Goal: Information Seeking & Learning: Learn about a topic

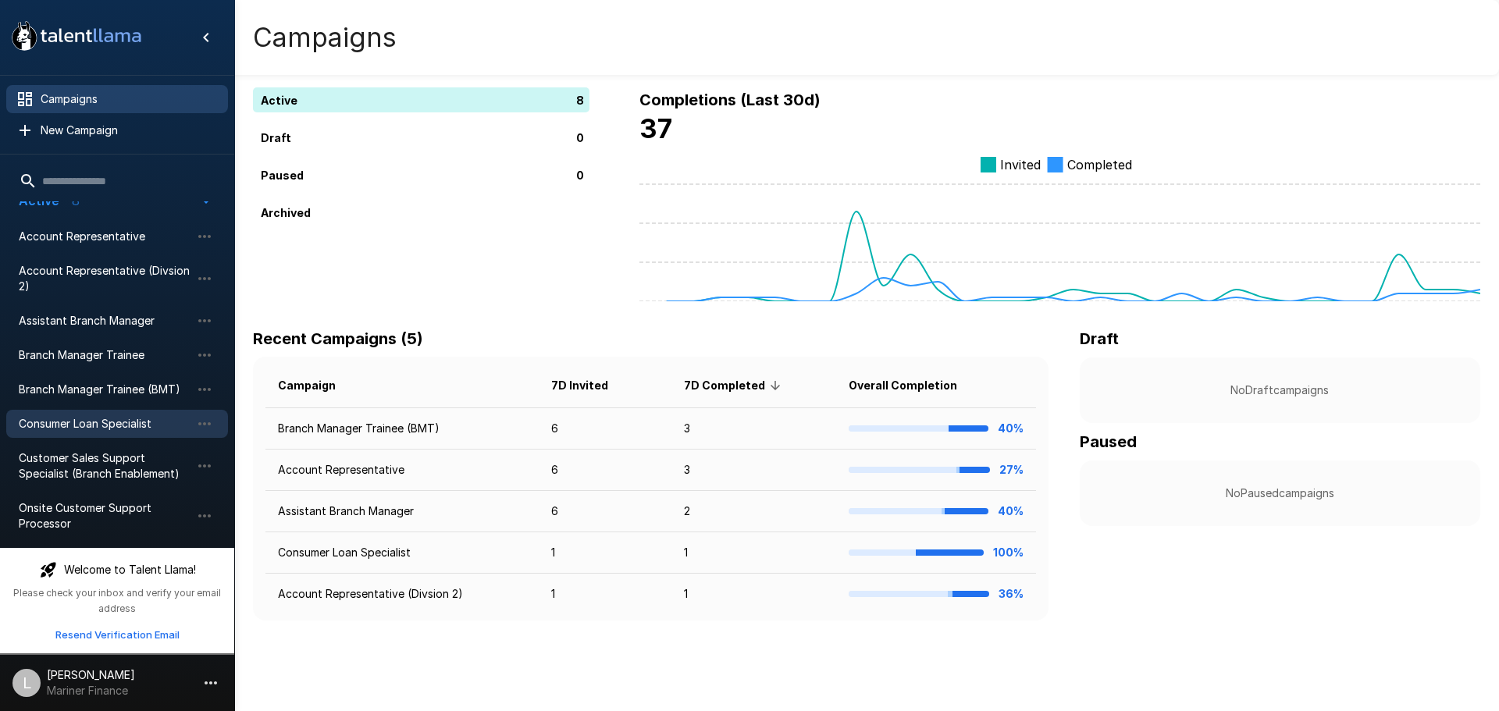
scroll to position [25, 0]
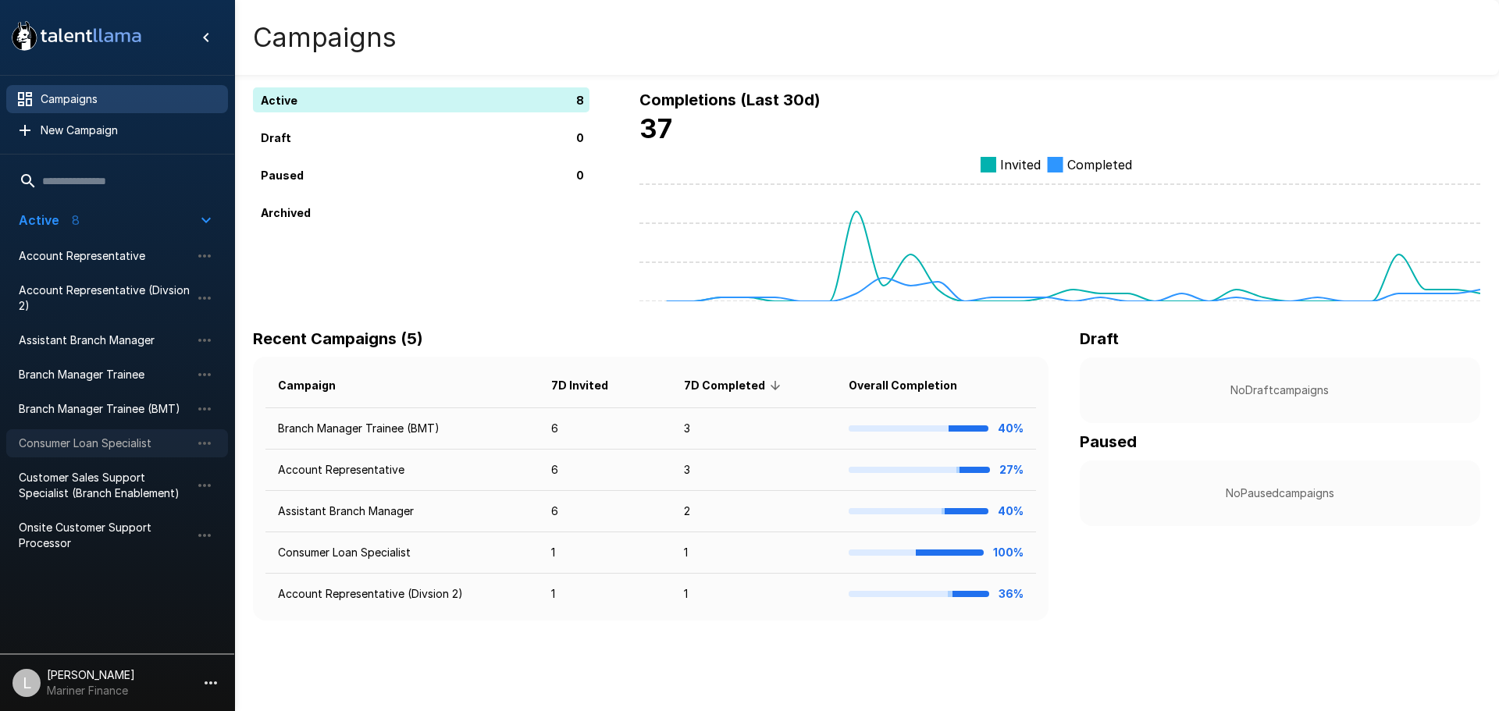
click at [94, 450] on span "Consumer Loan Specialist" at bounding box center [105, 444] width 172 height 16
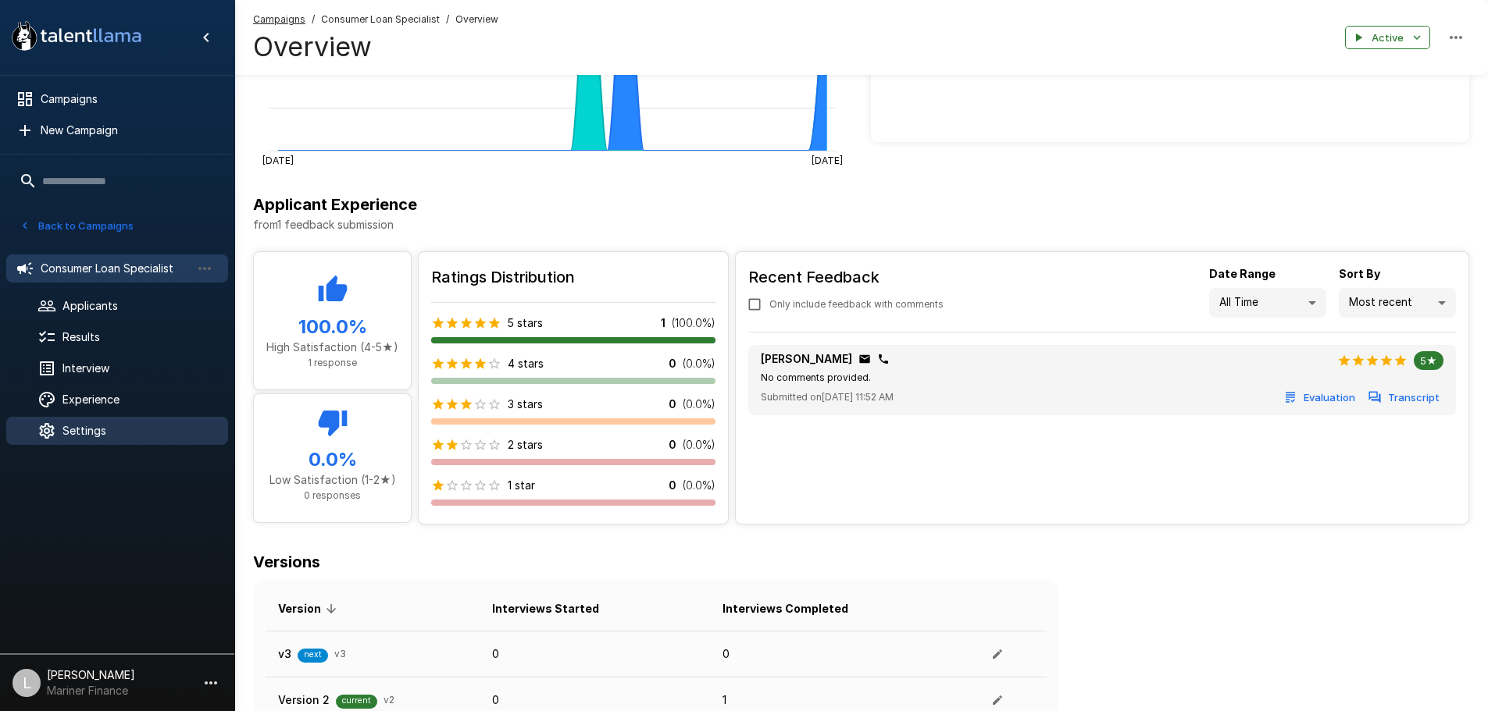
scroll to position [263, 0]
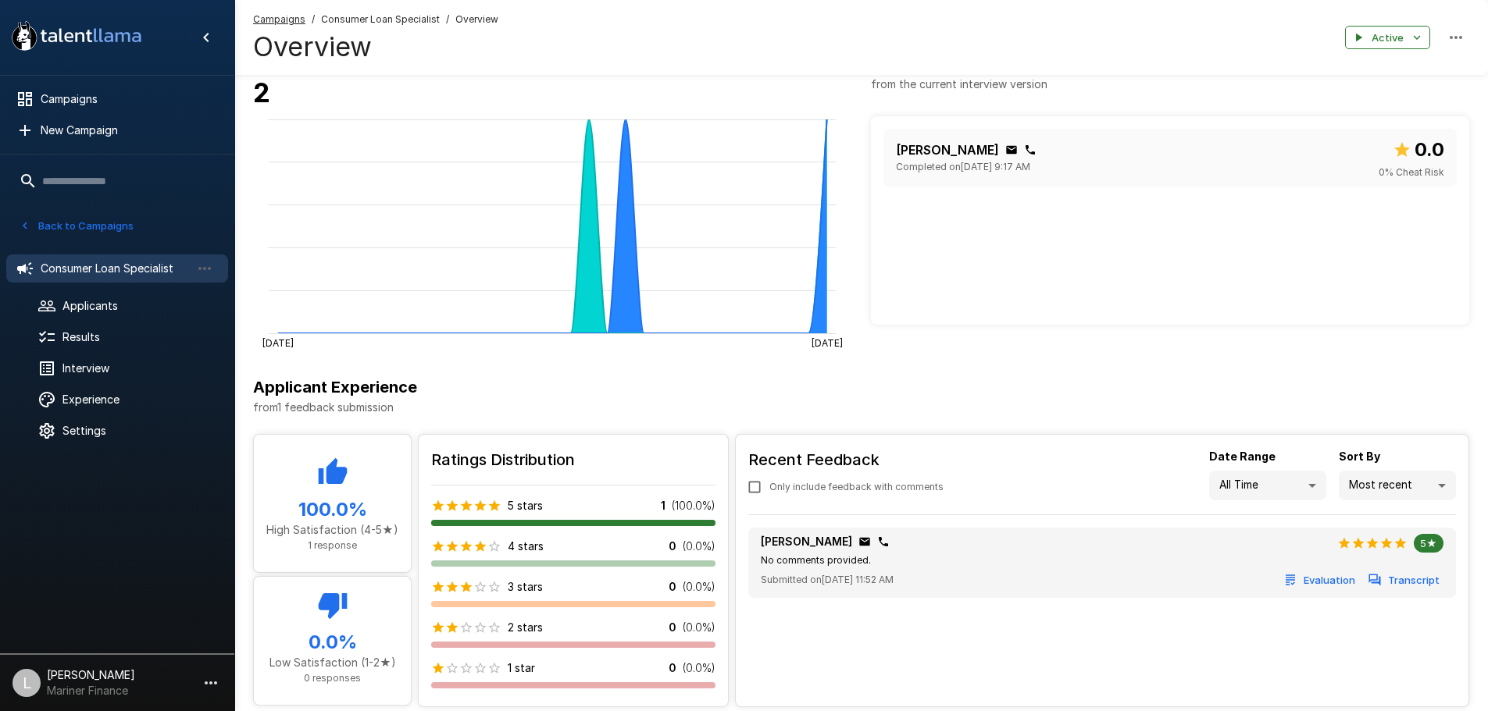
click at [27, 226] on icon "button" at bounding box center [25, 226] width 14 height 14
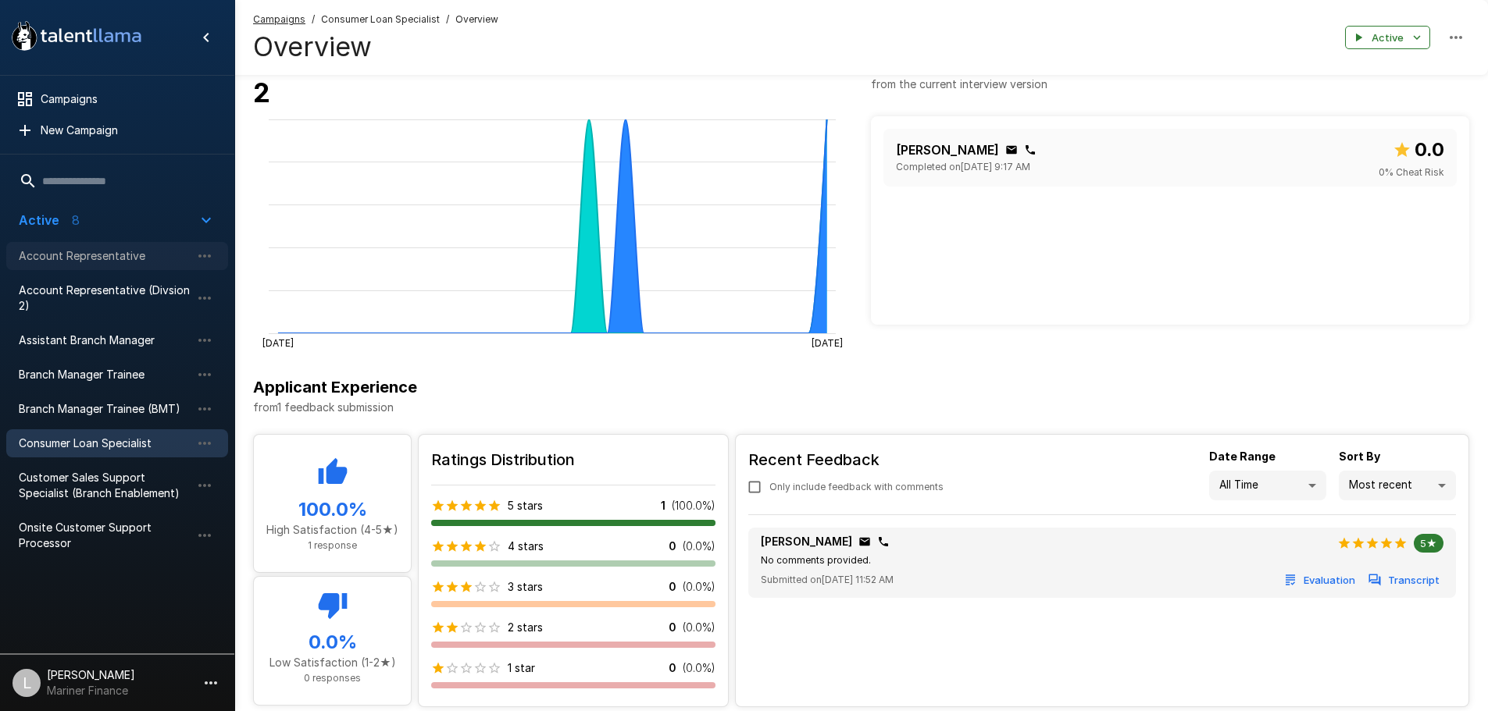
click at [119, 268] on div "Account Representative" at bounding box center [117, 256] width 222 height 28
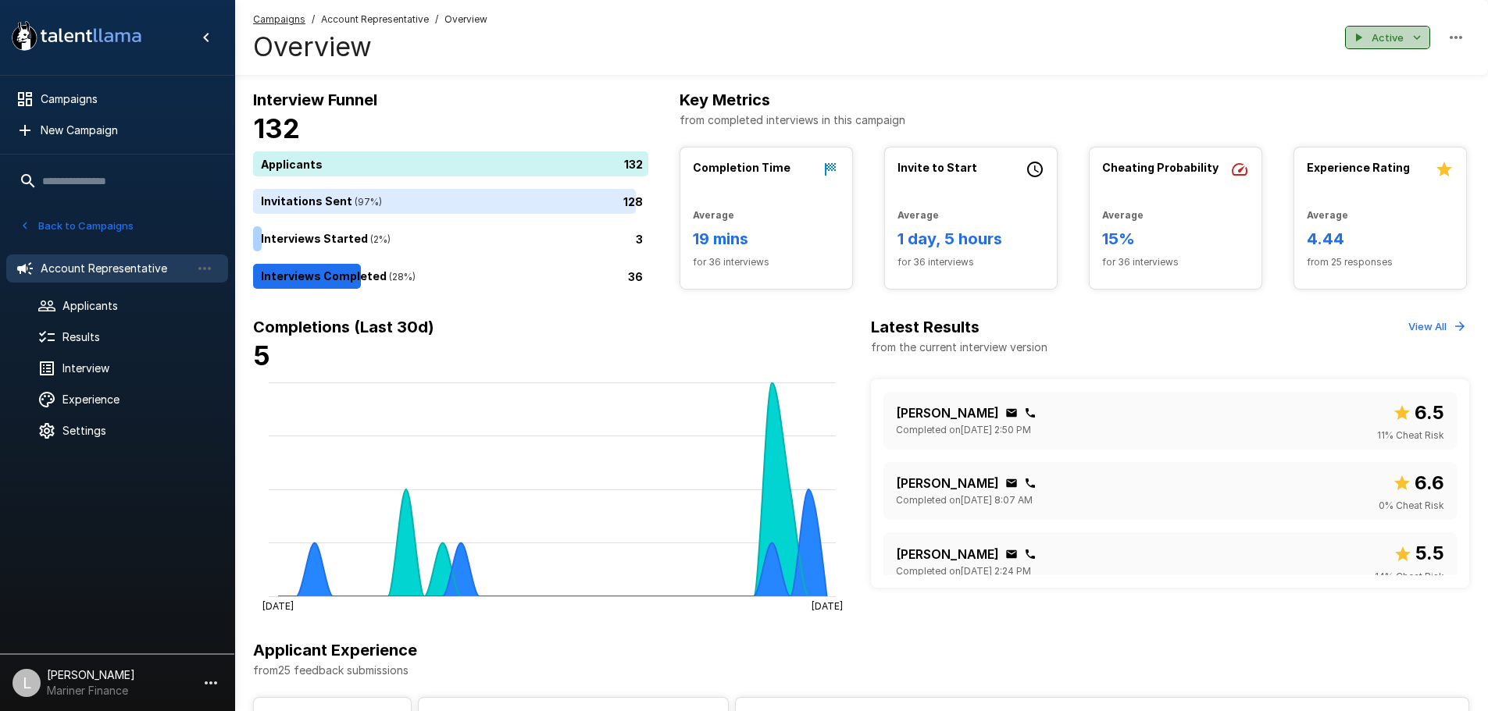
click at [1420, 35] on icon "button" at bounding box center [1417, 37] width 14 height 14
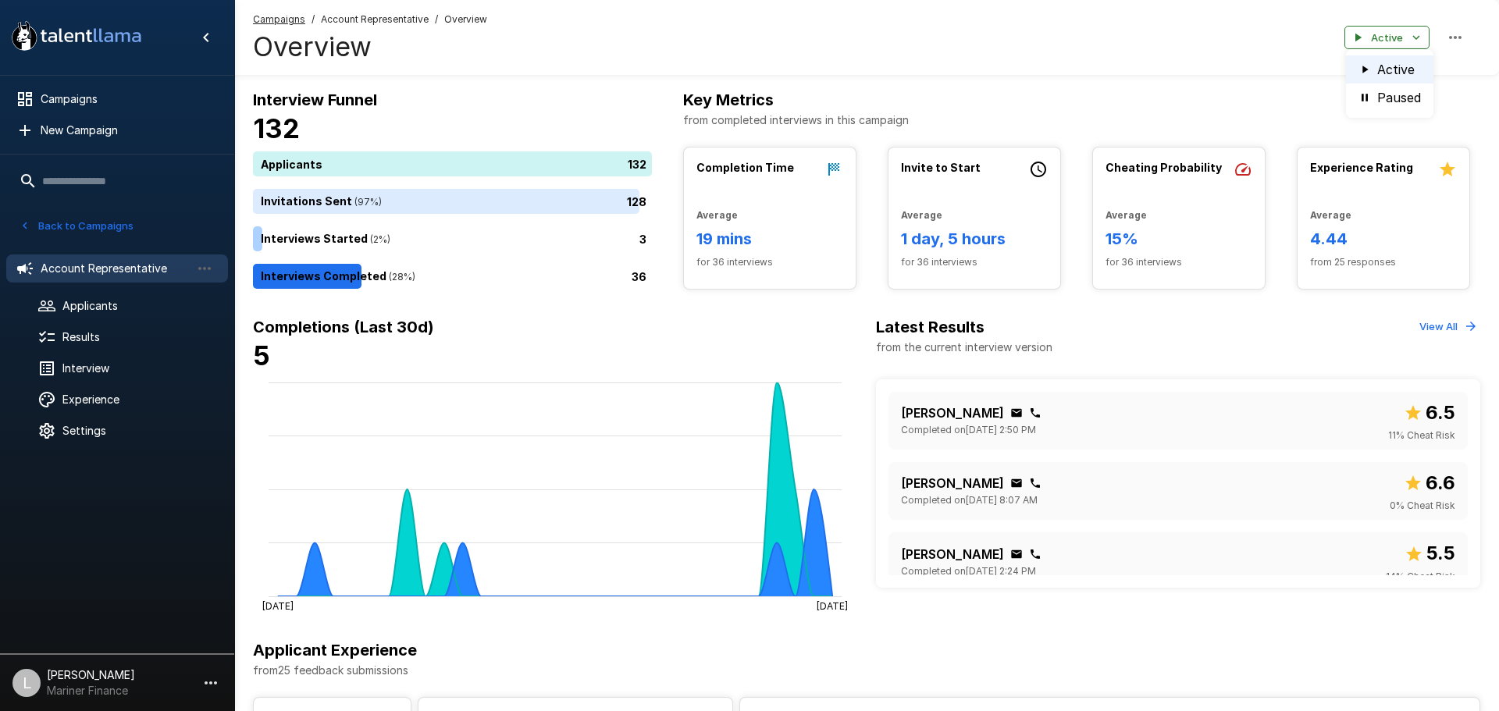
click at [1419, 38] on div at bounding box center [749, 355] width 1499 height 711
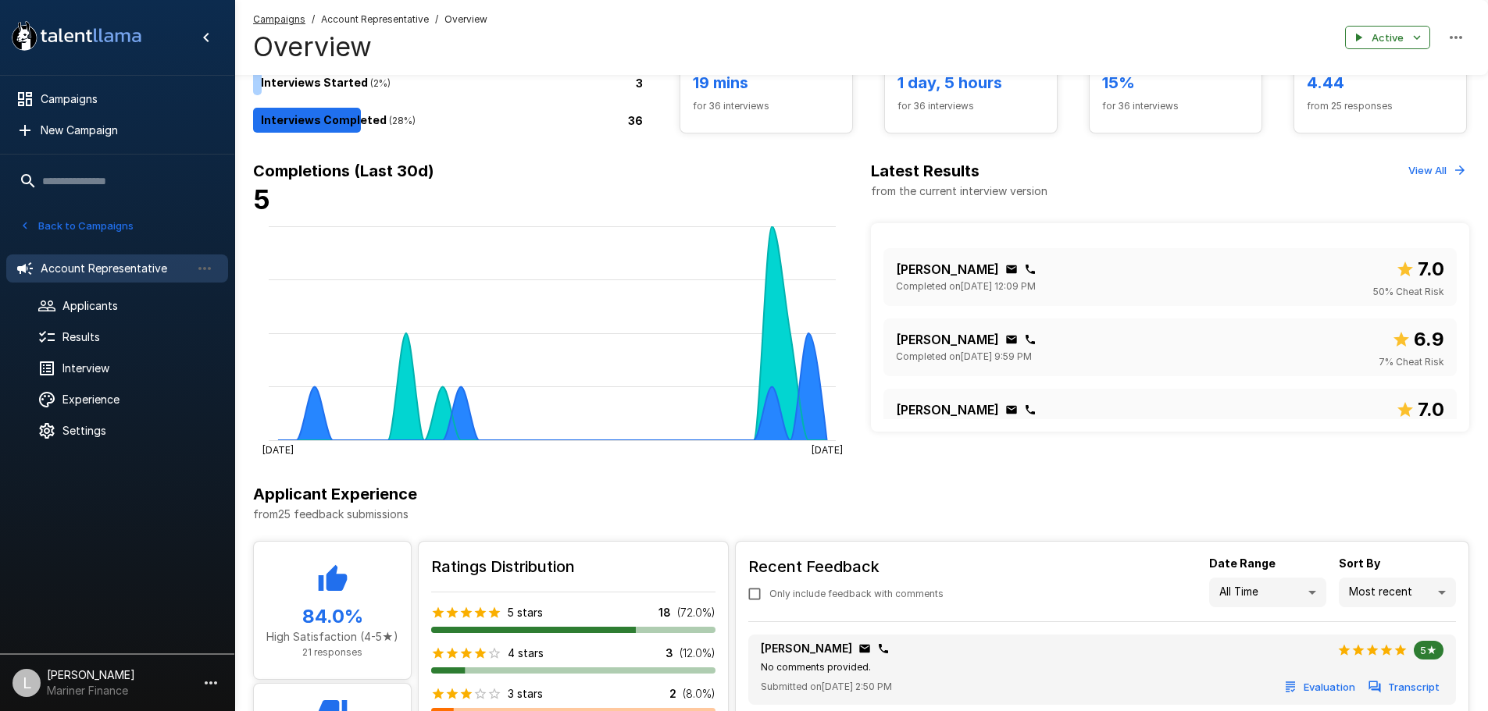
scroll to position [205, 0]
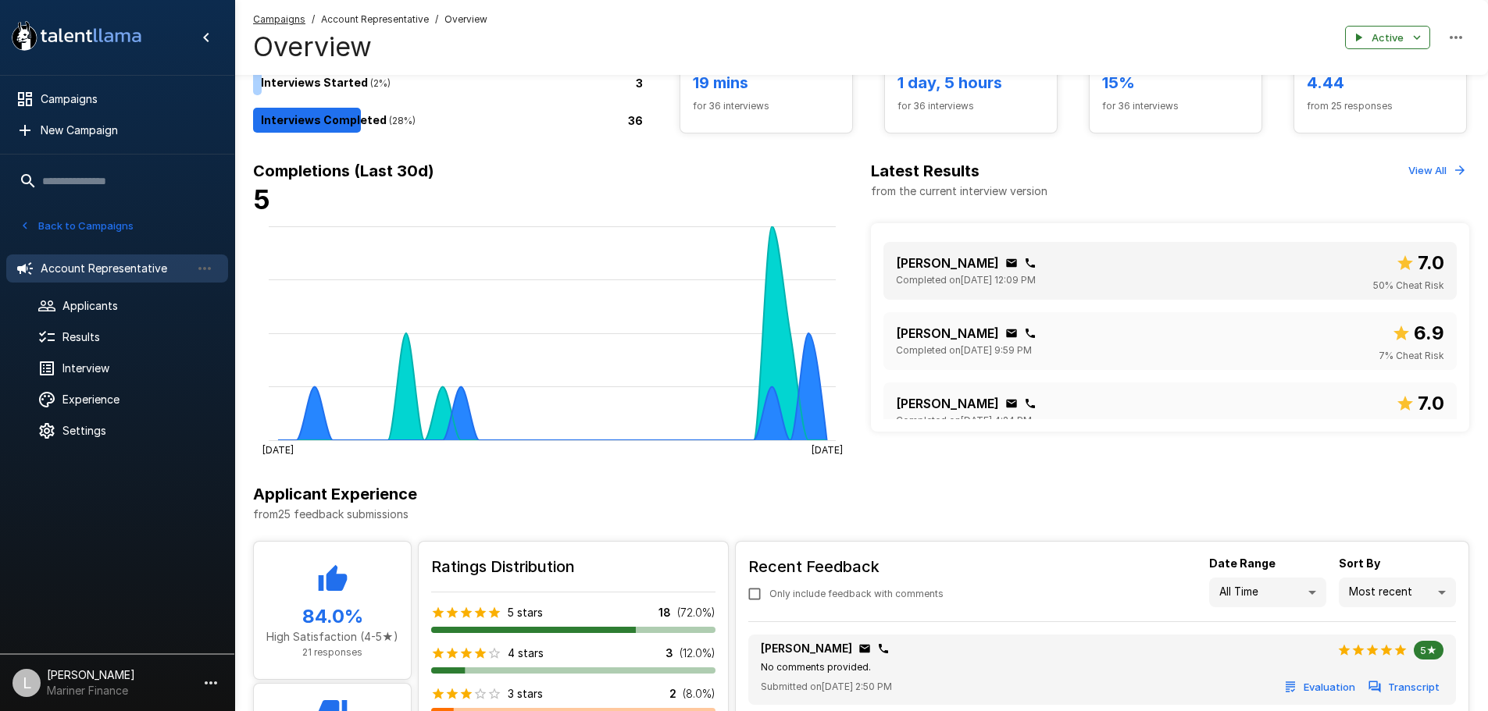
click at [1188, 270] on div "[PERSON_NAME] Completed on [DATE] 12:09 PM 7.0 50 % Cheat Risk" at bounding box center [1170, 270] width 549 height 45
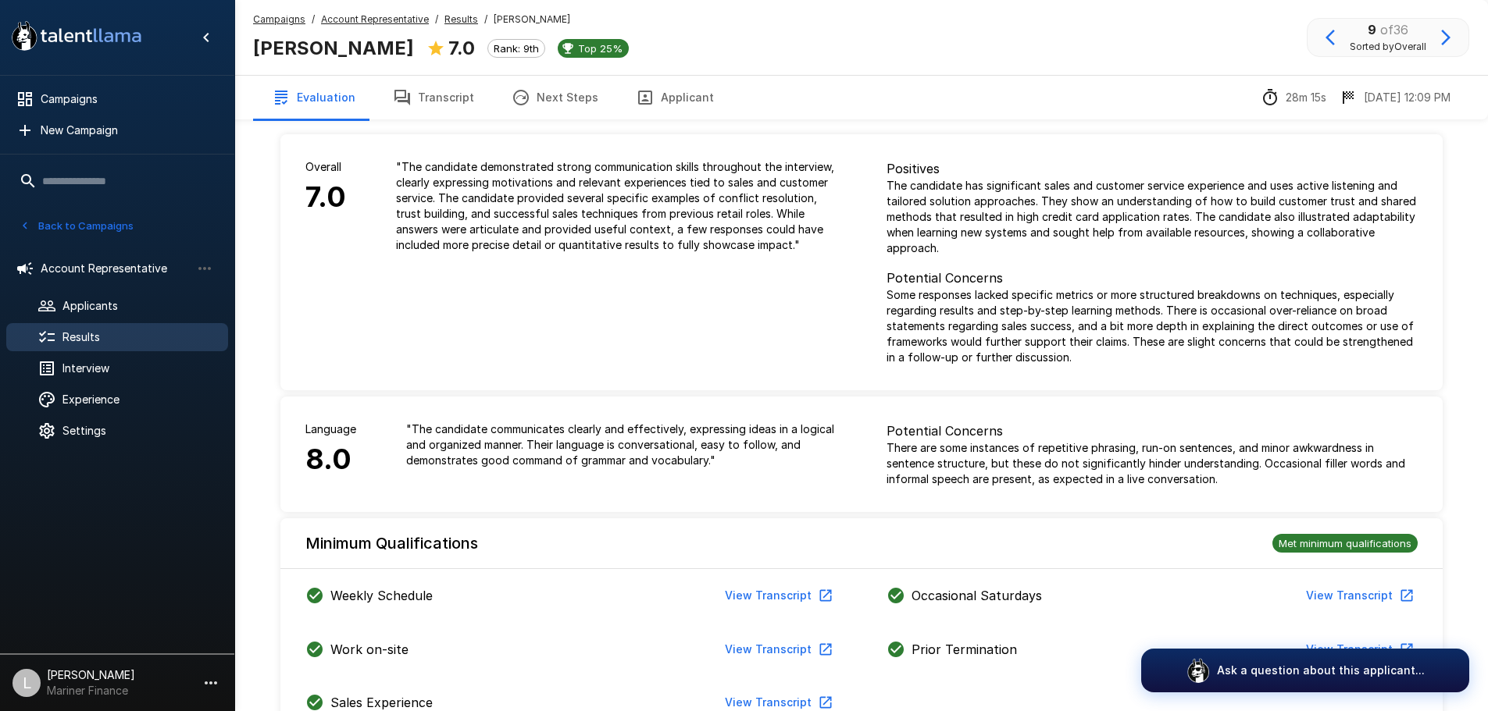
click at [440, 88] on button "Transcript" at bounding box center [433, 98] width 119 height 44
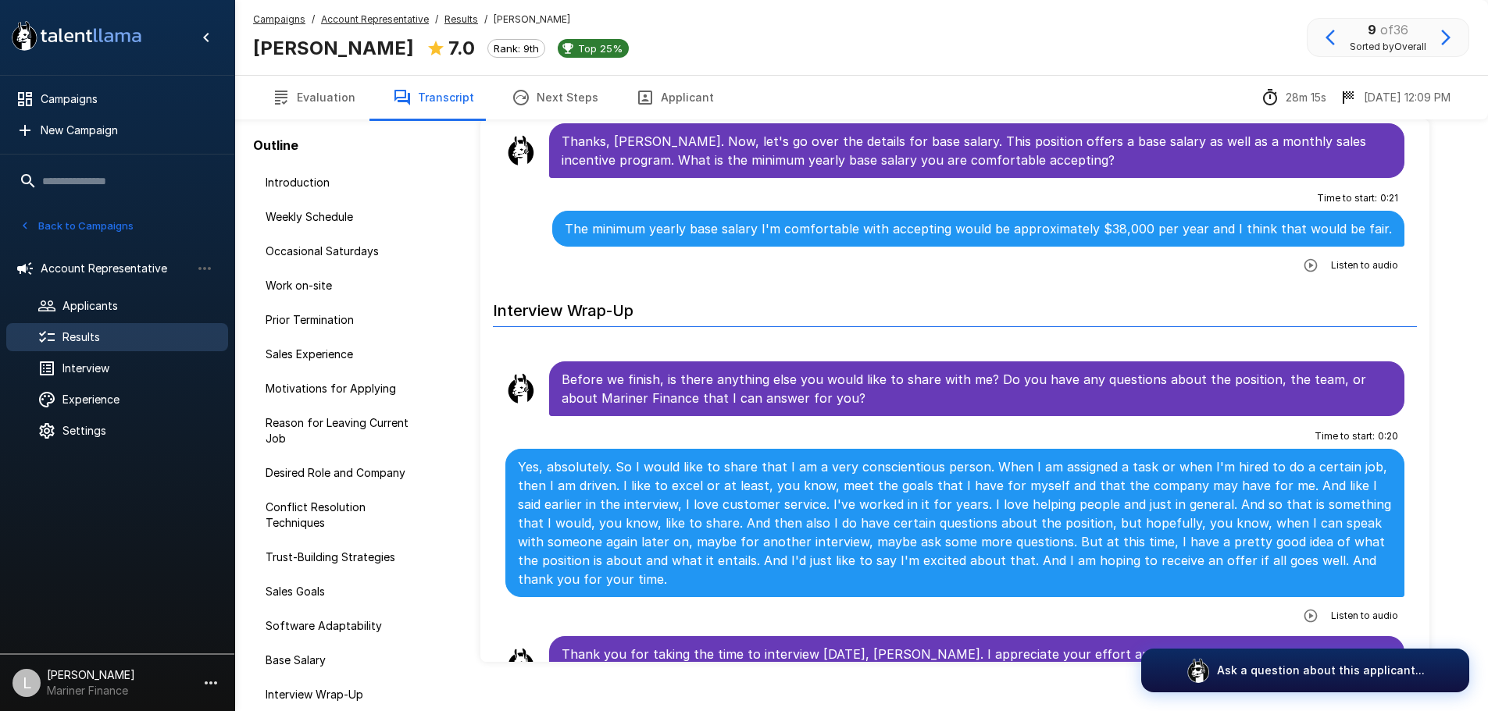
scroll to position [77, 0]
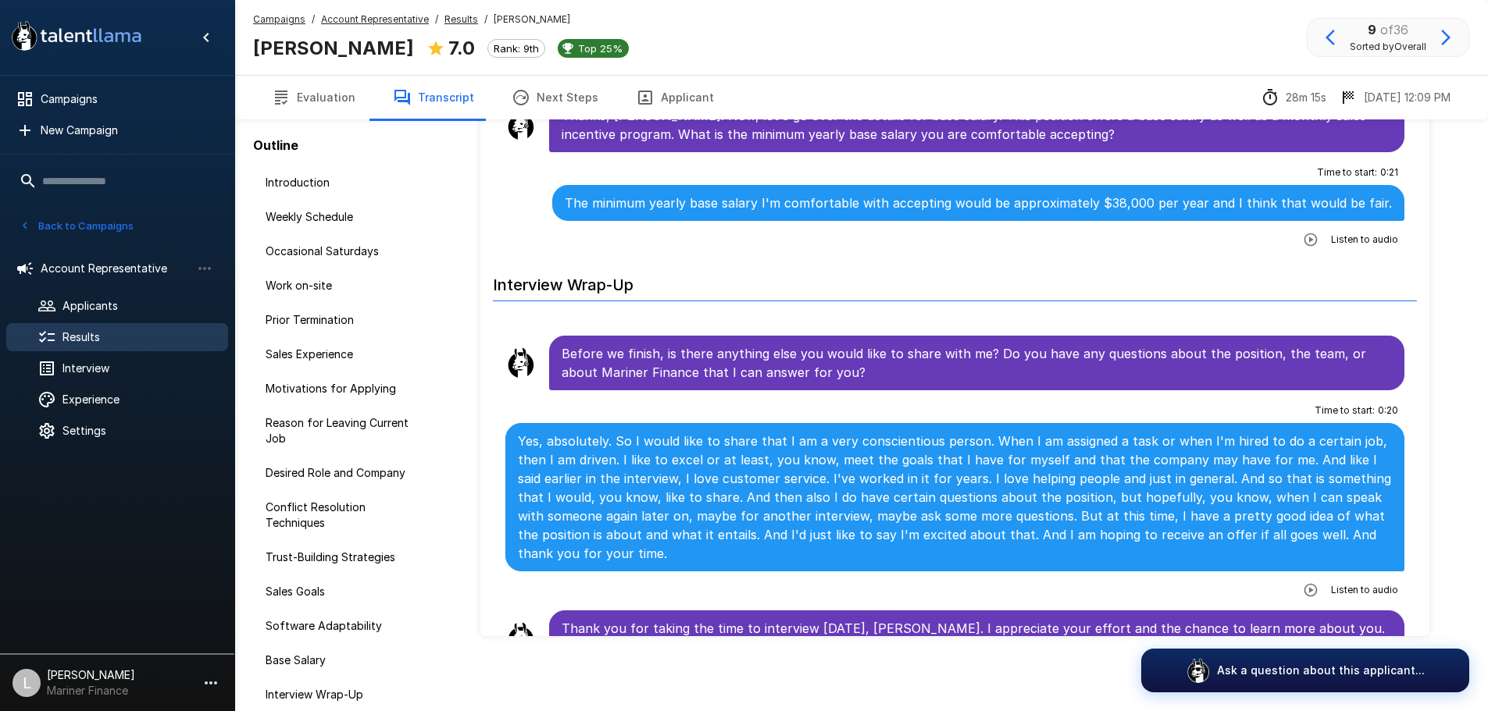
click at [548, 103] on button "Next Steps" at bounding box center [555, 98] width 124 height 44
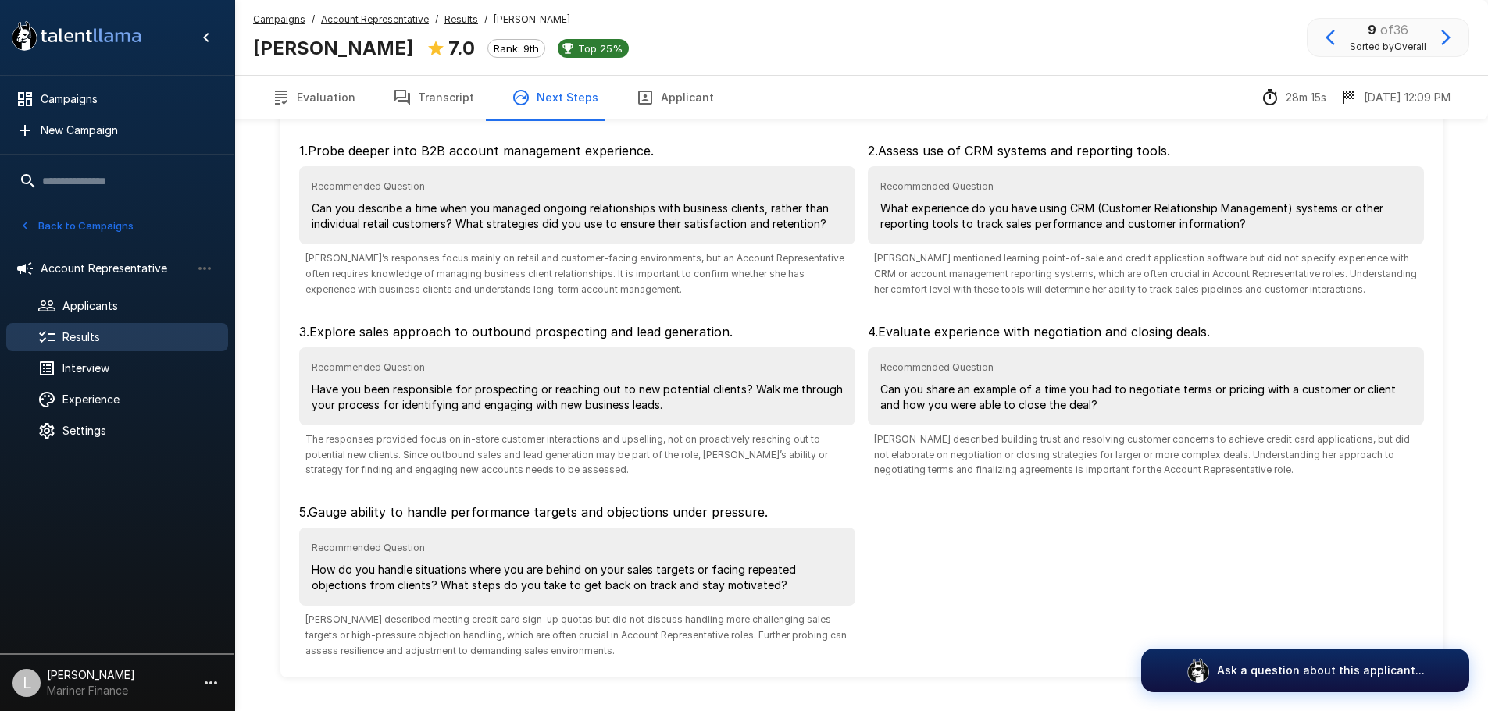
click at [651, 94] on button "Applicant" at bounding box center [675, 98] width 116 height 44
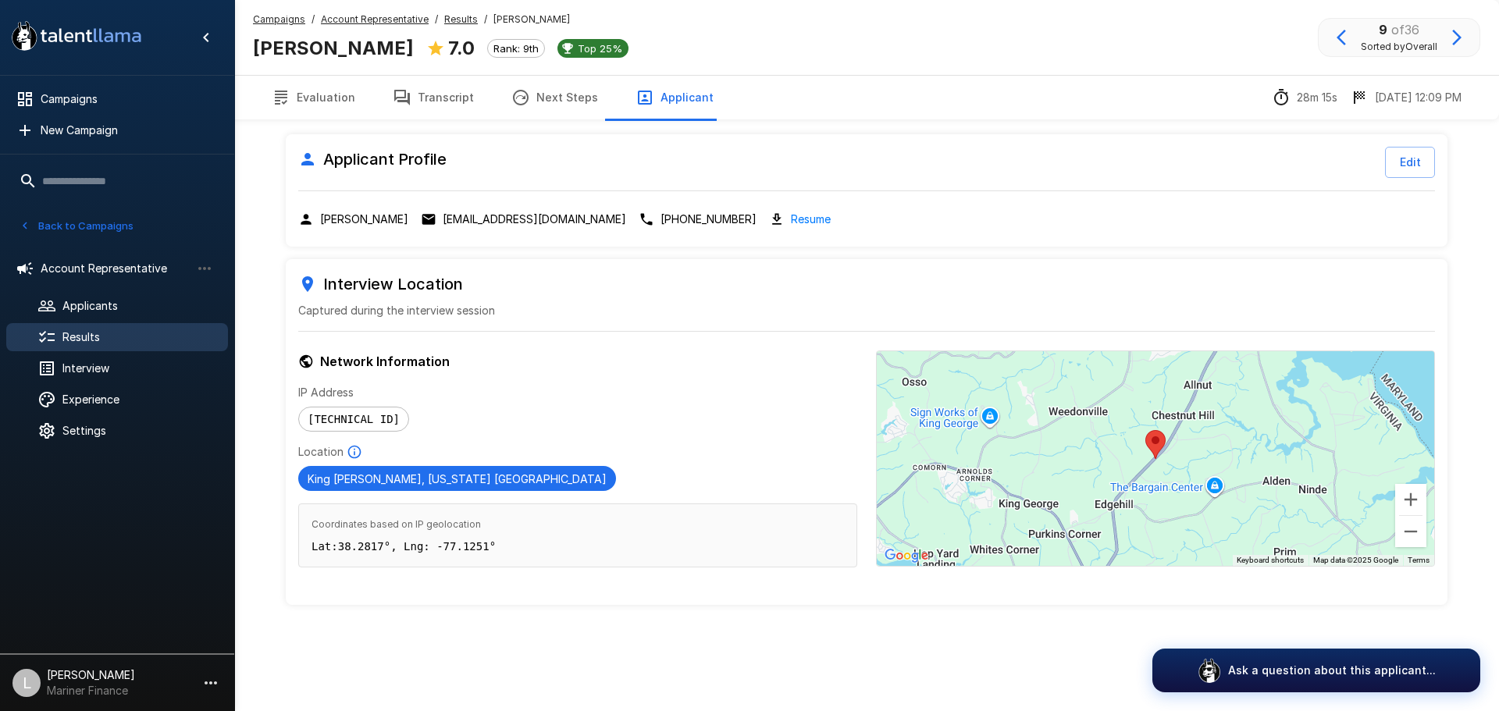
click at [330, 102] on button "Evaluation" at bounding box center [313, 98] width 121 height 44
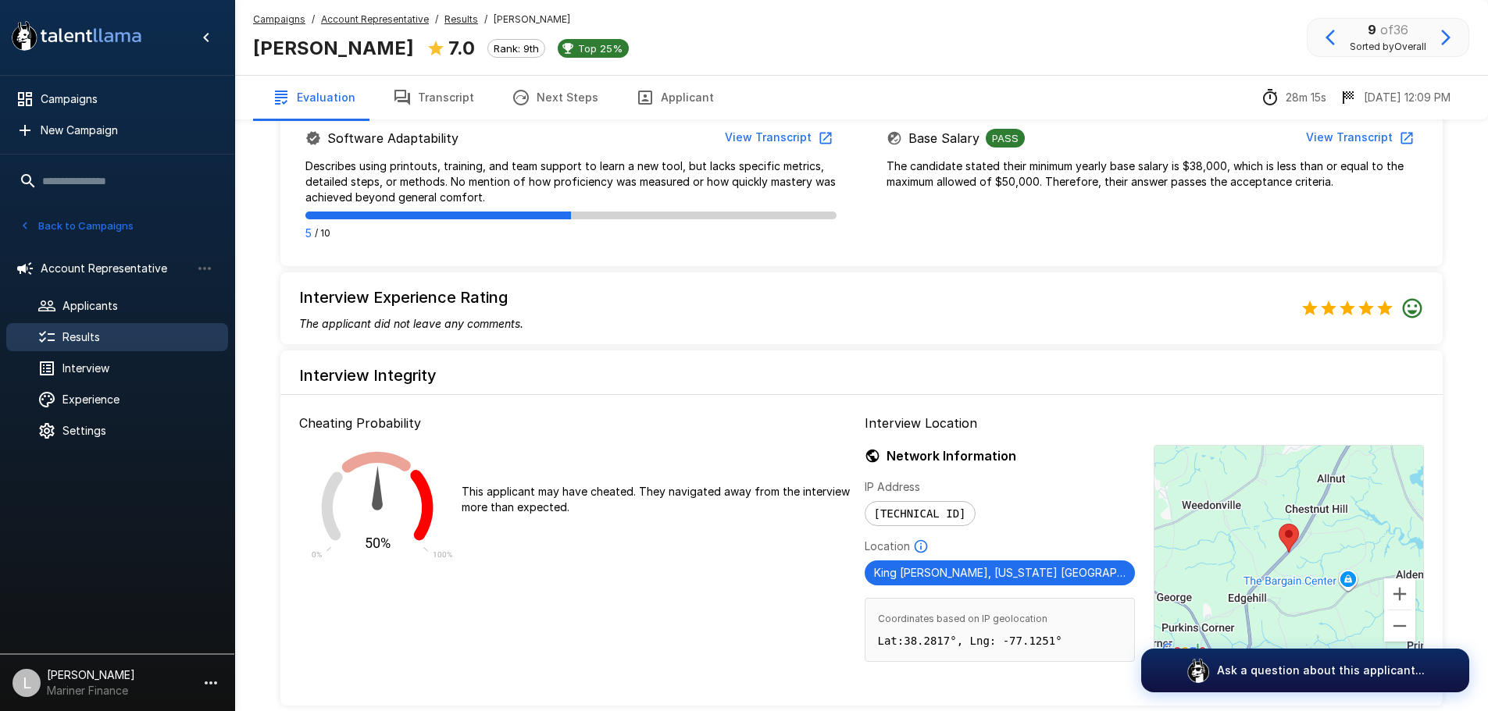
scroll to position [1162, 0]
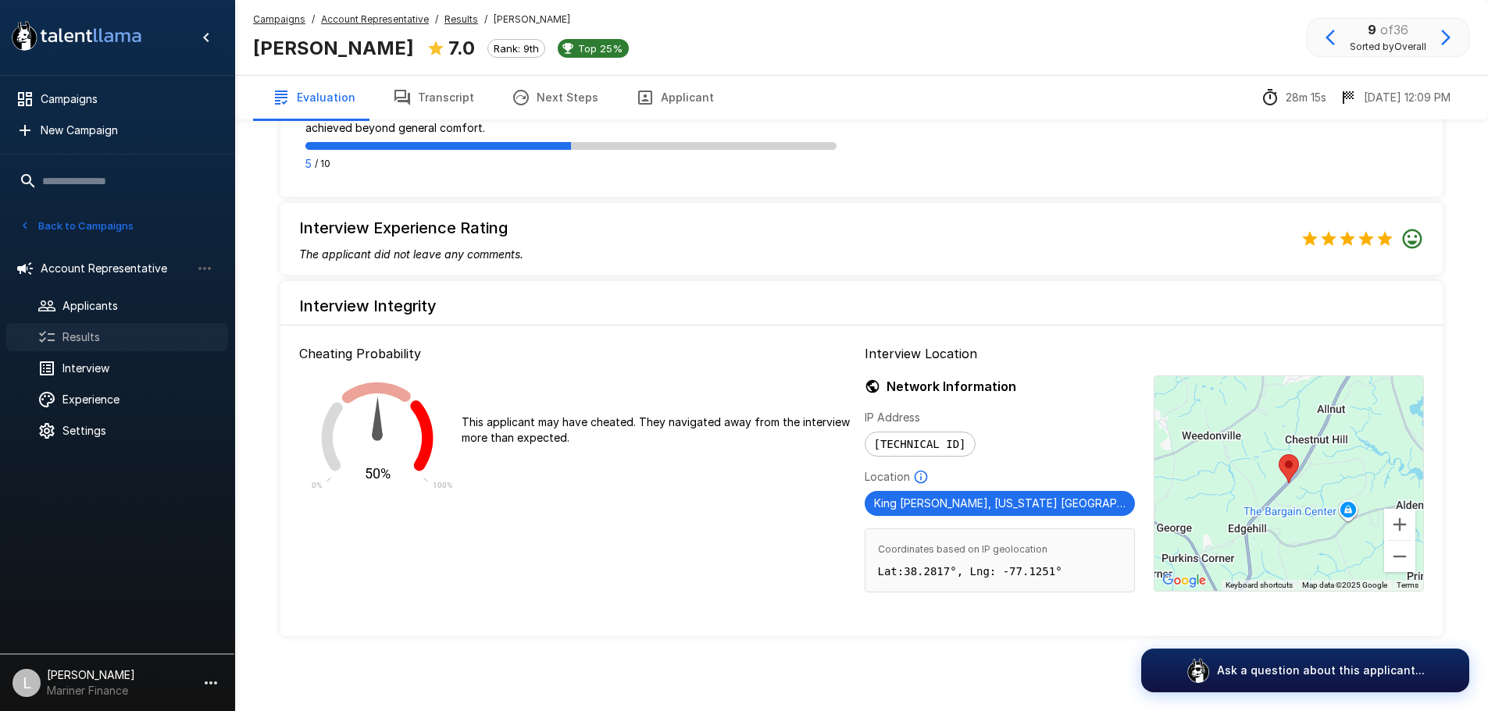
click at [106, 337] on span "Results" at bounding box center [138, 338] width 153 height 16
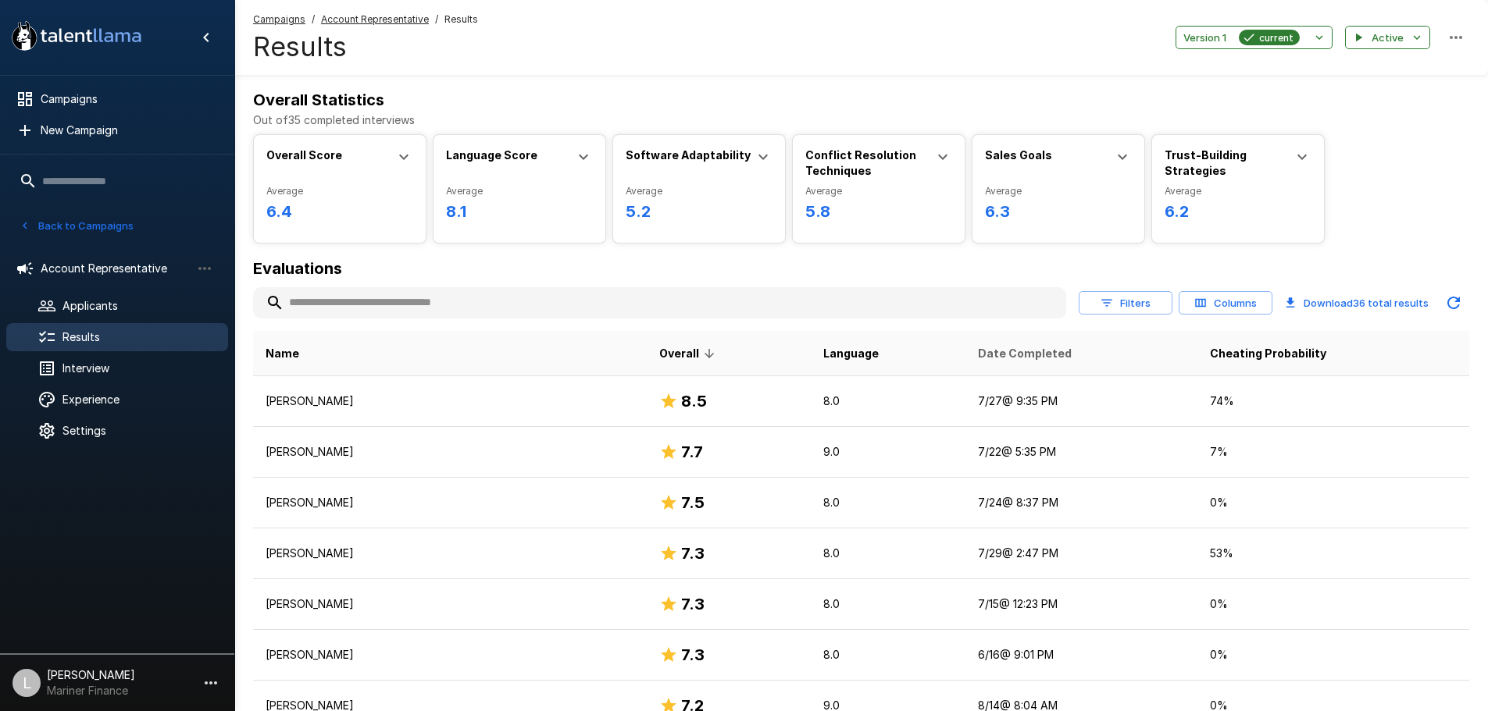
click at [978, 353] on span "Date Completed" at bounding box center [1025, 353] width 94 height 19
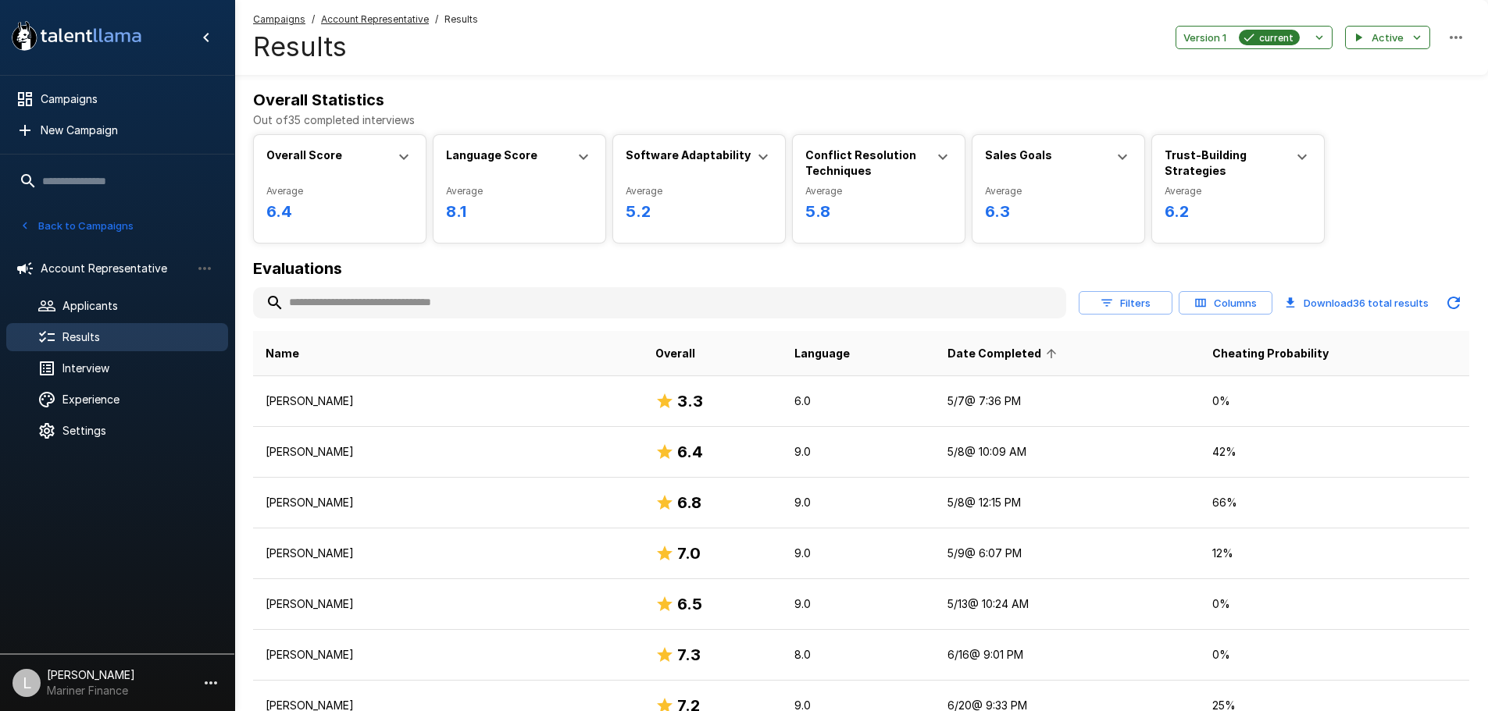
click at [969, 355] on span "Date Completed" at bounding box center [1004, 353] width 114 height 19
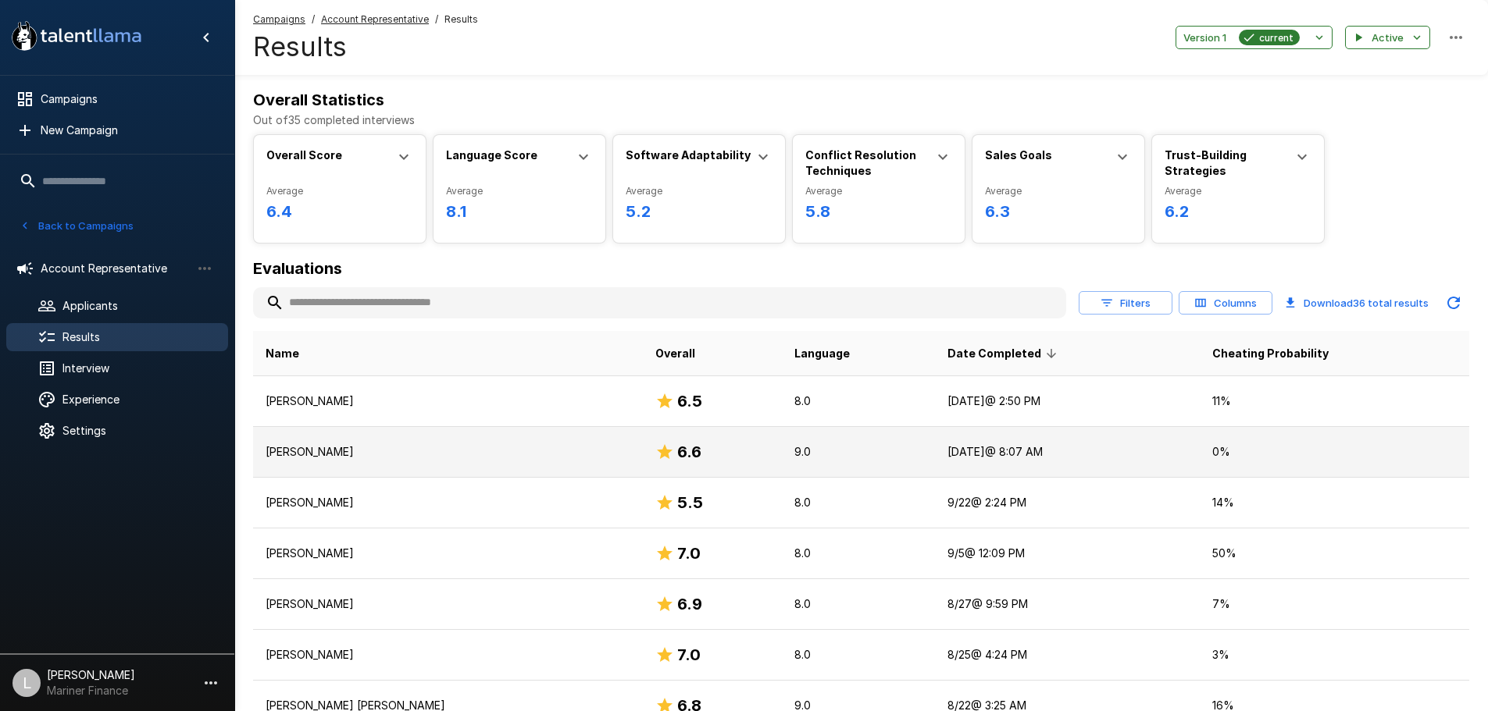
click at [366, 448] on p "Jeffrey A. Madden" at bounding box center [448, 452] width 365 height 16
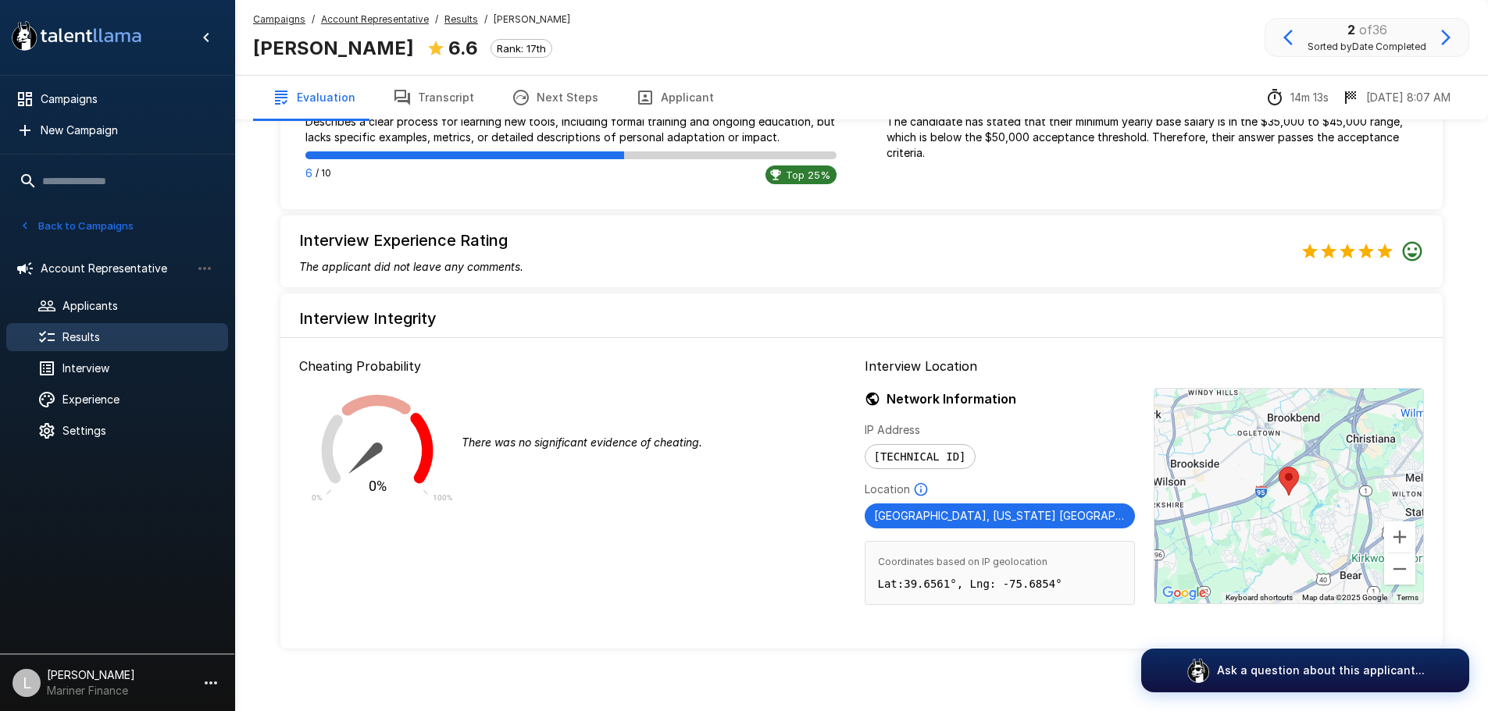
scroll to position [1131, 0]
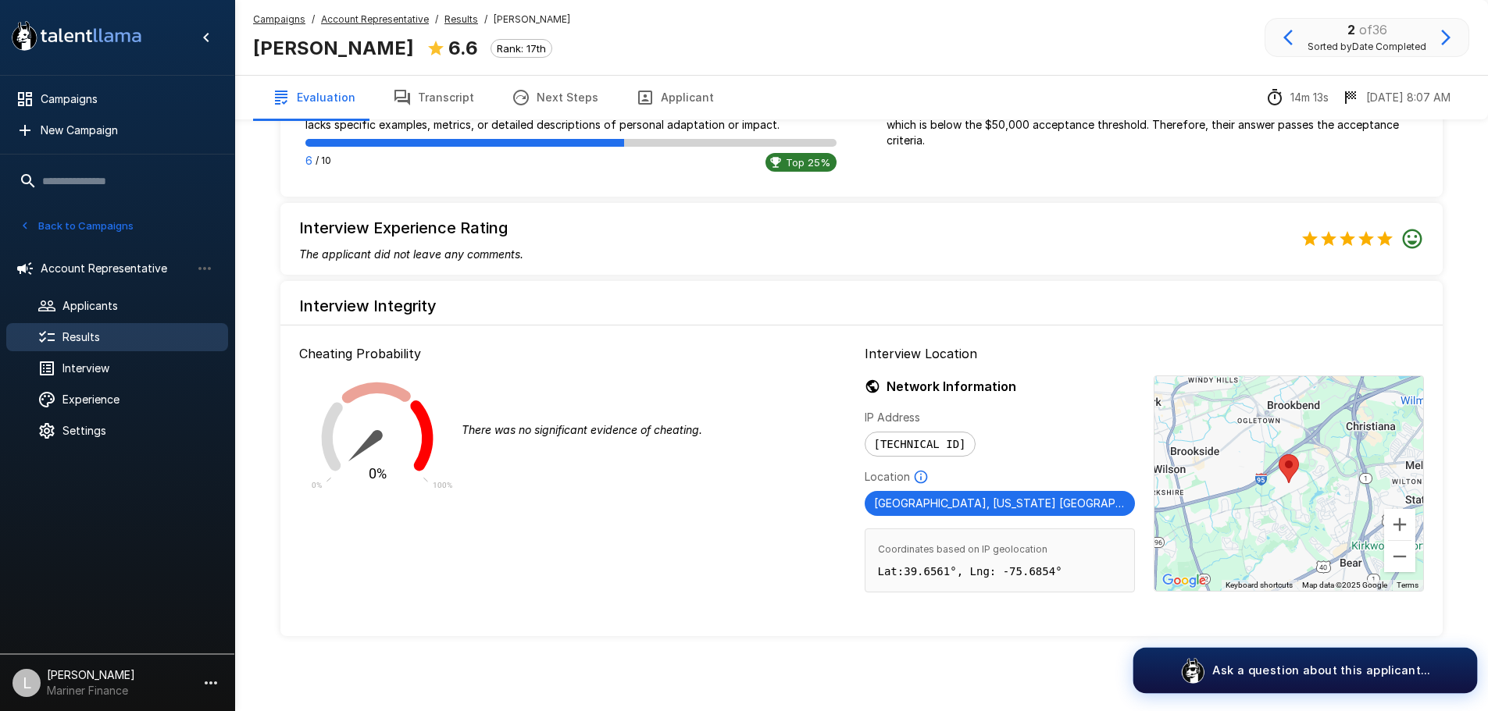
click at [1223, 679] on button "Ask a question about this applicant..." at bounding box center [1305, 671] width 344 height 46
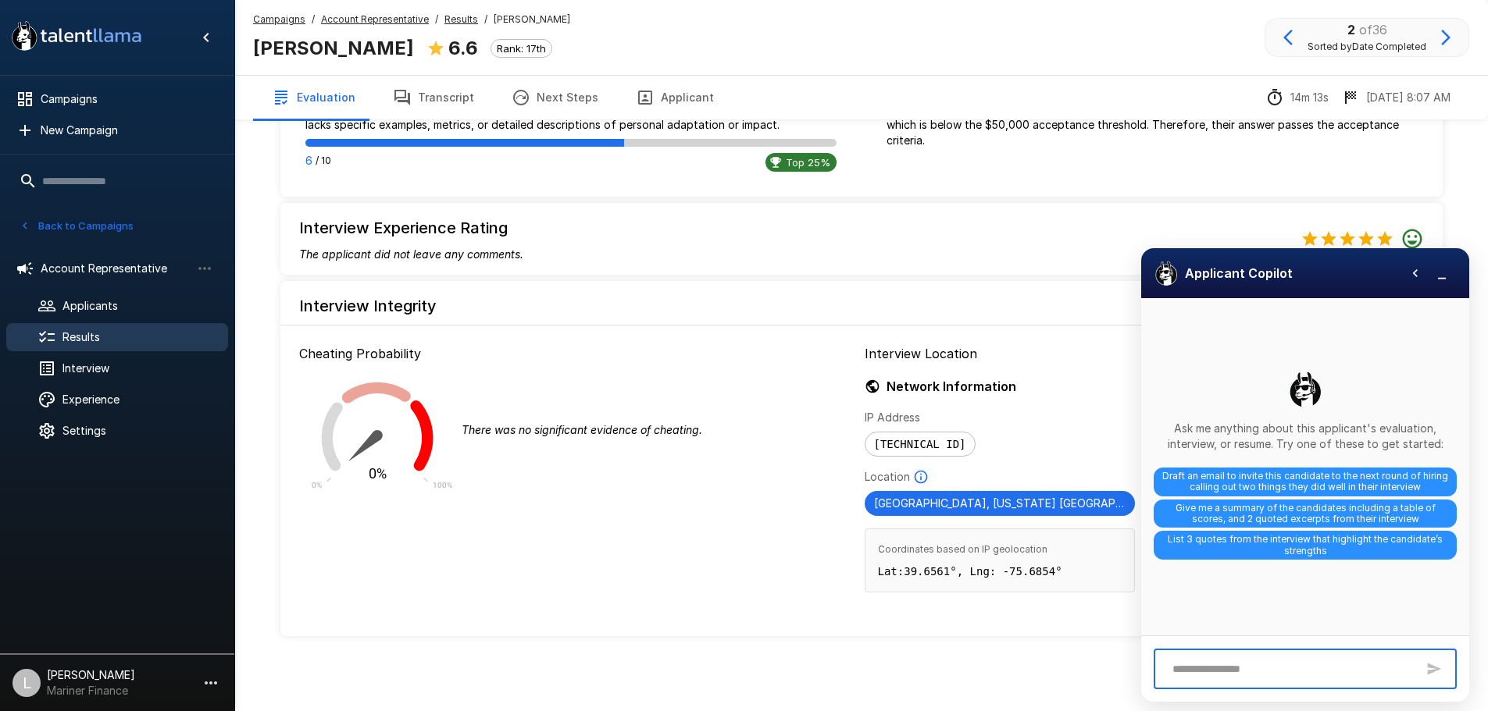
click at [1239, 680] on textarea at bounding box center [1289, 669] width 251 height 27
type textarea "**********"
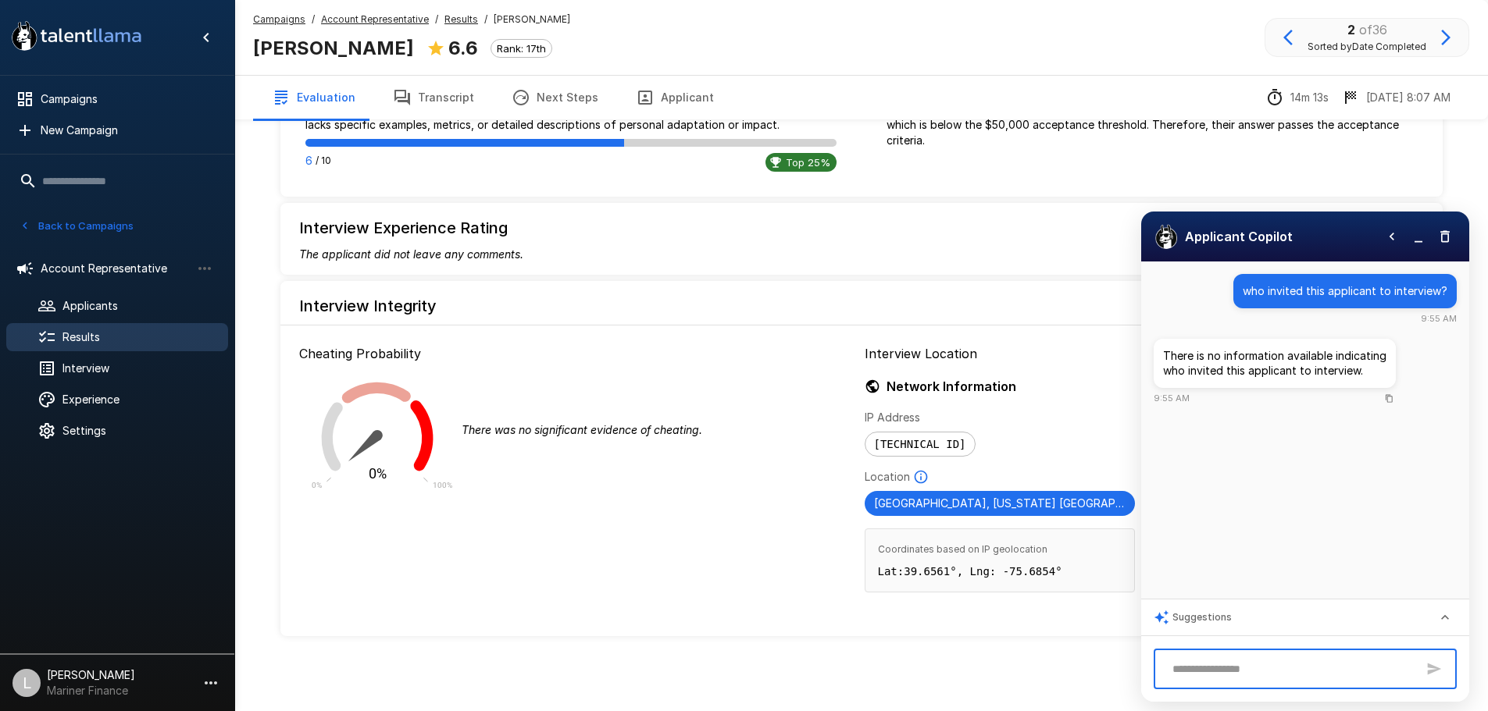
click at [1396, 233] on icon "button" at bounding box center [1392, 237] width 16 height 16
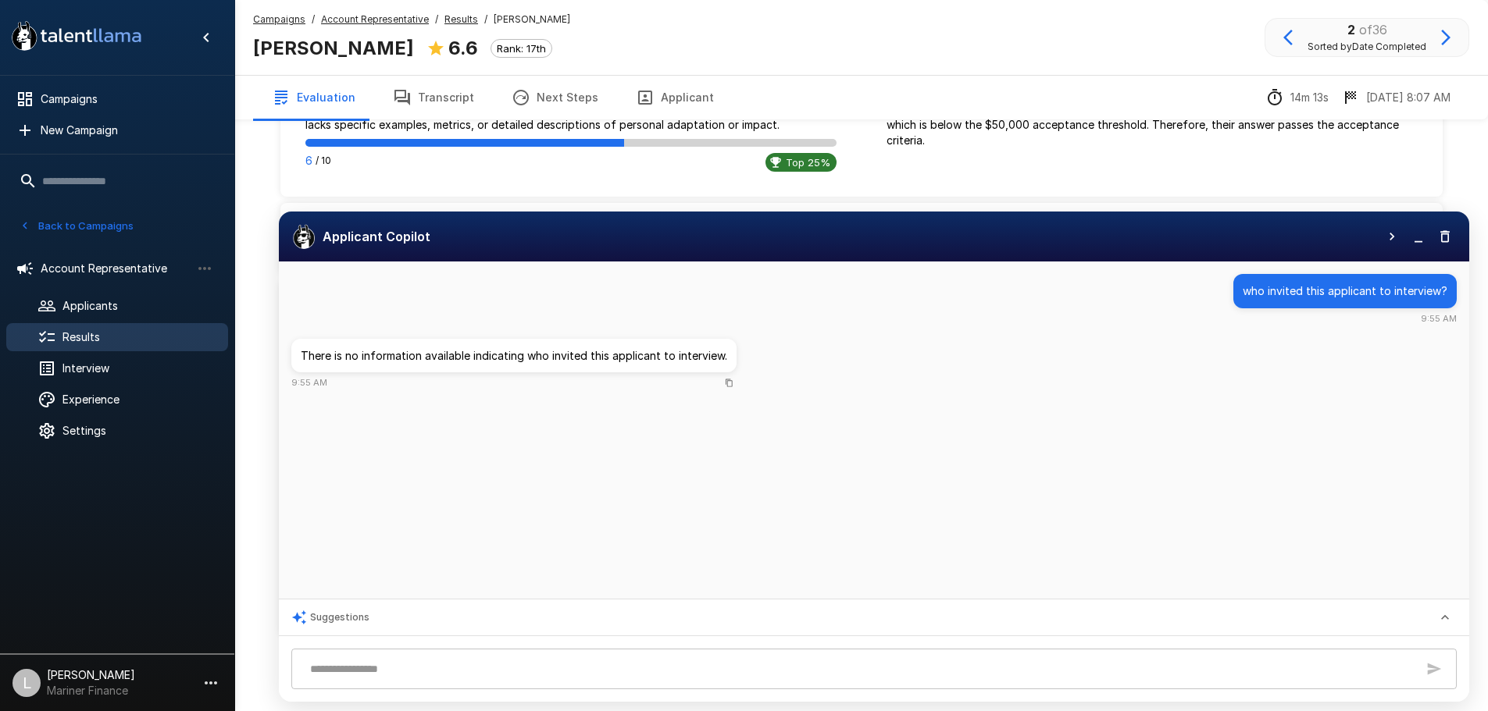
click at [1445, 241] on icon "button" at bounding box center [1444, 237] width 9 height 12
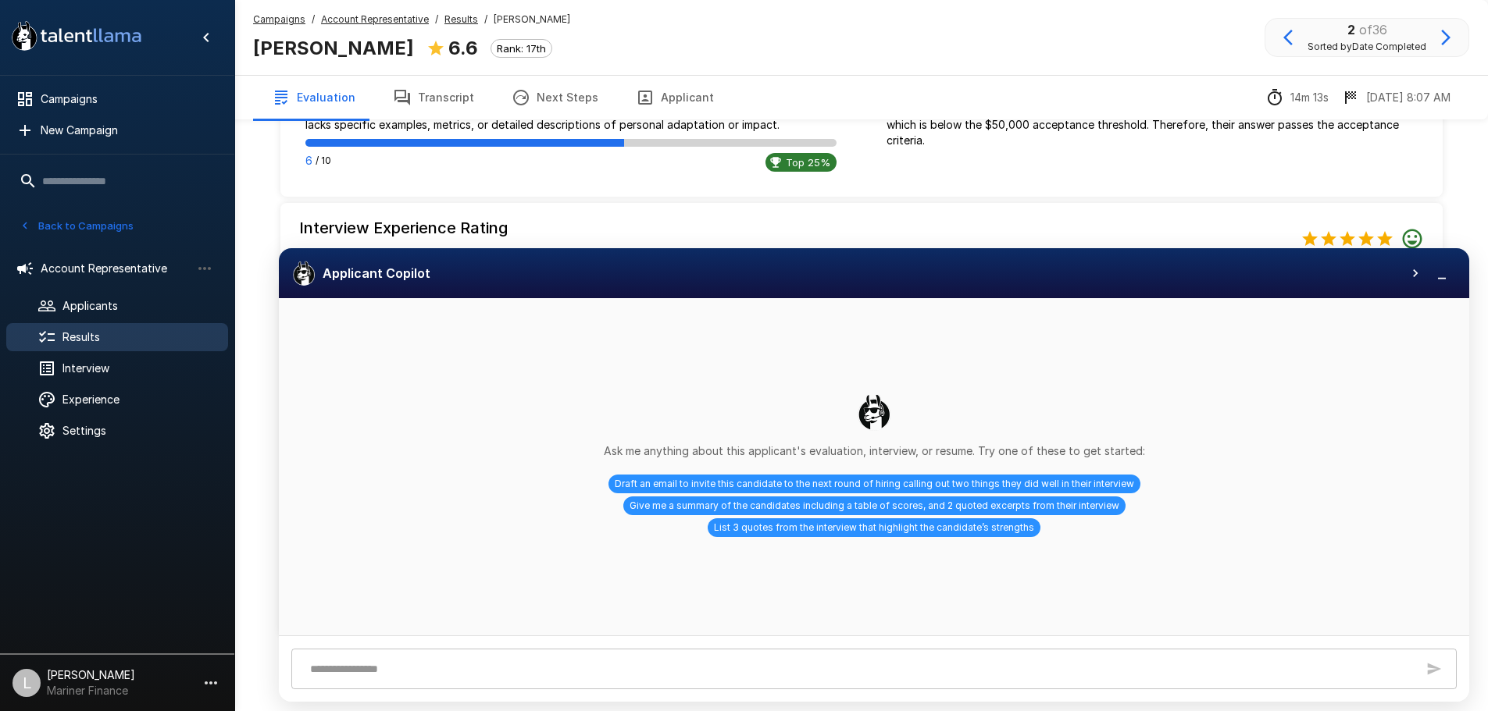
click at [1418, 269] on icon "button" at bounding box center [1415, 274] width 16 height 16
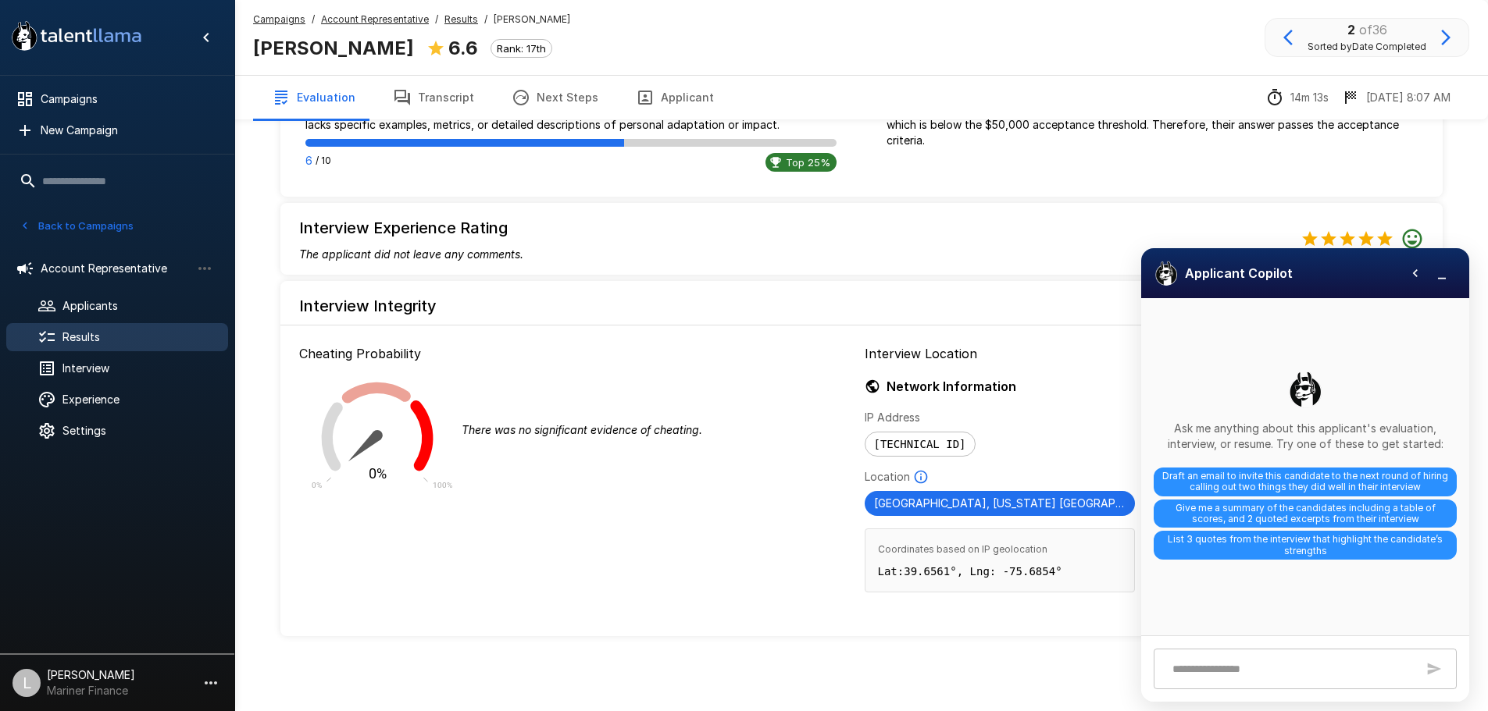
click at [1440, 281] on button "button" at bounding box center [1441, 273] width 23 height 23
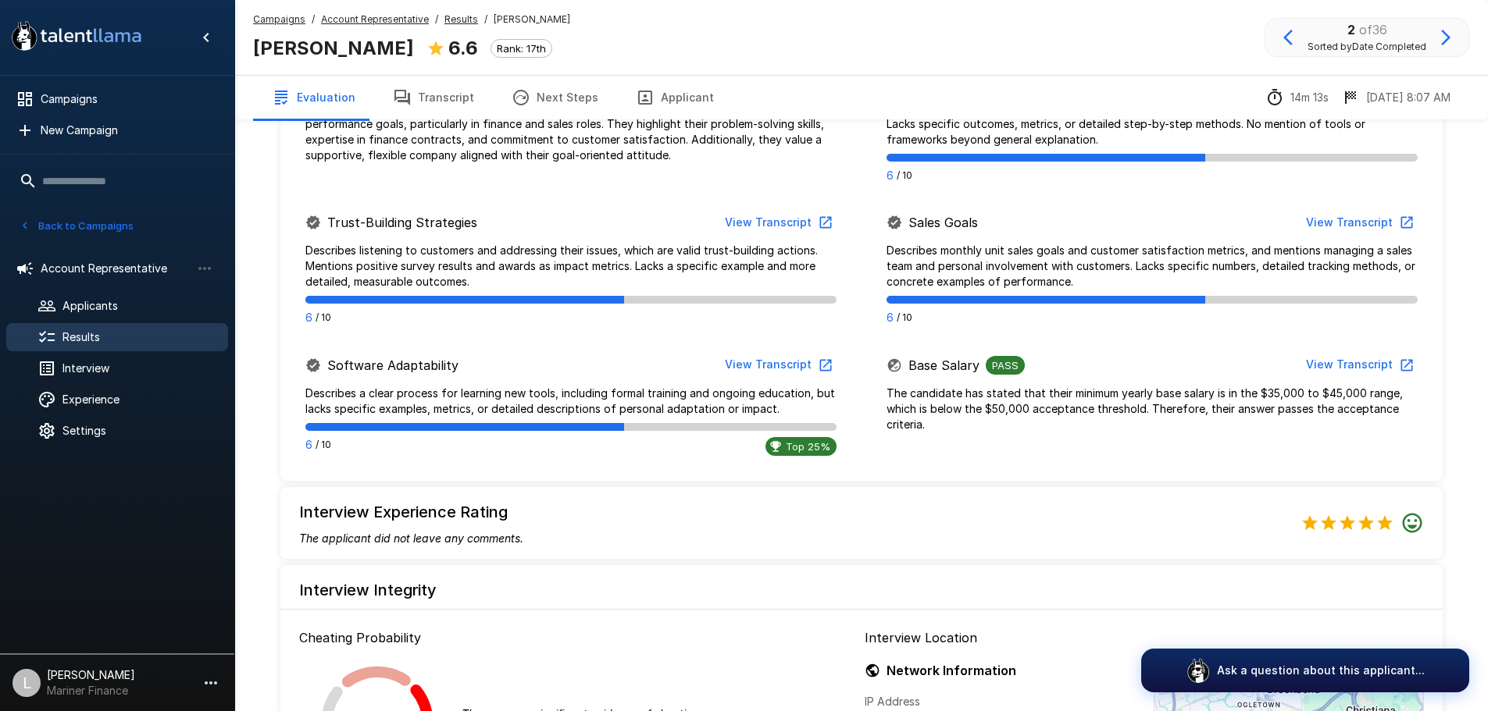
scroll to position [818, 0]
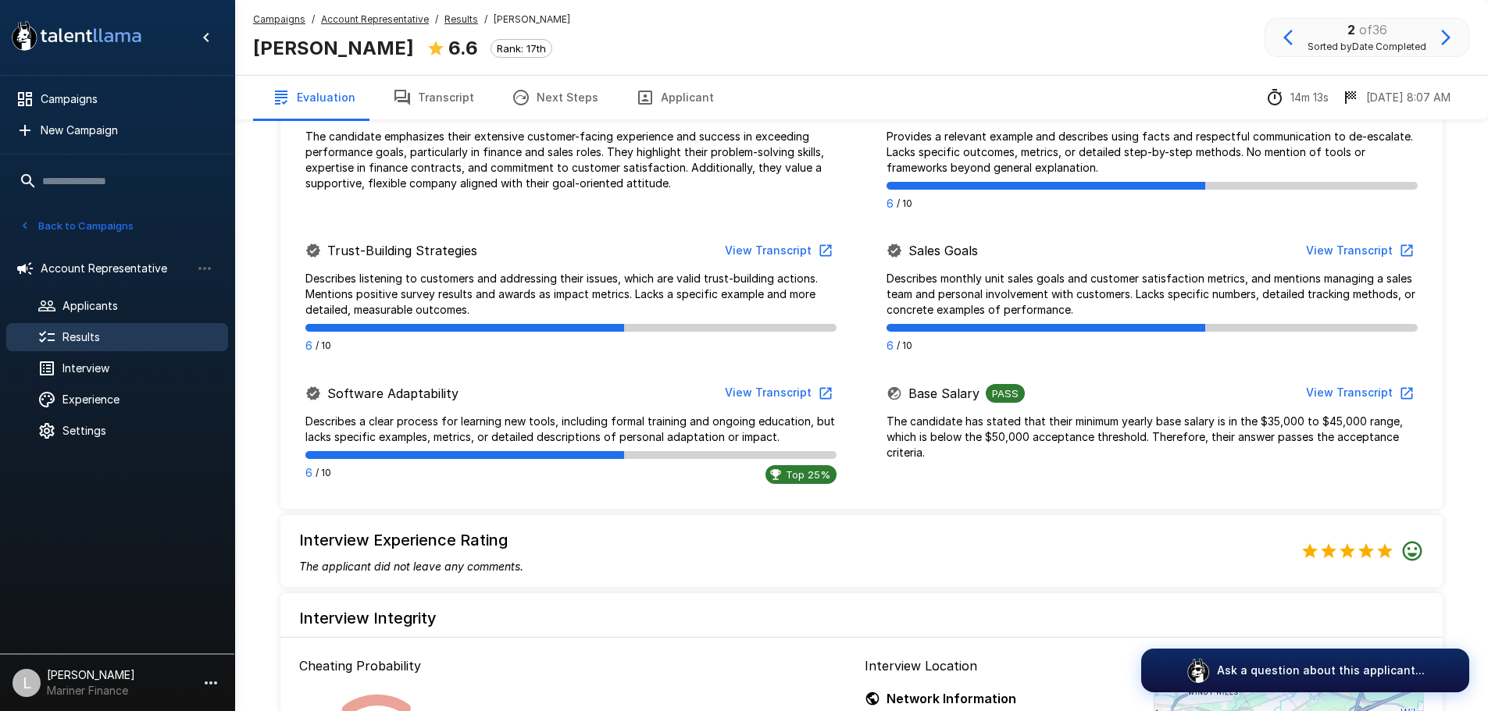
click at [453, 26] on span "Results" at bounding box center [461, 20] width 34 height 16
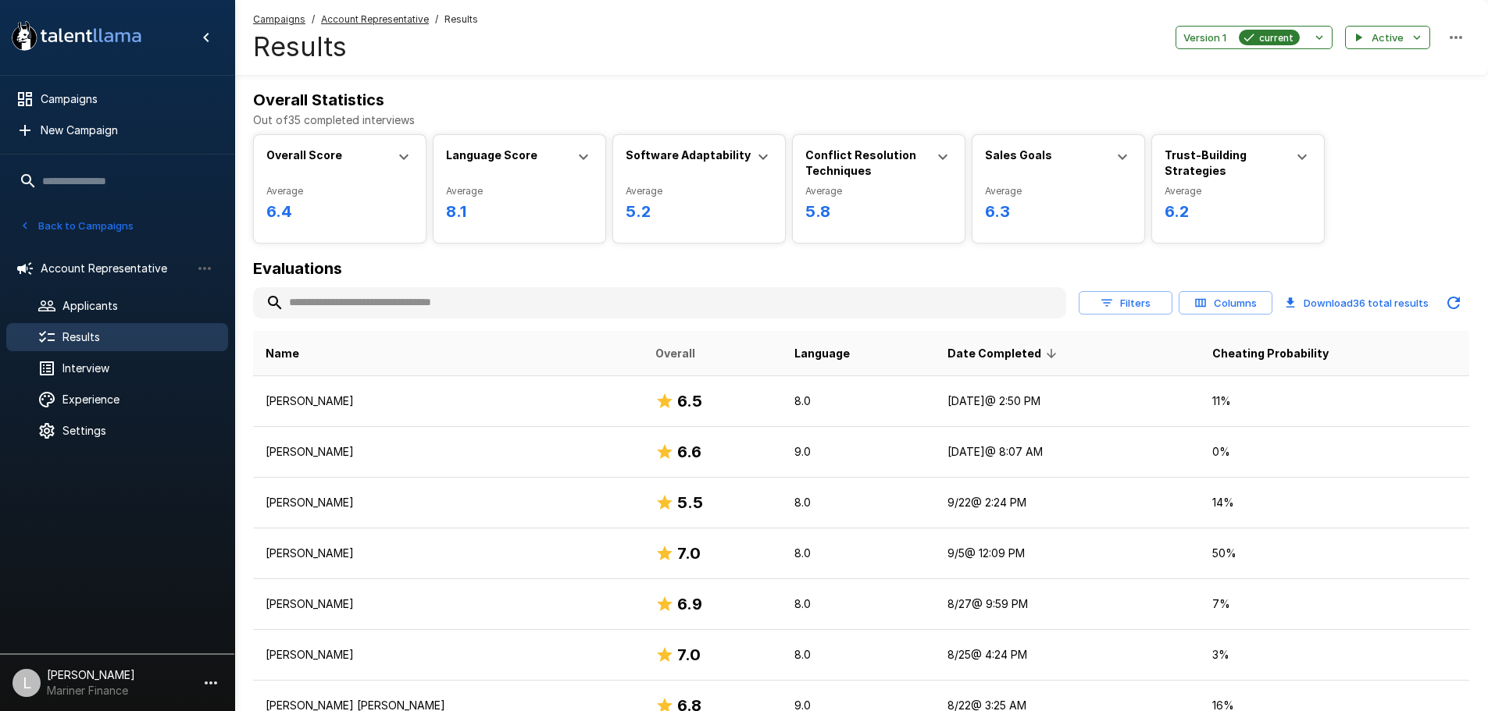
click at [655, 358] on span "Overall" at bounding box center [675, 353] width 40 height 19
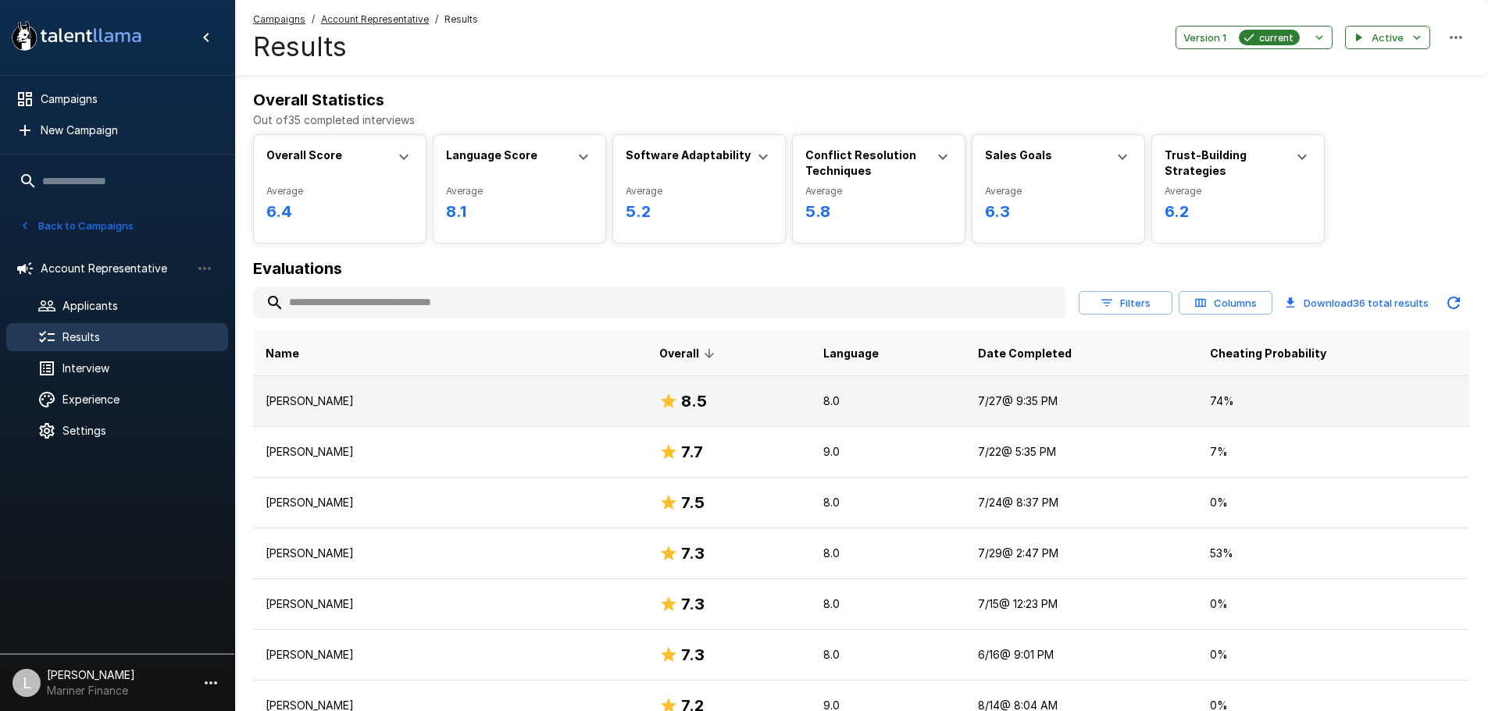
click at [326, 403] on p "Alim Adeeb" at bounding box center [450, 402] width 369 height 16
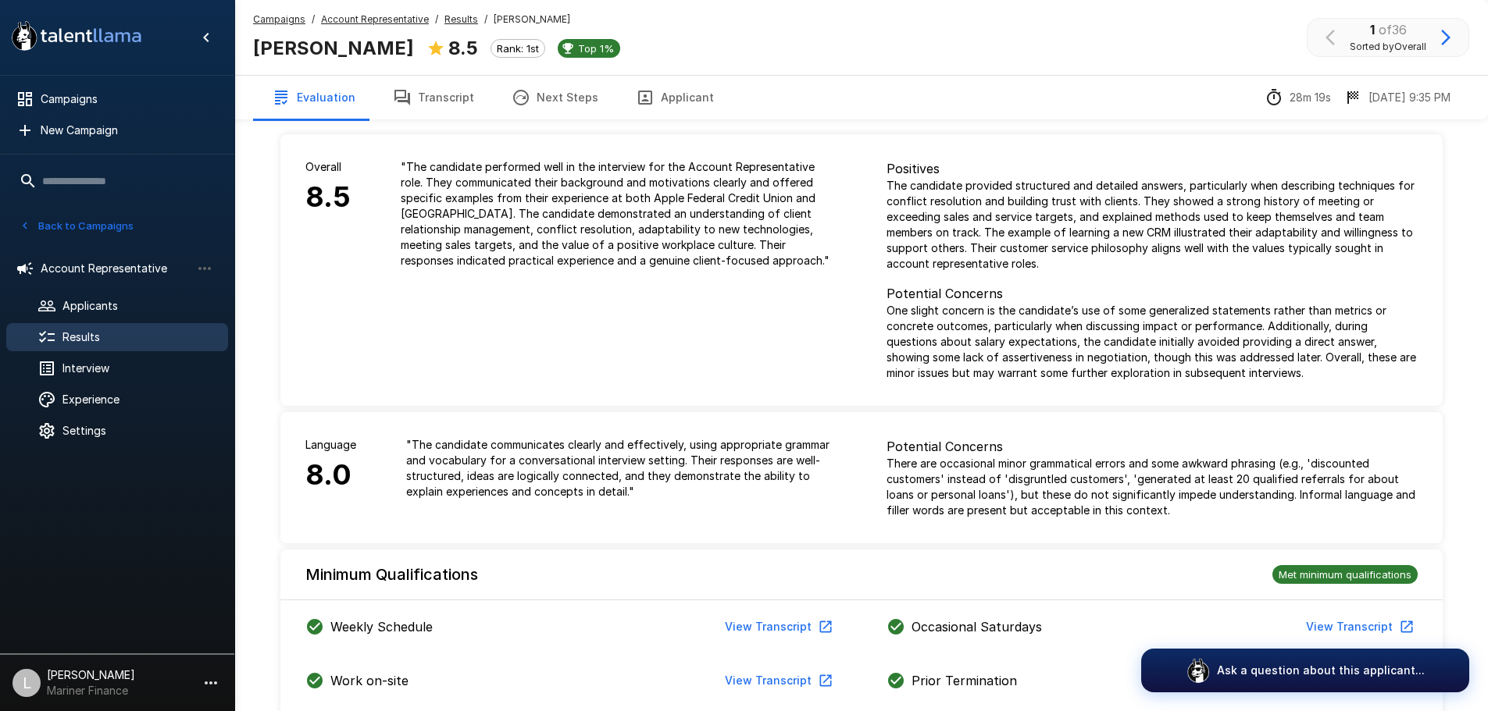
click at [110, 336] on span "Results" at bounding box center [138, 338] width 153 height 16
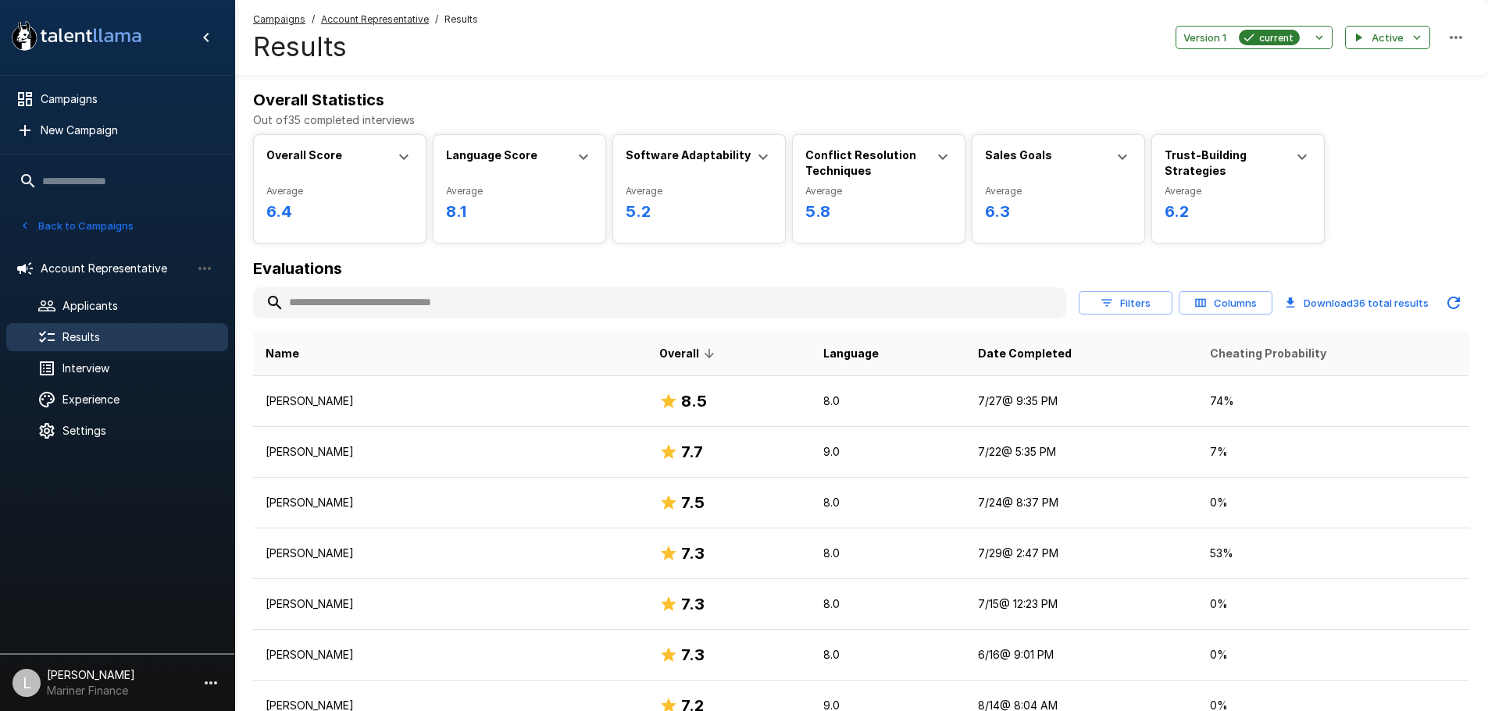
click at [1284, 343] on th "Cheating Probability" at bounding box center [1333, 353] width 272 height 45
click at [1278, 361] on span "Cheating Probability" at bounding box center [1268, 353] width 116 height 19
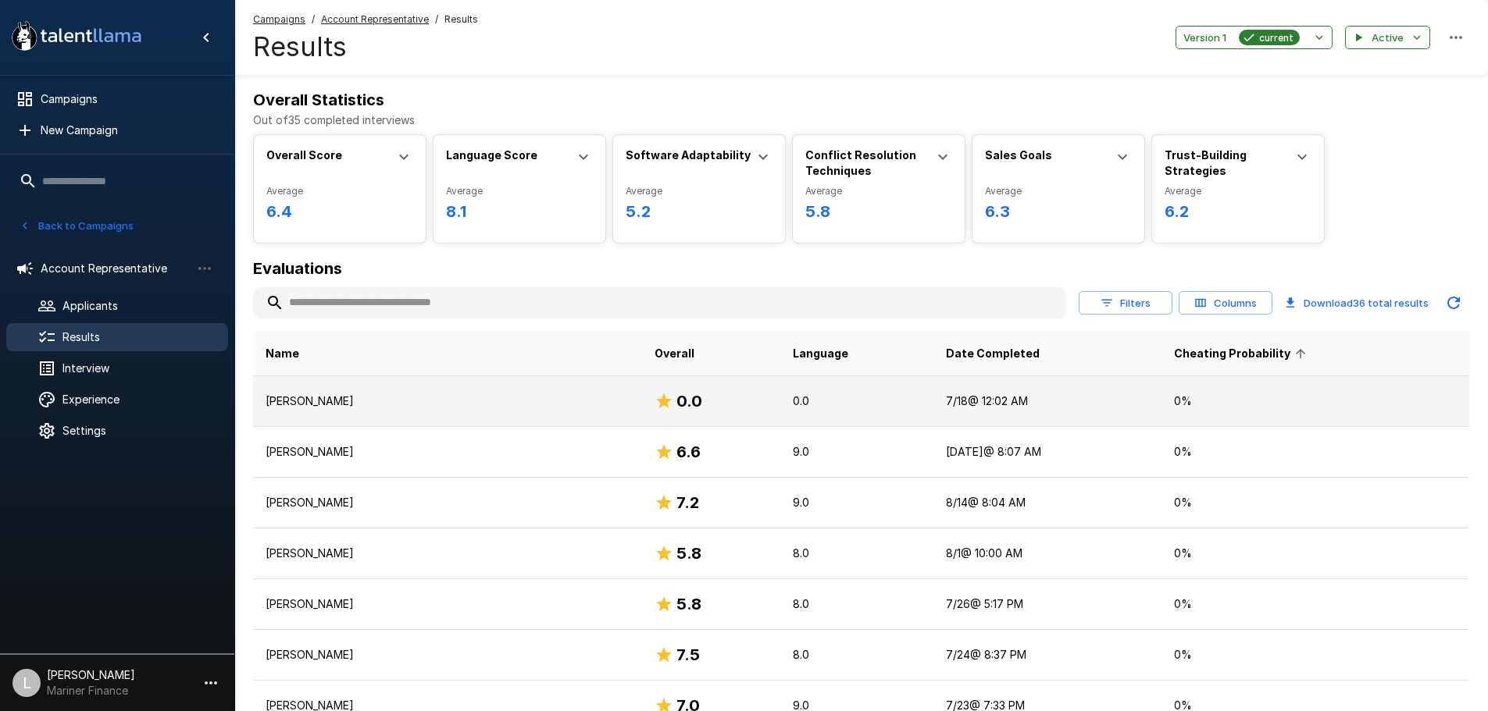
click at [313, 401] on p "Lonnell Sansbury" at bounding box center [448, 402] width 364 height 16
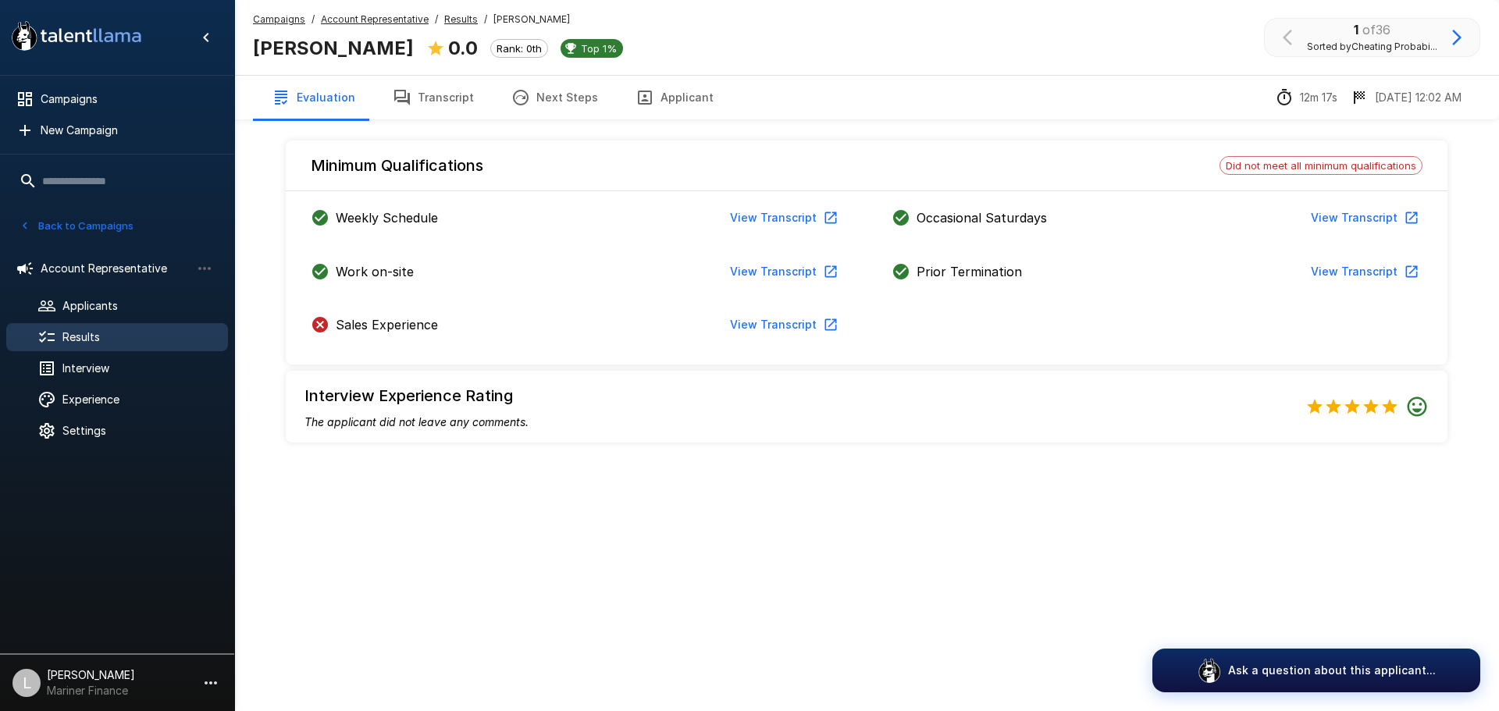
click at [430, 78] on button "Transcript" at bounding box center [433, 98] width 119 height 44
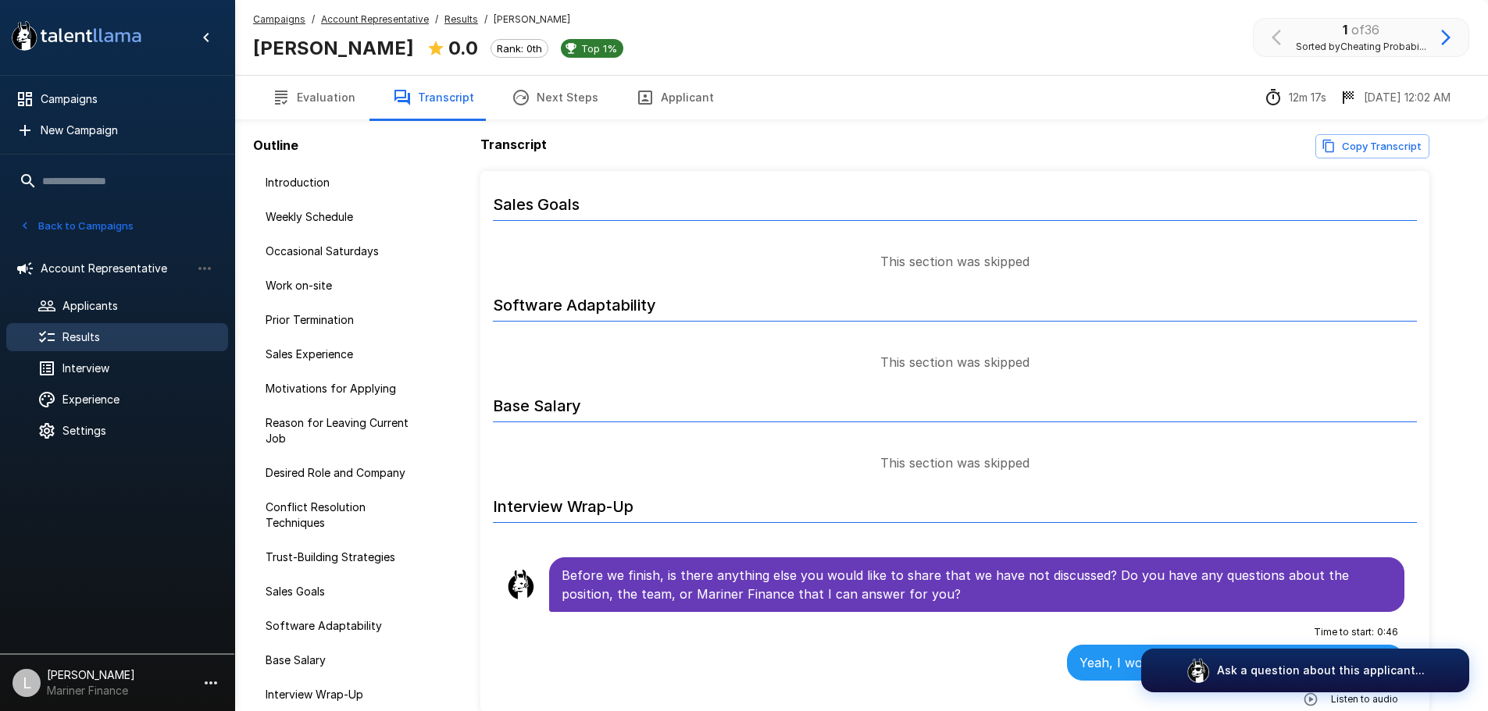
scroll to position [2166, 0]
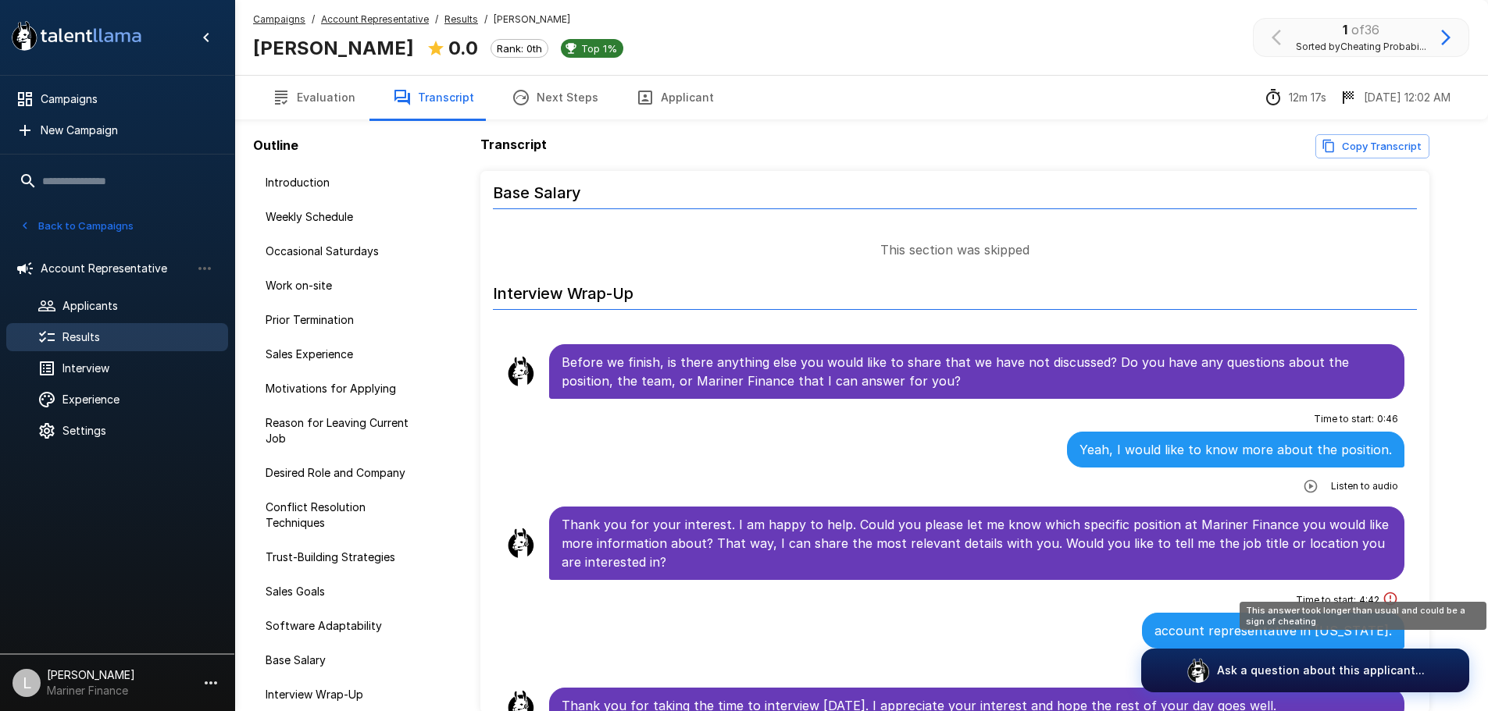
click at [1382, 591] on icon "This answer took longer than usual and could be a sign of cheating" at bounding box center [1390, 599] width 16 height 16
click at [107, 338] on span "Results" at bounding box center [138, 338] width 153 height 16
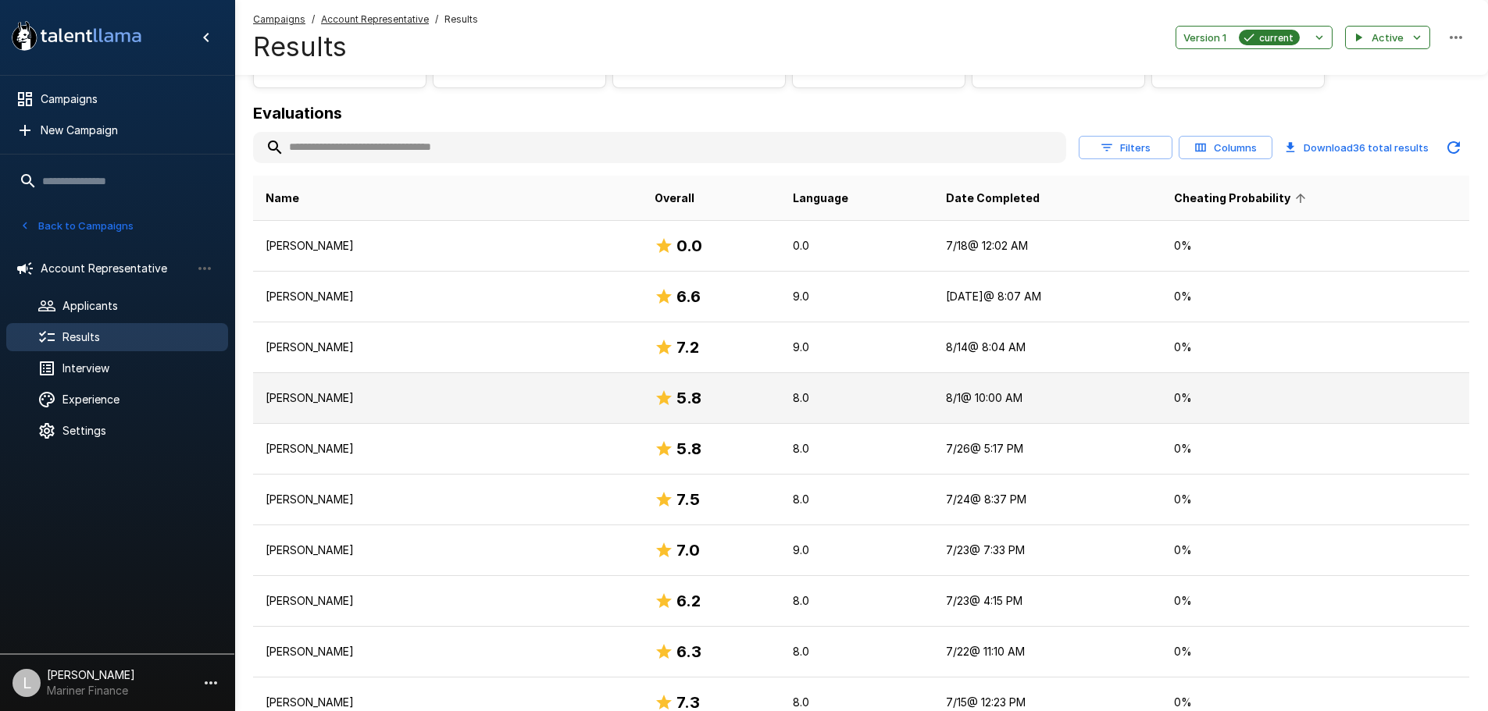
scroll to position [156, 0]
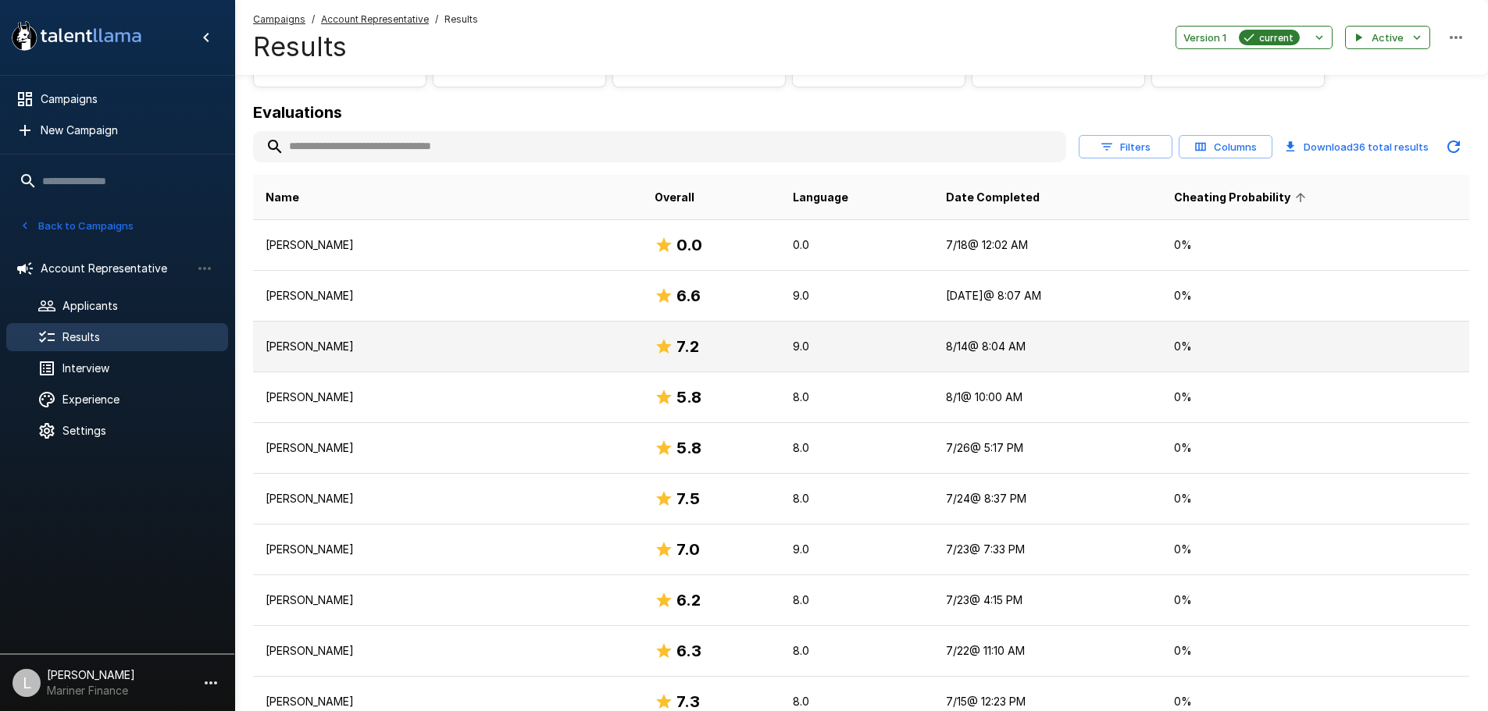
click at [457, 340] on p "Ayden C. Dixon" at bounding box center [448, 347] width 364 height 16
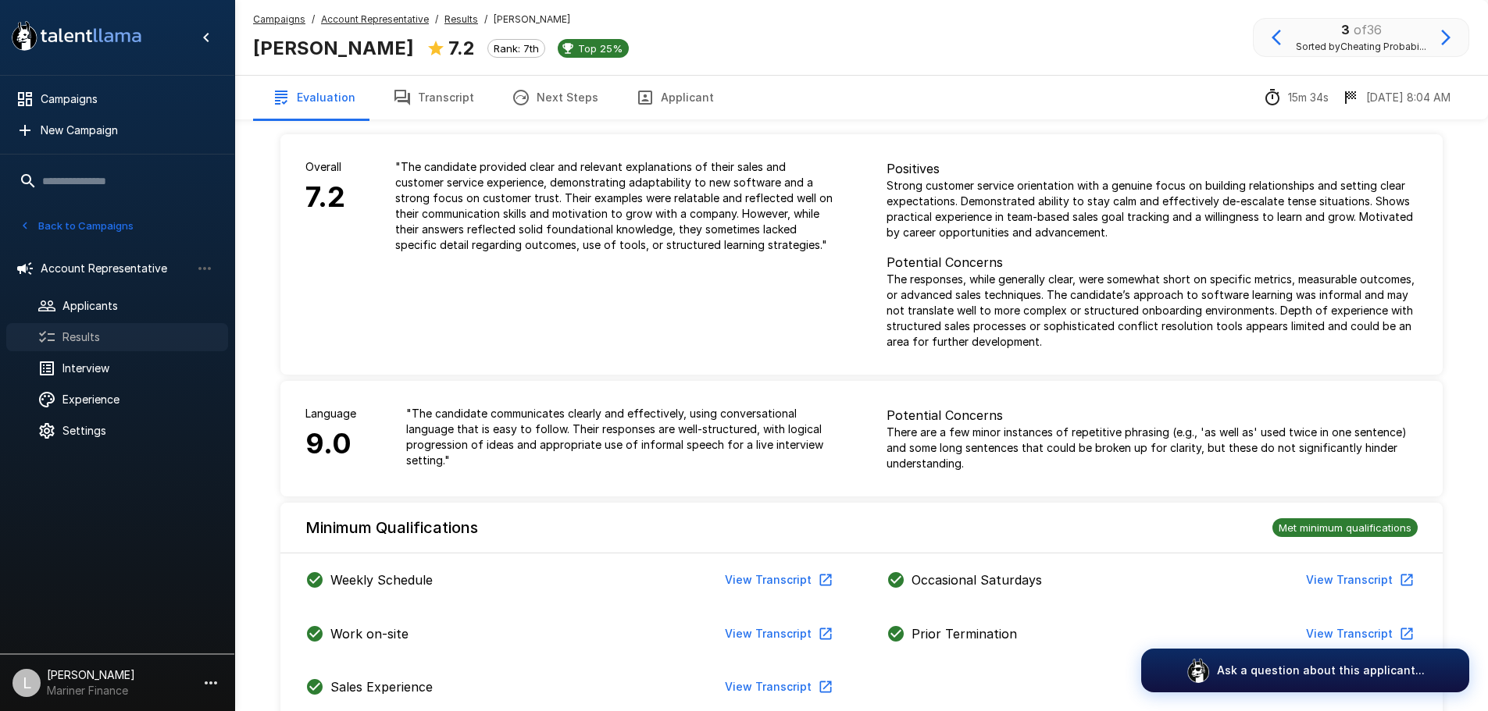
click at [166, 347] on div "Results" at bounding box center [117, 337] width 222 height 28
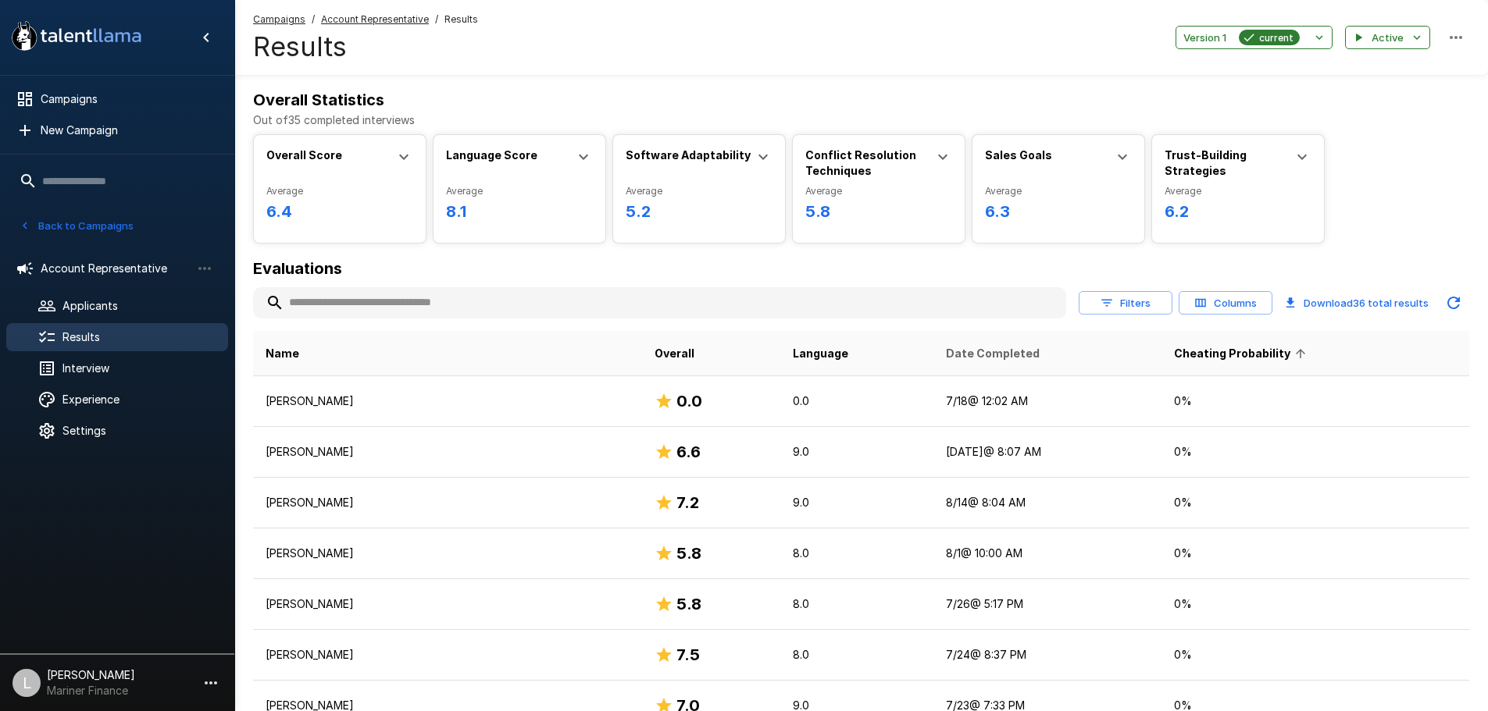
click at [946, 356] on span "Date Completed" at bounding box center [993, 353] width 94 height 19
click at [947, 358] on span "Date Completed" at bounding box center [1004, 353] width 114 height 19
click at [1136, 301] on button "Filters" at bounding box center [1125, 303] width 94 height 24
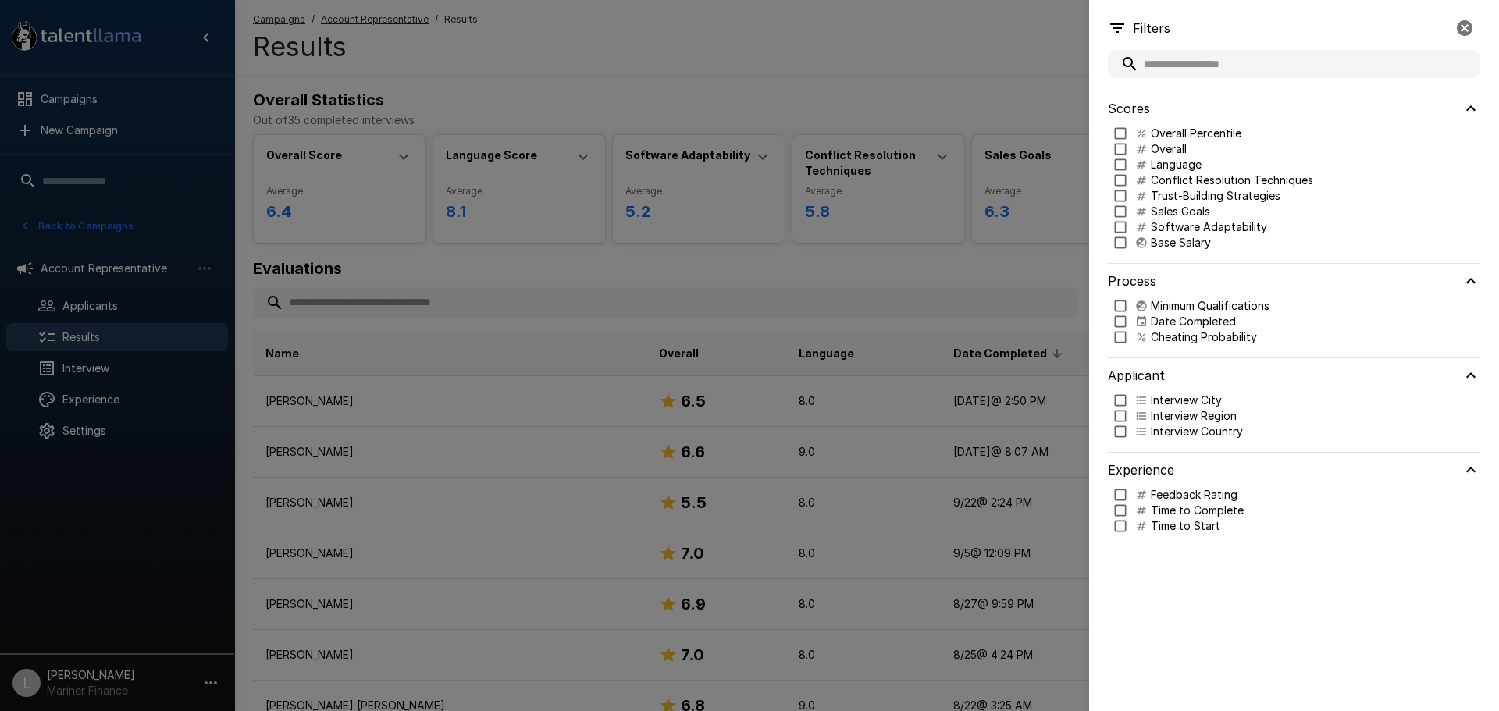
click at [1038, 65] on div at bounding box center [749, 355] width 1499 height 711
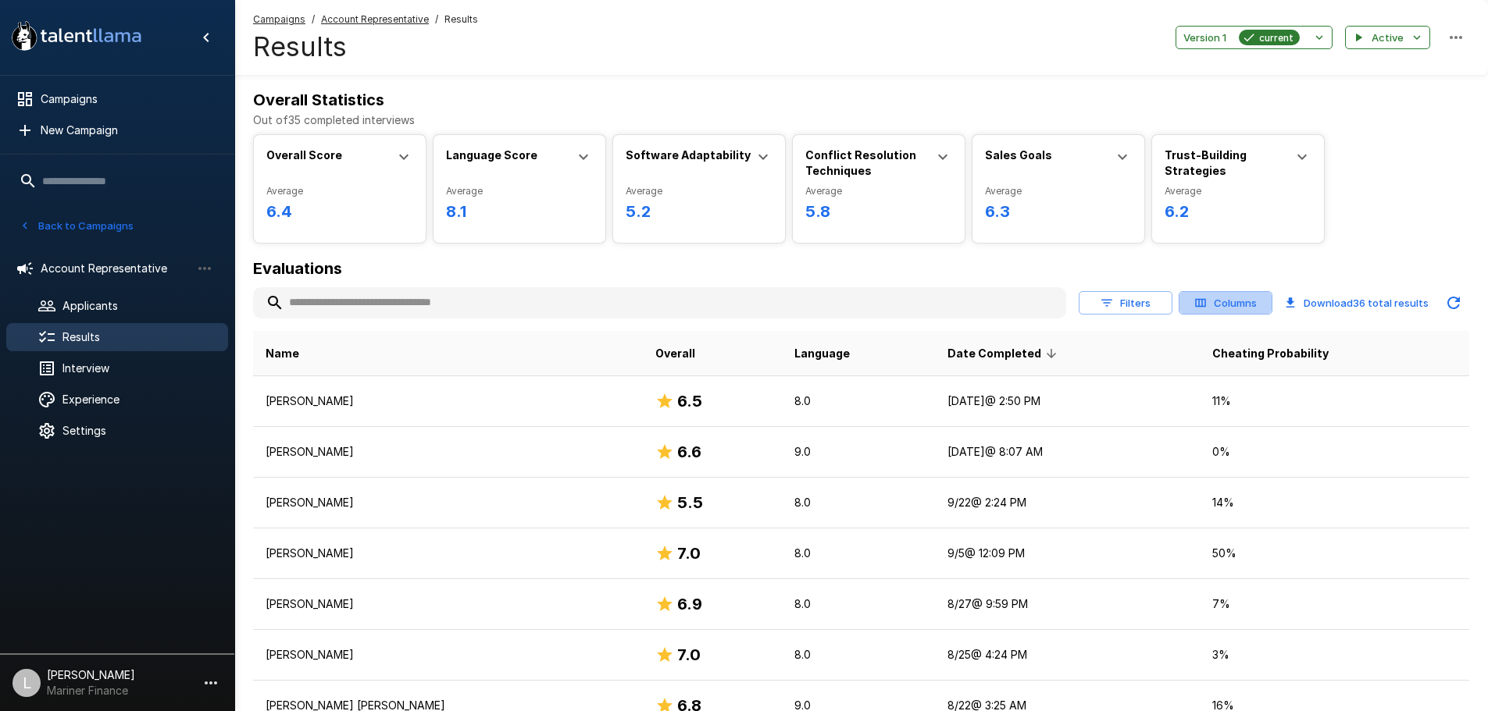
click at [1217, 310] on button "Columns" at bounding box center [1225, 303] width 94 height 24
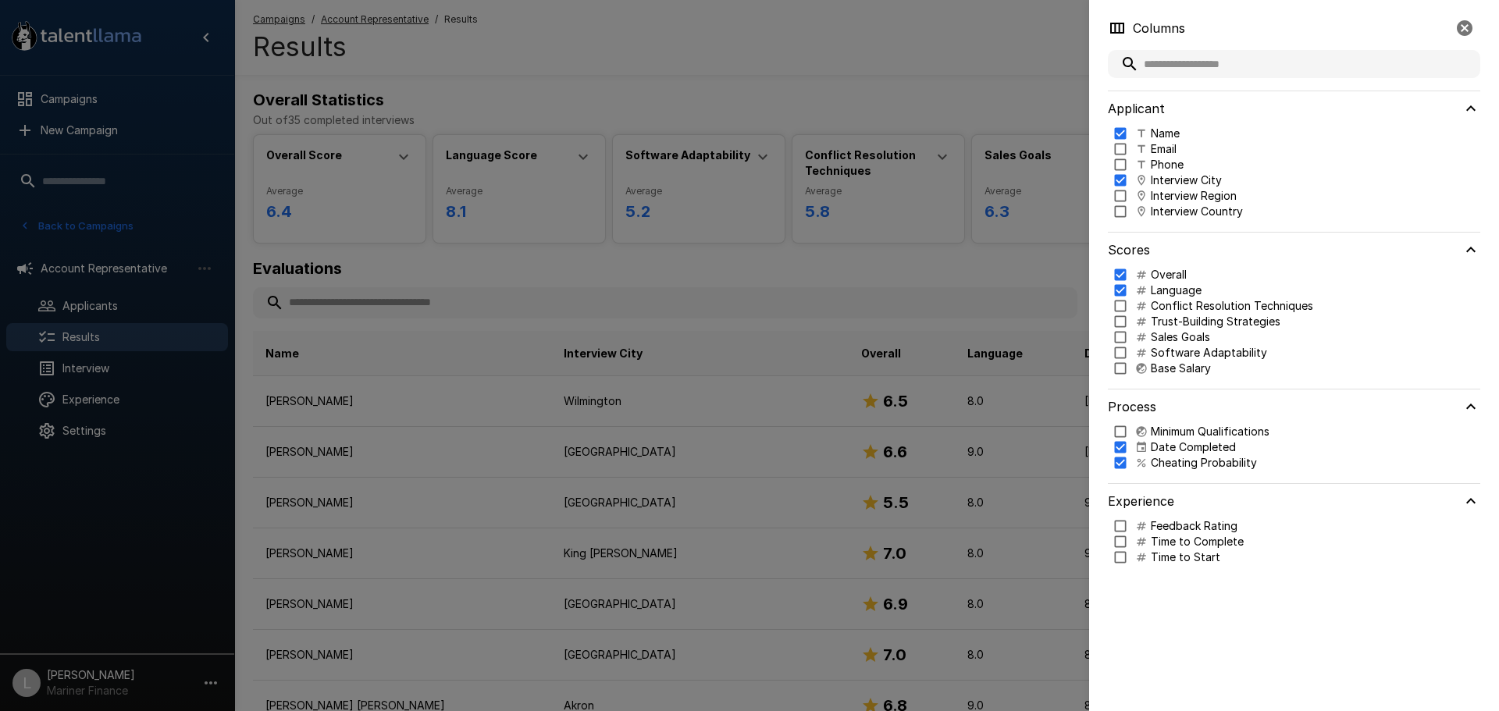
click at [1461, 37] on button "button" at bounding box center [1464, 27] width 31 height 31
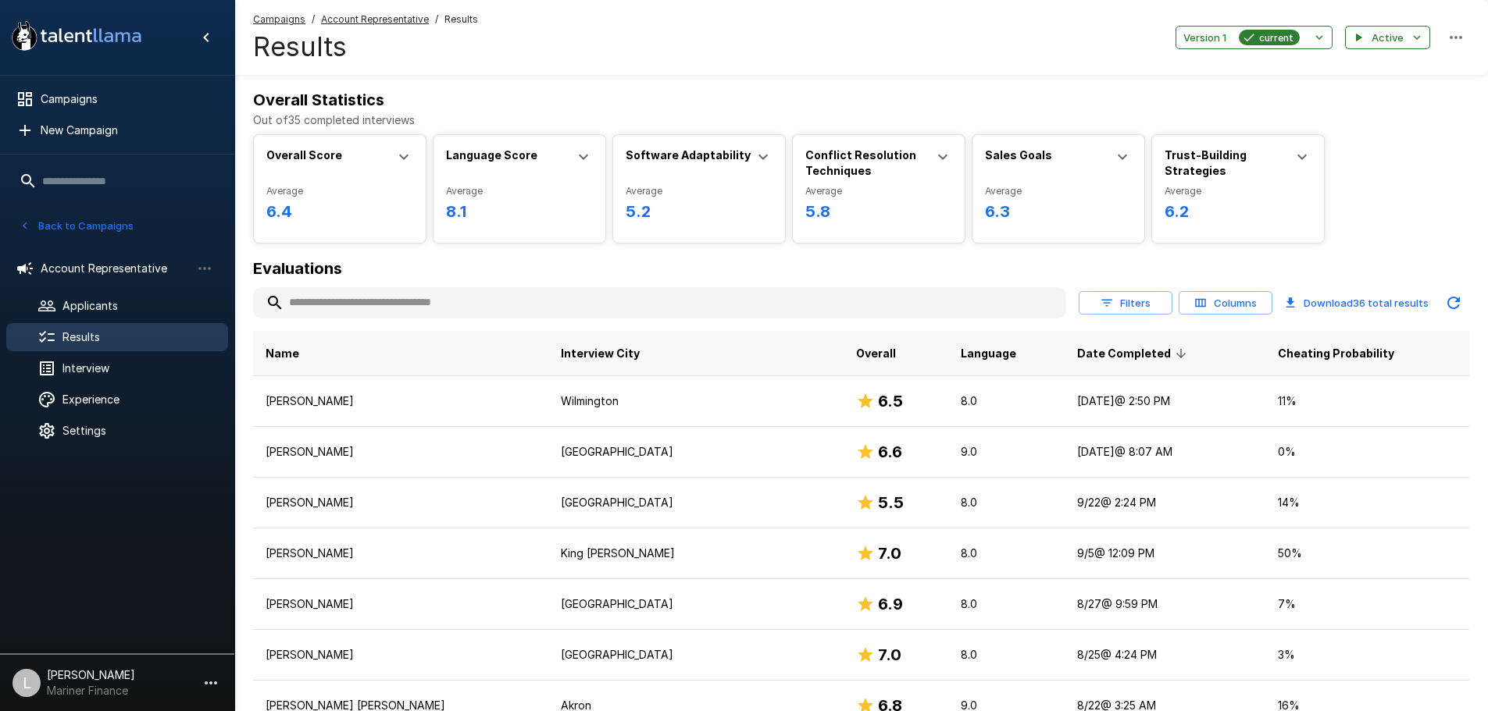
click at [1254, 309] on button "Columns" at bounding box center [1225, 303] width 94 height 24
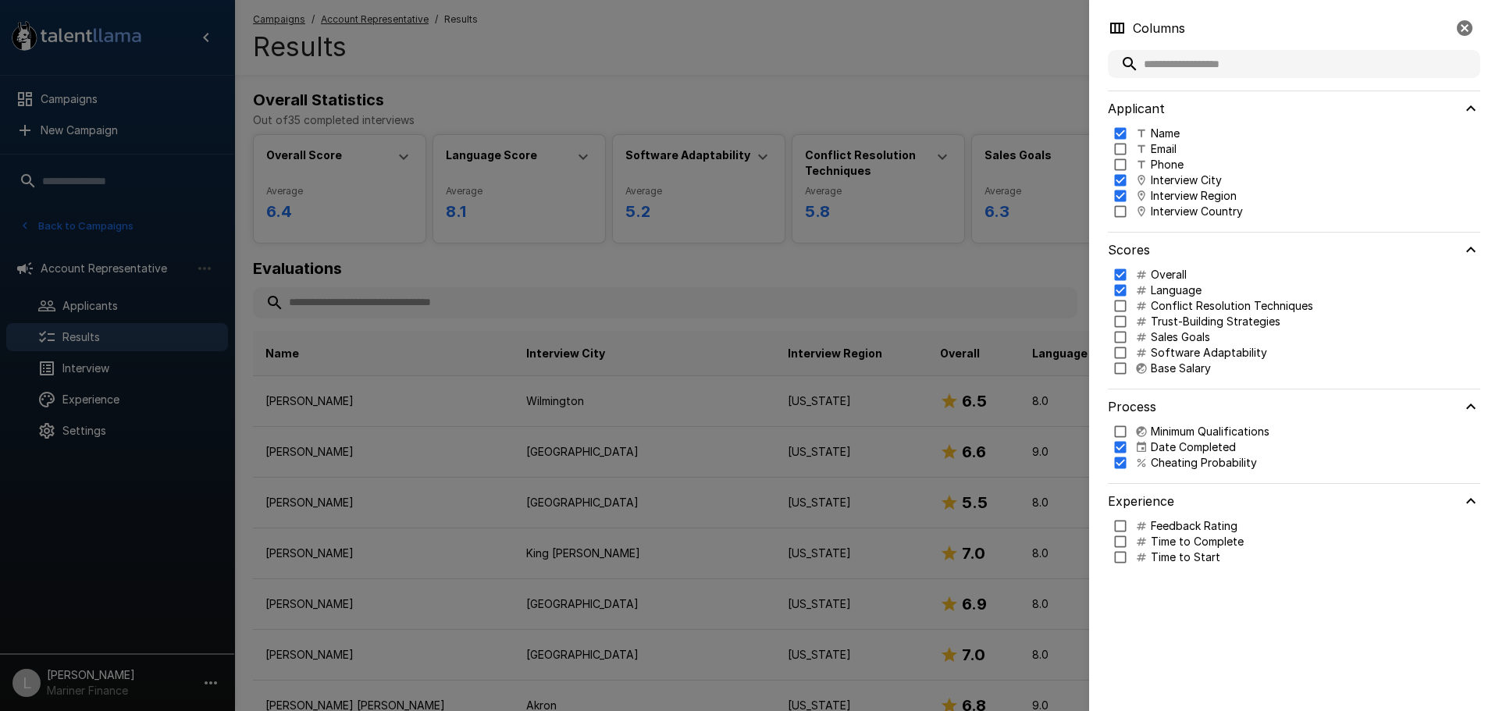
click at [1467, 20] on icon "button" at bounding box center [1465, 28] width 19 height 19
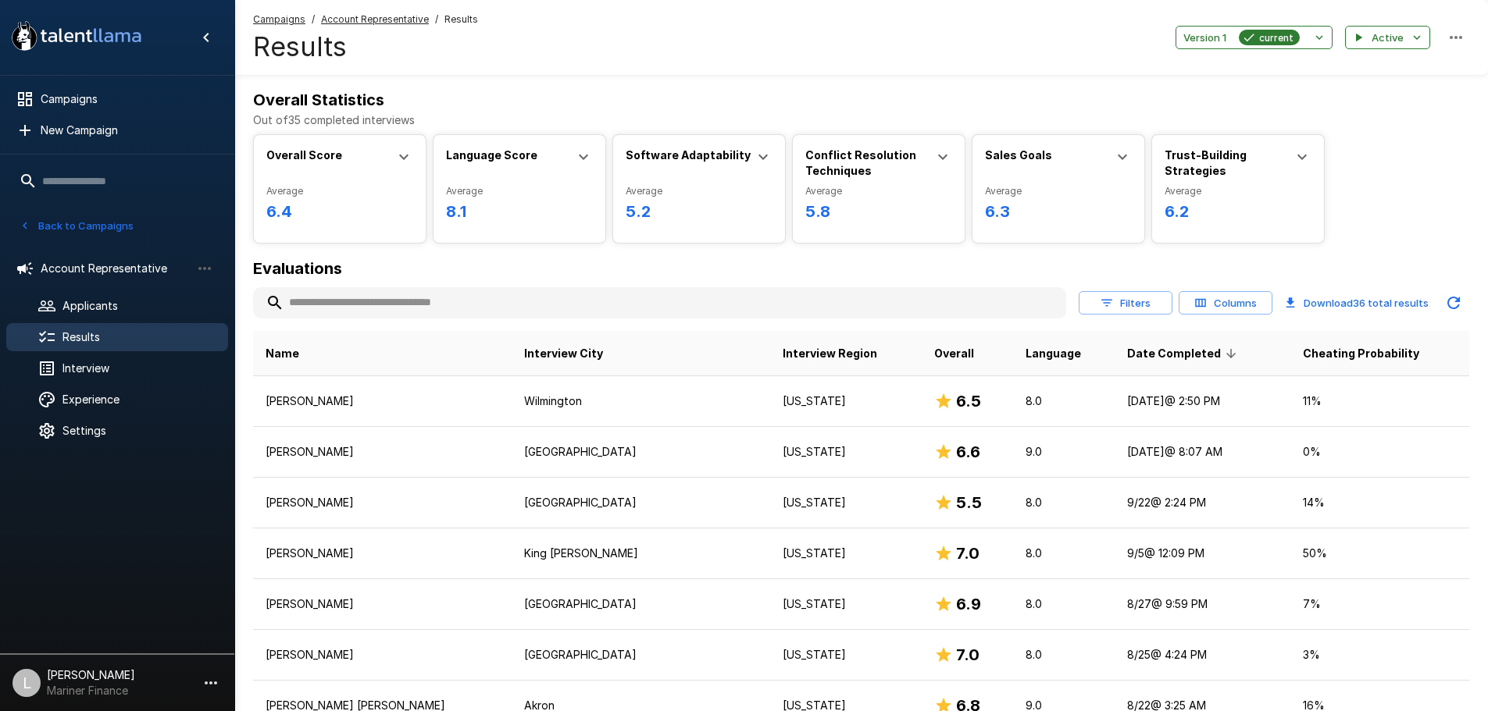
click at [683, 351] on th "Interview City" at bounding box center [641, 353] width 258 height 45
click at [1248, 305] on button "Columns" at bounding box center [1225, 303] width 94 height 24
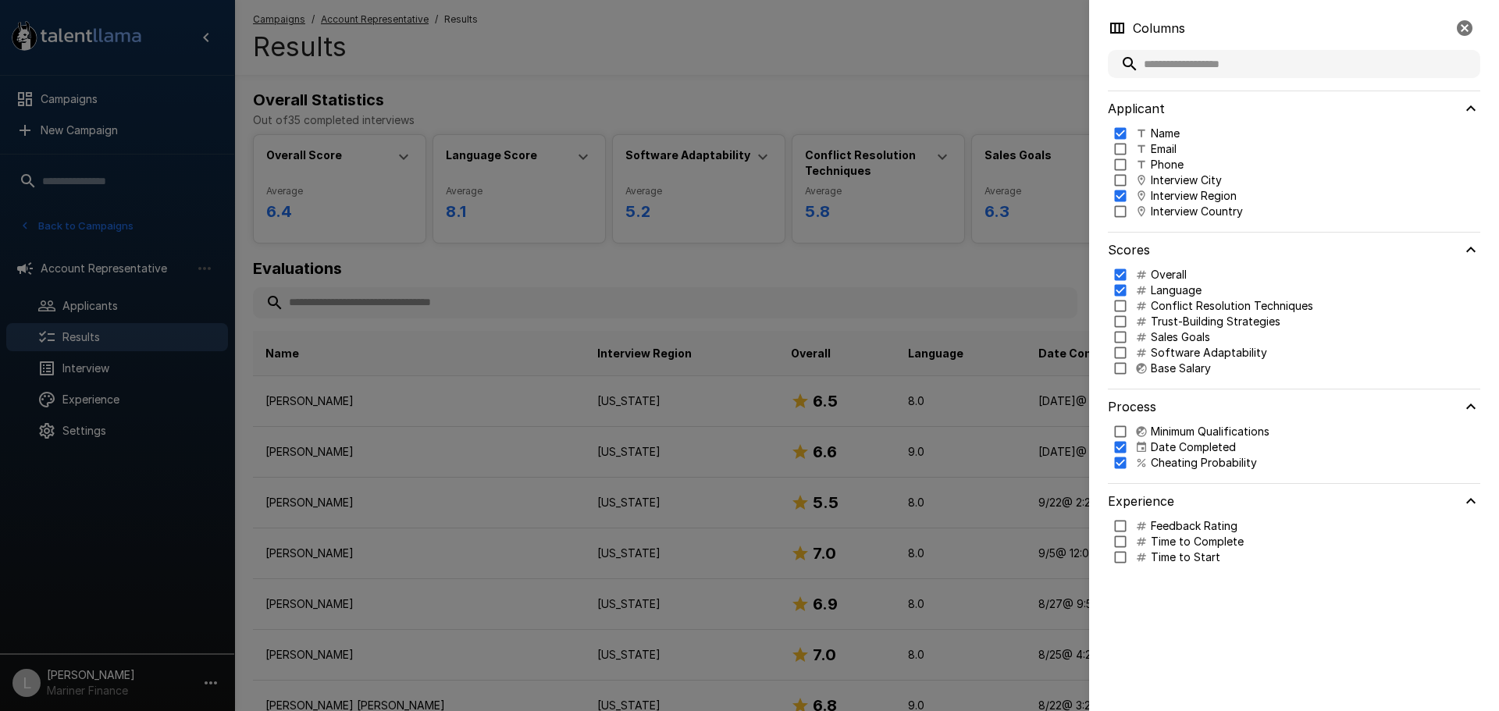
click at [1075, 264] on div at bounding box center [749, 355] width 1499 height 711
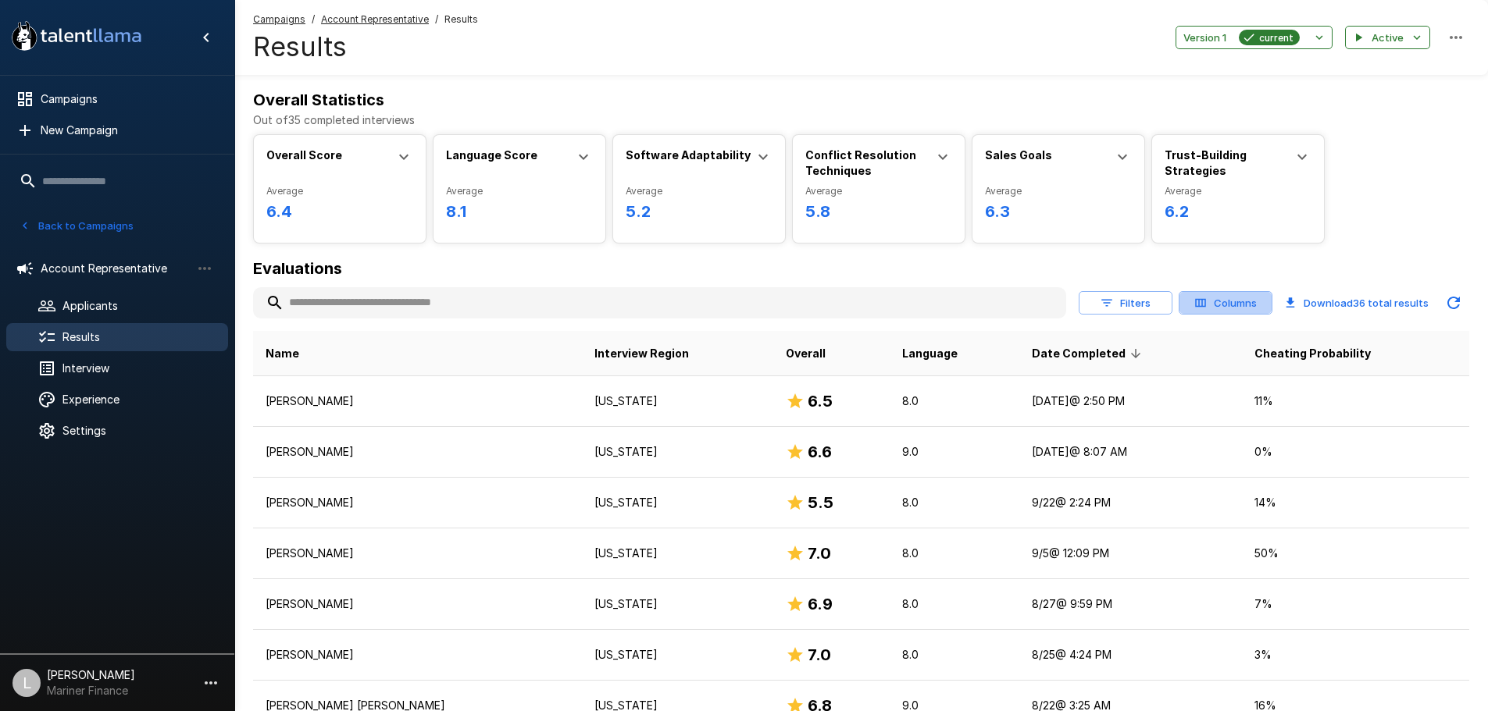
click at [1213, 302] on button "Columns" at bounding box center [1225, 303] width 94 height 24
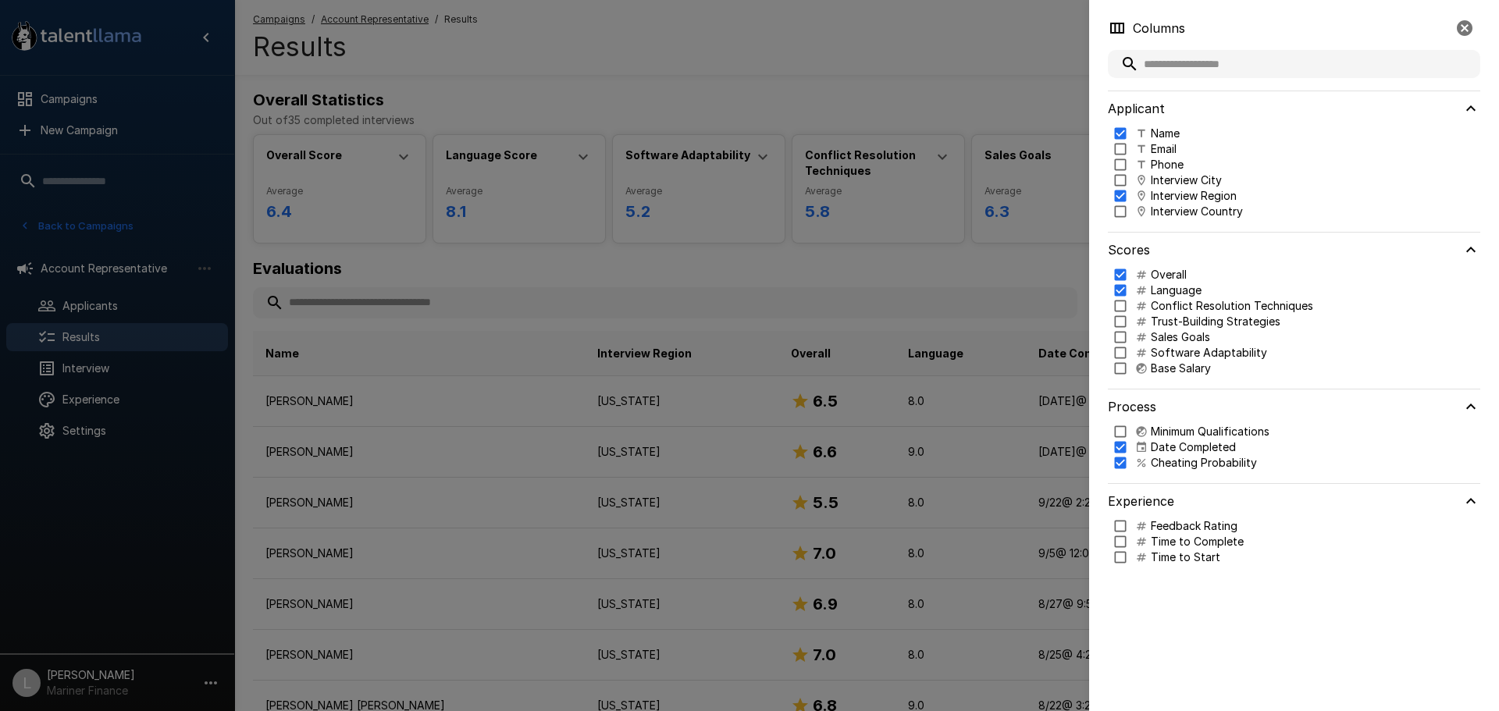
click at [1020, 518] on div at bounding box center [749, 355] width 1499 height 711
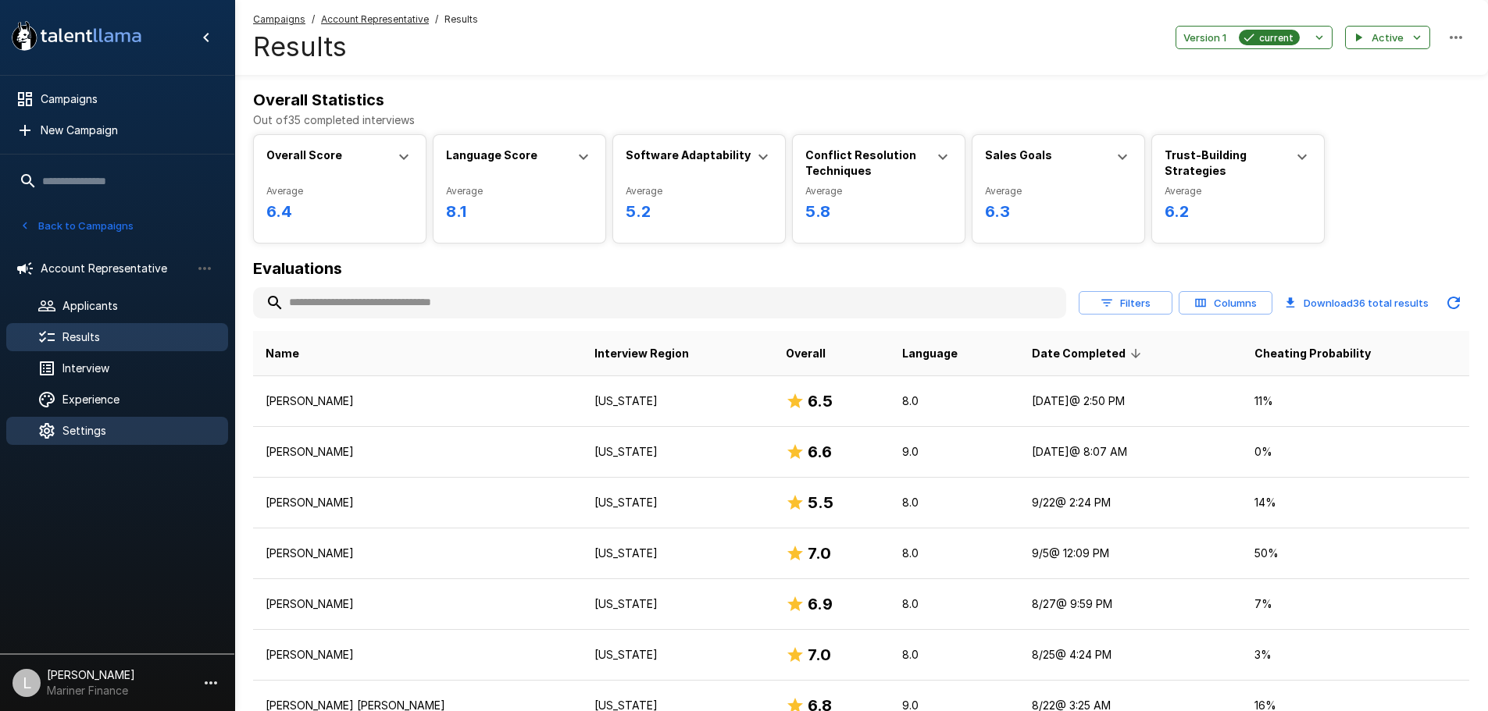
click at [123, 426] on span "Settings" at bounding box center [138, 431] width 153 height 16
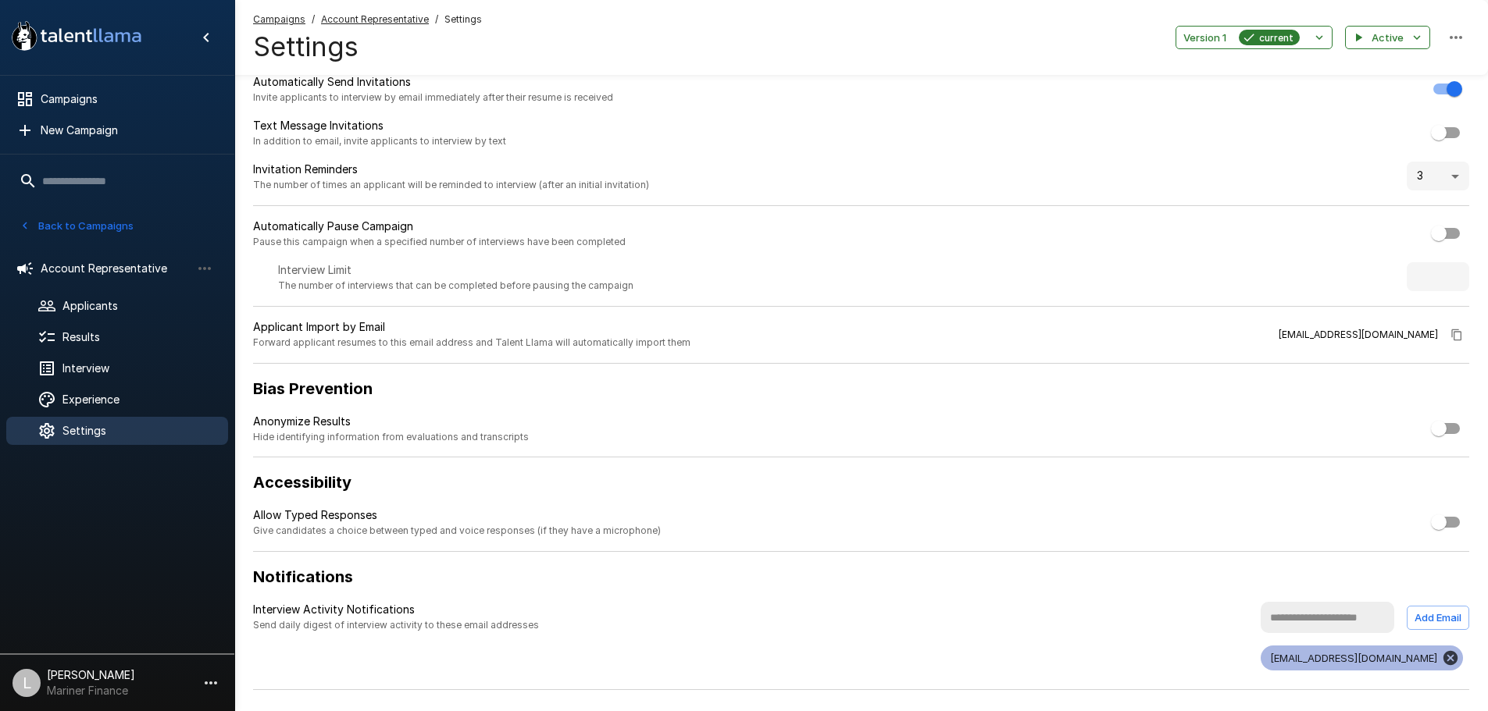
scroll to position [78, 0]
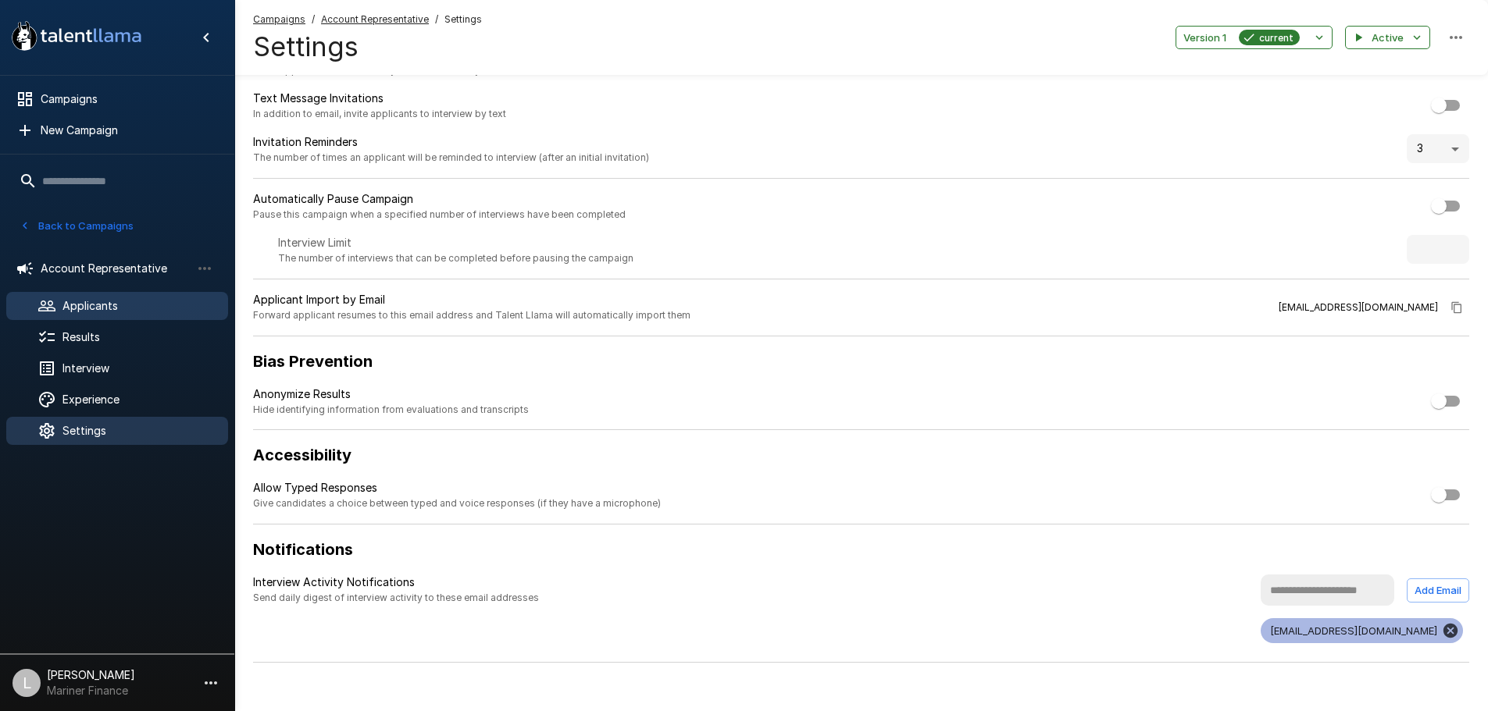
click at [161, 306] on span "Applicants" at bounding box center [138, 306] width 153 height 16
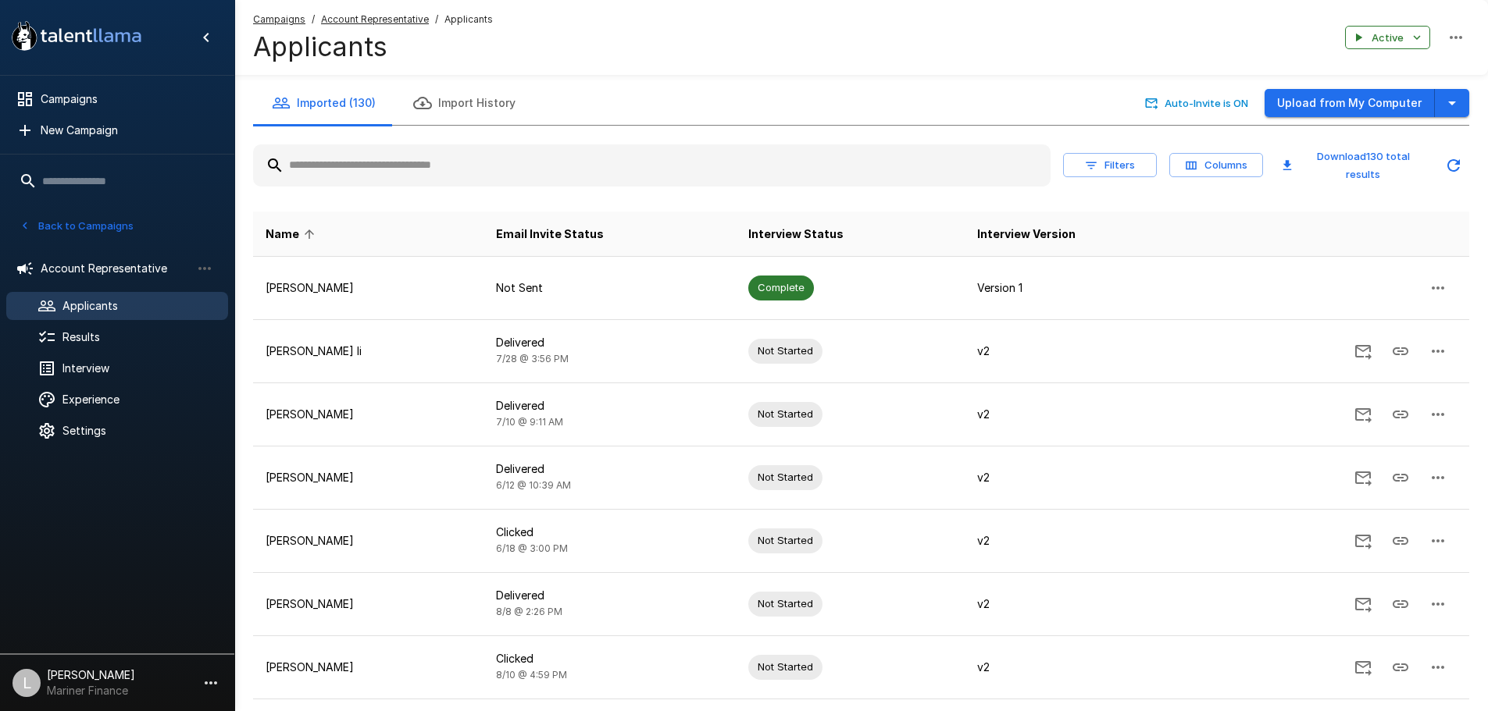
click at [111, 234] on button "Back to Campaigns" at bounding box center [77, 226] width 122 height 24
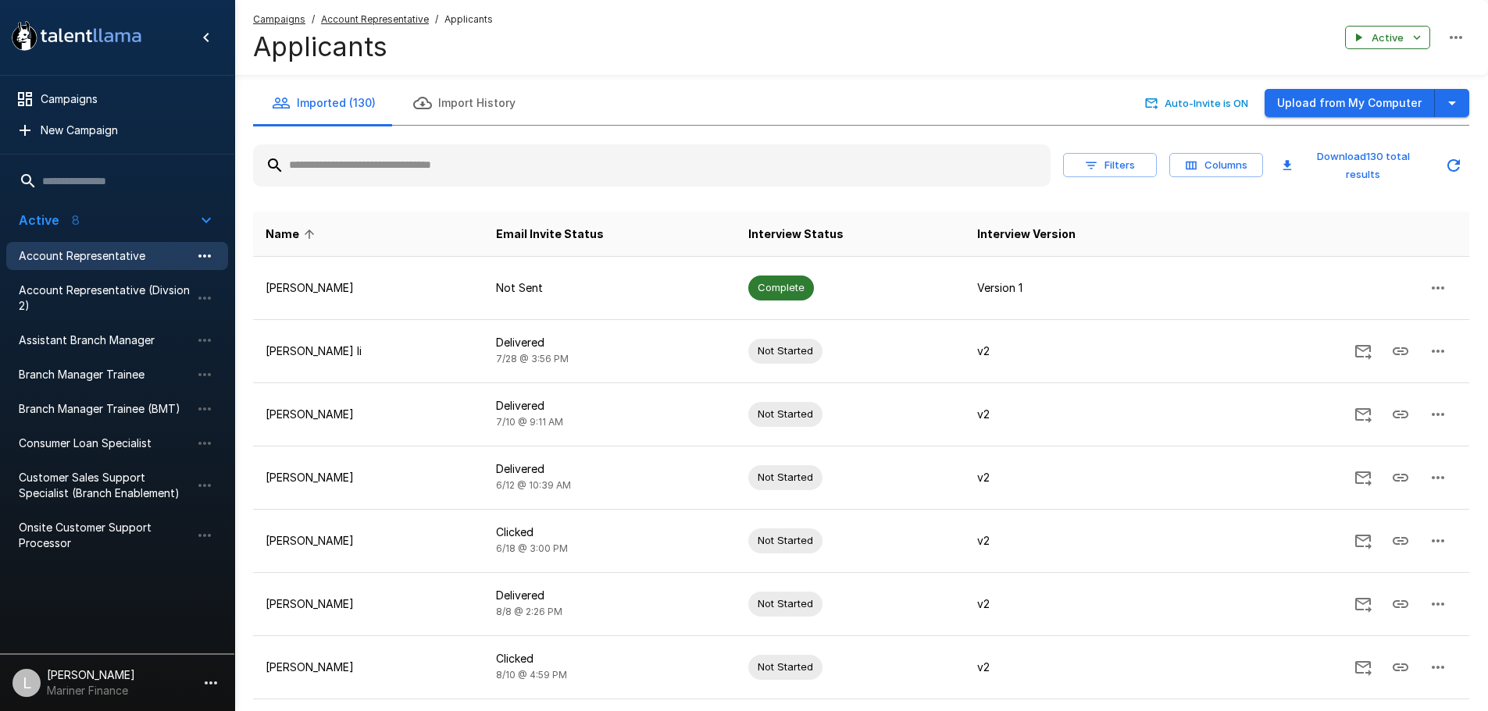
click at [205, 258] on icon "button" at bounding box center [204, 256] width 19 height 19
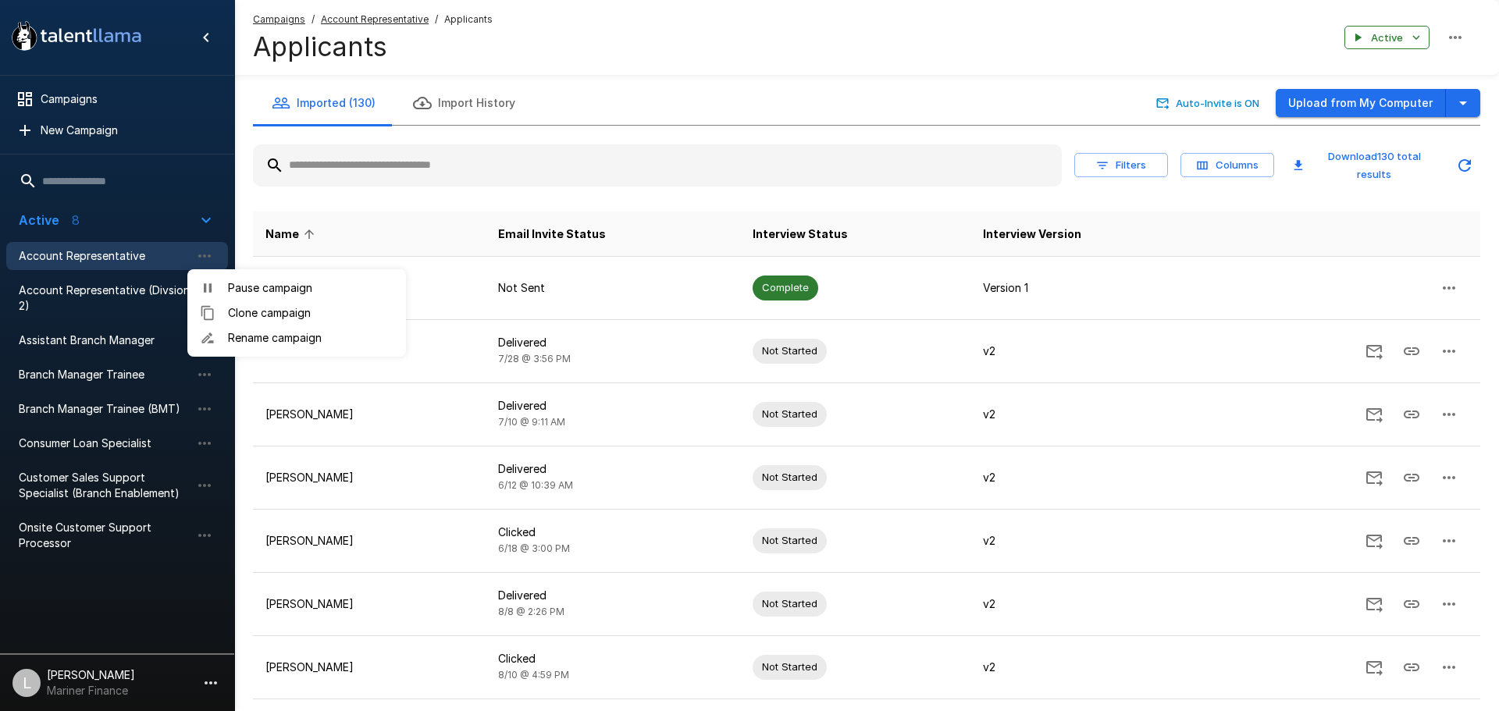
click at [204, 256] on div at bounding box center [749, 355] width 1499 height 711
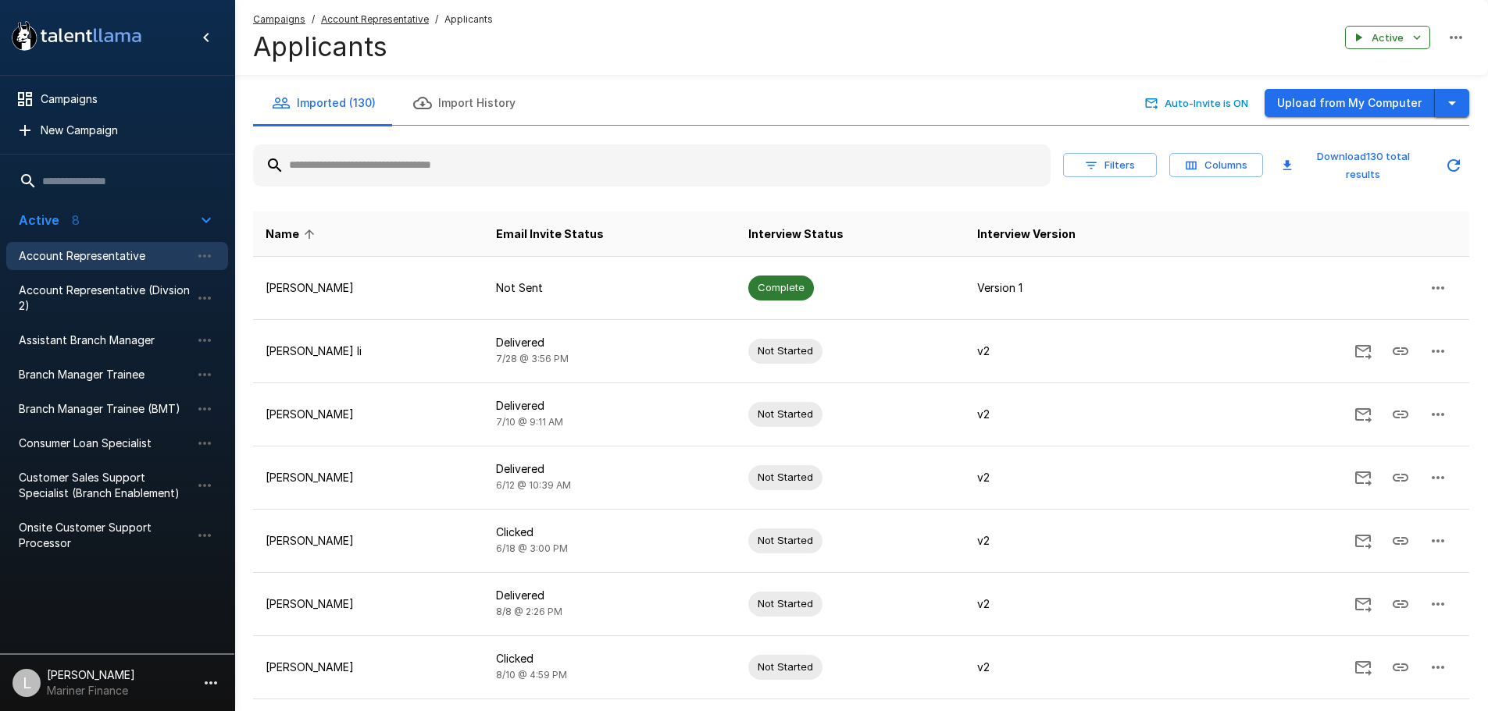
click at [1444, 100] on icon "button" at bounding box center [1451, 103] width 19 height 19
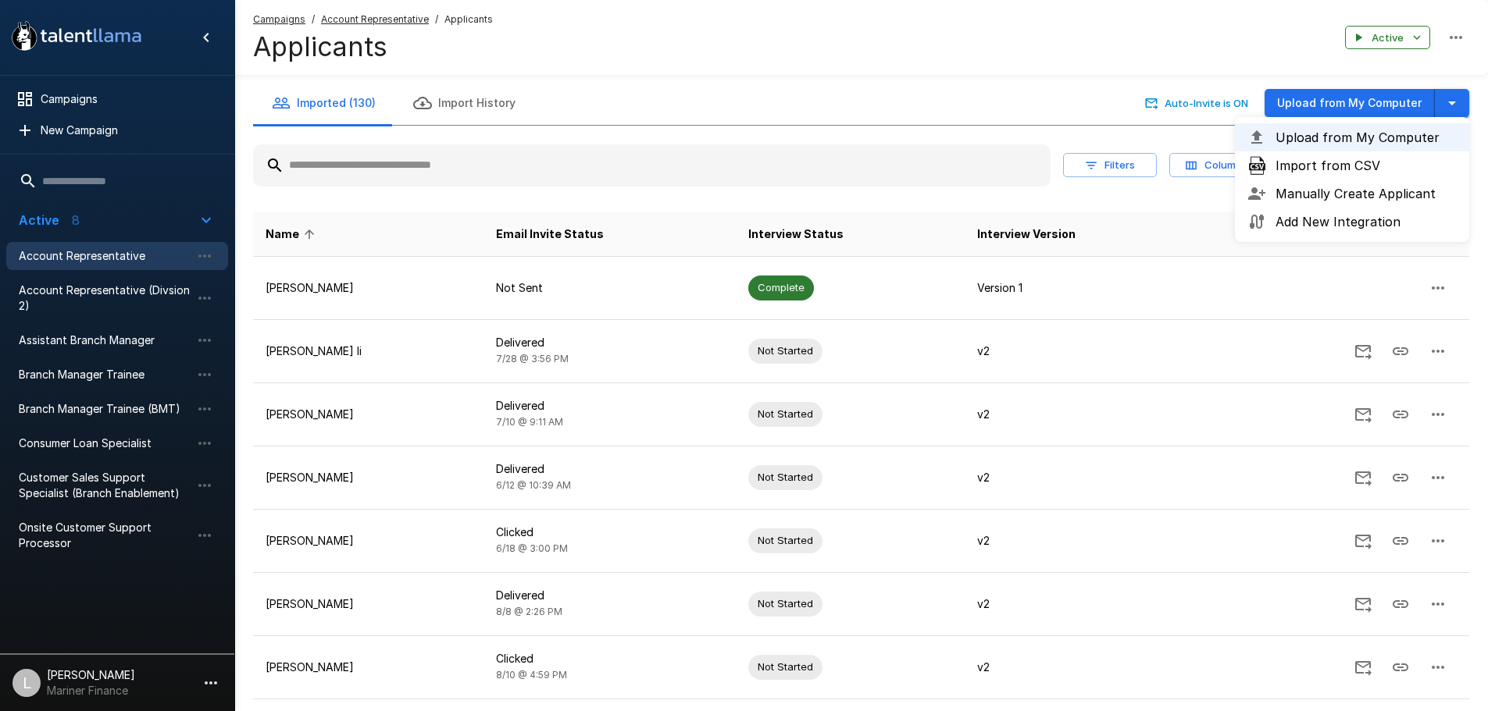
click at [1443, 101] on icon "button" at bounding box center [1451, 103] width 19 height 19
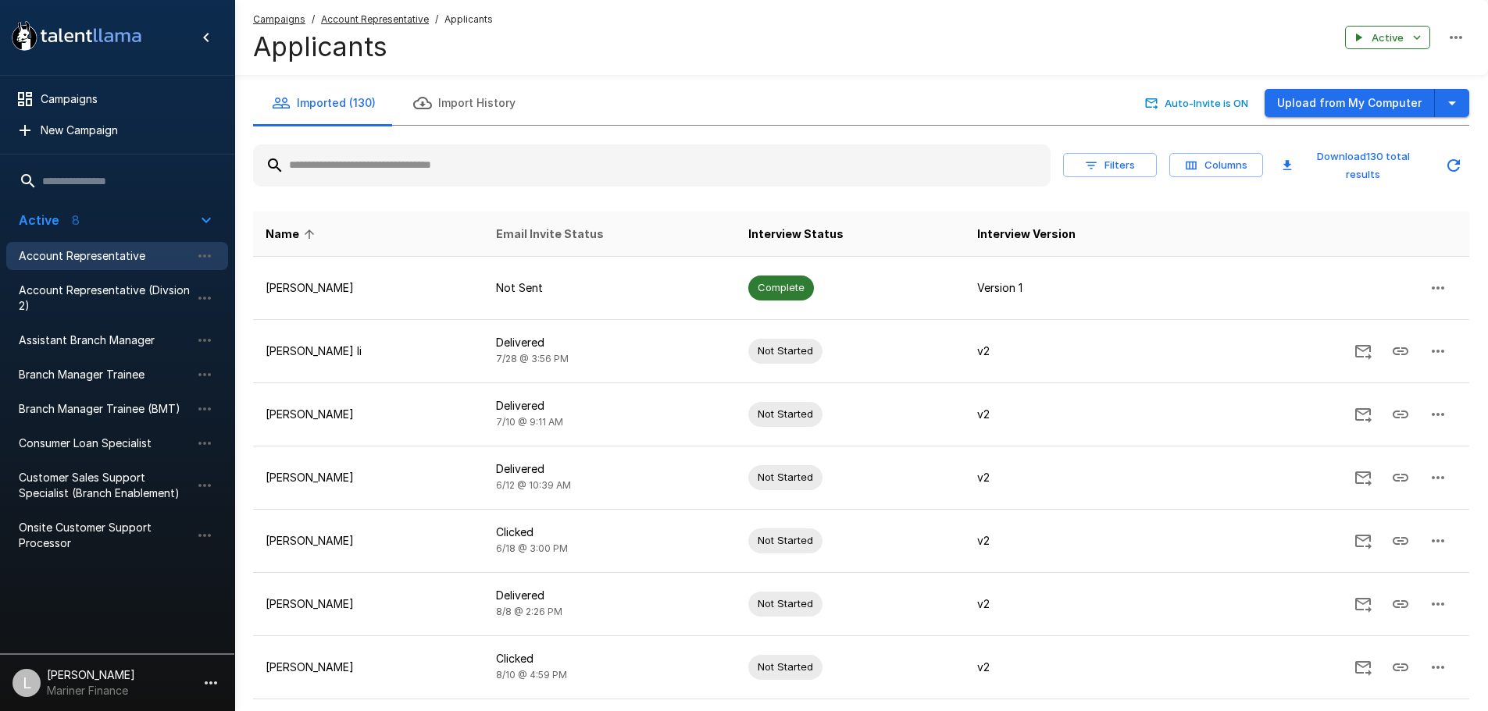
click at [548, 239] on span "Email Invite Status" at bounding box center [550, 234] width 108 height 19
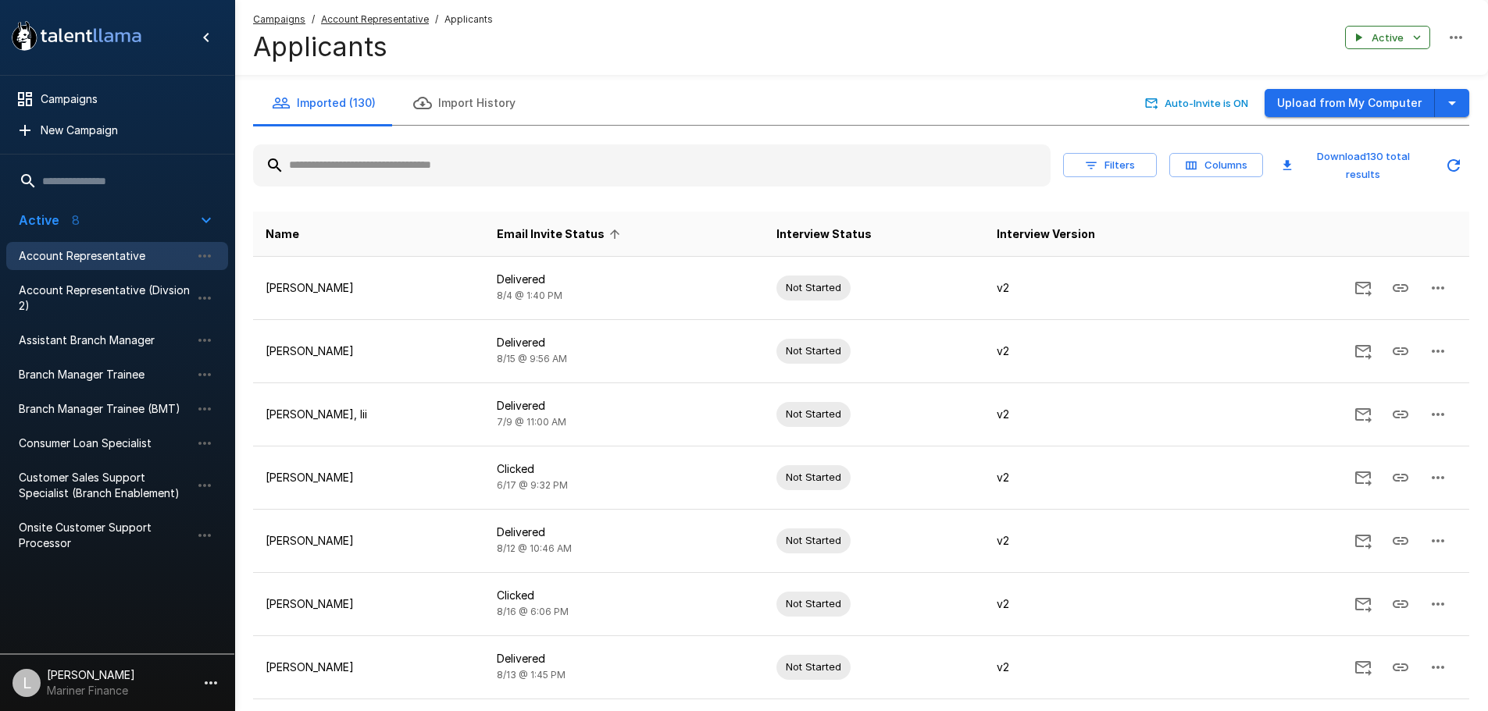
click at [1093, 167] on icon "button" at bounding box center [1091, 166] width 14 height 14
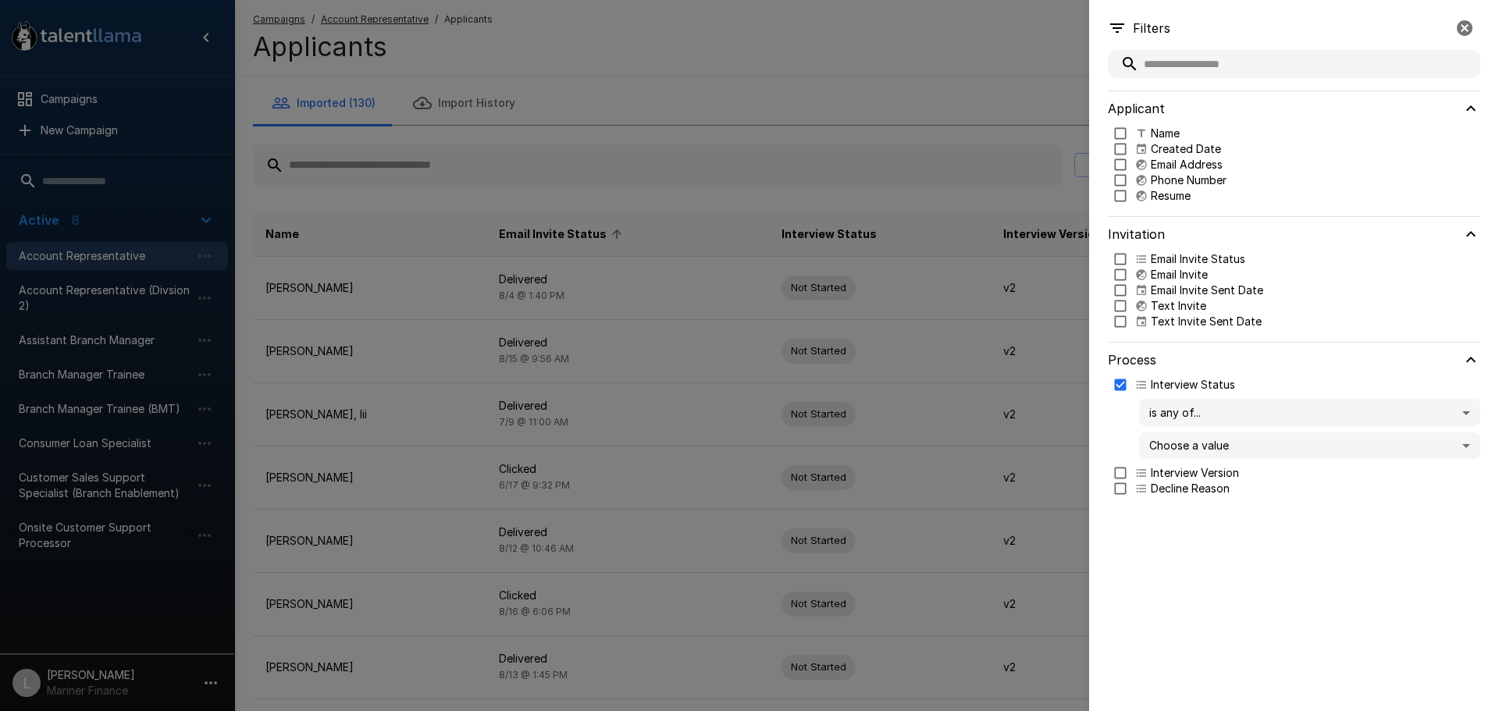
click at [1478, 448] on body ".st0{fill:#FFFFFF;} .st1{fill:#76a4ed;} Campaigns New Campaign Active 8 Account…" at bounding box center [755, 355] width 1511 height 711
click at [1298, 508] on p "Complete" at bounding box center [1325, 503] width 287 height 16
type input "********"
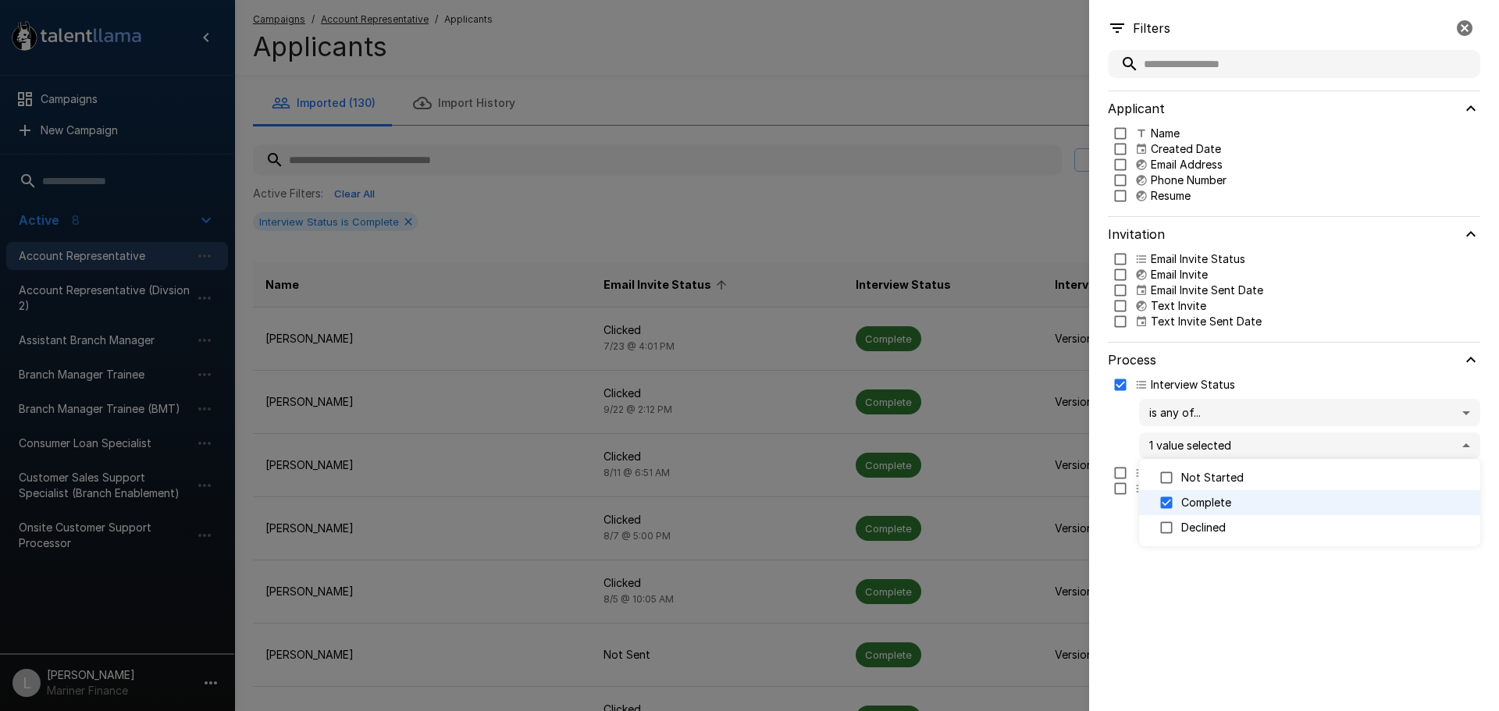
click at [1050, 191] on div at bounding box center [749, 355] width 1499 height 711
click at [1465, 31] on icon "button" at bounding box center [1465, 28] width 16 height 16
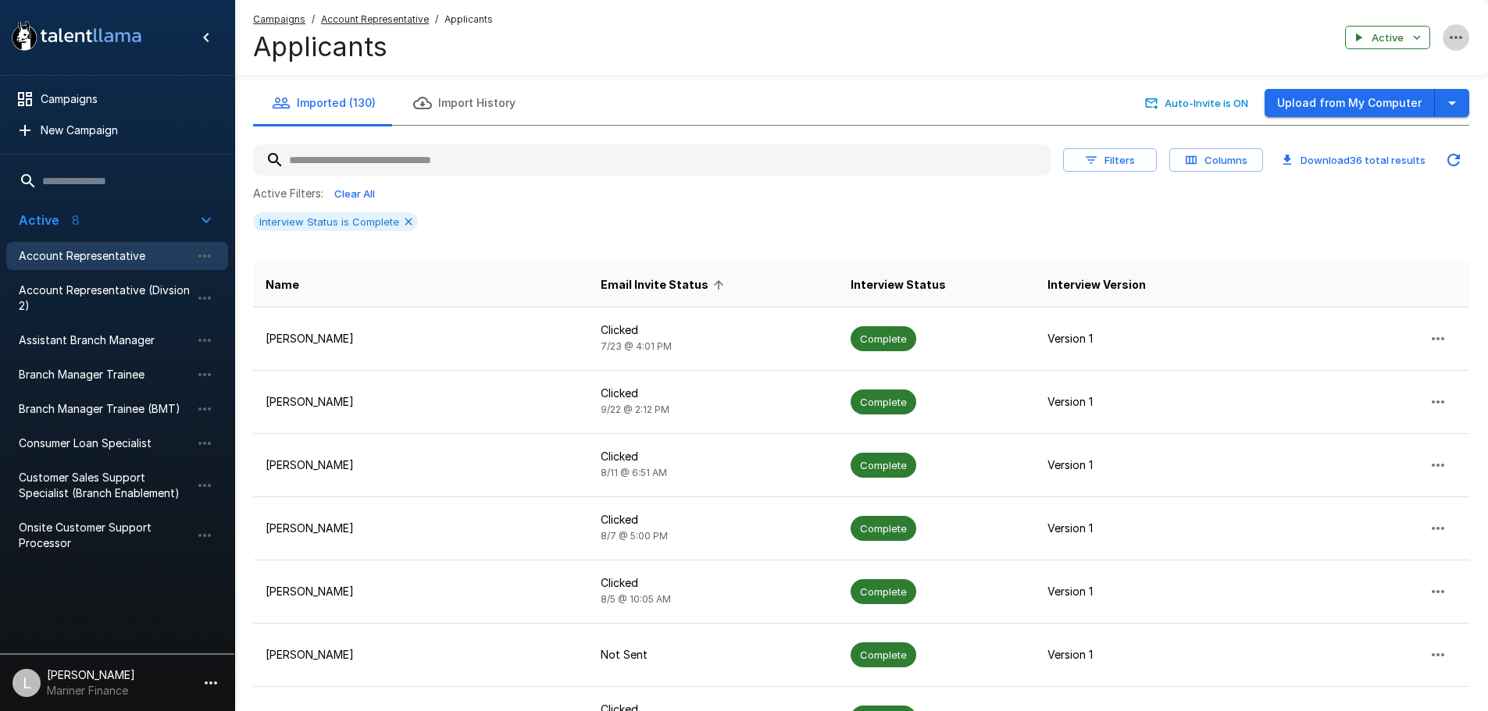
click at [1460, 34] on icon "button" at bounding box center [1455, 37] width 19 height 19
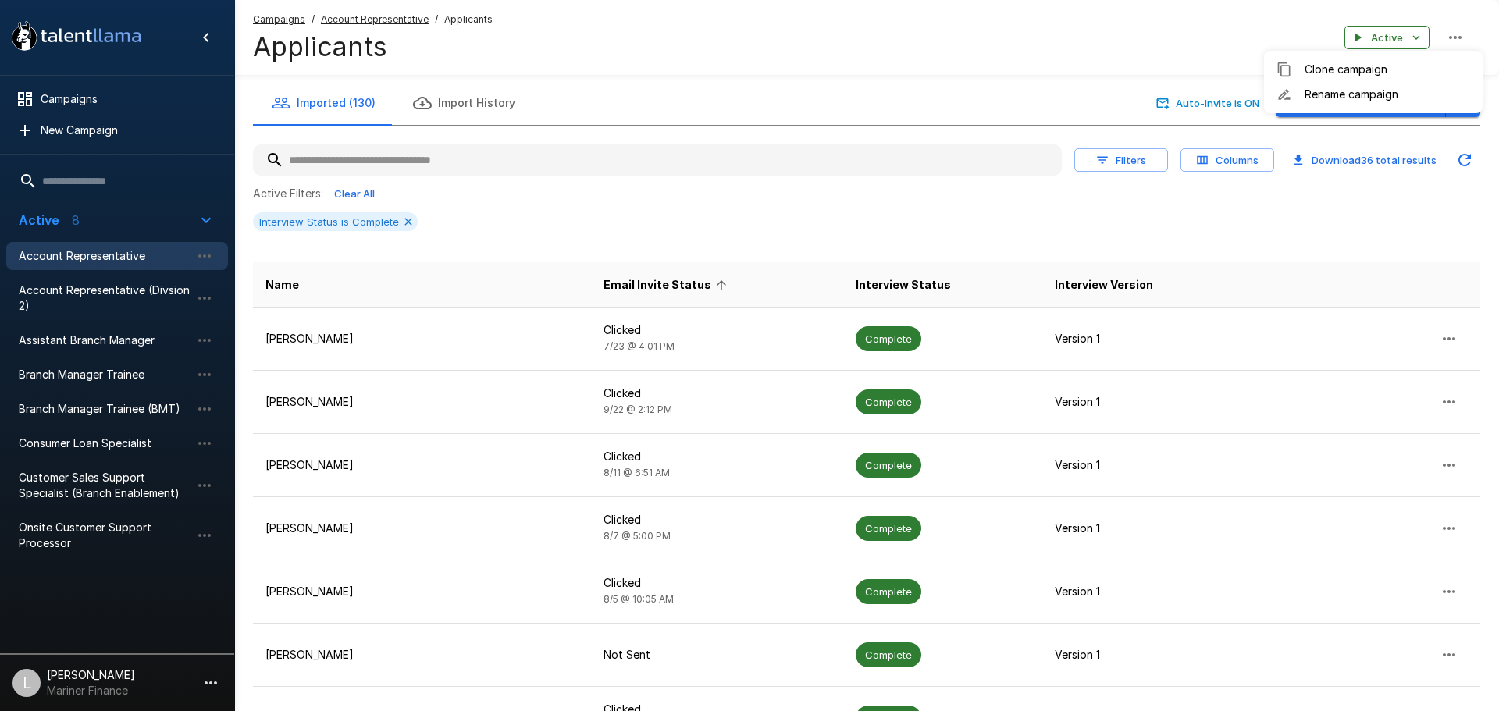
click at [902, 27] on div at bounding box center [749, 355] width 1499 height 711
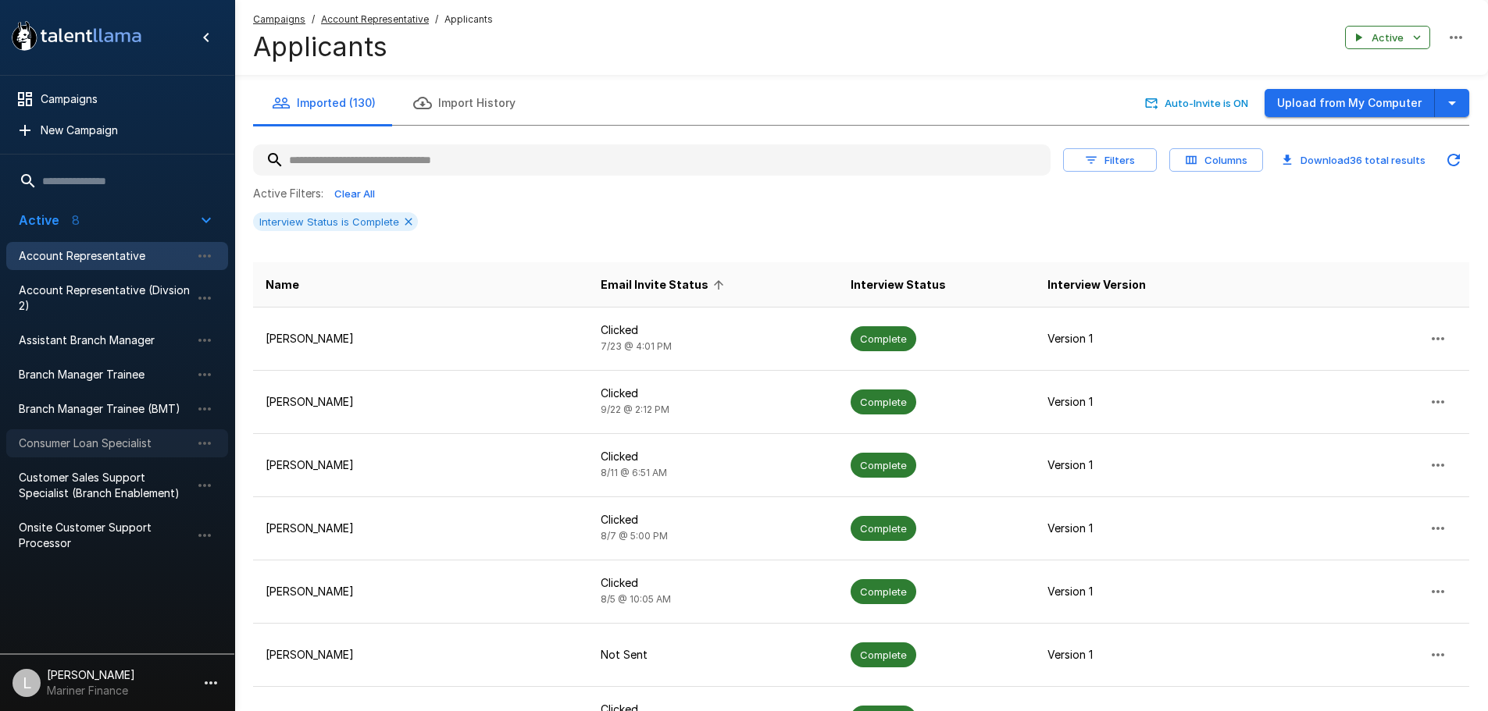
click at [137, 452] on div "Consumer Loan Specialist" at bounding box center [117, 444] width 222 height 28
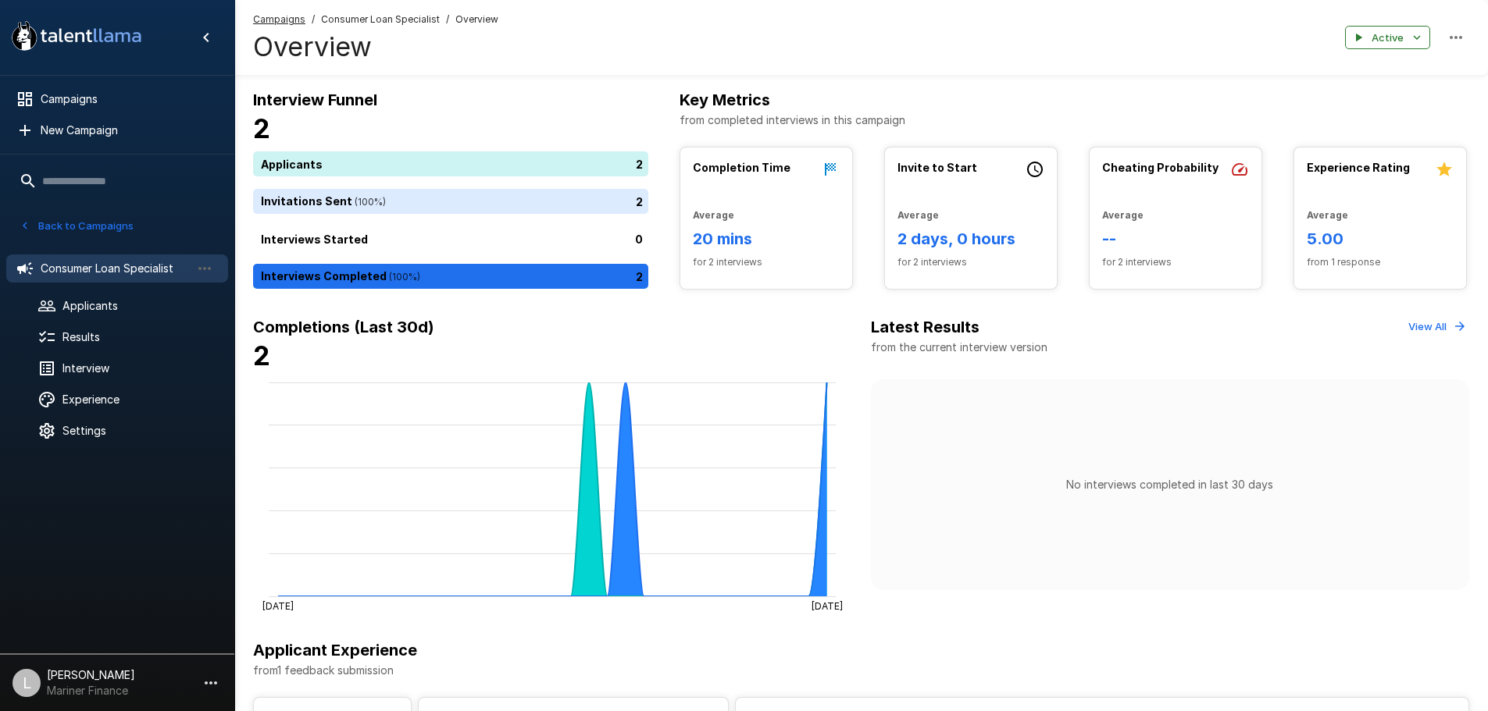
click at [131, 227] on button "Back to Campaigns" at bounding box center [77, 226] width 122 height 24
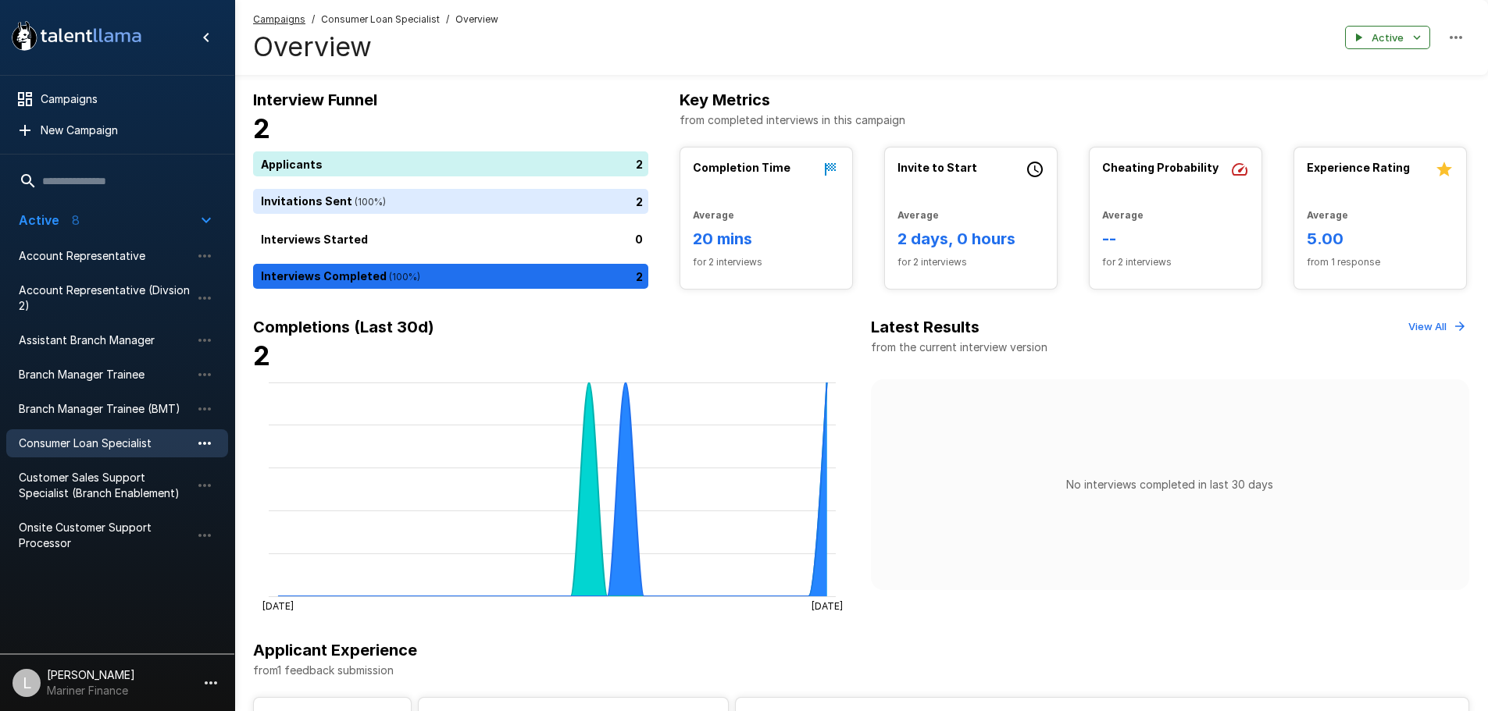
click at [208, 442] on icon "button" at bounding box center [204, 443] width 19 height 19
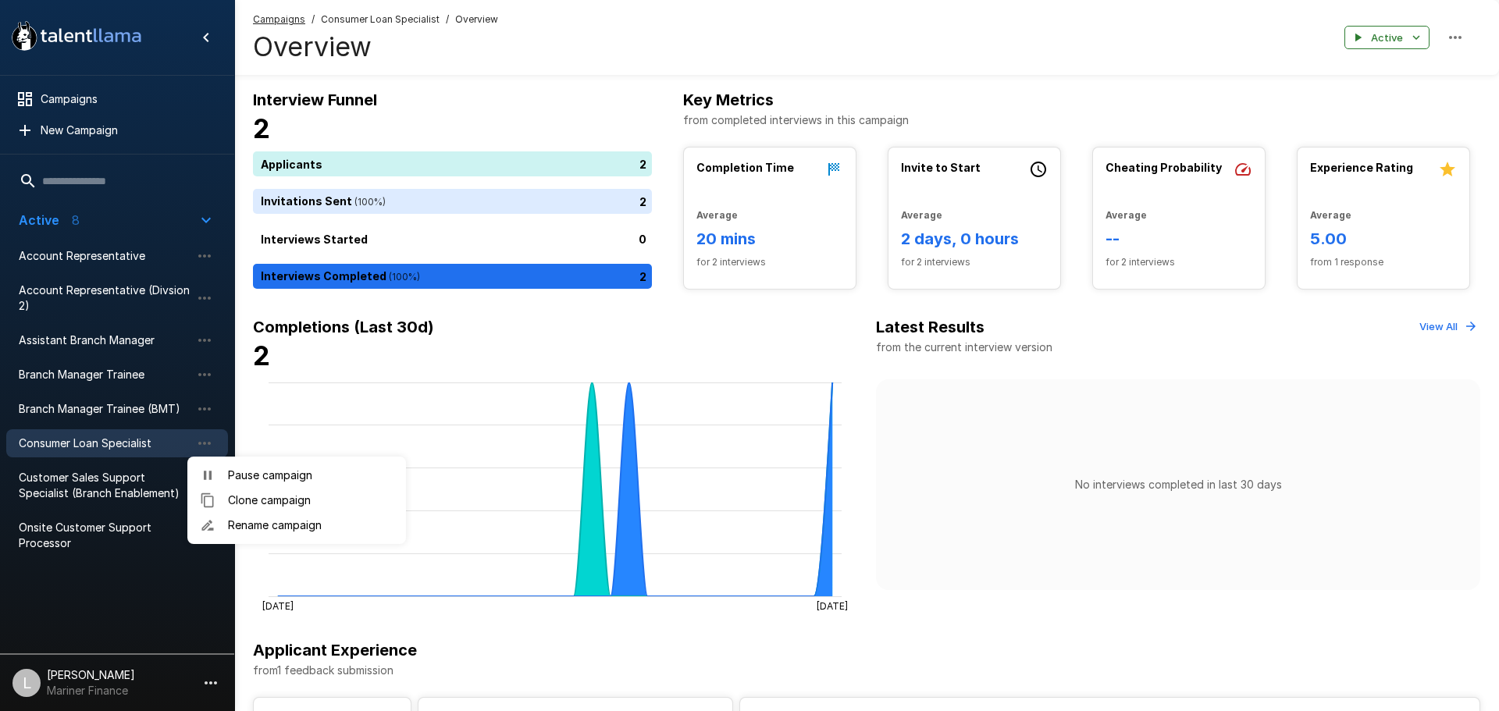
click at [130, 441] on div at bounding box center [749, 355] width 1499 height 711
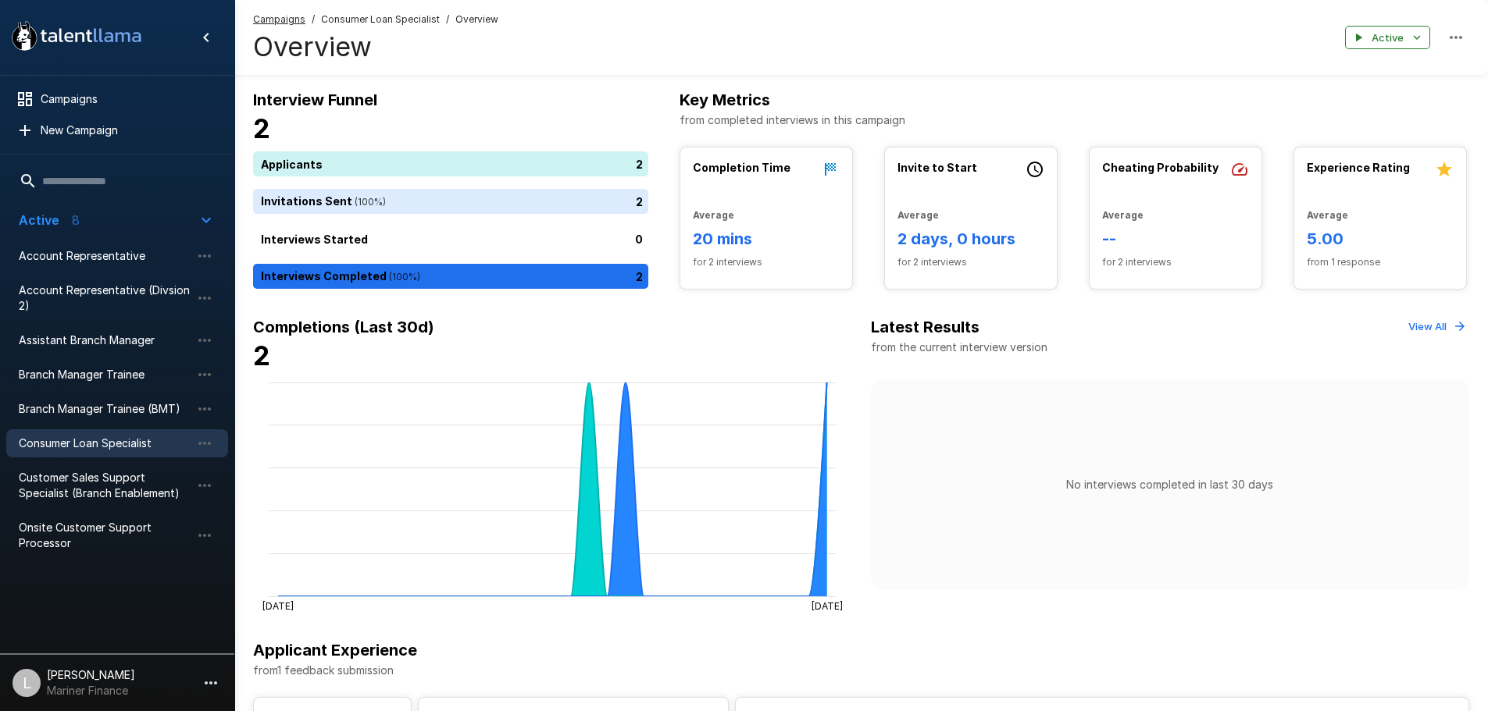
click at [130, 442] on span "Consumer Loan Specialist" at bounding box center [105, 444] width 172 height 16
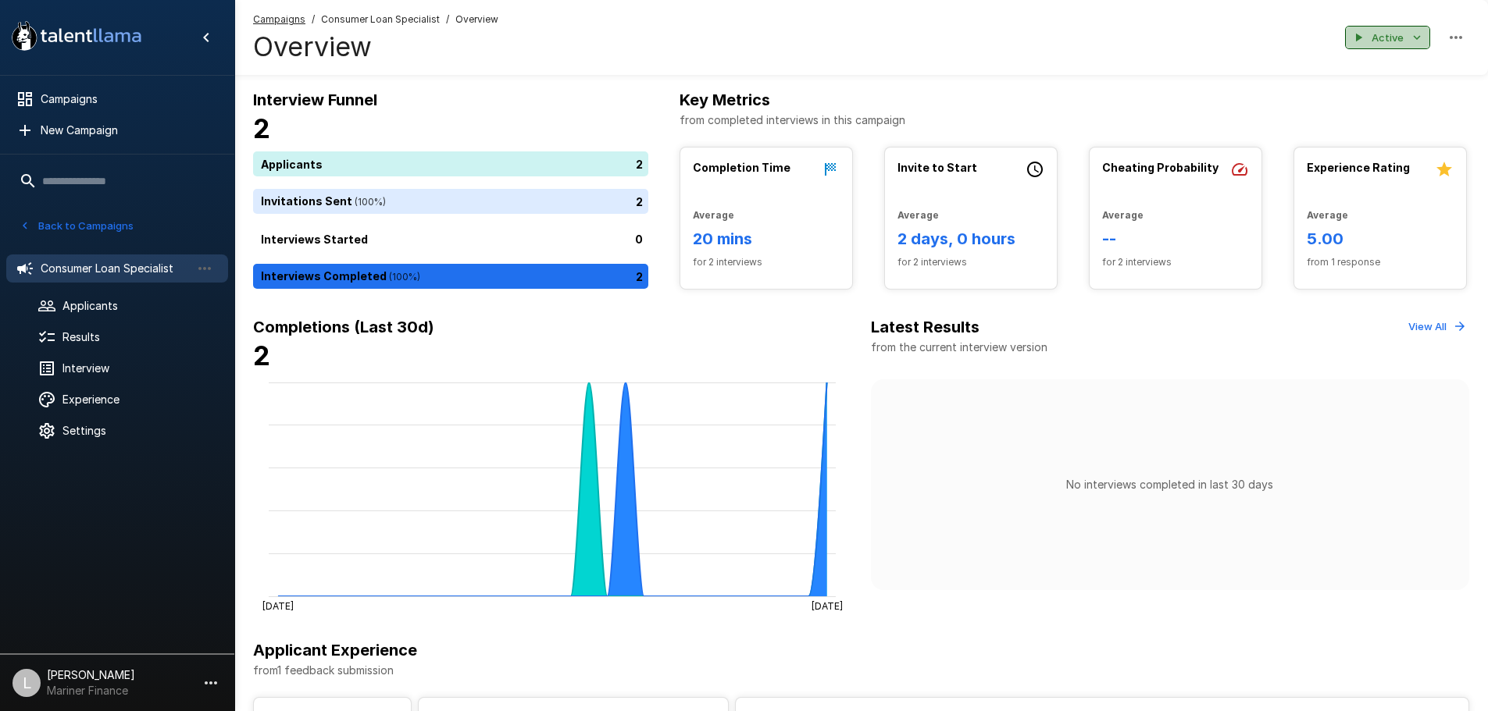
click at [1424, 36] on button "Active" at bounding box center [1387, 38] width 85 height 24
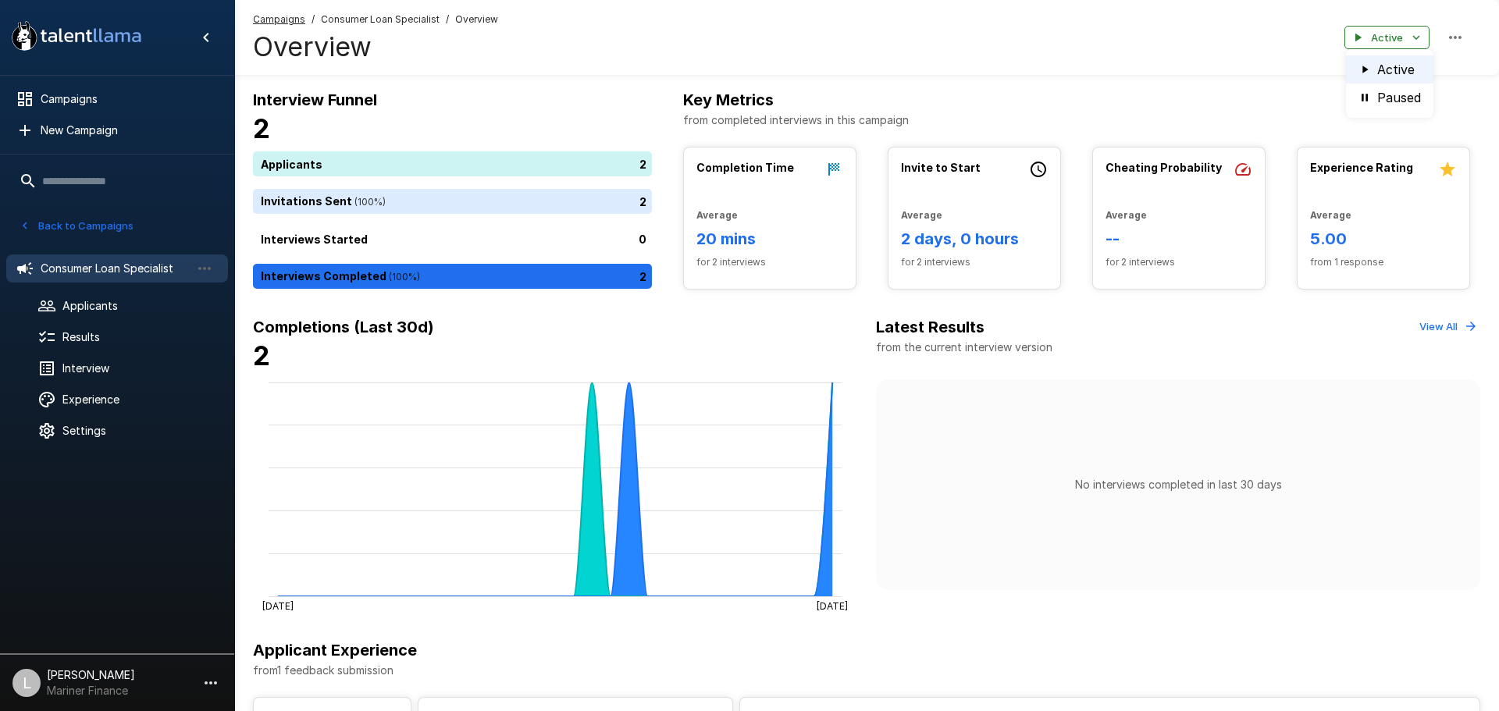
click at [1468, 37] on div at bounding box center [749, 355] width 1499 height 711
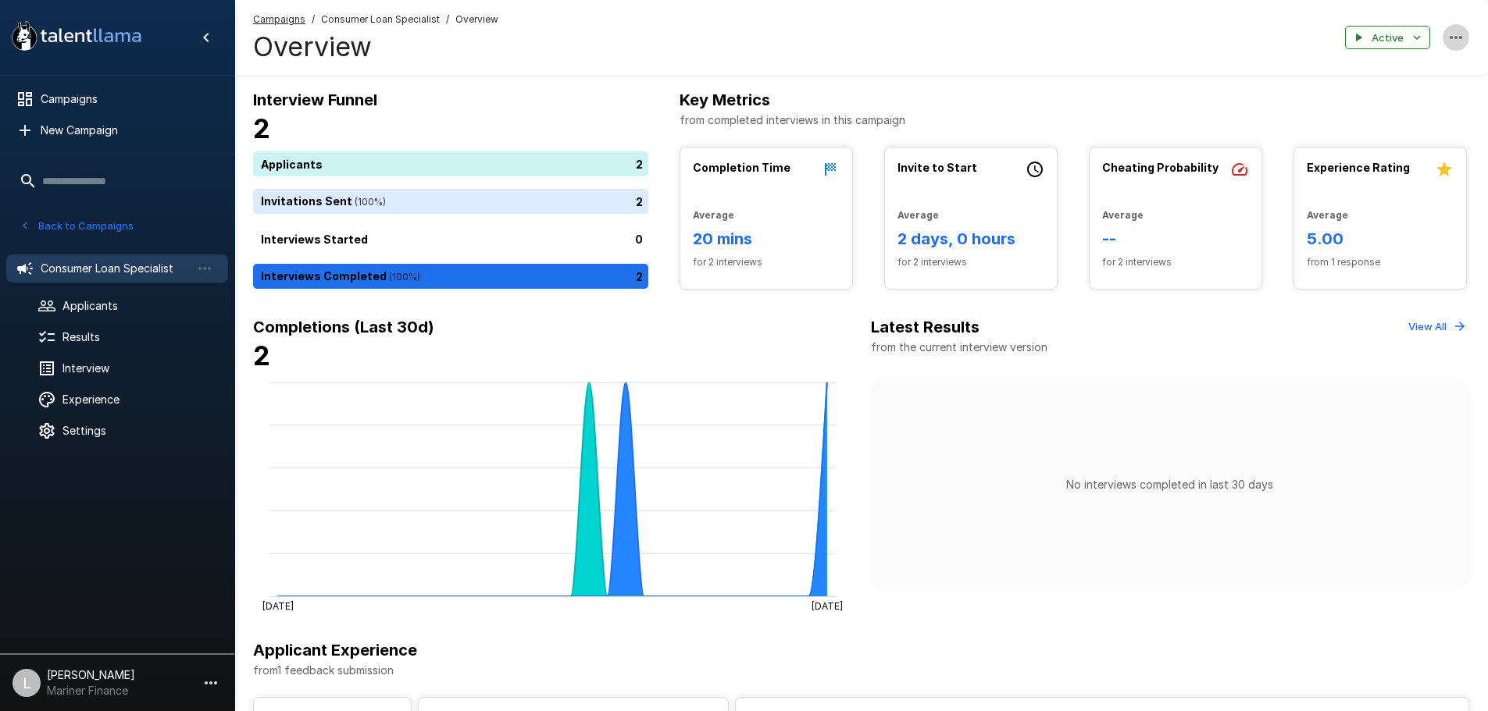
click at [1467, 37] on button "button" at bounding box center [1455, 37] width 27 height 27
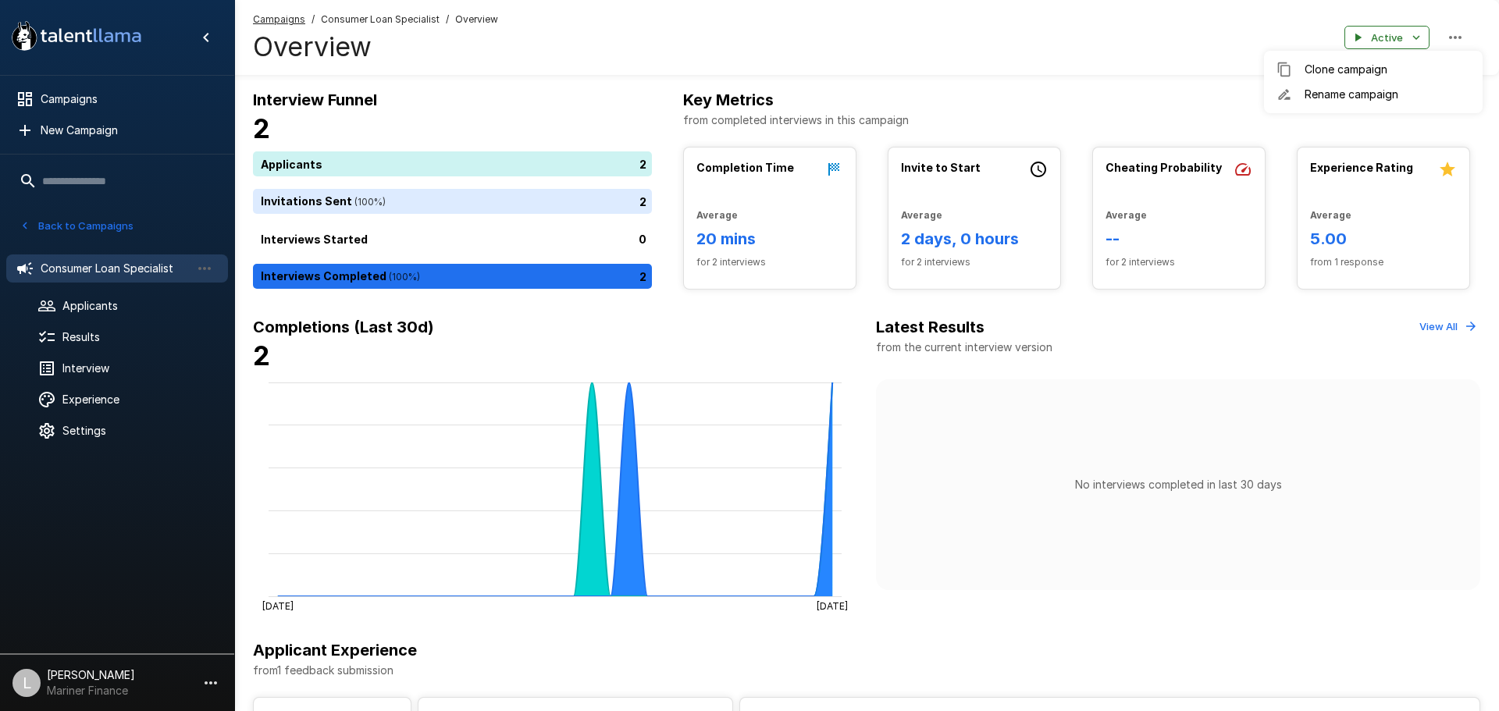
click at [916, 53] on div at bounding box center [749, 355] width 1499 height 711
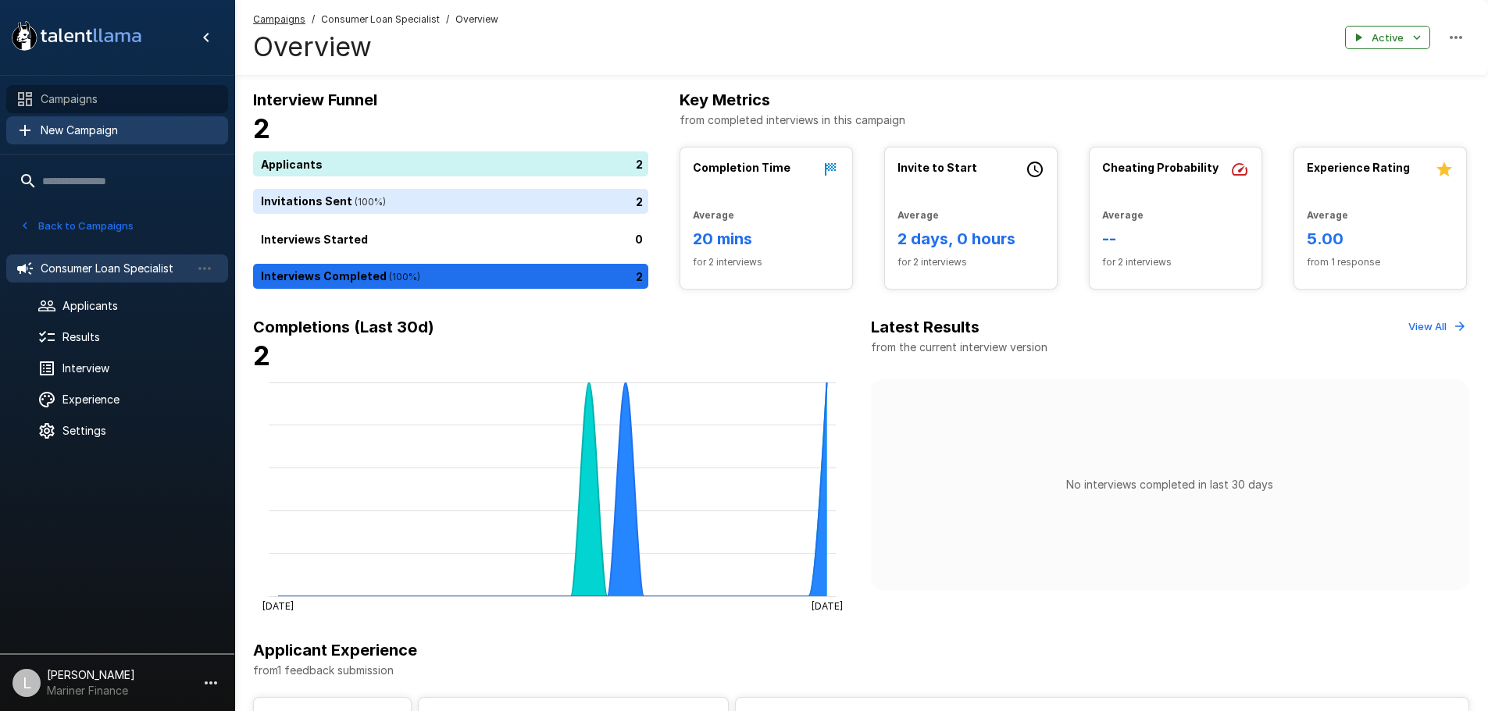
drag, startPoint x: 138, startPoint y: 107, endPoint x: 100, endPoint y: 136, distance: 47.9
click at [138, 112] on div "Campaigns" at bounding box center [117, 99] width 222 height 28
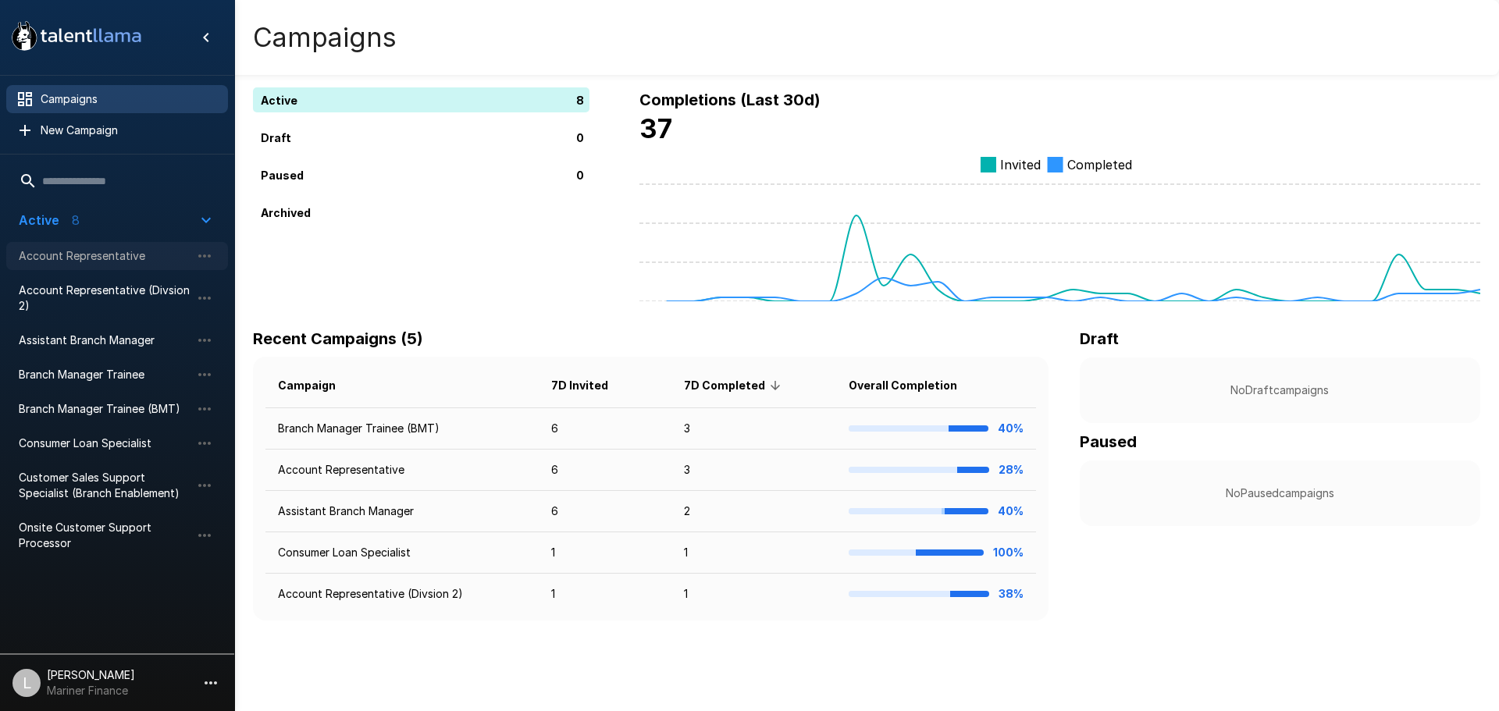
click at [99, 256] on span "Account Representative" at bounding box center [105, 256] width 172 height 16
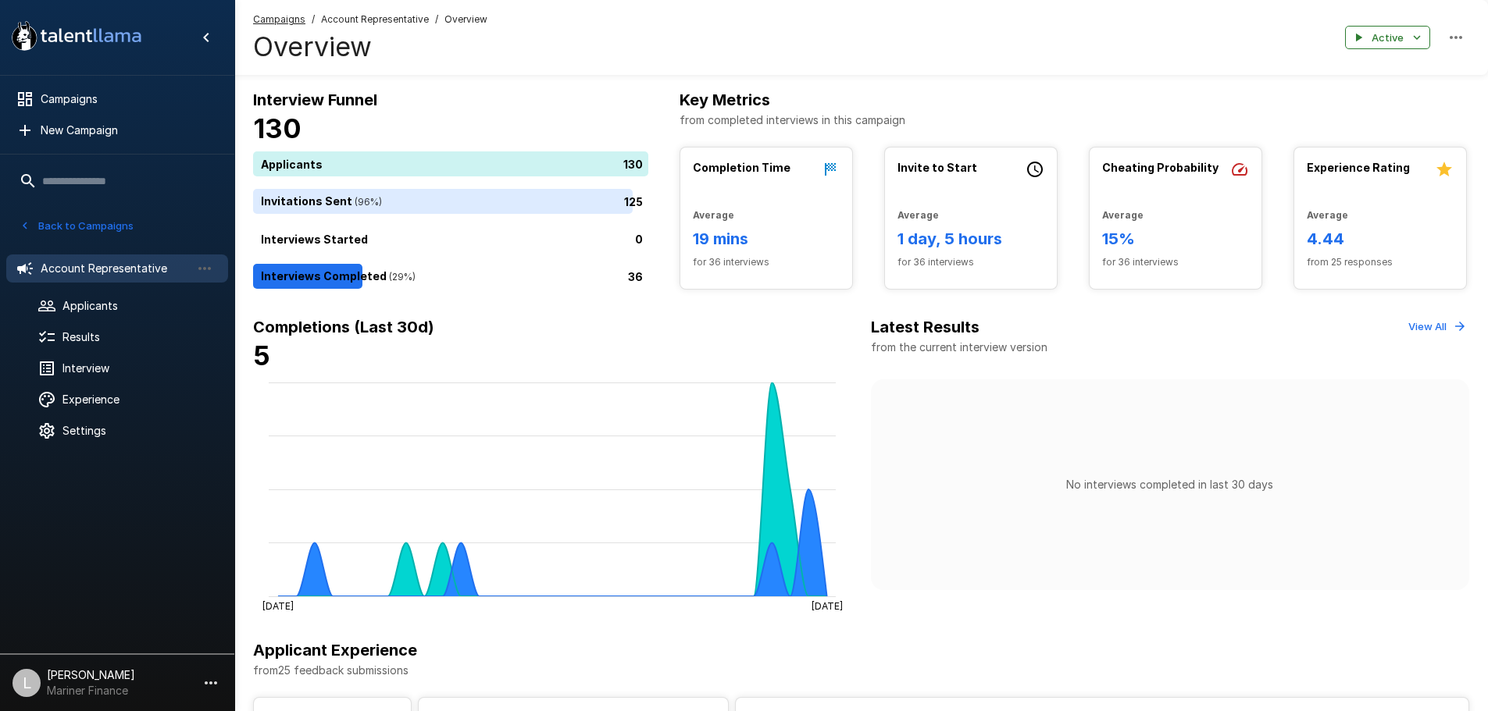
click at [55, 225] on button "Back to Campaigns" at bounding box center [77, 226] width 122 height 24
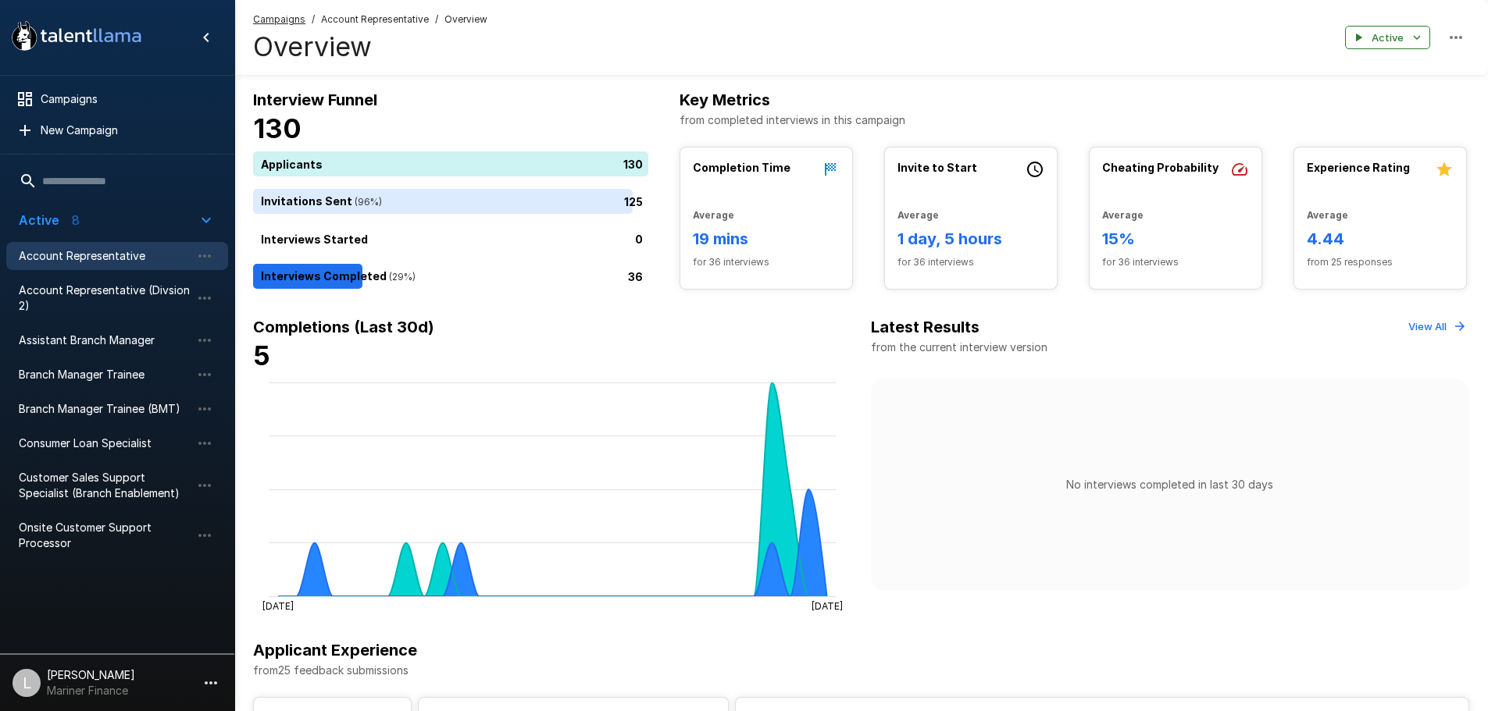
click at [126, 214] on span "Active 8" at bounding box center [108, 220] width 178 height 19
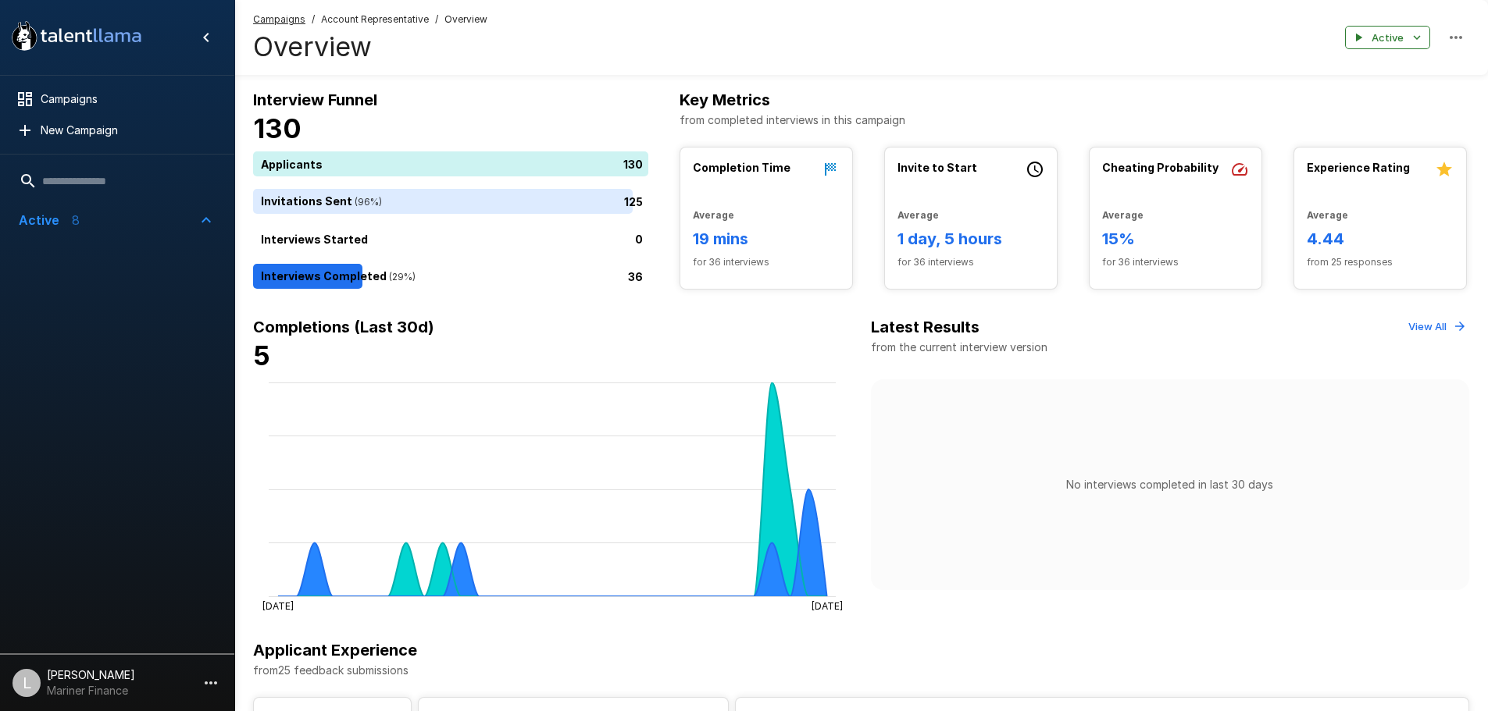
click at [122, 219] on span "Active 8" at bounding box center [108, 220] width 178 height 19
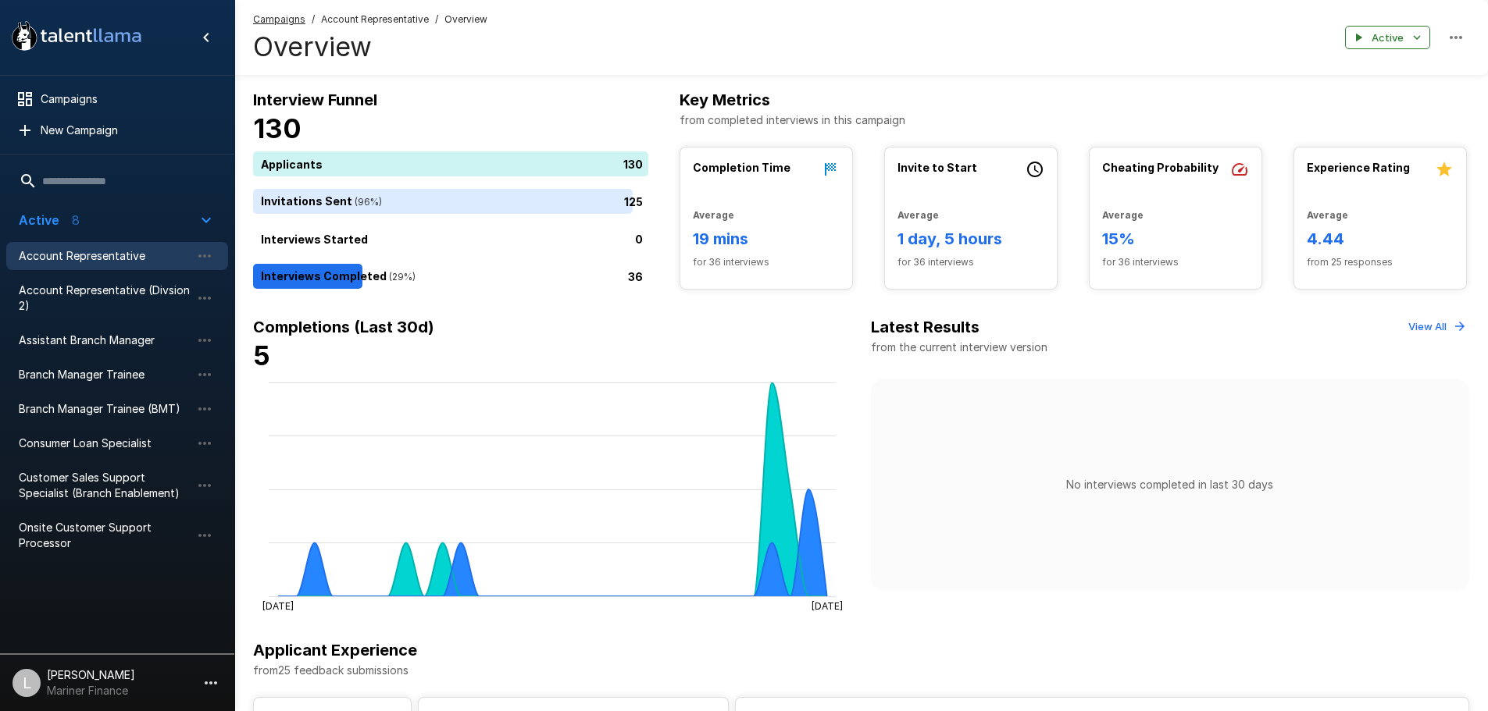
click at [123, 689] on p "Mariner Finance" at bounding box center [91, 691] width 88 height 16
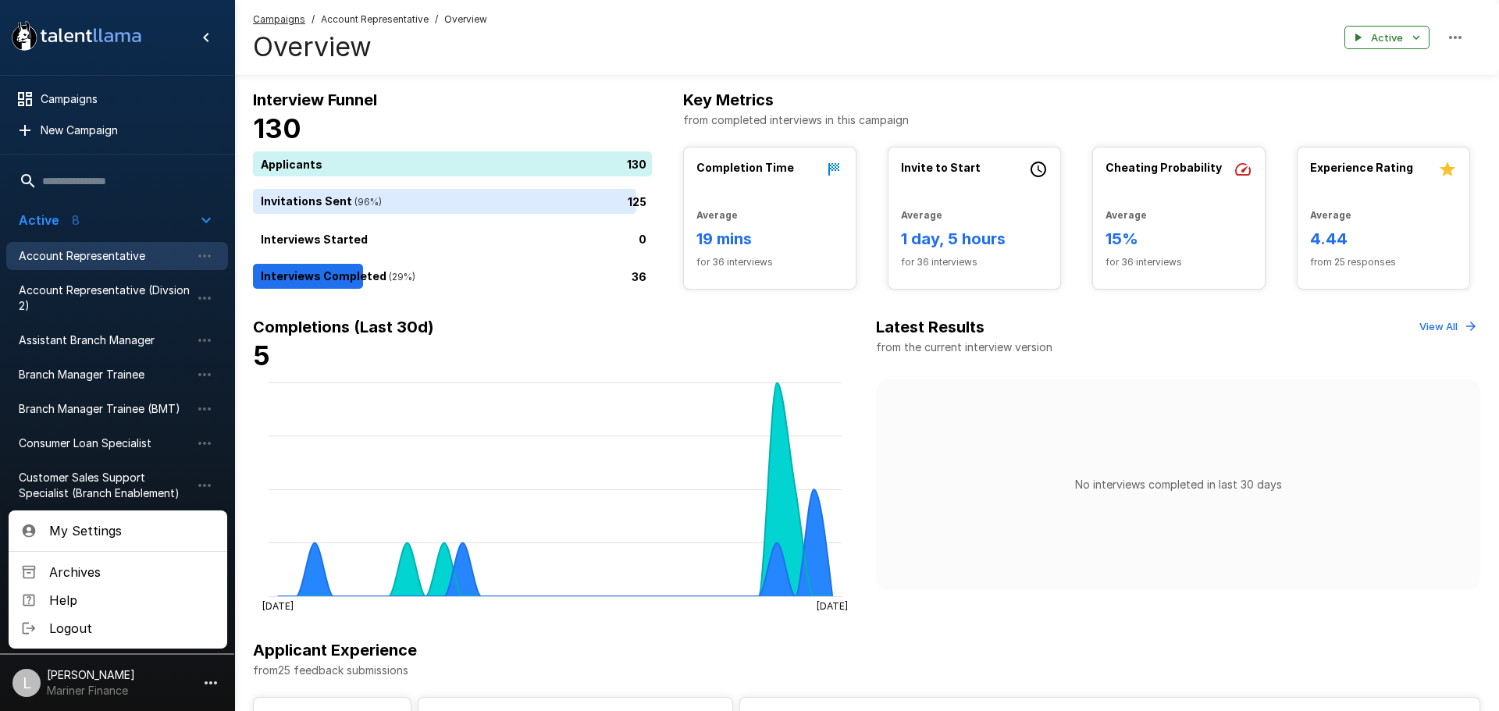
click at [130, 527] on span "My Settings" at bounding box center [132, 531] width 166 height 19
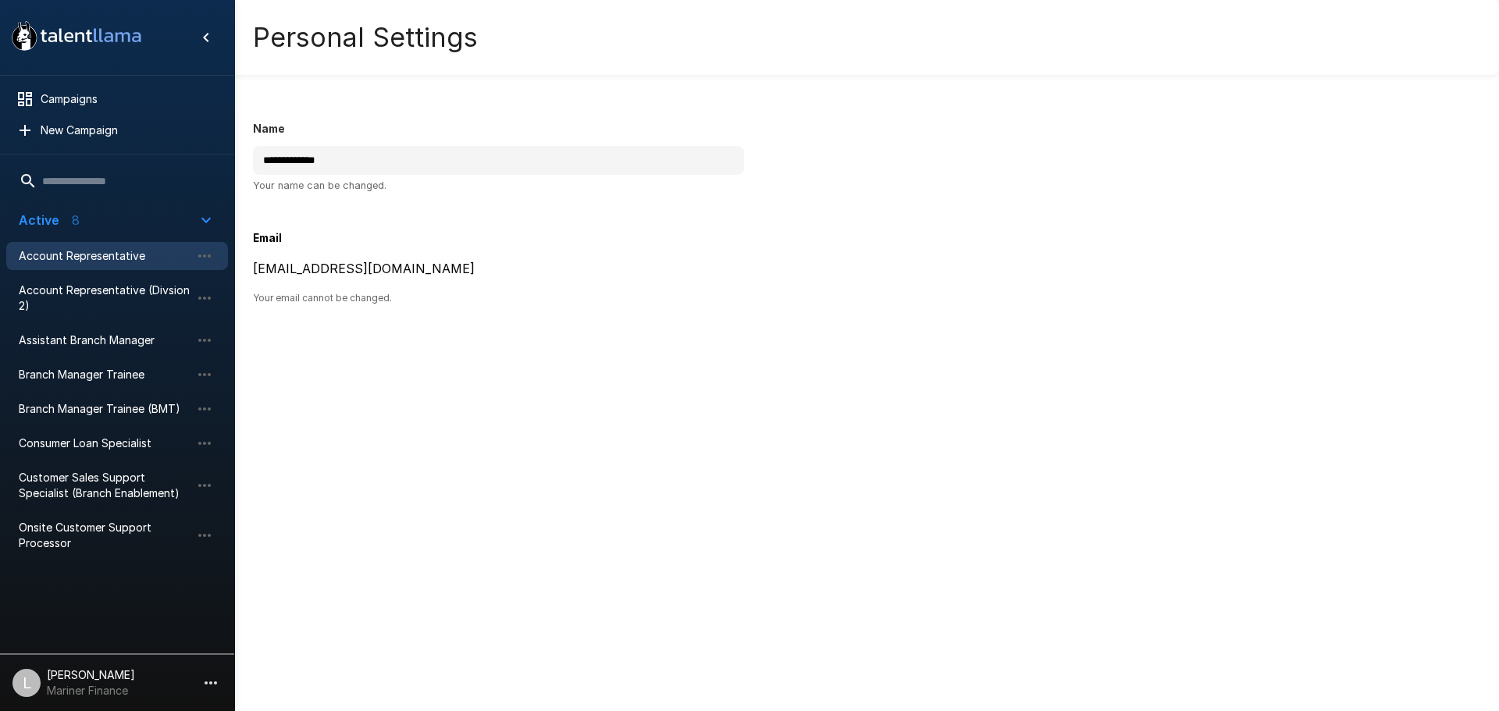
click at [90, 261] on span "Account Representative" at bounding box center [105, 256] width 172 height 16
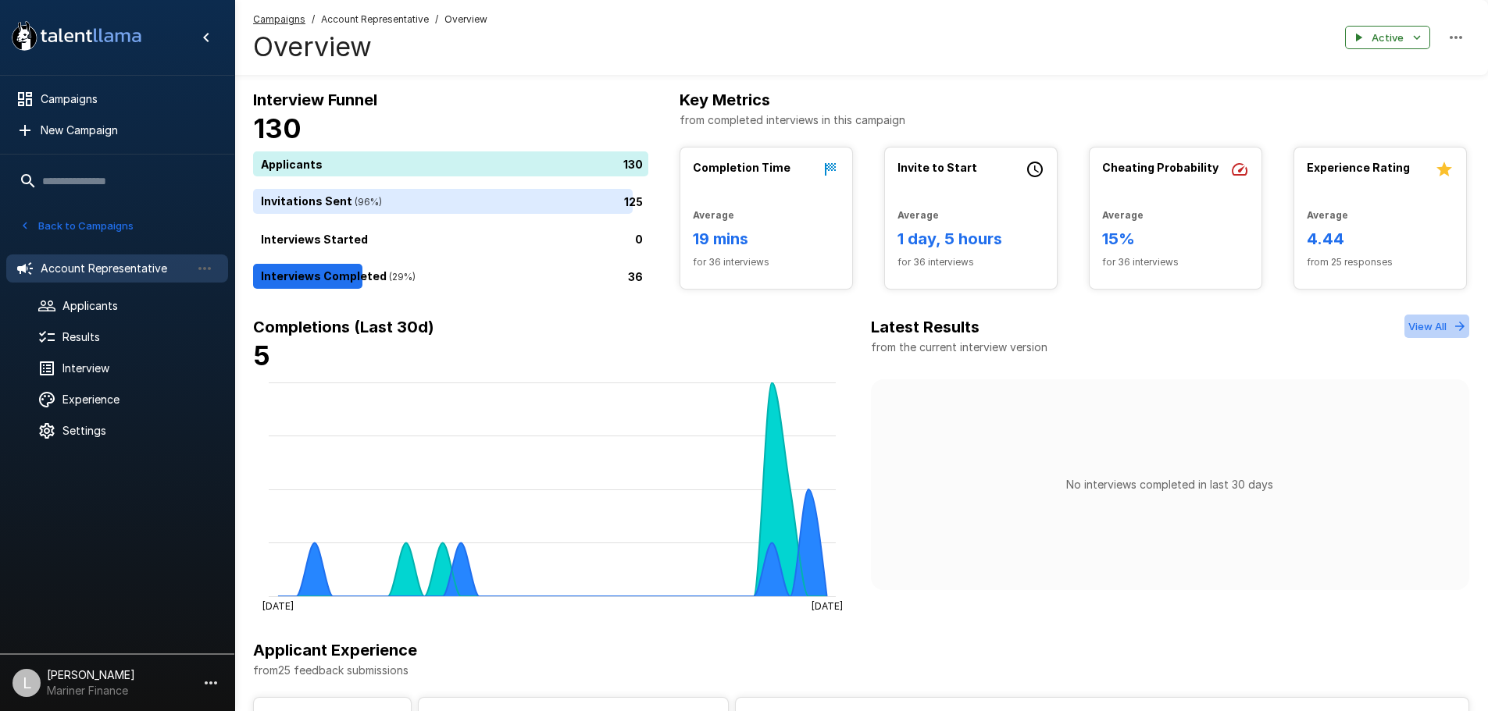
click at [1437, 325] on button "View All" at bounding box center [1436, 327] width 65 height 24
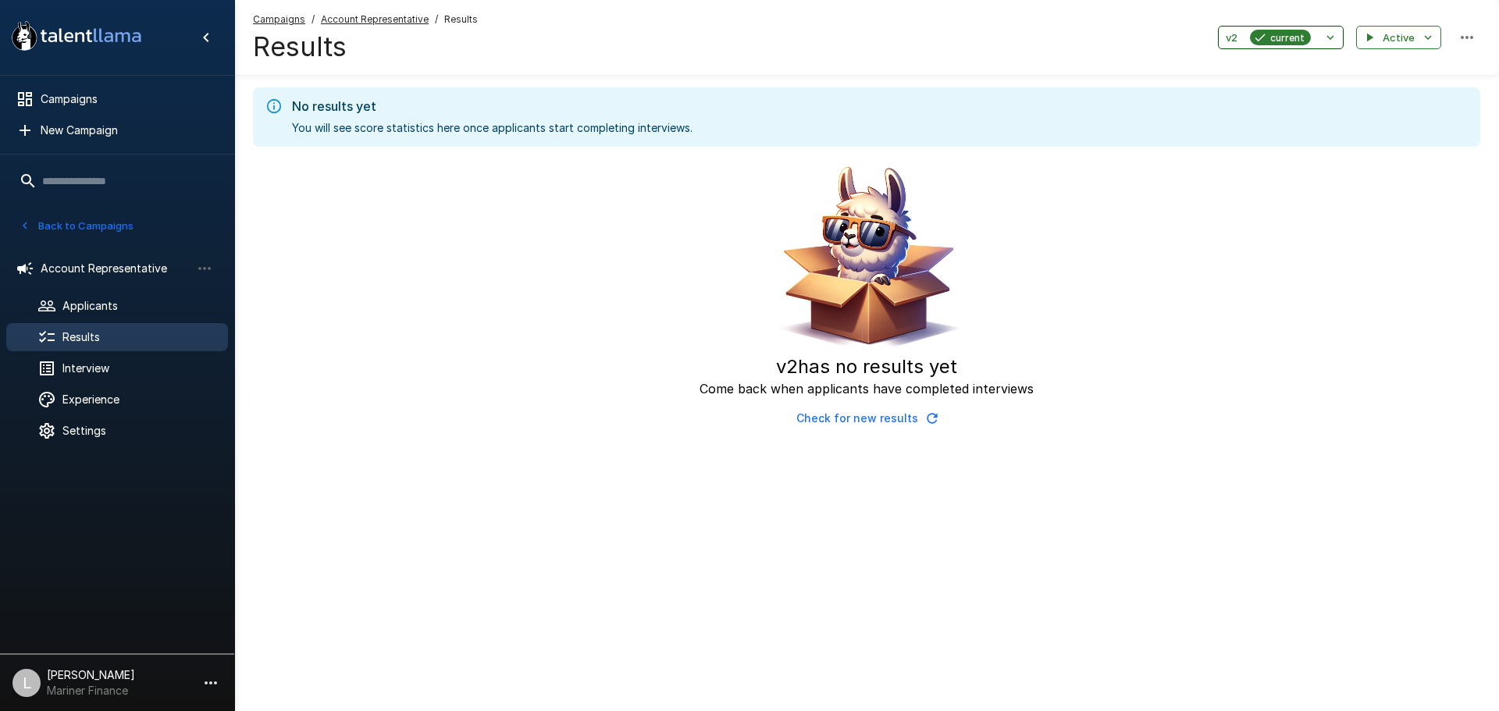
click at [1332, 41] on icon "button" at bounding box center [1331, 37] width 14 height 14
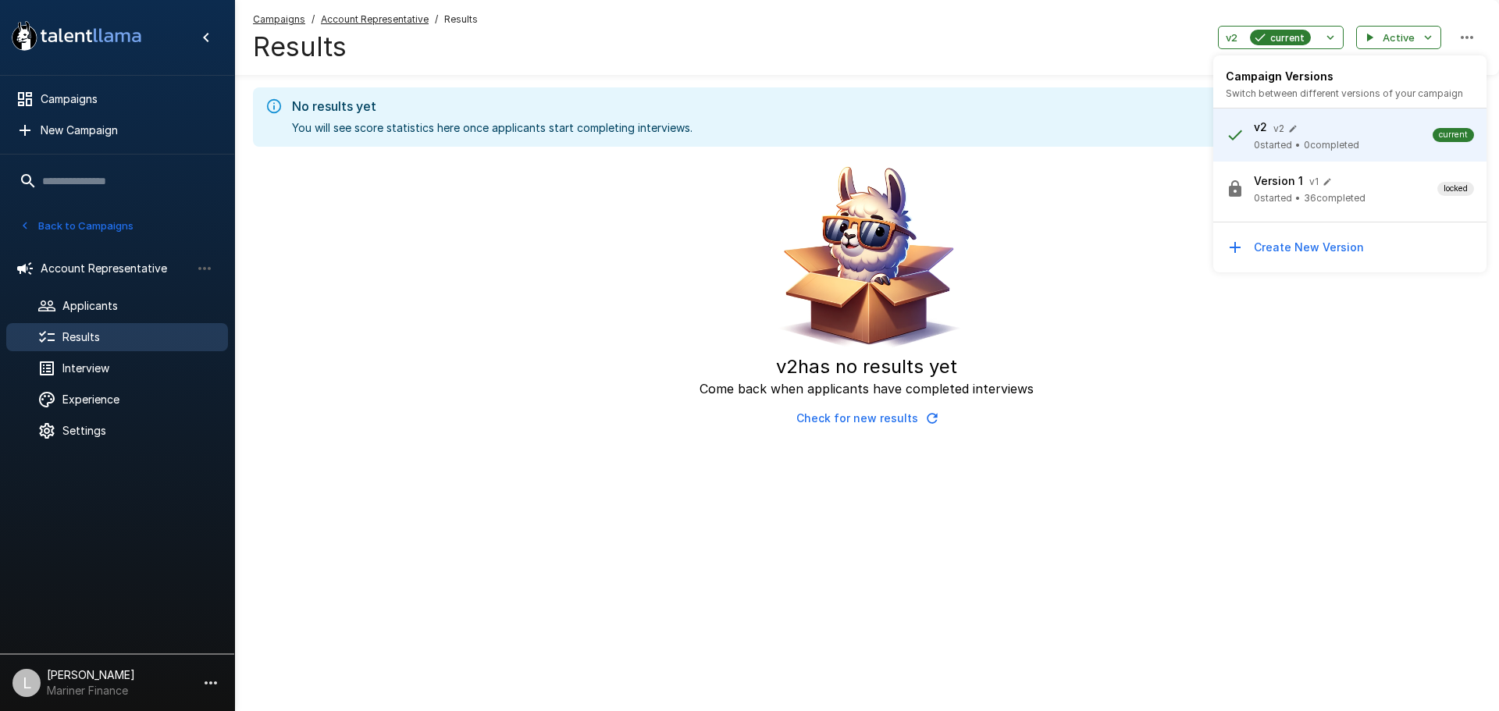
click at [1429, 33] on div at bounding box center [749, 355] width 1499 height 711
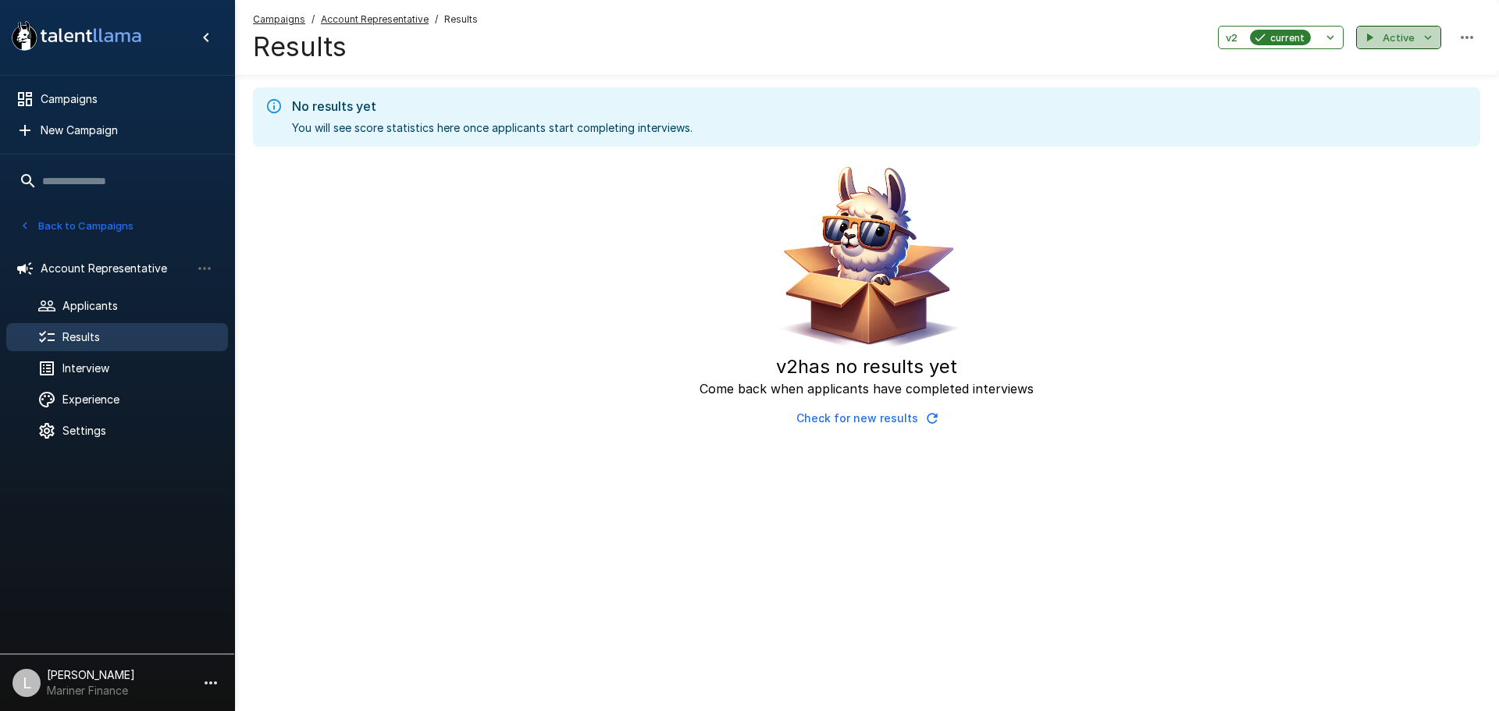
click at [1429, 36] on icon "button" at bounding box center [1428, 37] width 14 height 14
click at [1483, 41] on div at bounding box center [749, 355] width 1499 height 711
click at [1471, 39] on icon "button" at bounding box center [1467, 37] width 19 height 19
drag, startPoint x: 786, startPoint y: 53, endPoint x: 666, endPoint y: 72, distance: 120.9
click at [786, 54] on div at bounding box center [749, 355] width 1499 height 711
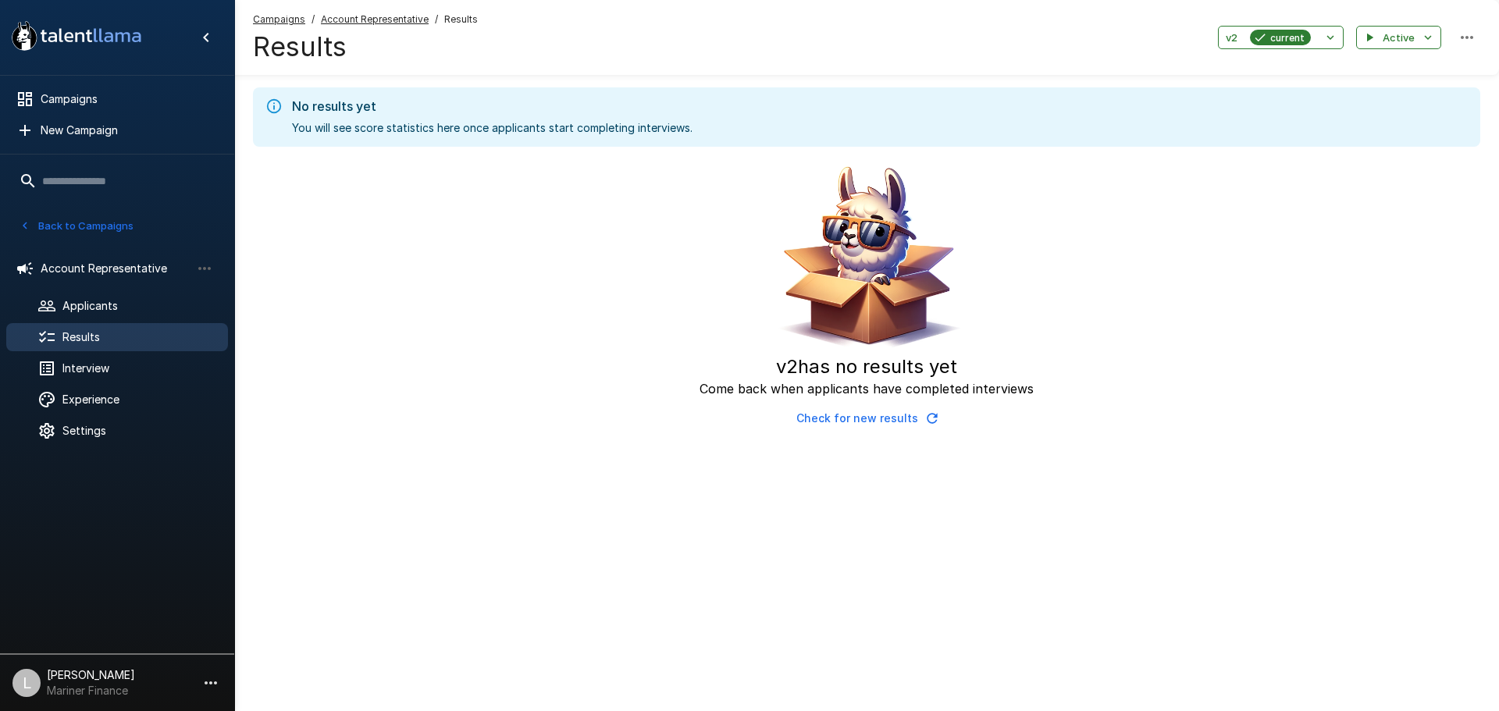
click at [358, 23] on u "Account Representative" at bounding box center [375, 19] width 108 height 12
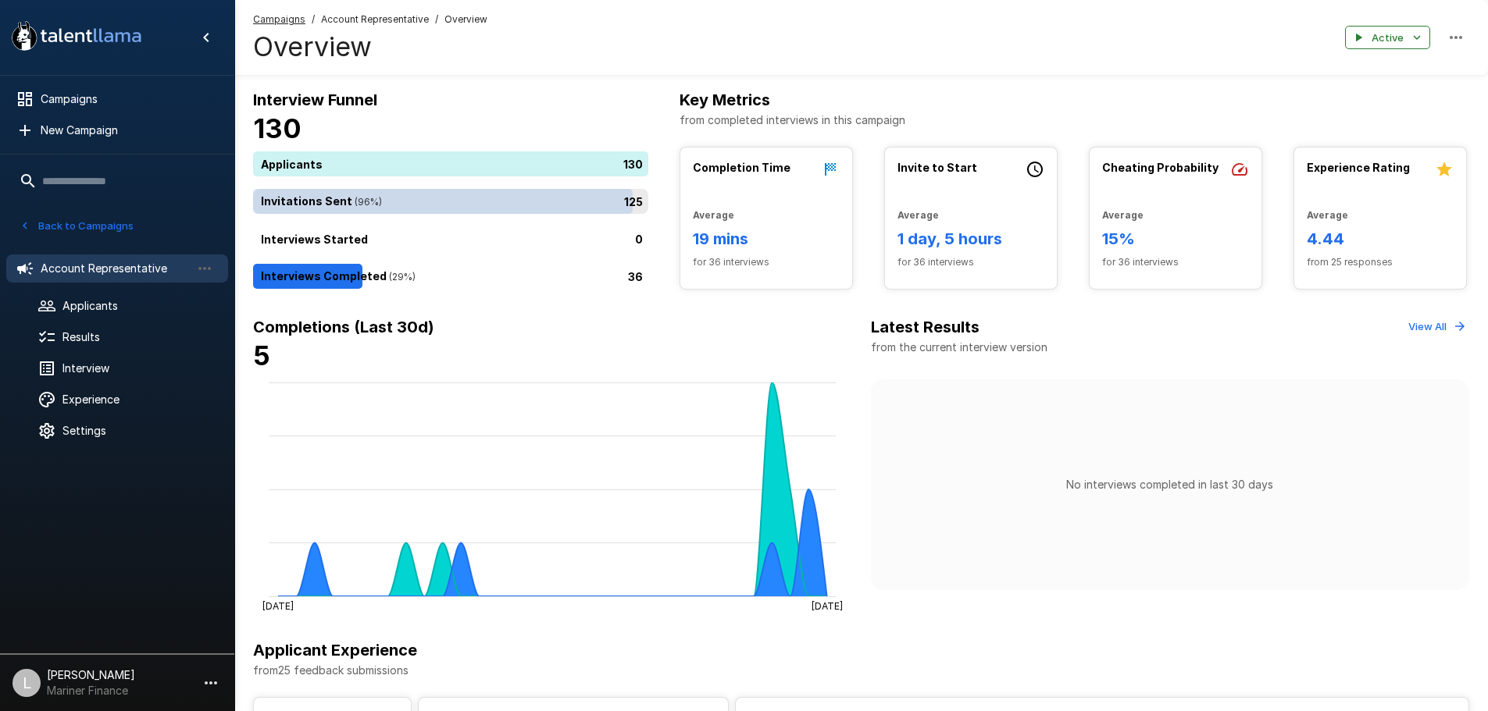
click at [350, 201] on div "125" at bounding box center [453, 201] width 401 height 25
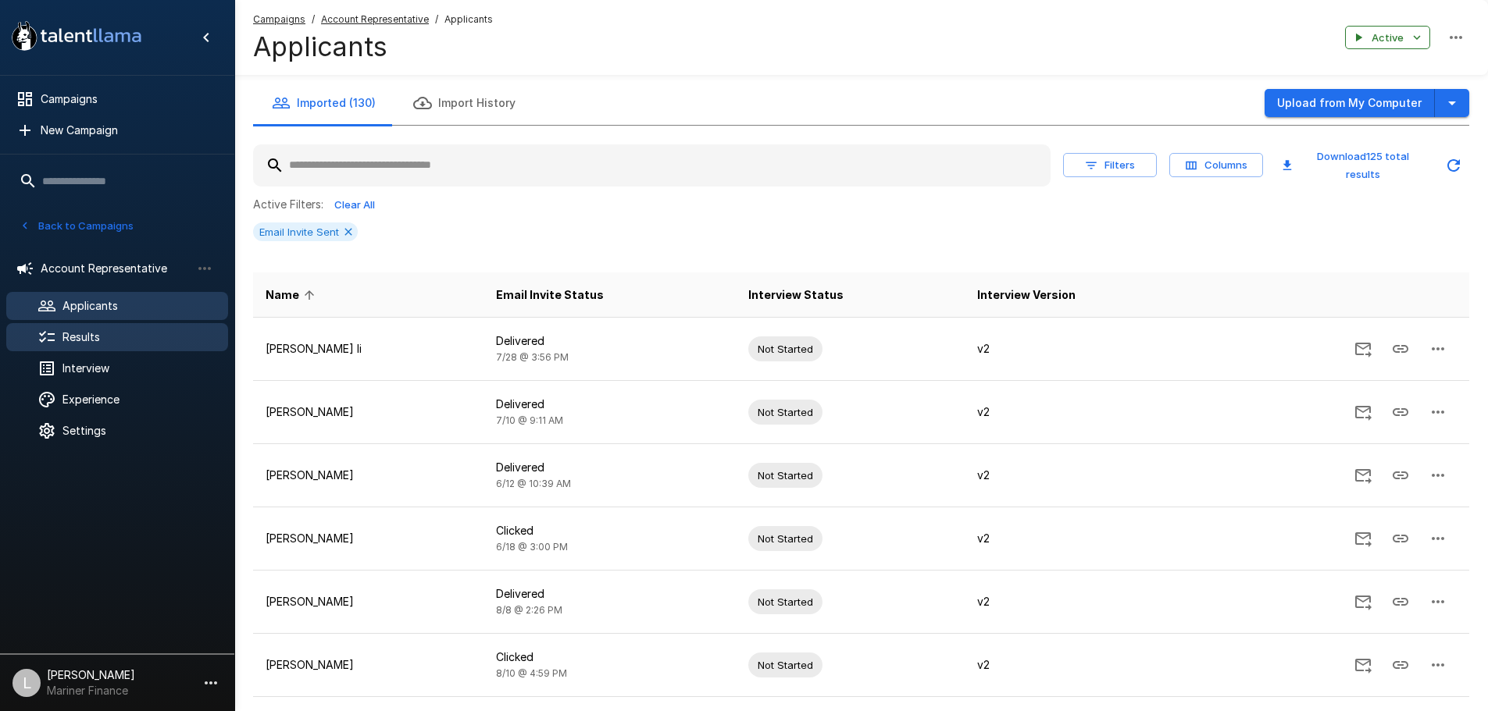
click at [119, 326] on div "Results" at bounding box center [117, 337] width 222 height 28
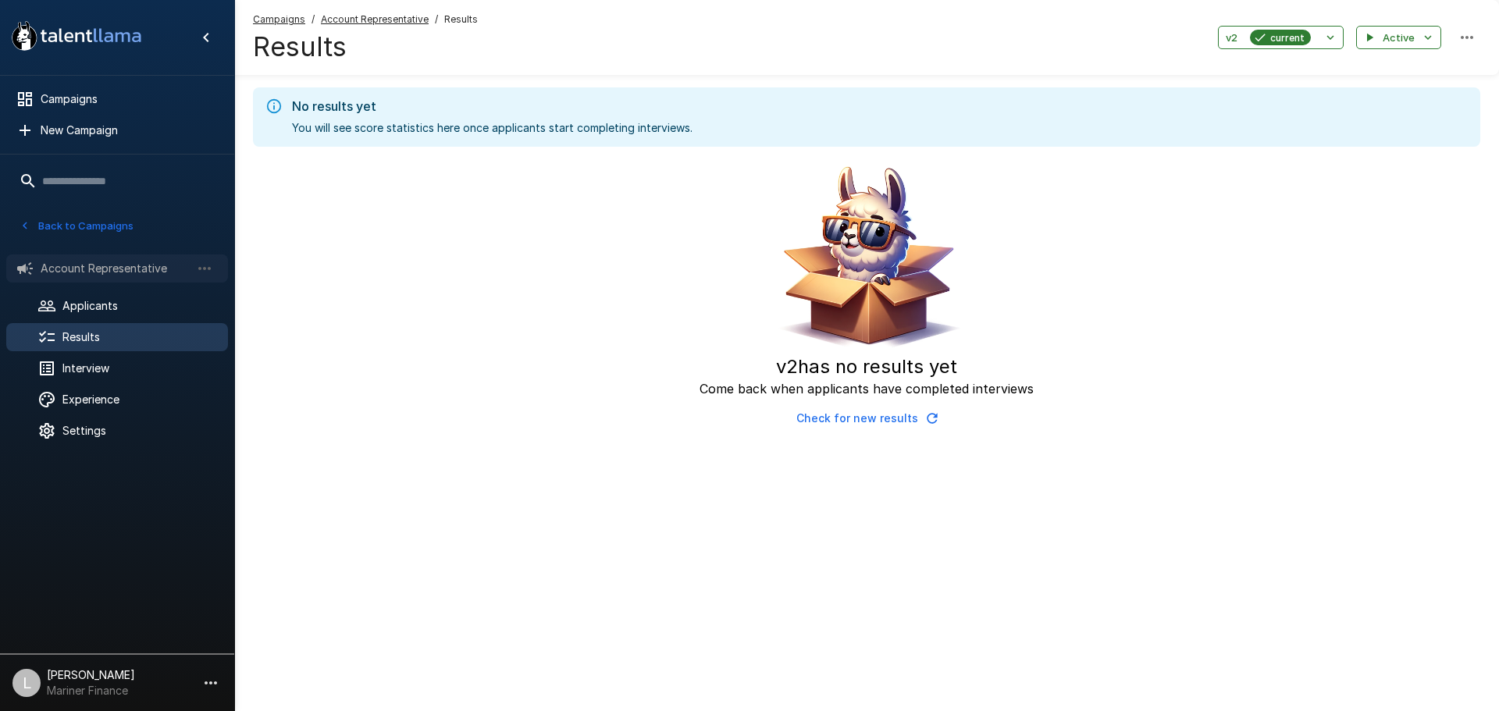
click at [115, 258] on div "Account Representative" at bounding box center [117, 269] width 222 height 28
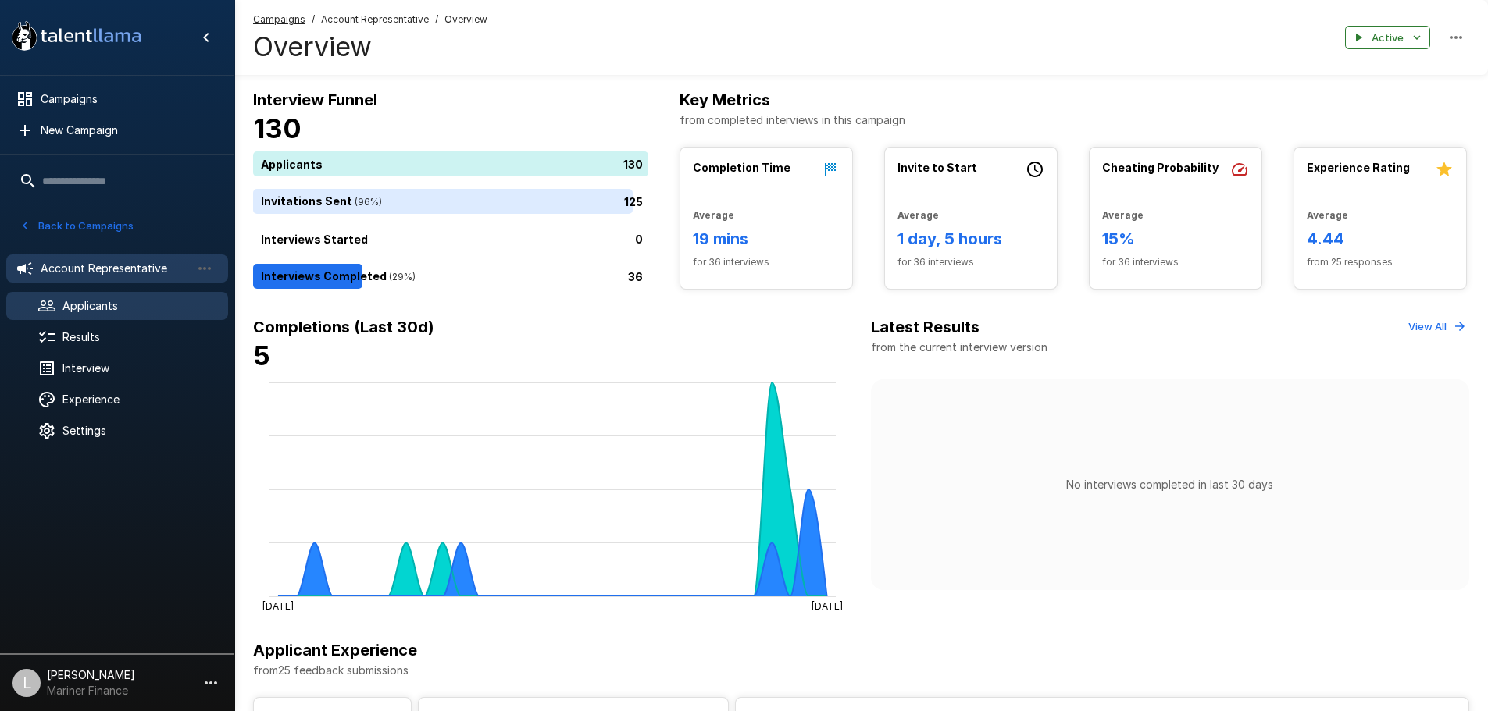
click at [102, 301] on span "Applicants" at bounding box center [138, 306] width 153 height 16
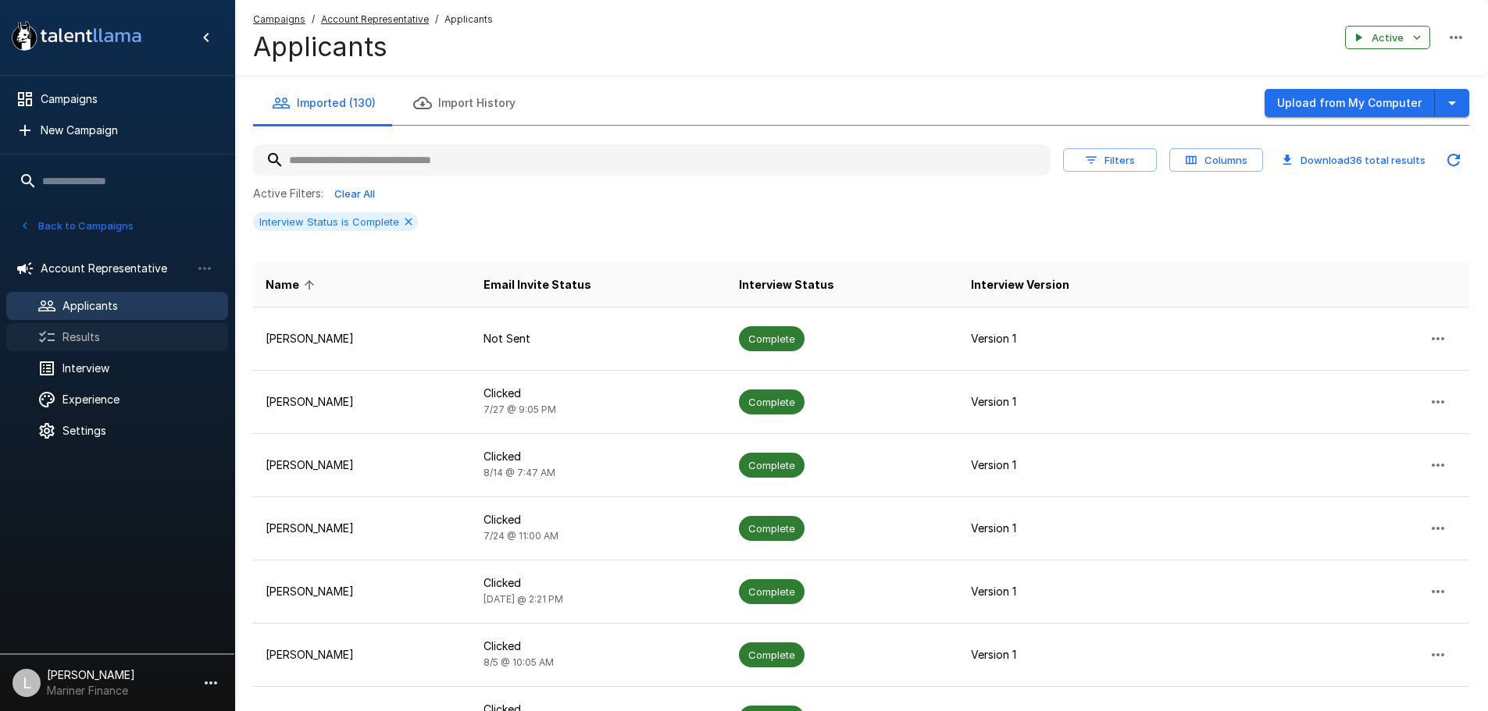
click at [100, 333] on span "Results" at bounding box center [138, 338] width 153 height 16
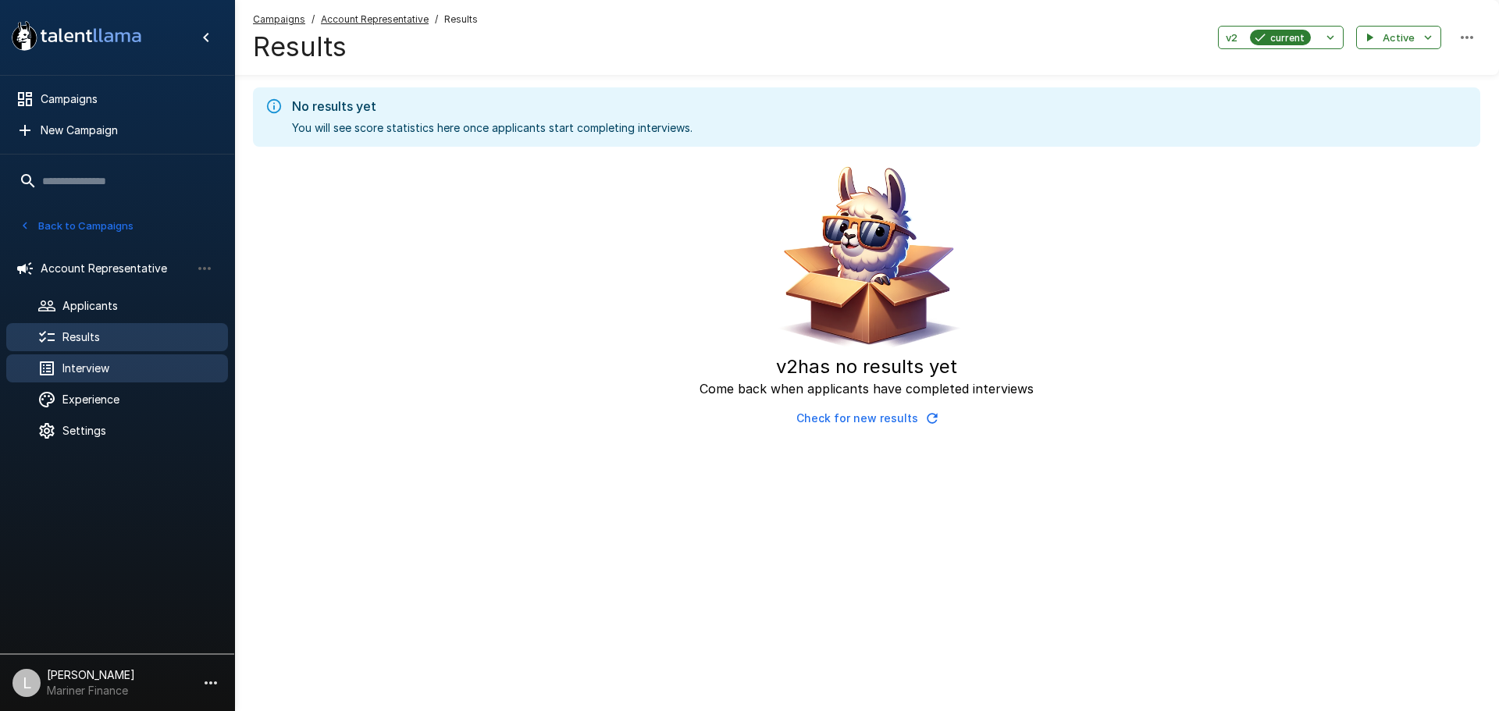
click at [108, 358] on div "Interview" at bounding box center [117, 369] width 222 height 28
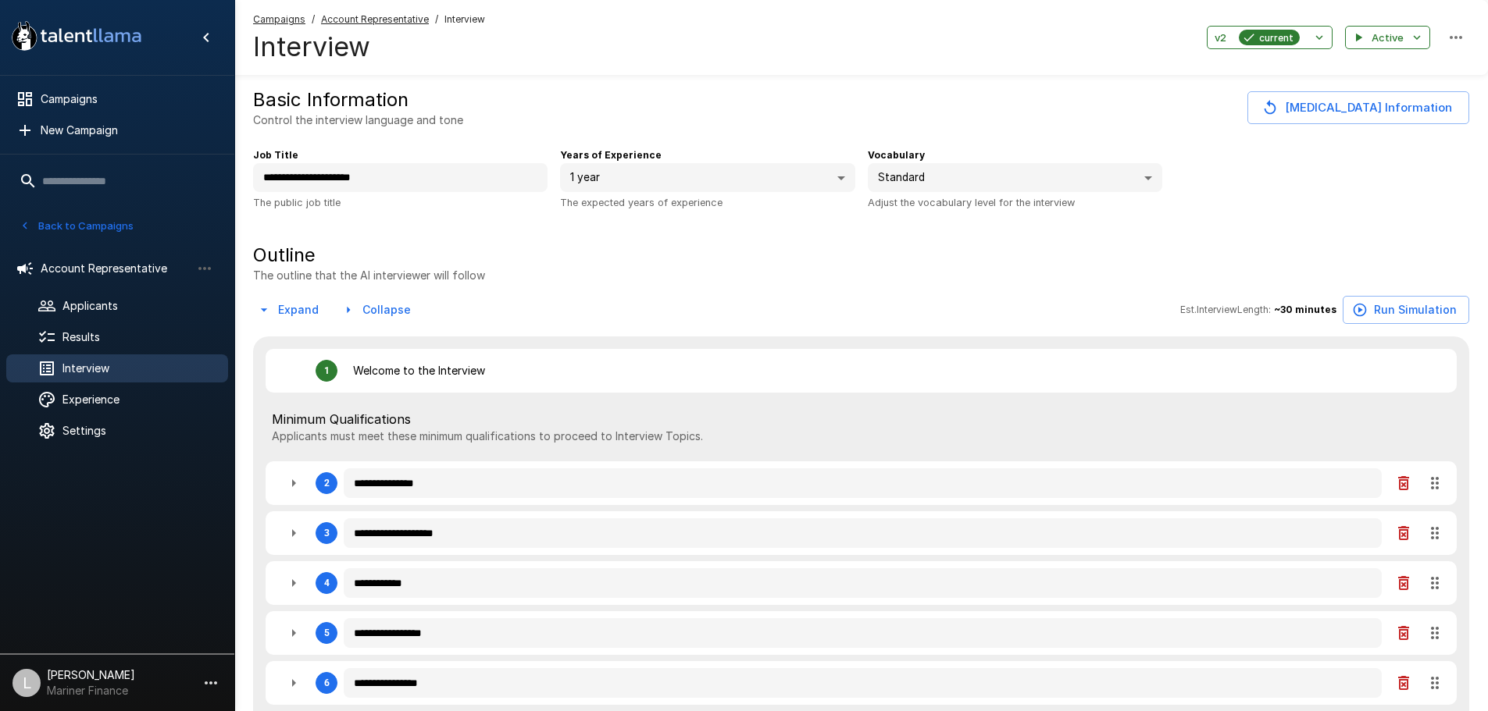
type textarea "*"
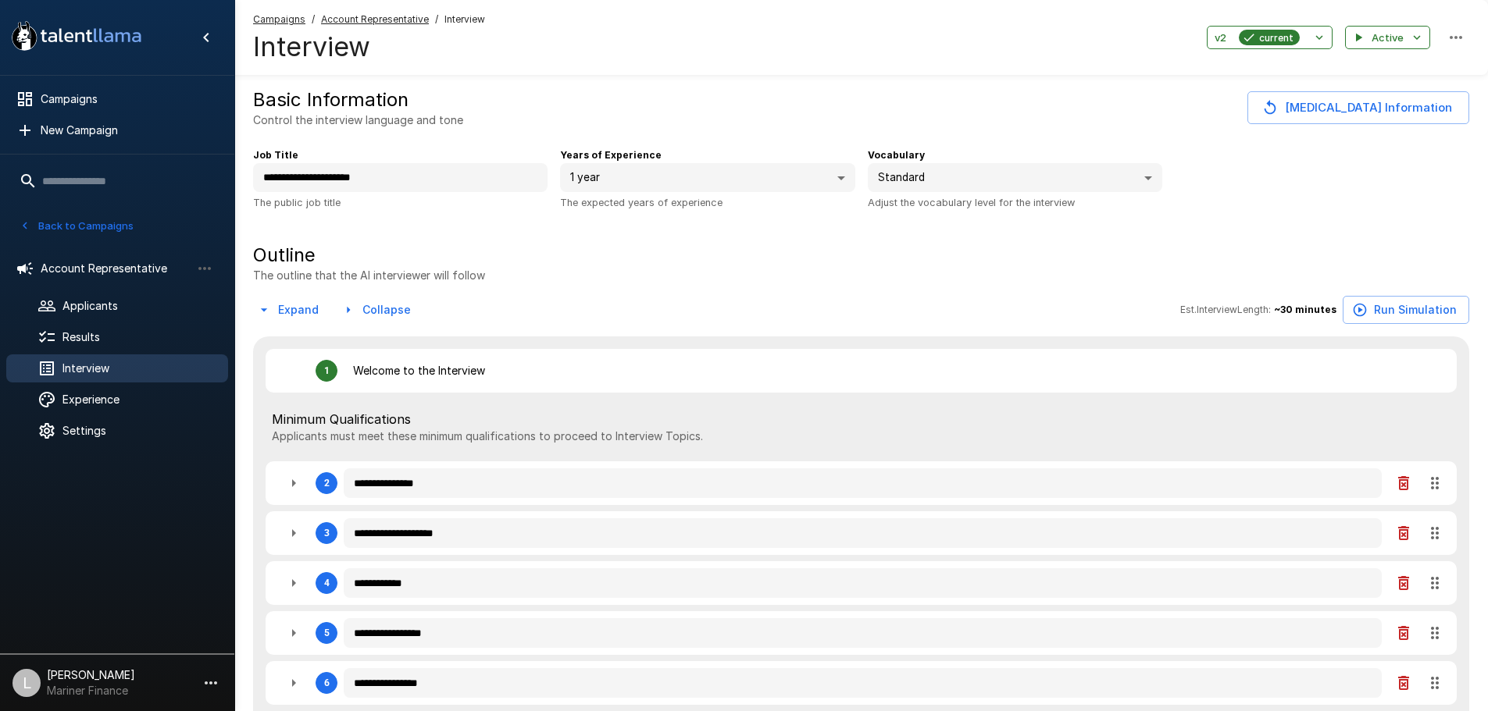
type textarea "*"
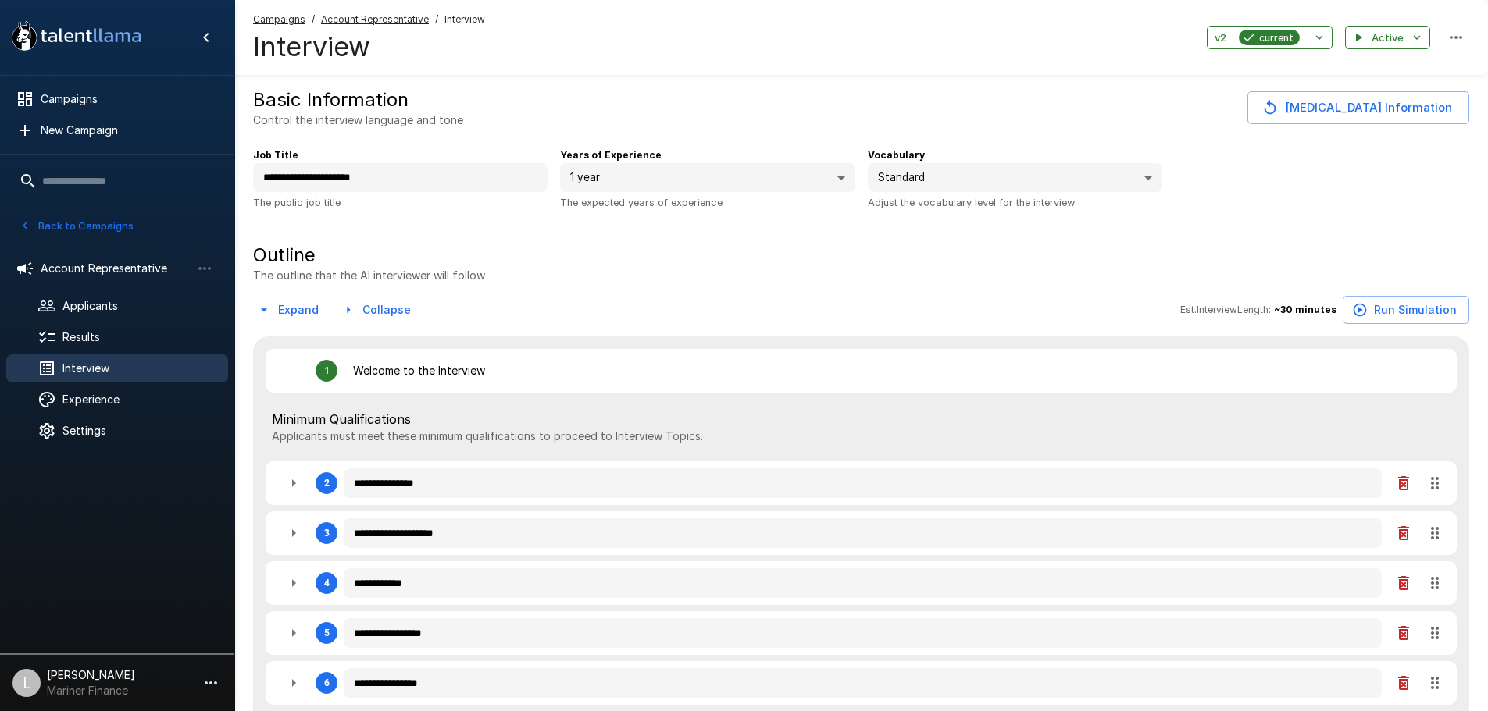
type textarea "*"
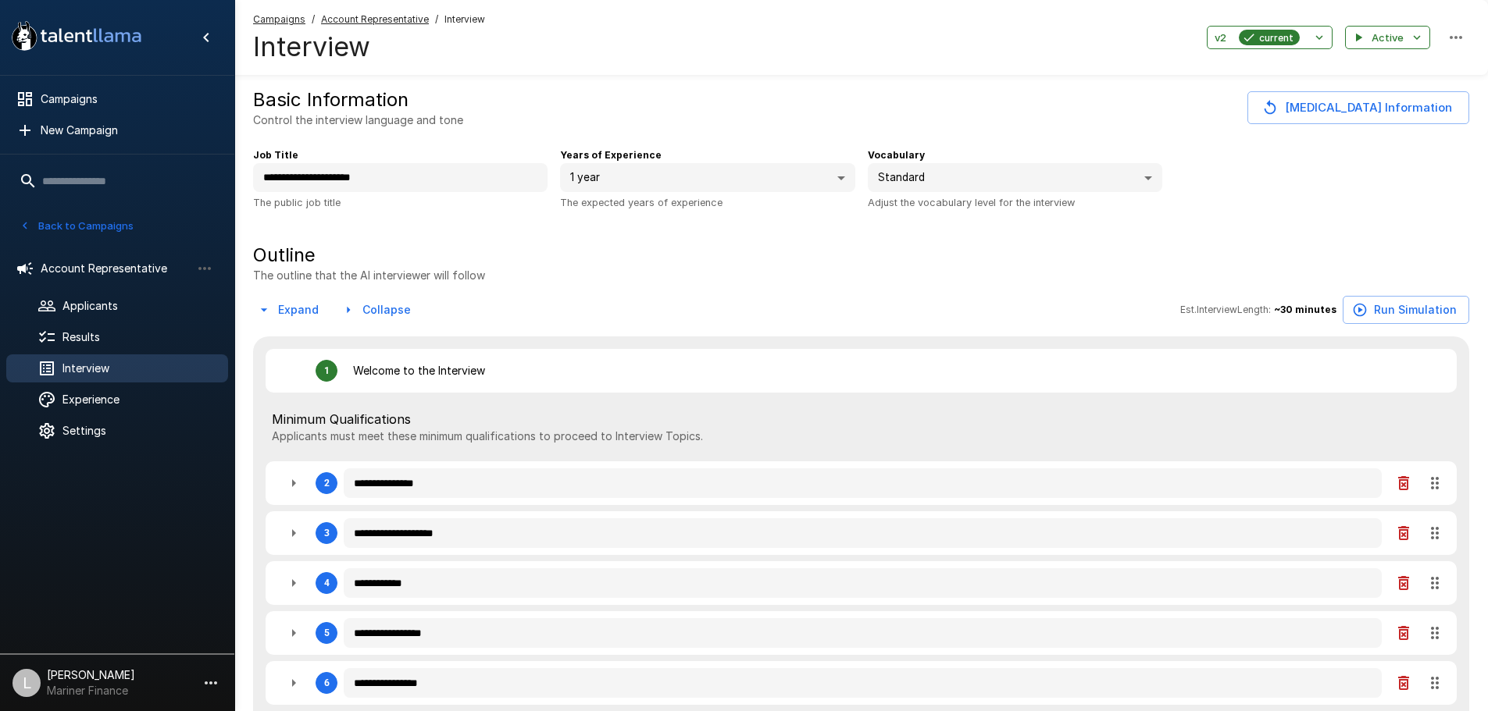
type textarea "*"
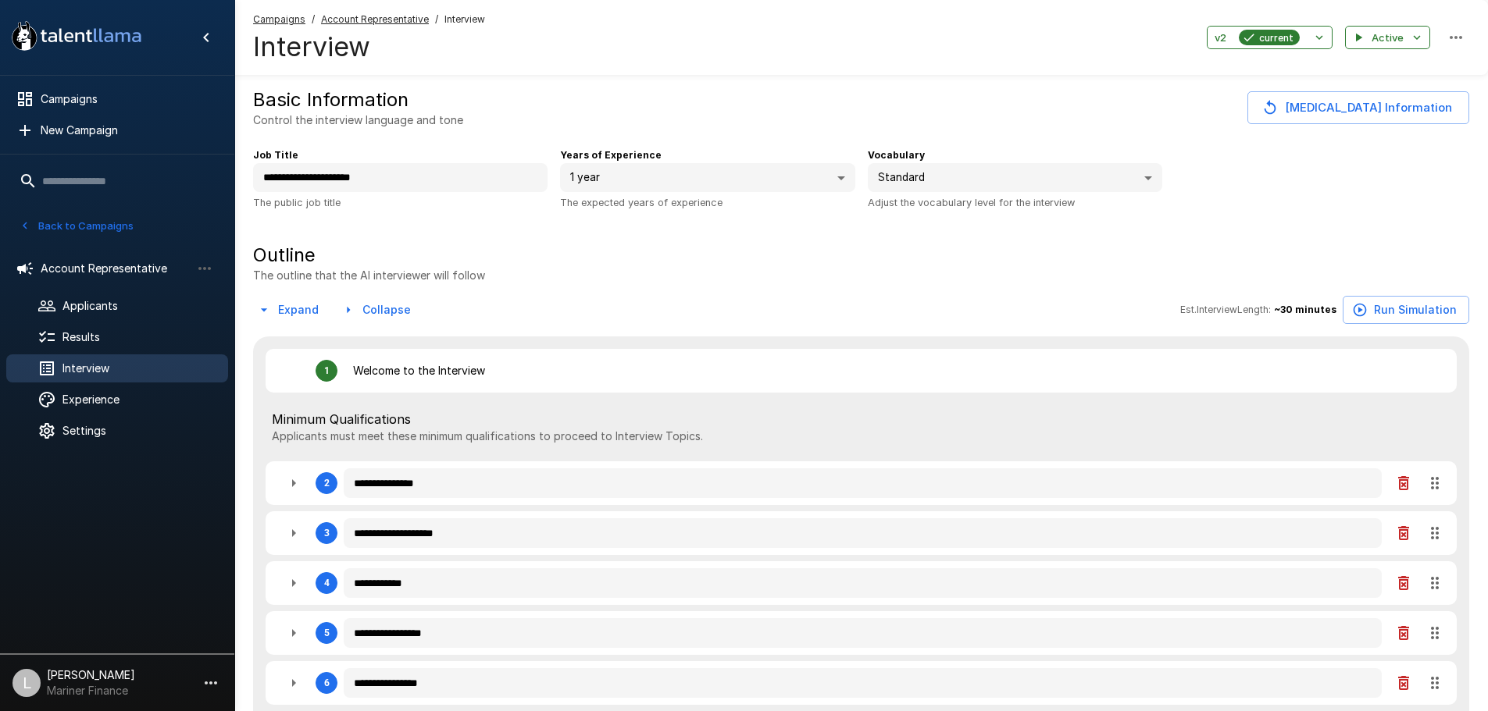
type textarea "*"
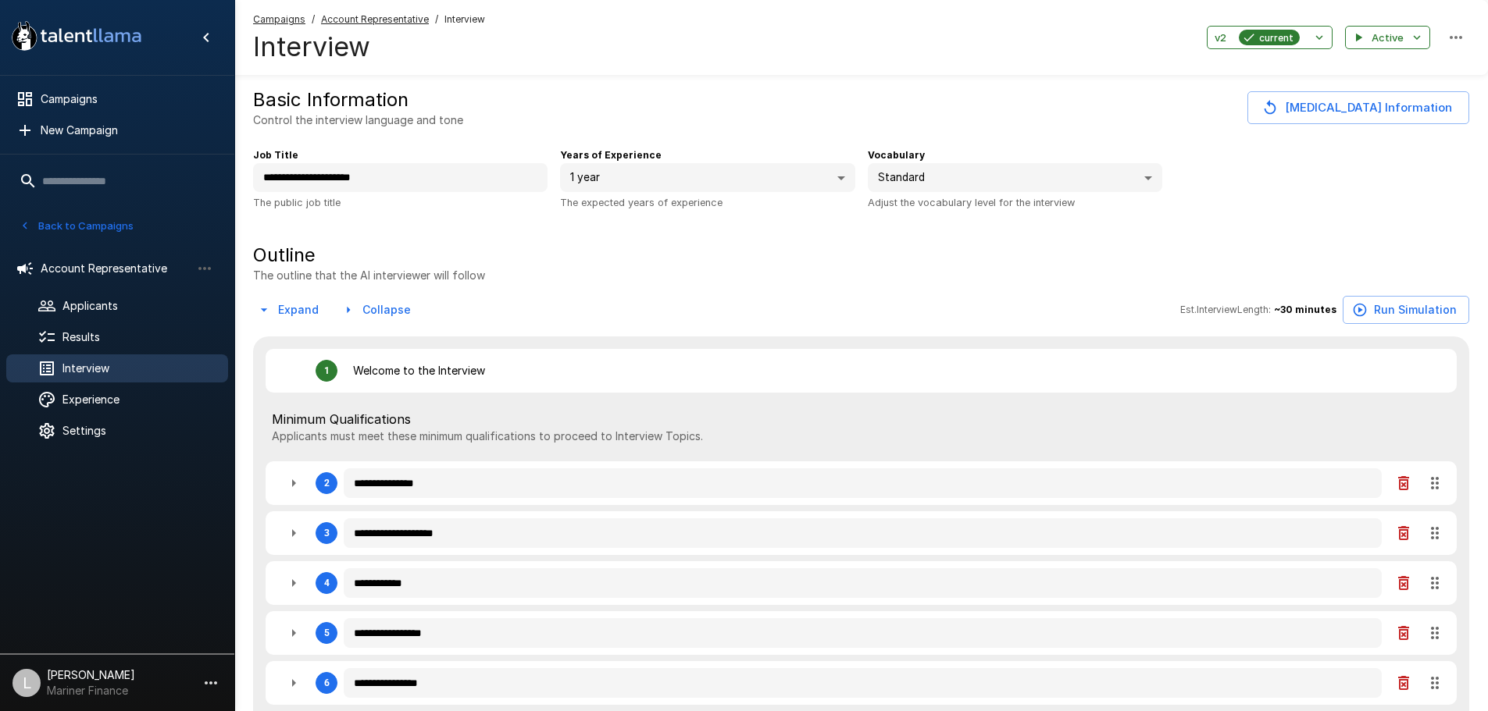
type textarea "*"
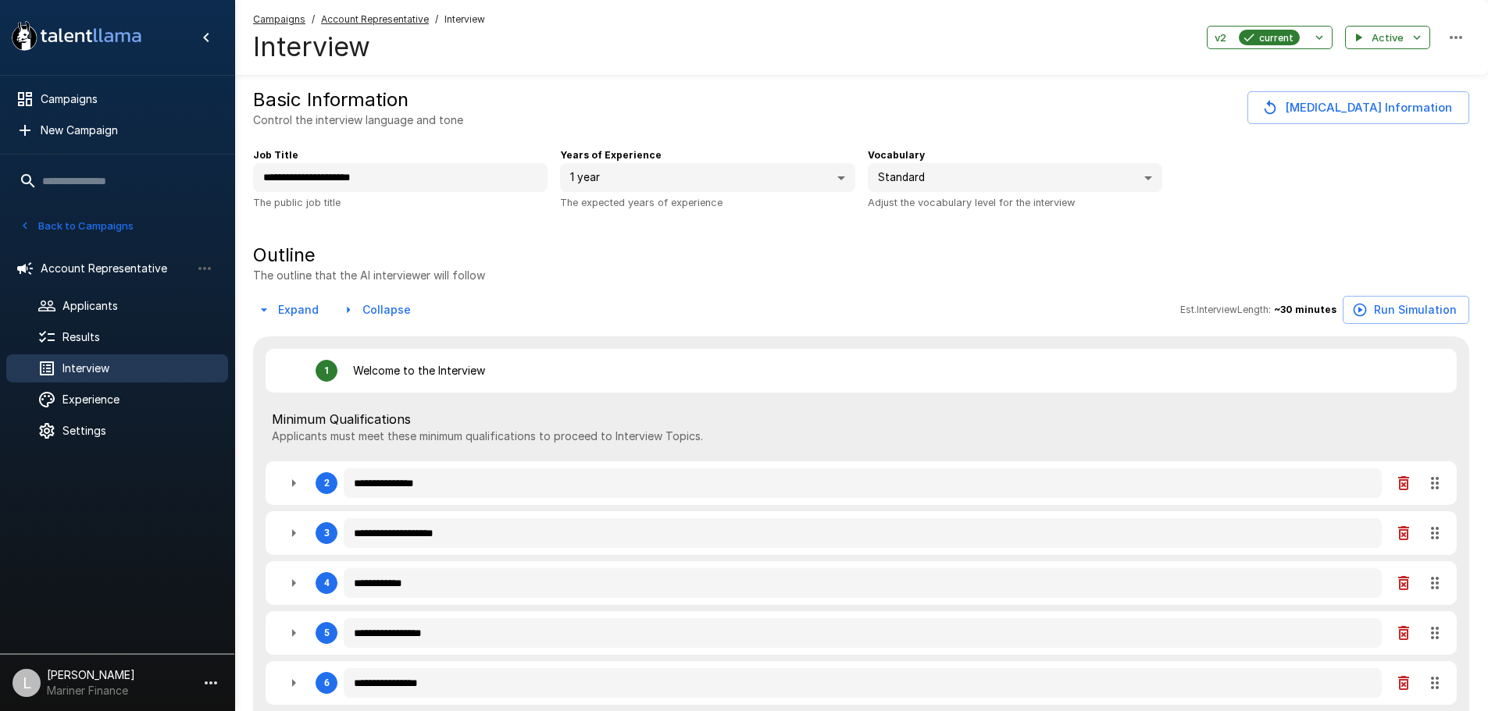
type textarea "*"
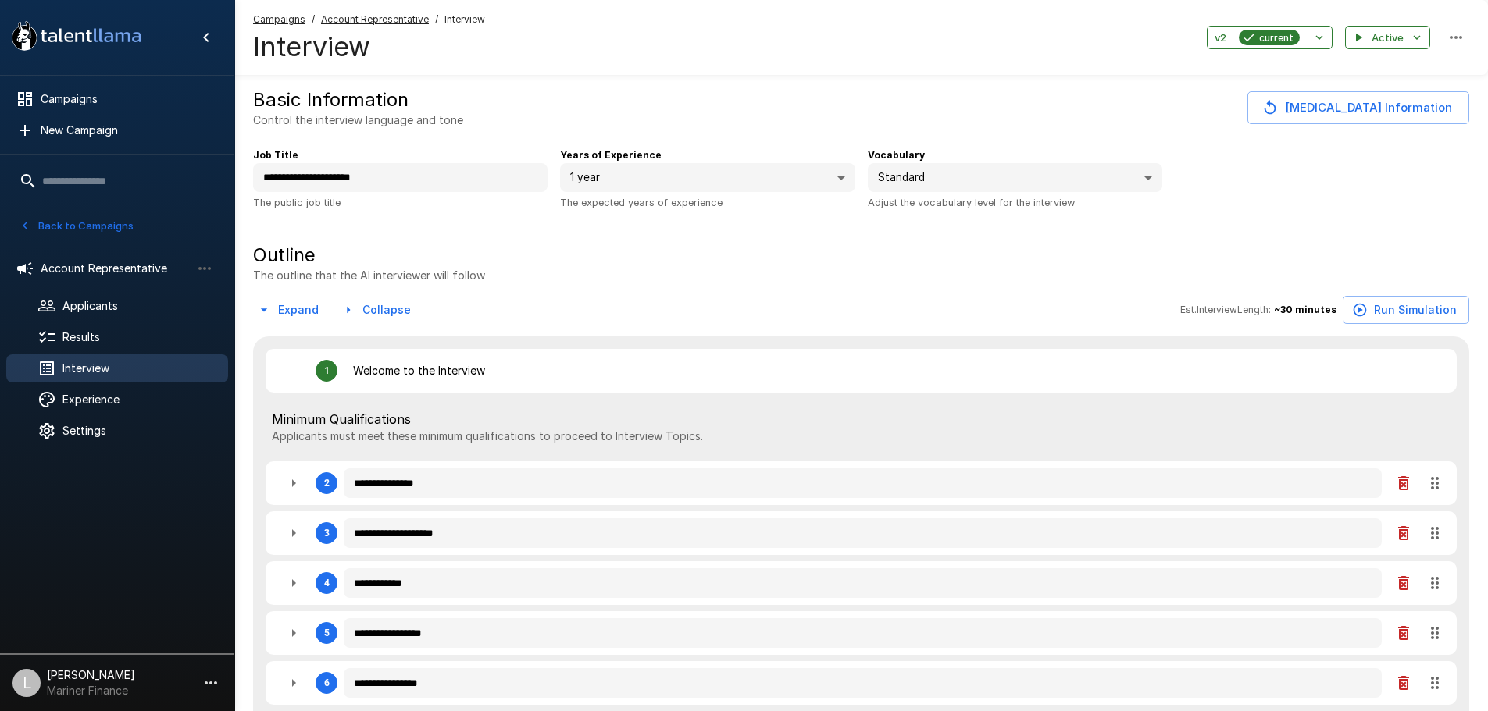
type textarea "*"
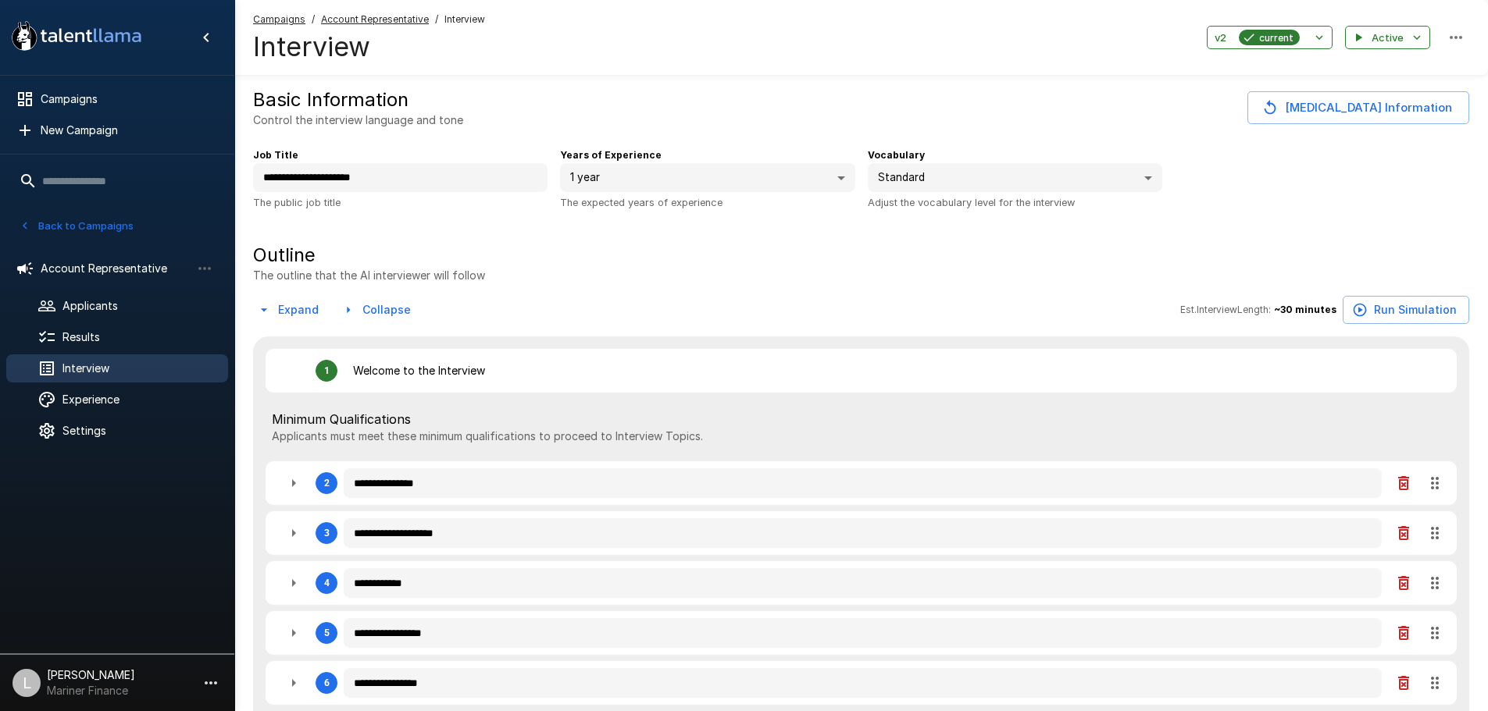
type textarea "*"
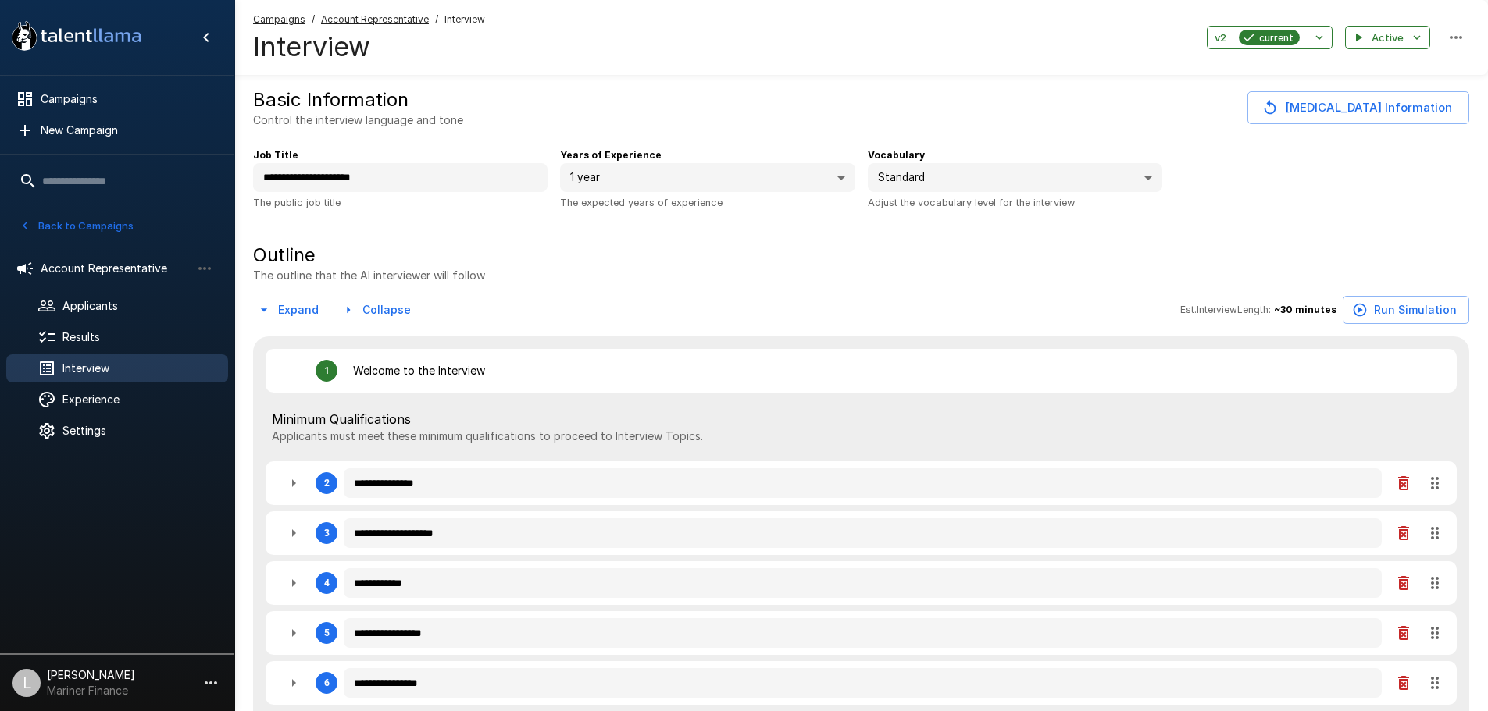
type textarea "*"
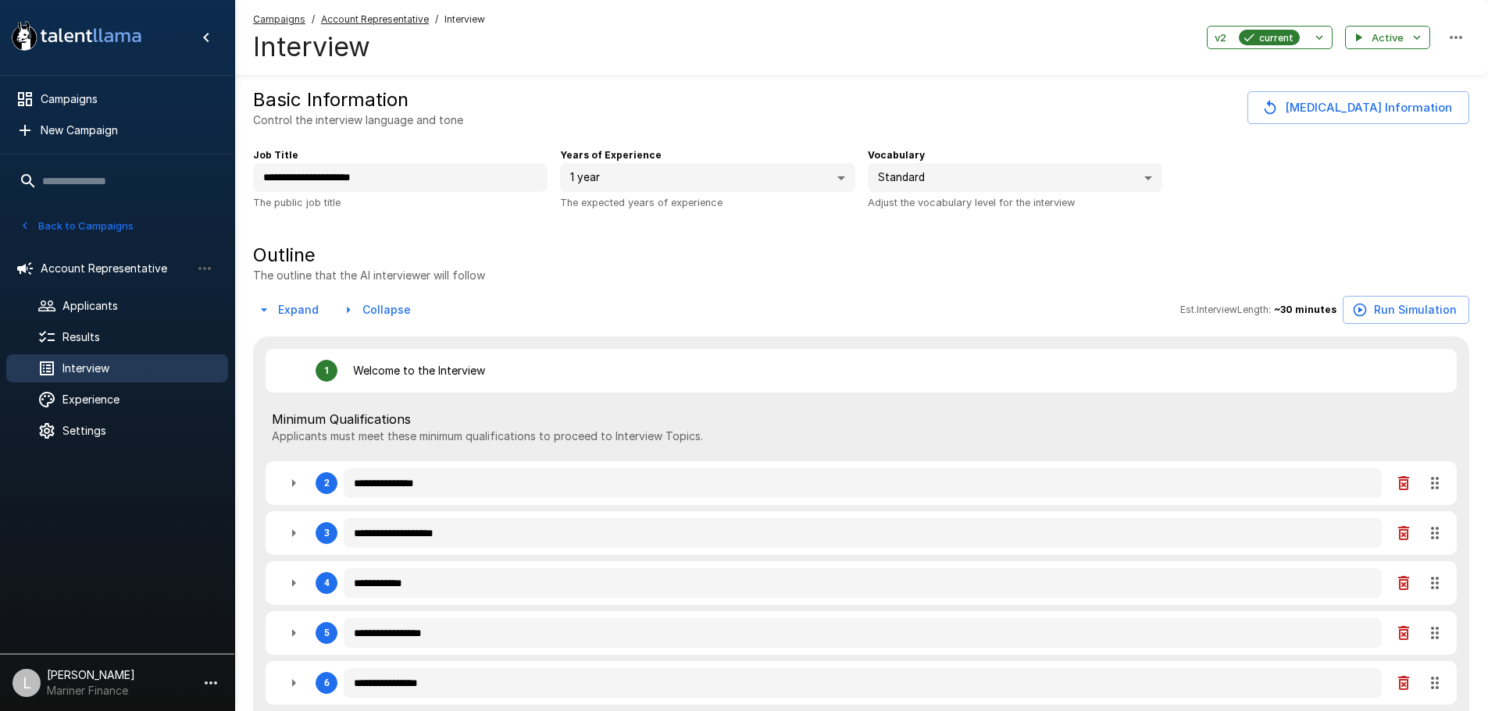
type textarea "*"
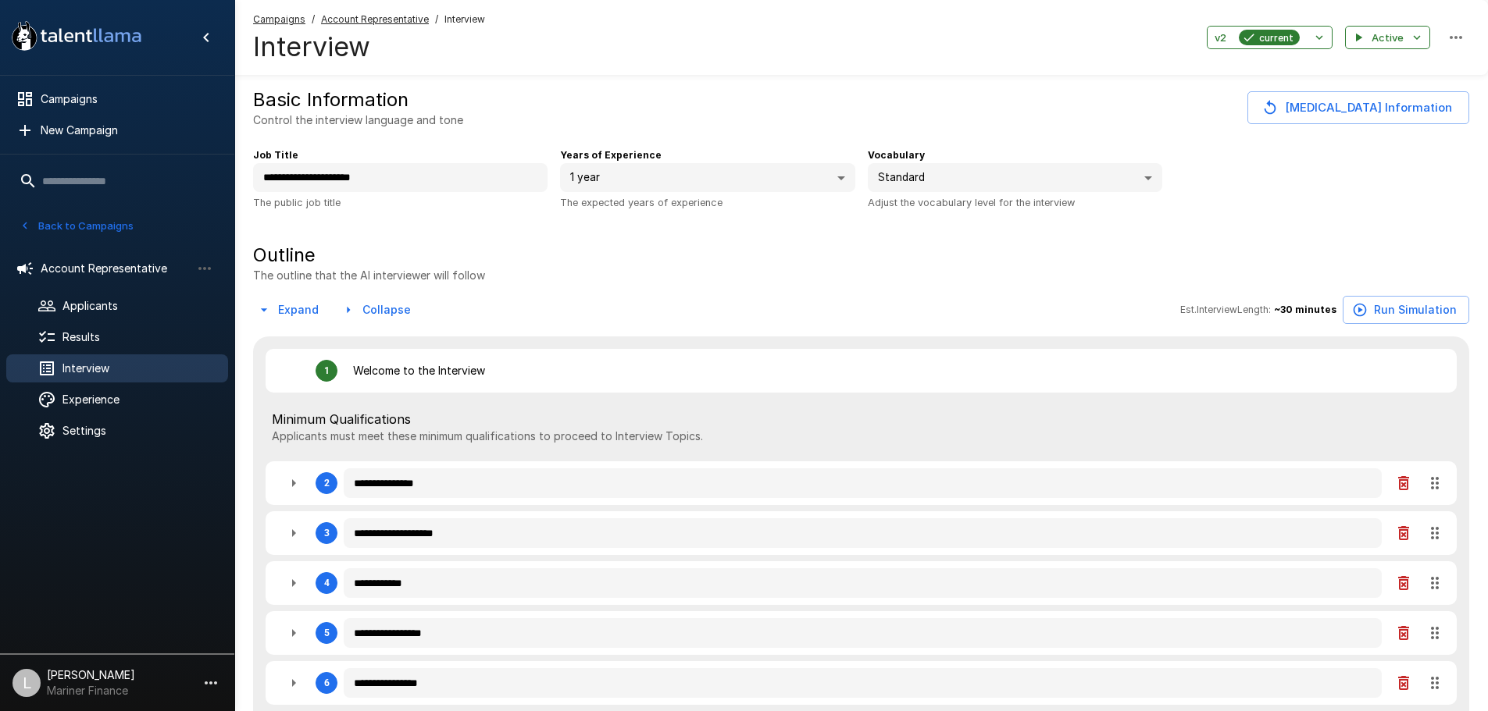
type textarea "*"
click at [102, 405] on span "Experience" at bounding box center [138, 400] width 153 height 16
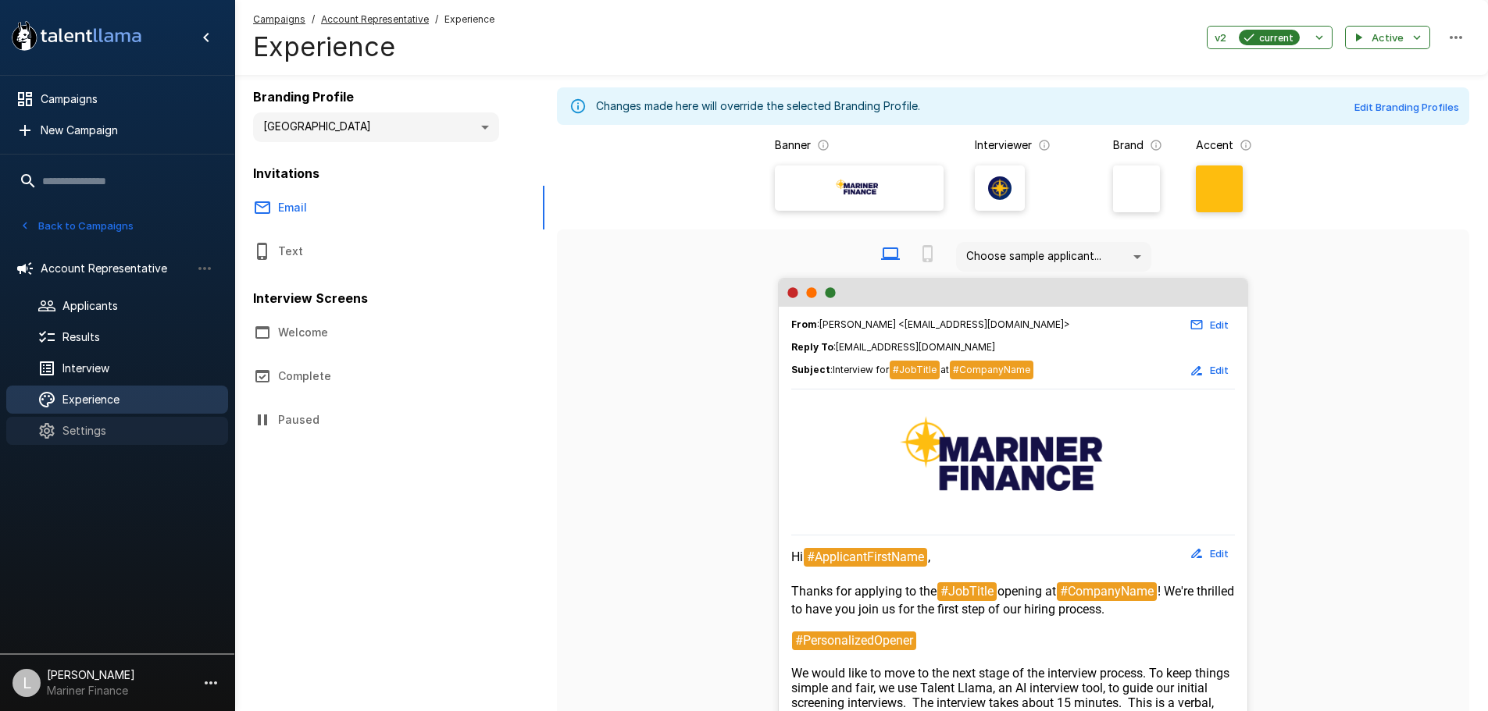
click at [100, 428] on span "Settings" at bounding box center [138, 431] width 153 height 16
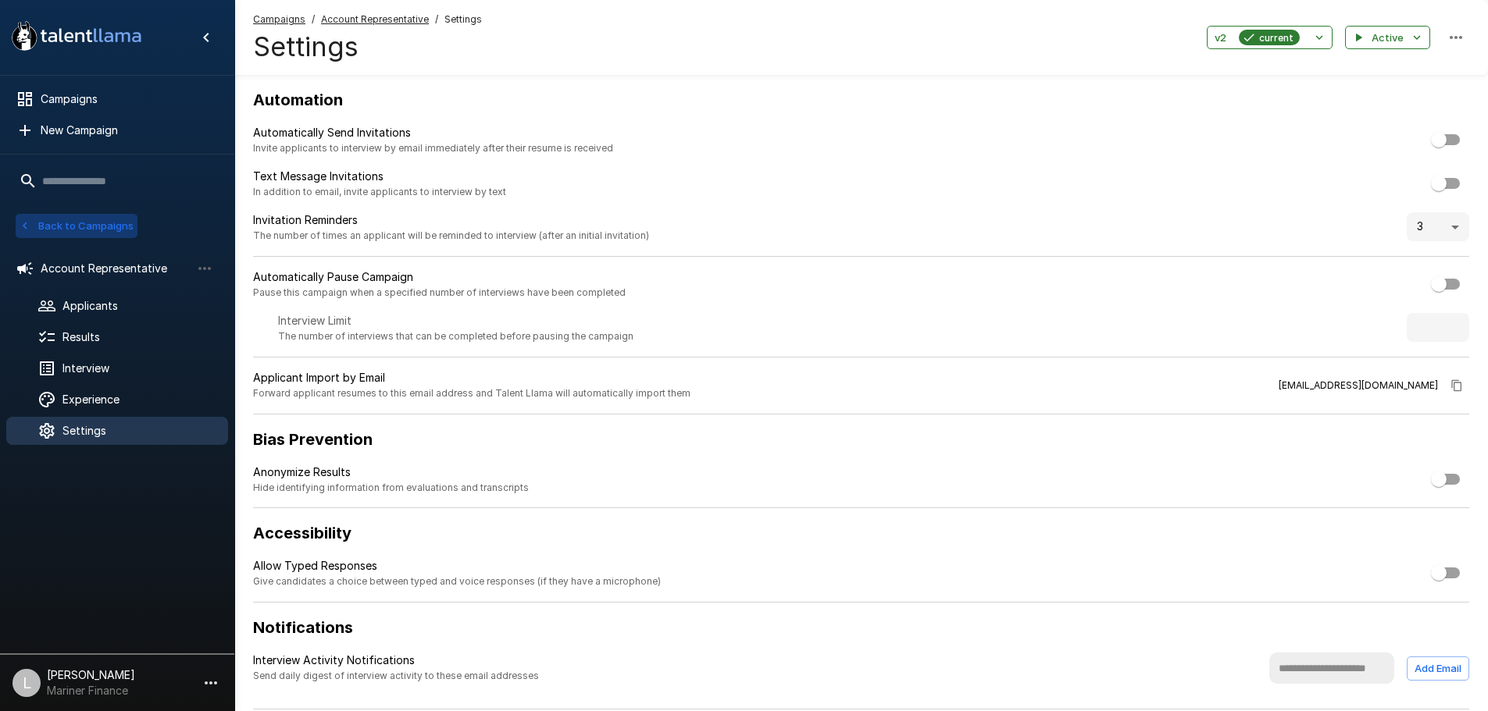
click at [58, 216] on button "Back to Campaigns" at bounding box center [77, 226] width 122 height 24
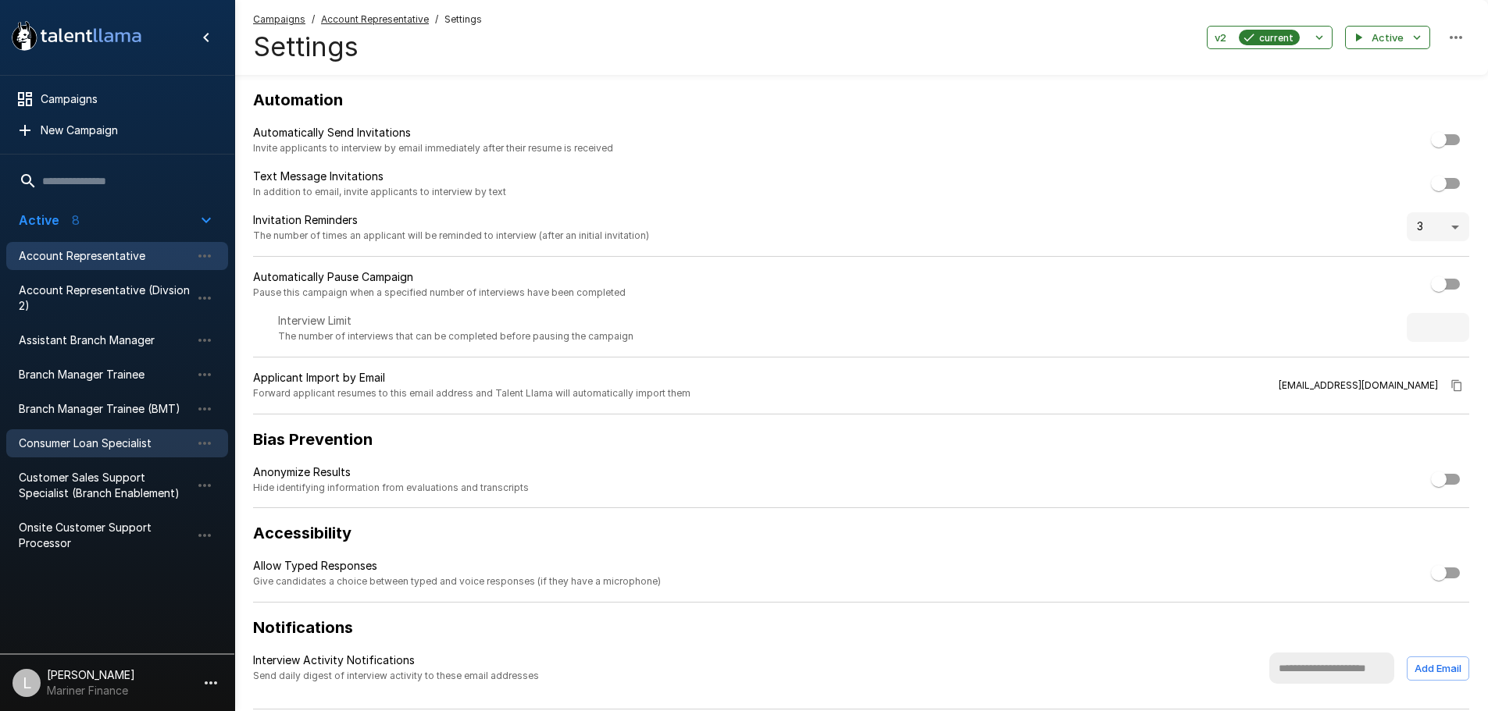
click at [115, 457] on div "Consumer Loan Specialist" at bounding box center [117, 444] width 222 height 28
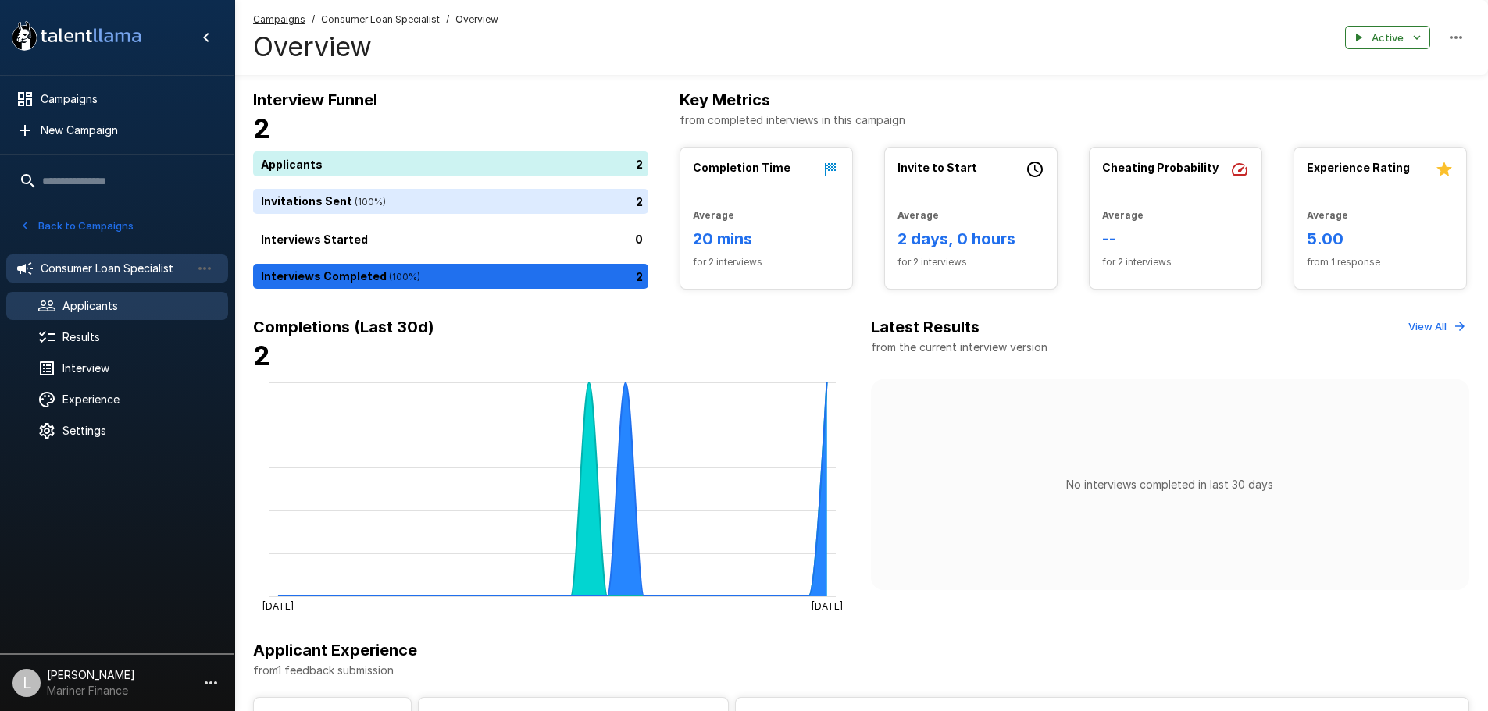
click at [125, 300] on span "Applicants" at bounding box center [138, 306] width 153 height 16
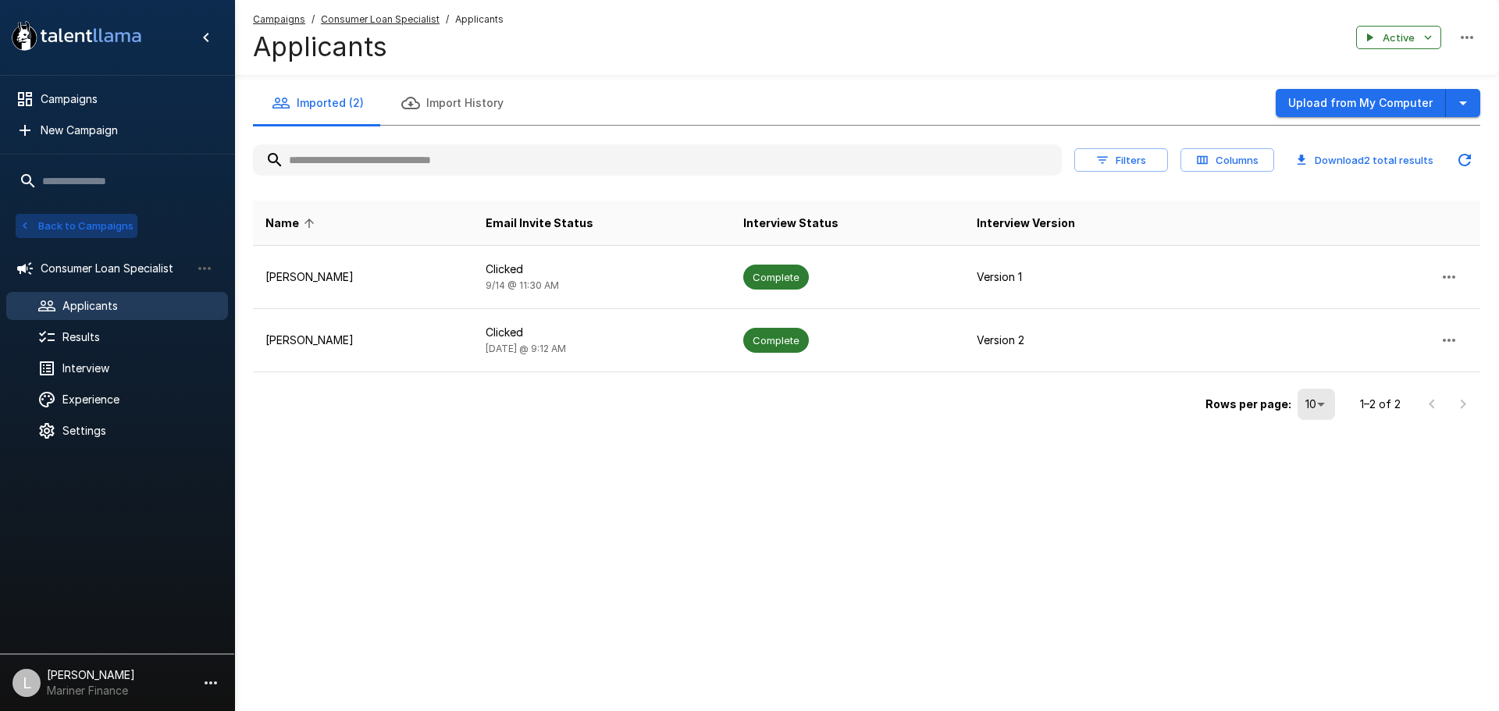
click at [41, 230] on button "Back to Campaigns" at bounding box center [77, 226] width 122 height 24
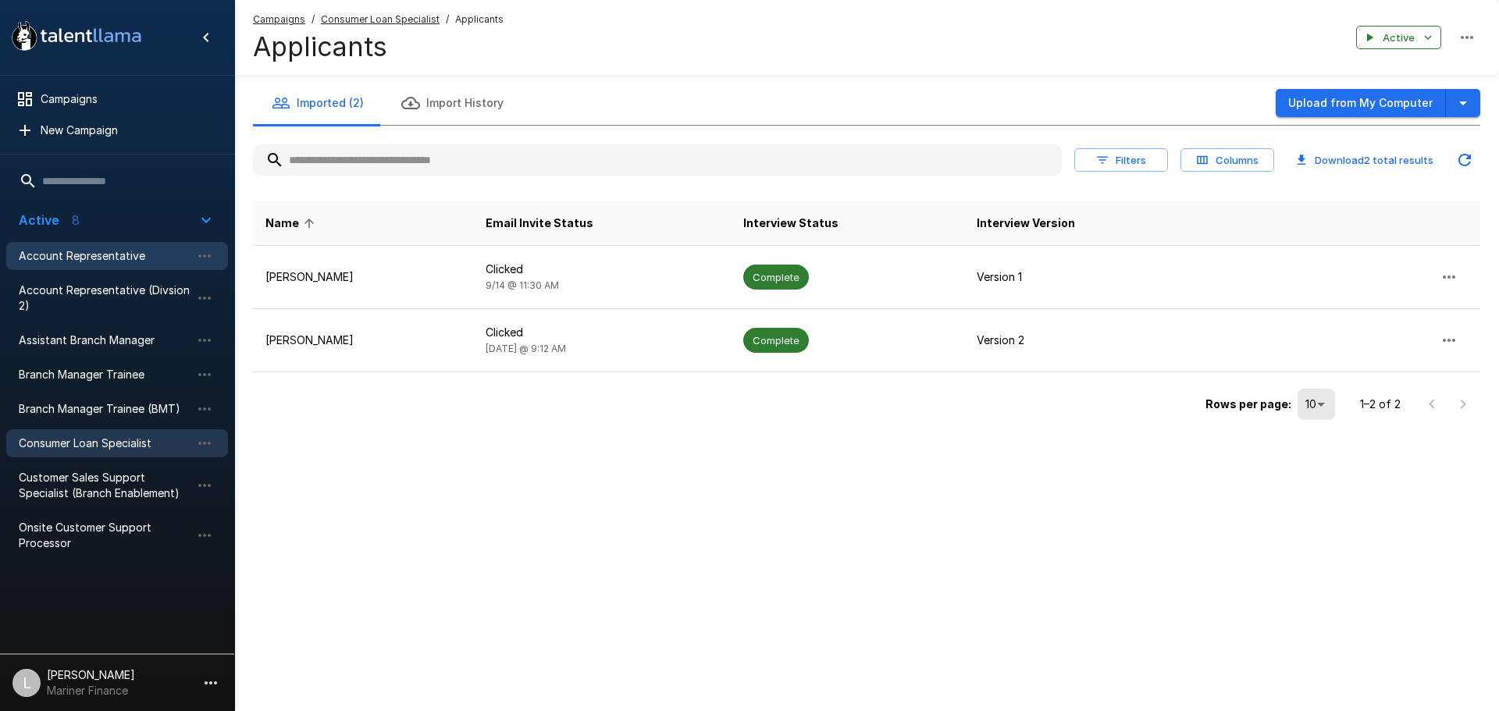
click at [97, 259] on span "Account Representative" at bounding box center [105, 256] width 172 height 16
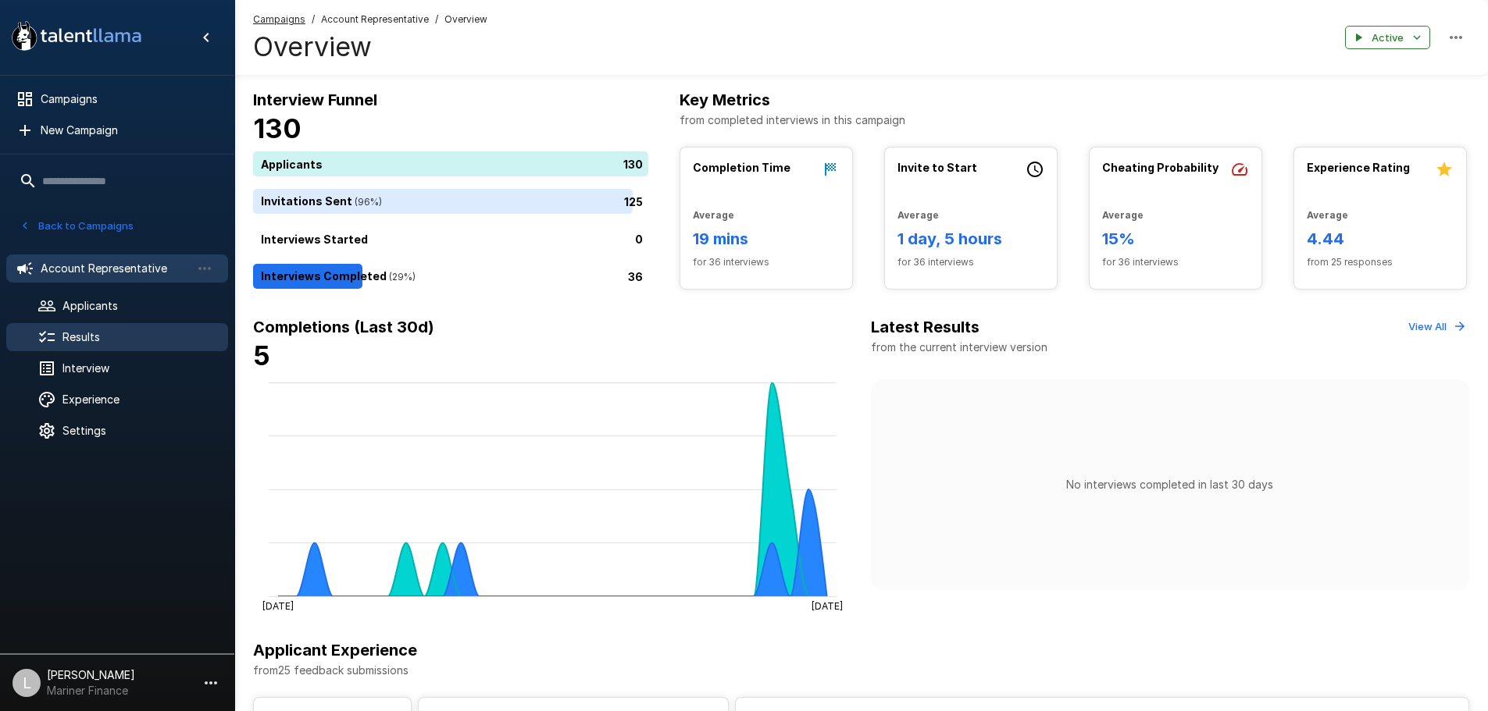
click at [162, 338] on span "Results" at bounding box center [138, 338] width 153 height 16
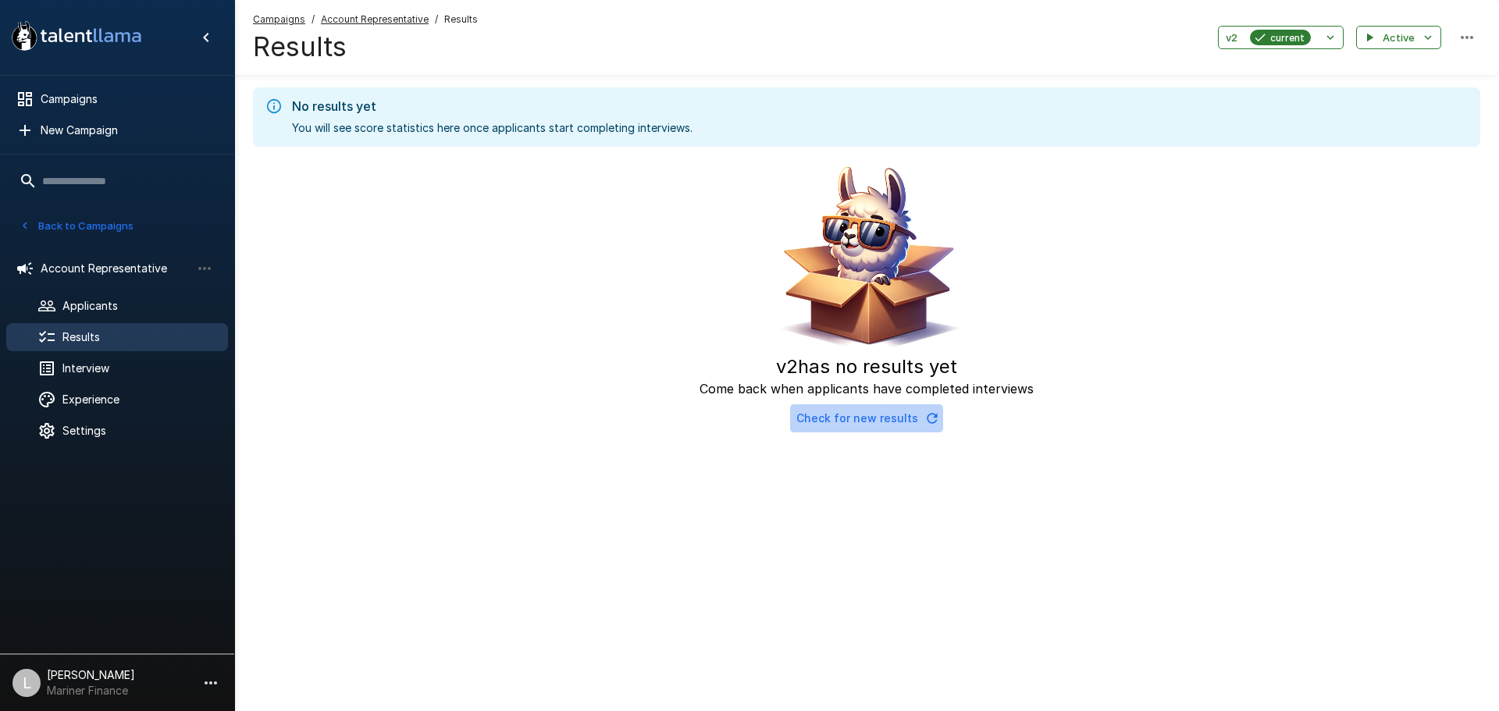
click at [887, 422] on button "Check for new results" at bounding box center [866, 419] width 153 height 29
click at [62, 223] on button "Back to Campaigns" at bounding box center [77, 226] width 122 height 24
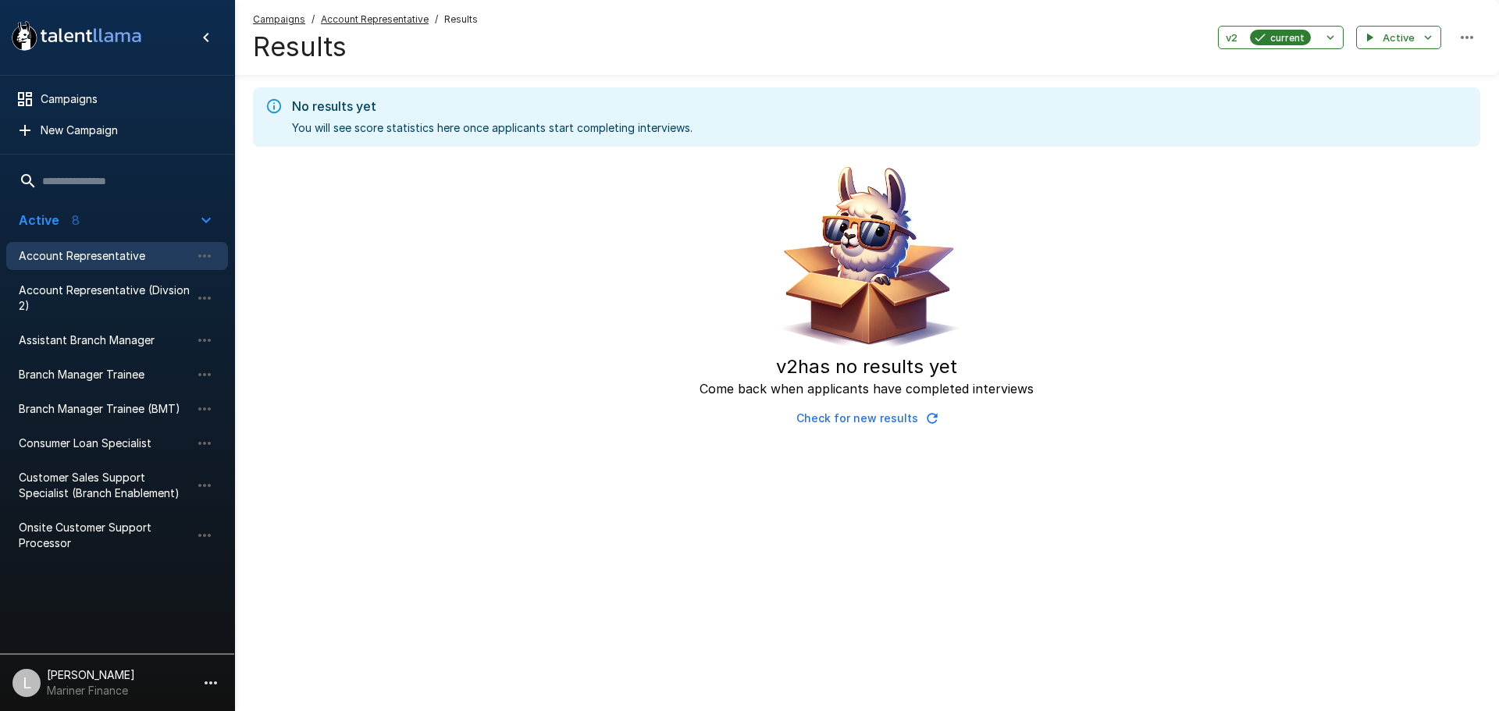
click at [62, 224] on div "Active 8" at bounding box center [49, 220] width 61 height 19
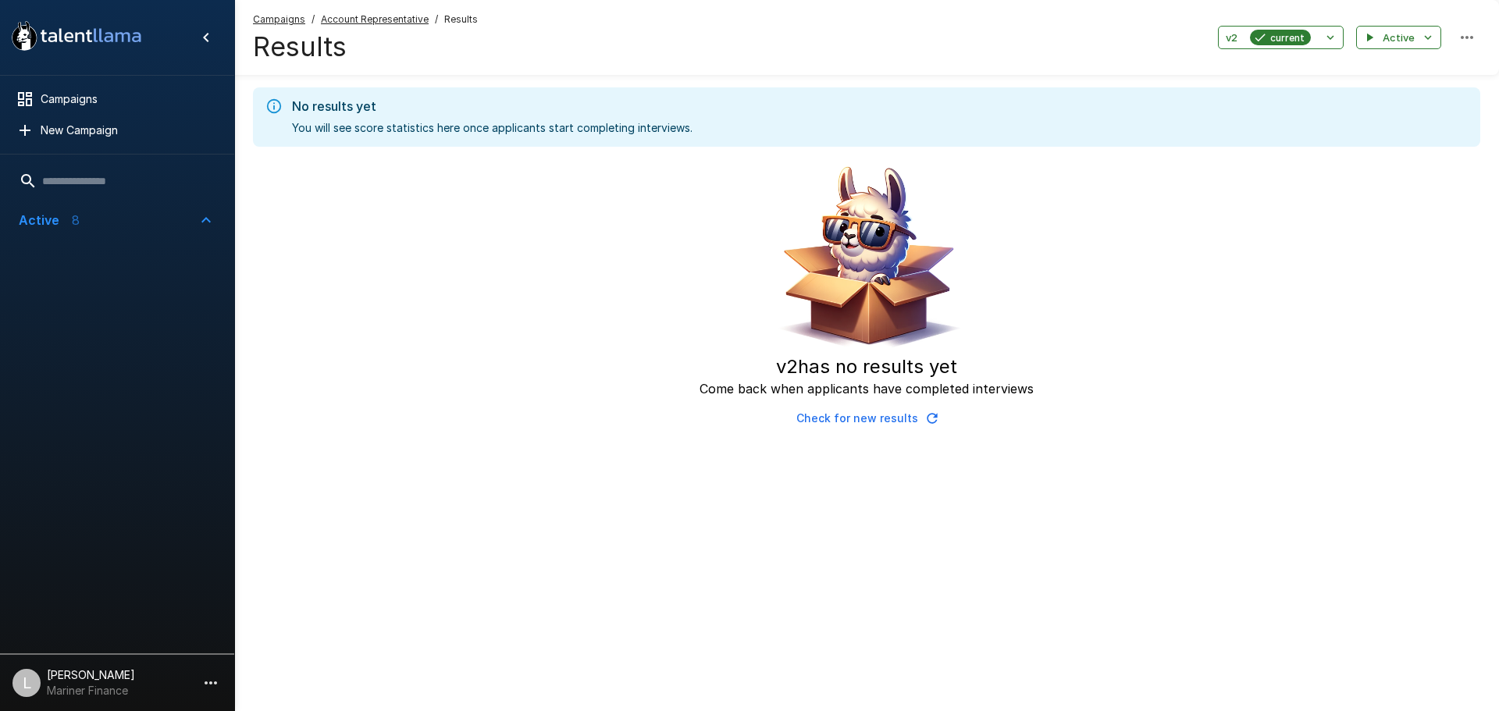
click at [62, 224] on div "Active 8" at bounding box center [49, 220] width 61 height 19
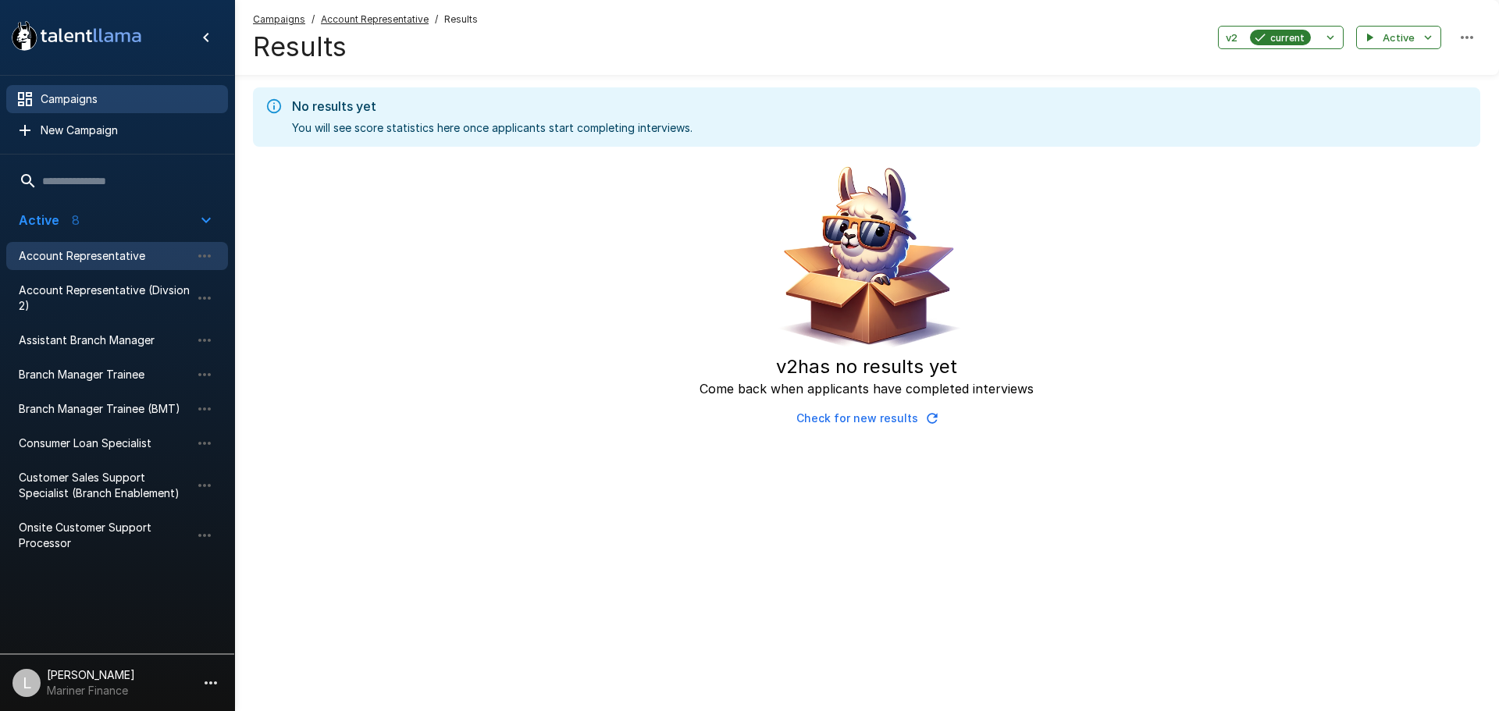
drag, startPoint x: 104, startPoint y: 104, endPoint x: 104, endPoint y: 112, distance: 8.6
click at [104, 112] on div "Campaigns" at bounding box center [117, 99] width 222 height 28
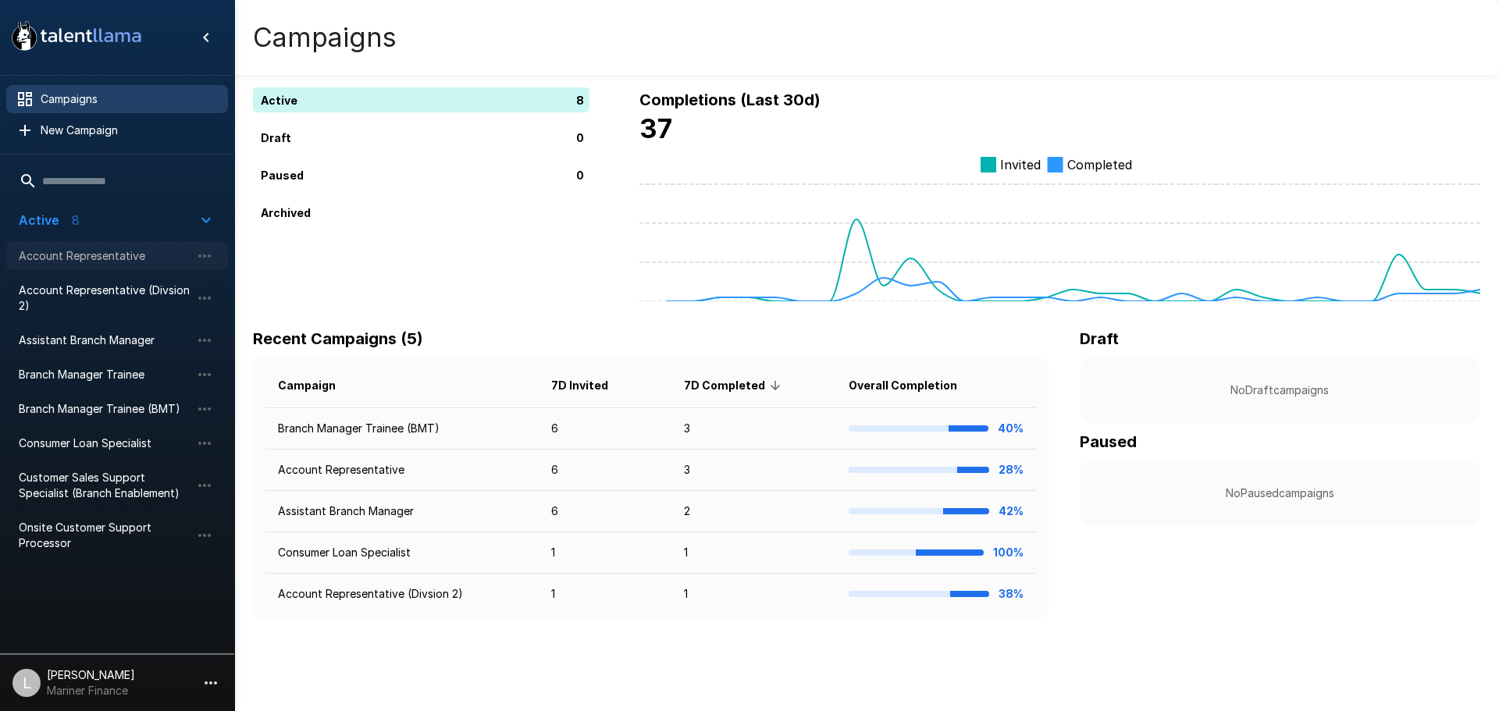
click at [76, 257] on span "Account Representative" at bounding box center [105, 256] width 172 height 16
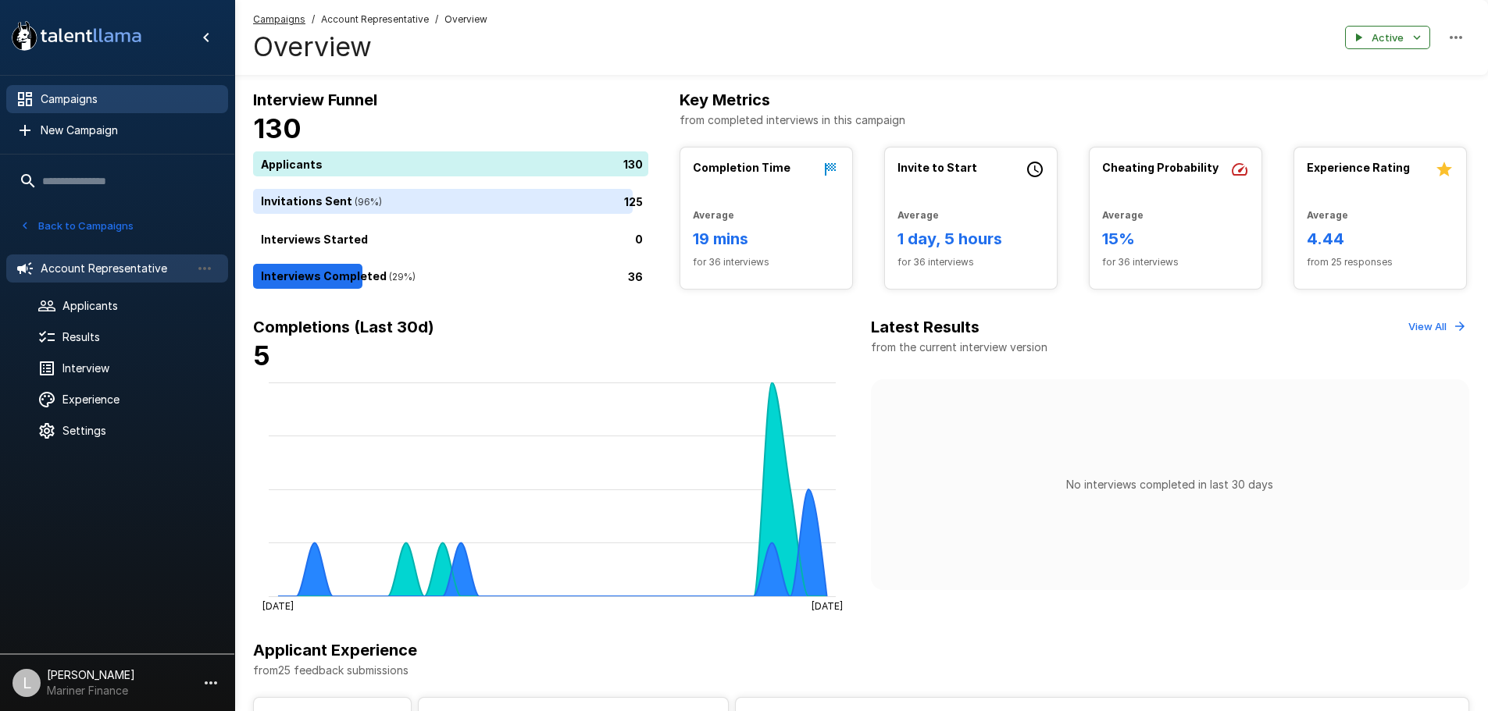
click at [63, 102] on span "Campaigns" at bounding box center [128, 99] width 175 height 16
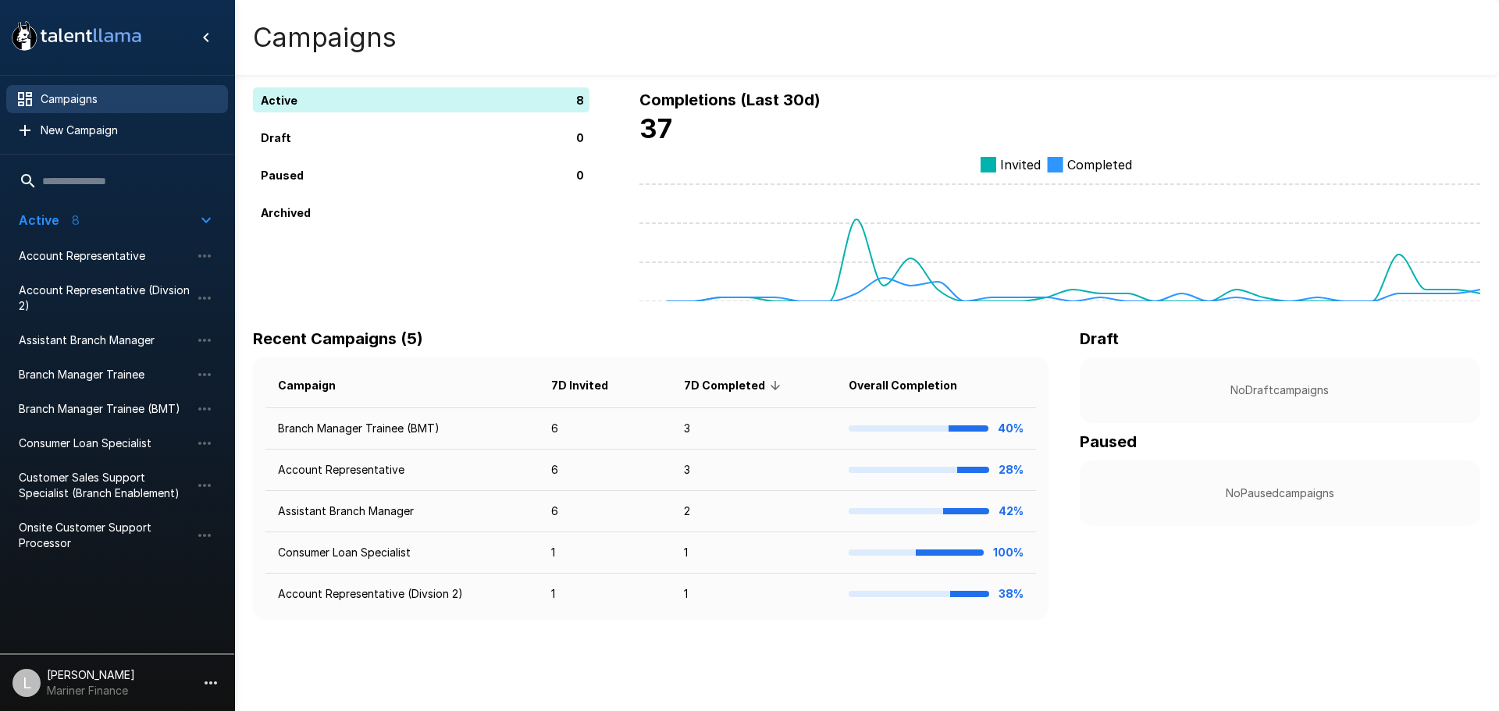
click at [80, 110] on div "Campaigns" at bounding box center [117, 99] width 222 height 28
click at [126, 256] on span "Account Representative" at bounding box center [105, 256] width 172 height 16
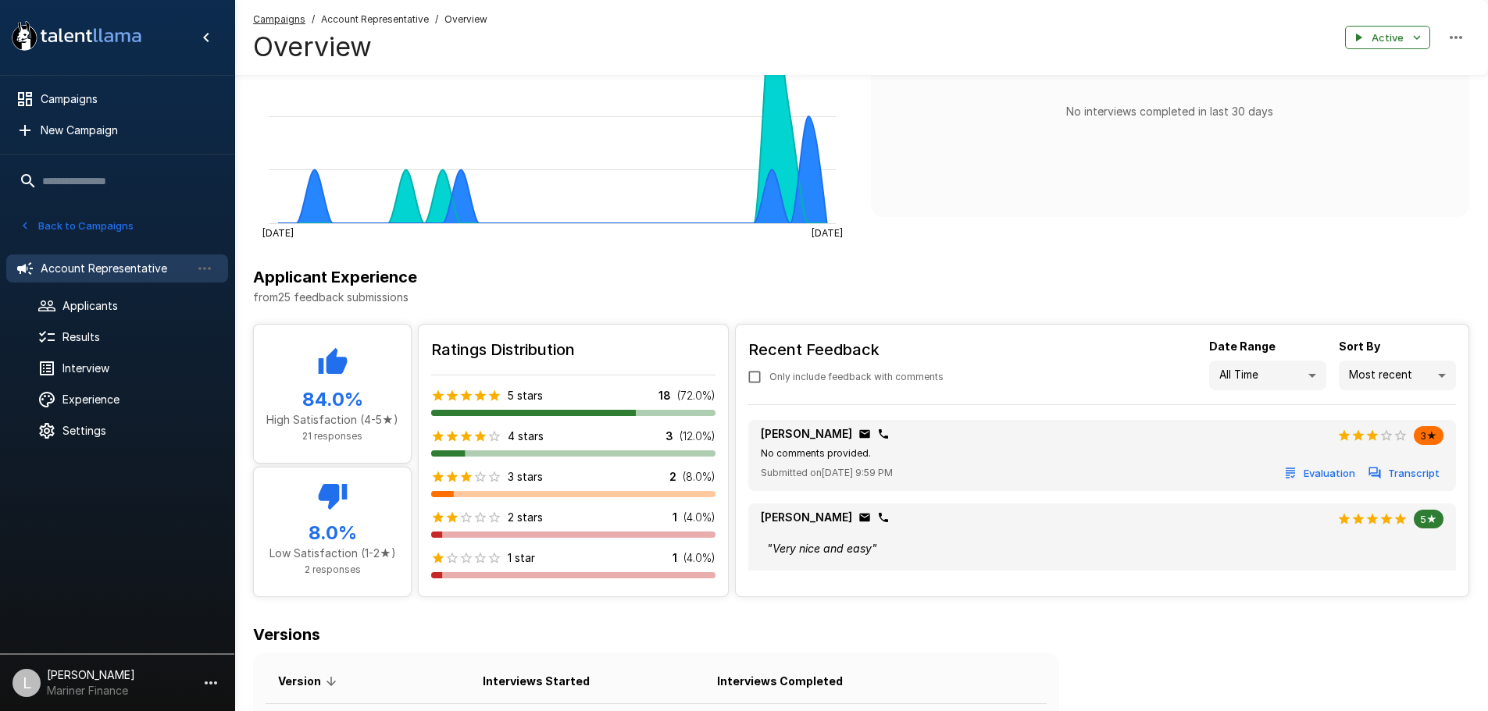
scroll to position [234, 0]
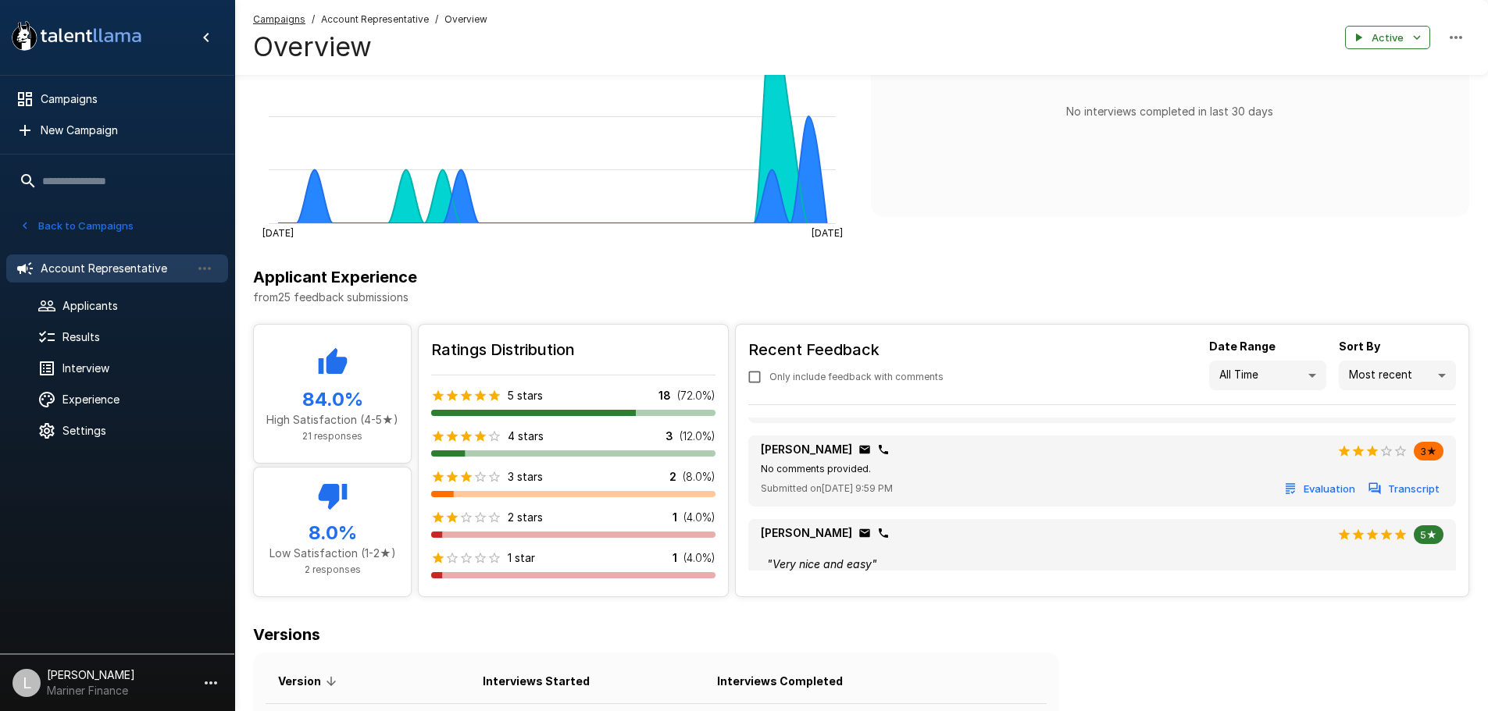
click at [65, 37] on icon at bounding box center [68, 37] width 9 height 10
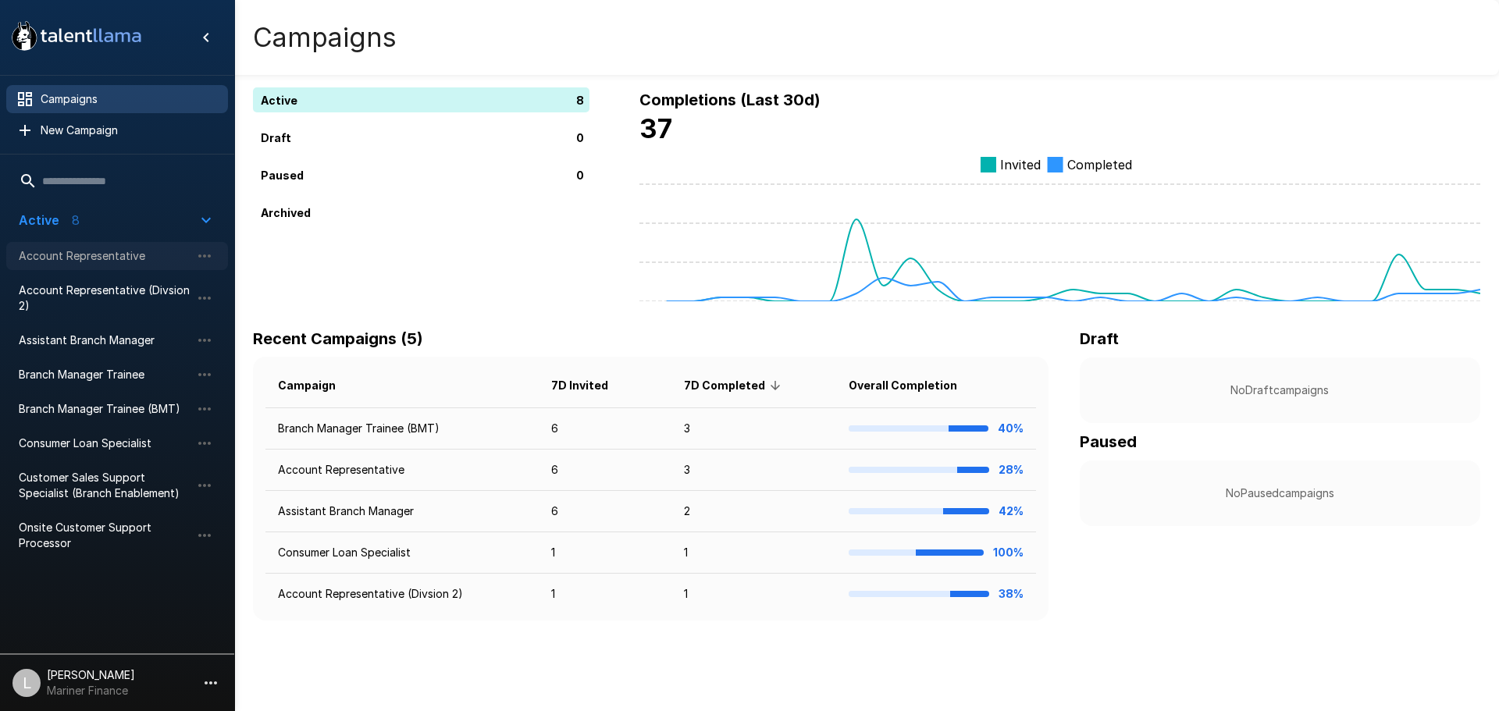
click at [90, 267] on div "Account Representative" at bounding box center [117, 256] width 222 height 28
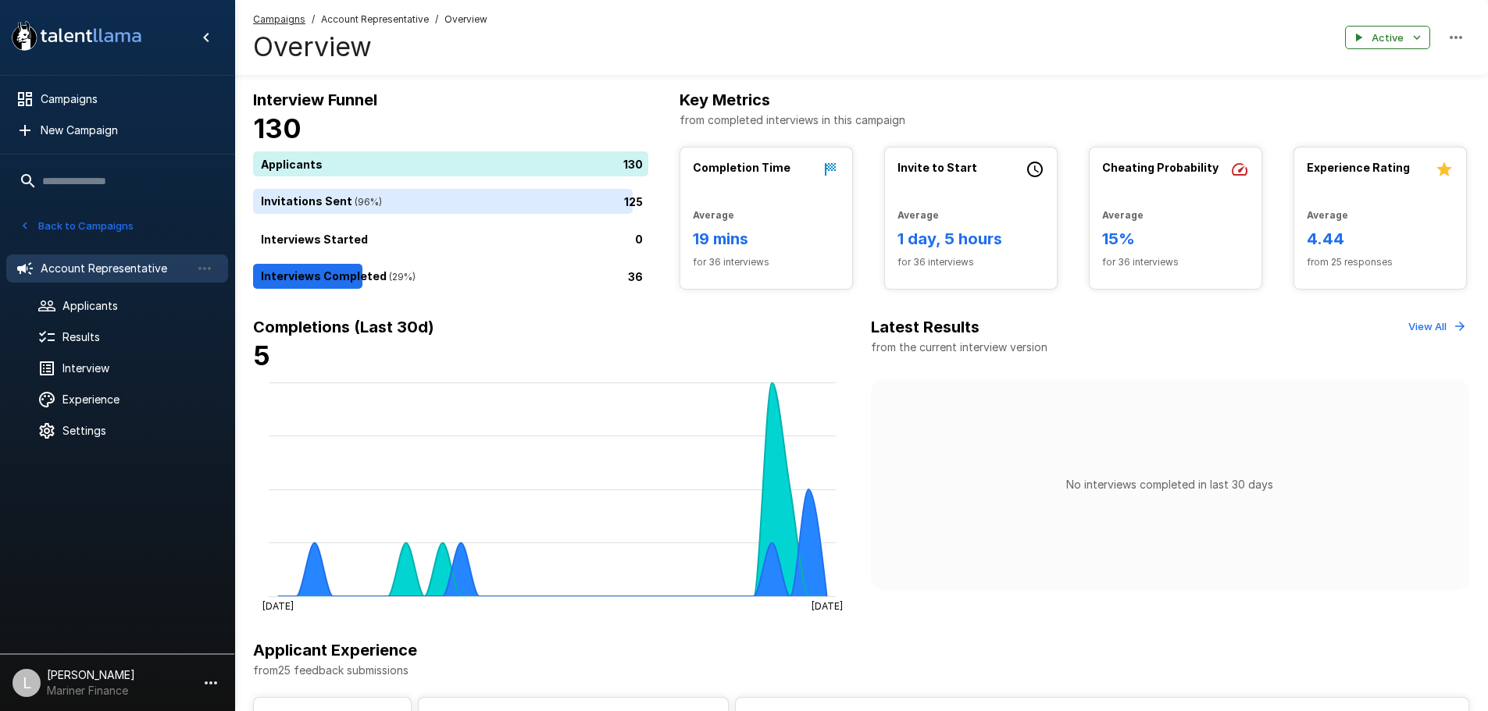
click at [1419, 321] on button "View All" at bounding box center [1436, 327] width 65 height 24
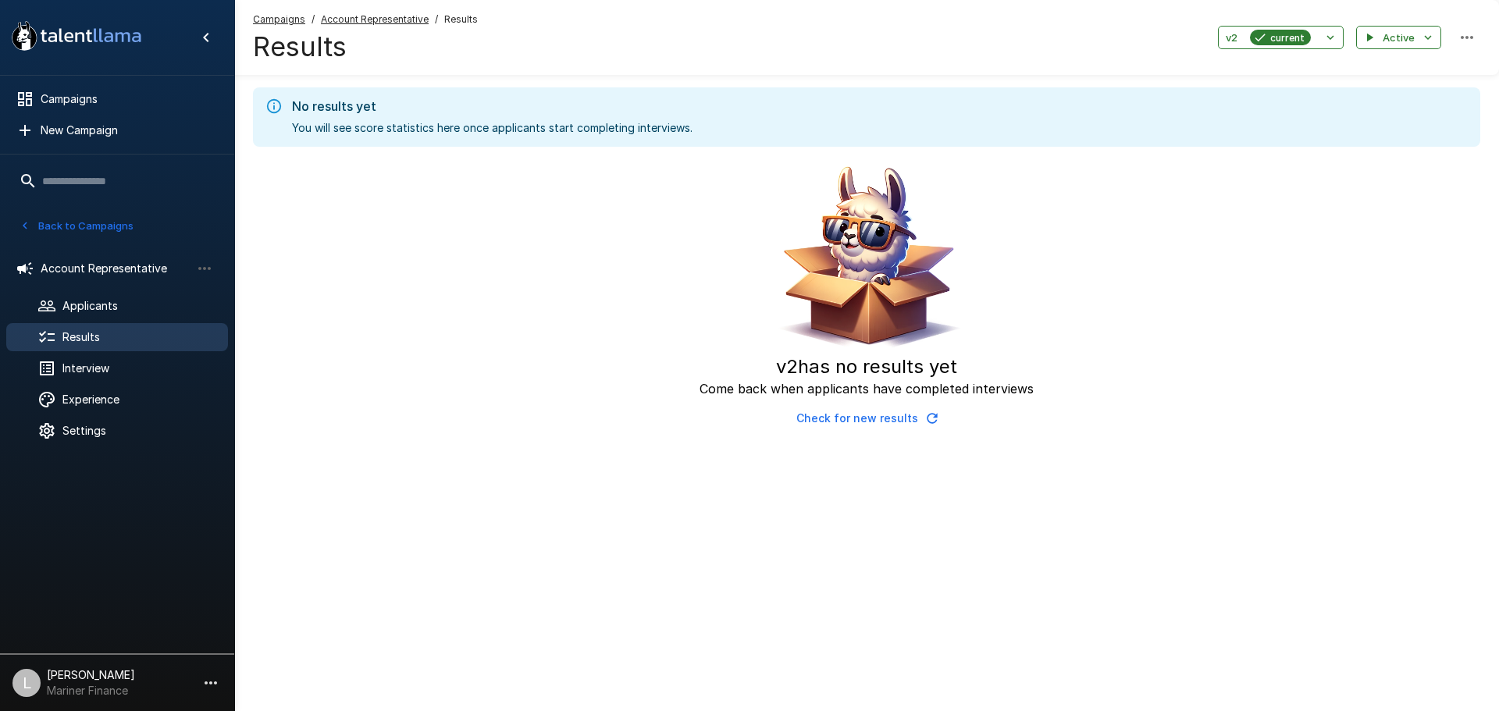
click at [37, 240] on div "Back to Campaigns" at bounding box center [119, 228] width 206 height 28
click at [50, 232] on button "Back to Campaigns" at bounding box center [77, 226] width 122 height 24
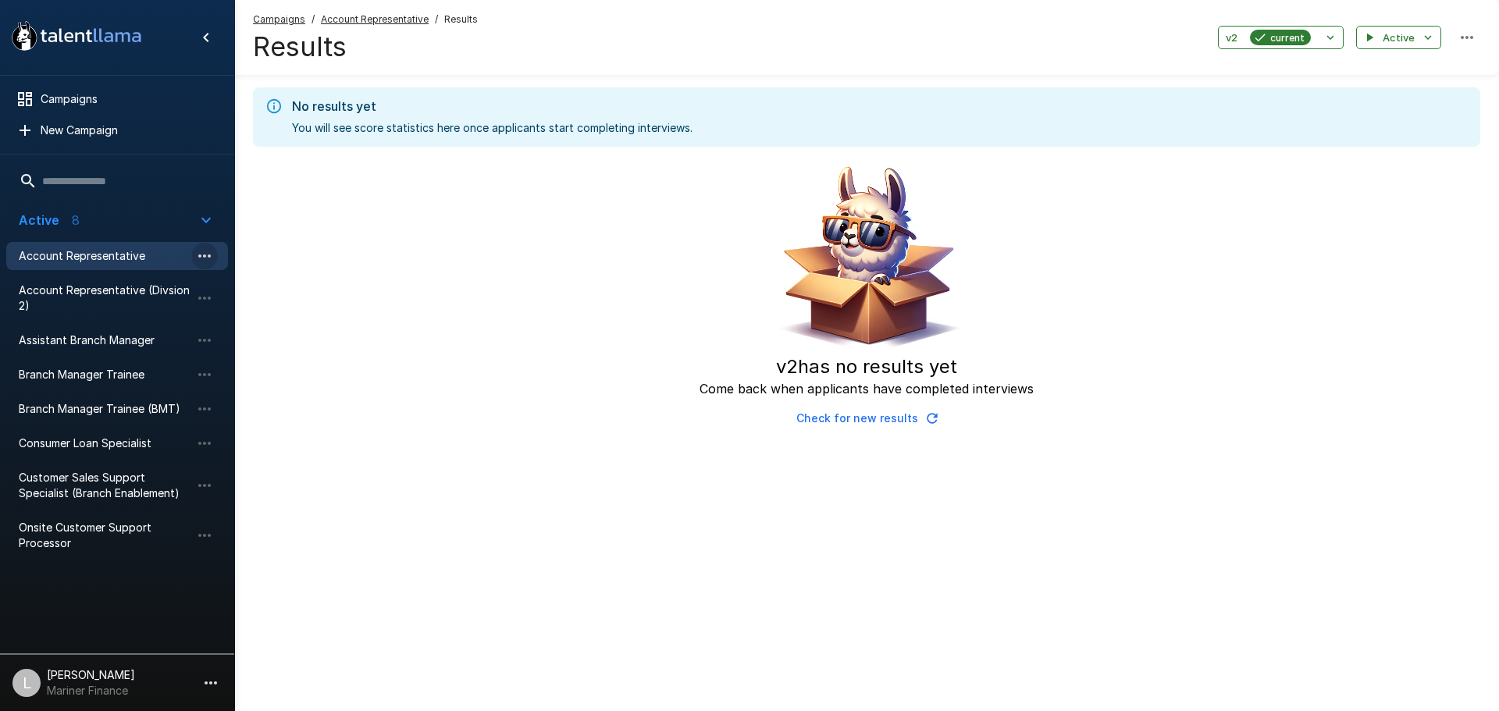
click at [198, 257] on icon "button" at bounding box center [204, 256] width 19 height 19
click at [198, 257] on div at bounding box center [749, 355] width 1499 height 711
click at [1340, 38] on button "v2 current" at bounding box center [1281, 38] width 126 height 24
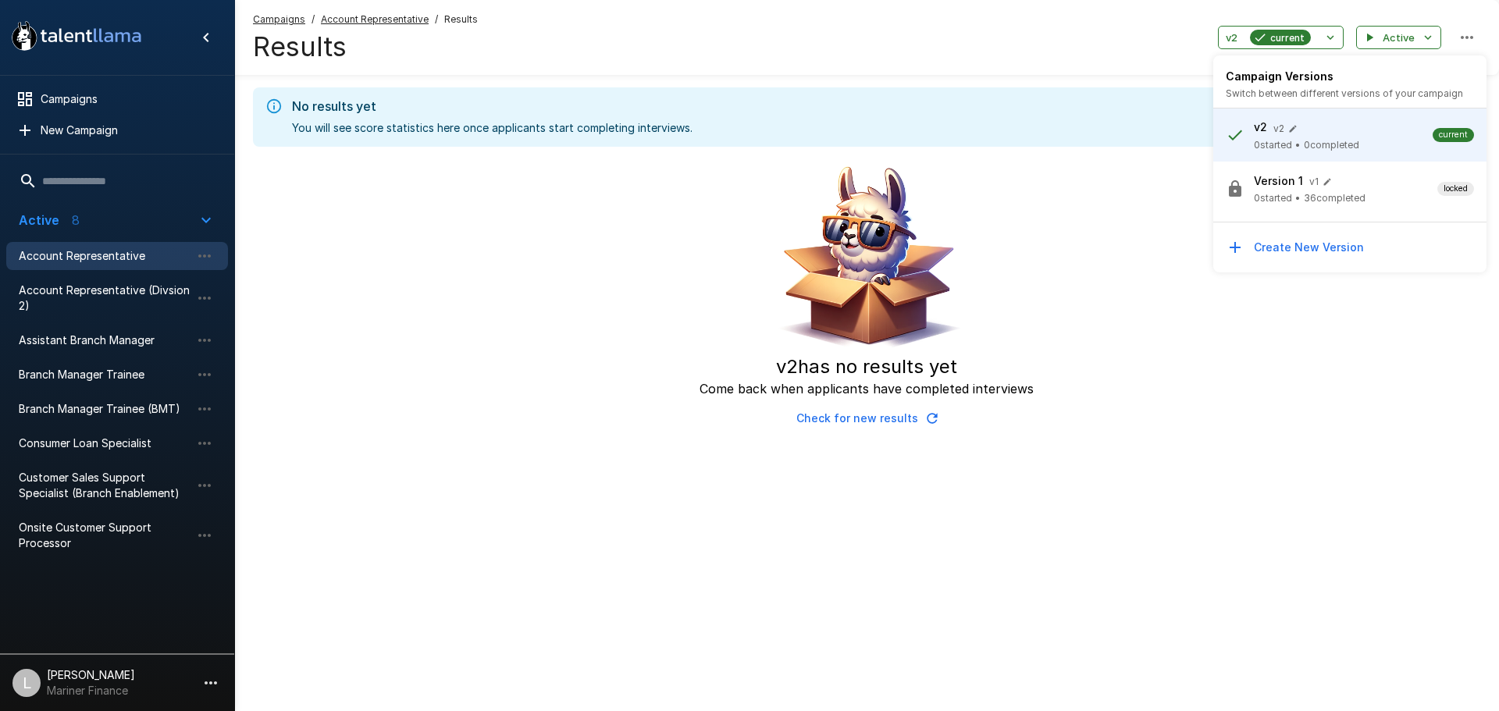
click at [1373, 201] on span "0 started • 36 completed" at bounding box center [1346, 199] width 184 height 16
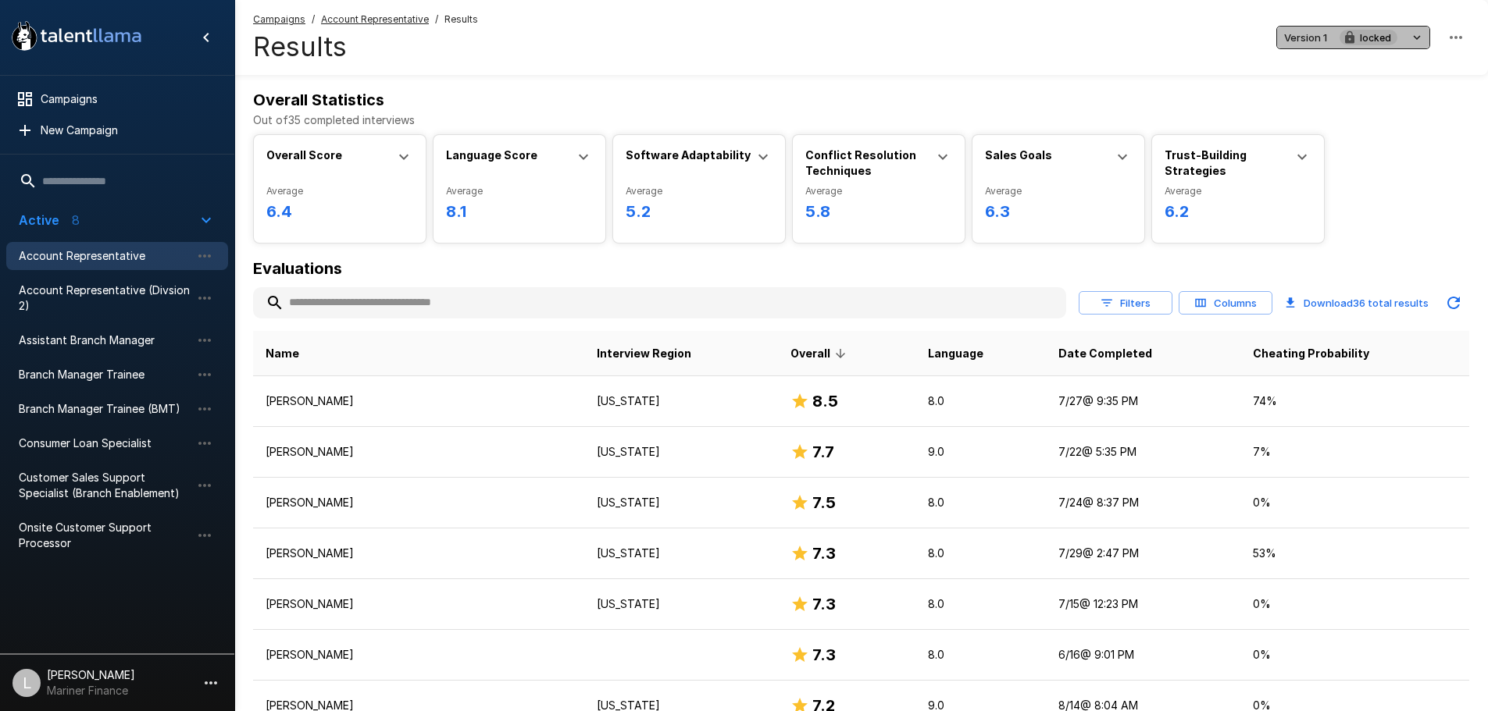
click at [1375, 43] on span "locked" at bounding box center [1375, 38] width 44 height 16
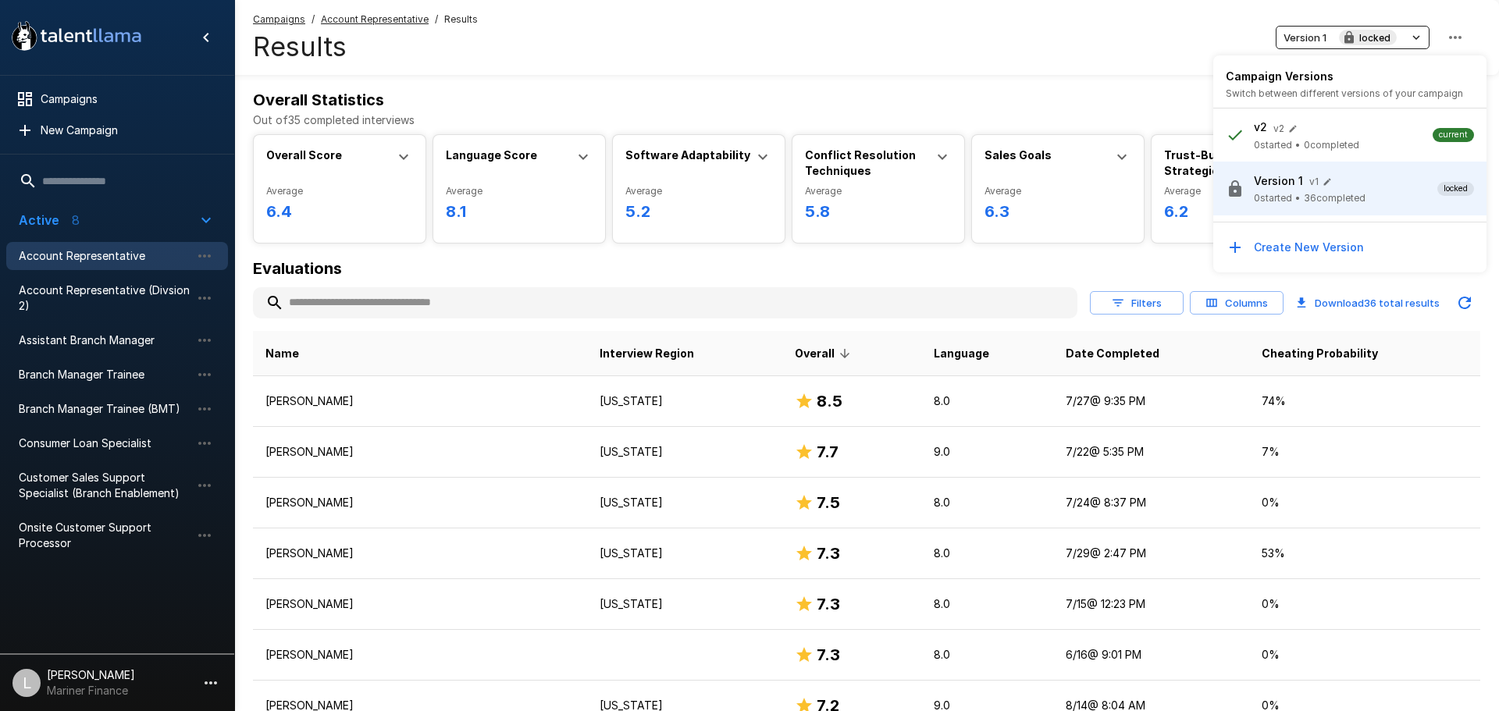
click at [96, 251] on div at bounding box center [749, 355] width 1499 height 711
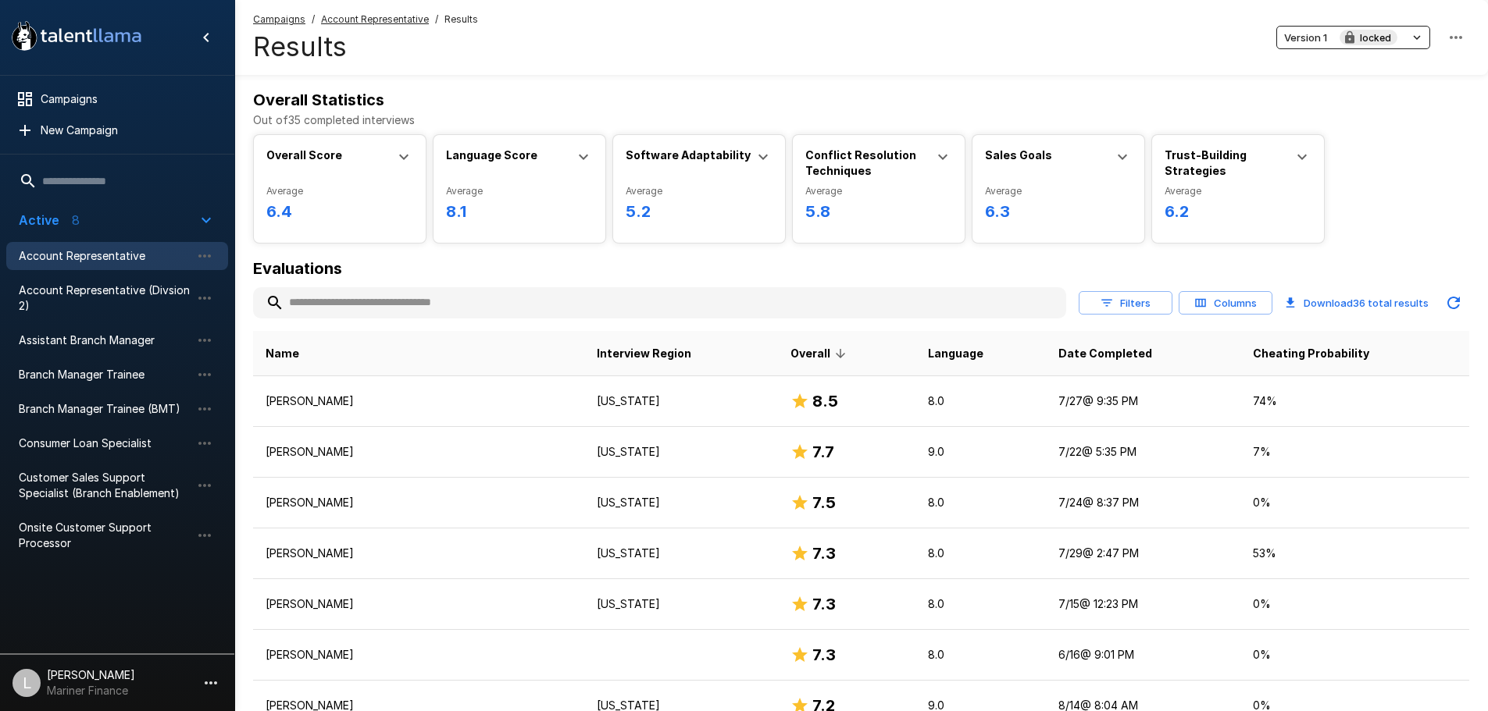
click at [96, 251] on span "Account Representative" at bounding box center [105, 256] width 172 height 16
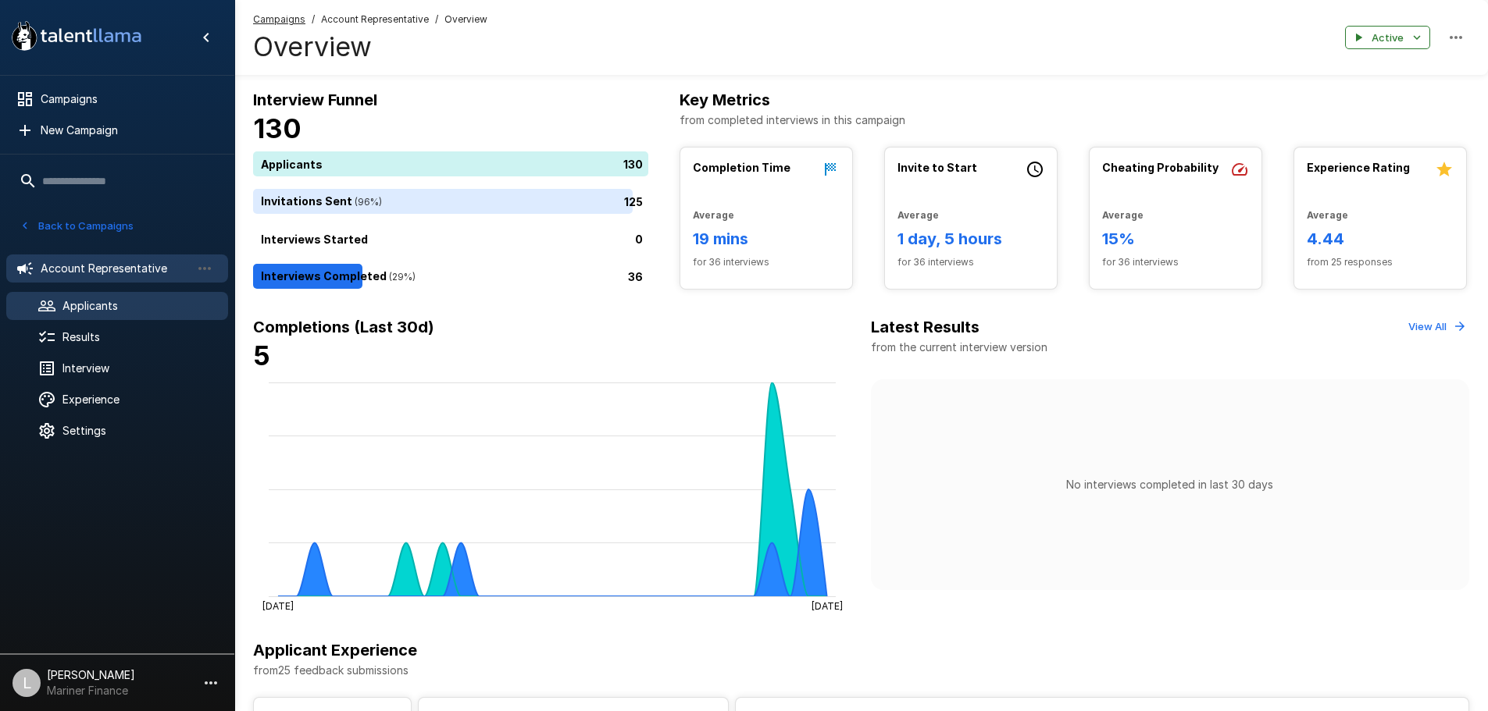
click at [116, 304] on span "Applicants" at bounding box center [138, 306] width 153 height 16
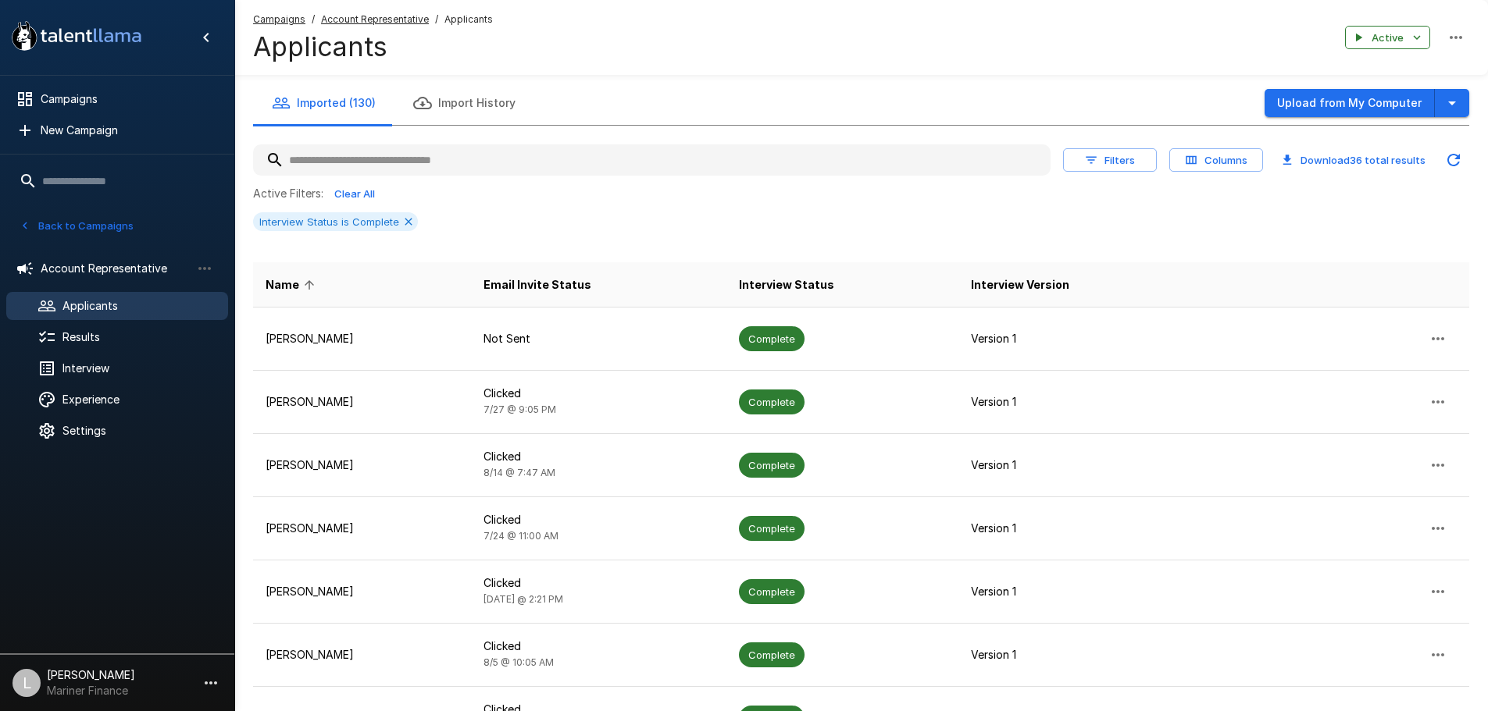
click at [1135, 164] on button "Filters" at bounding box center [1110, 160] width 94 height 24
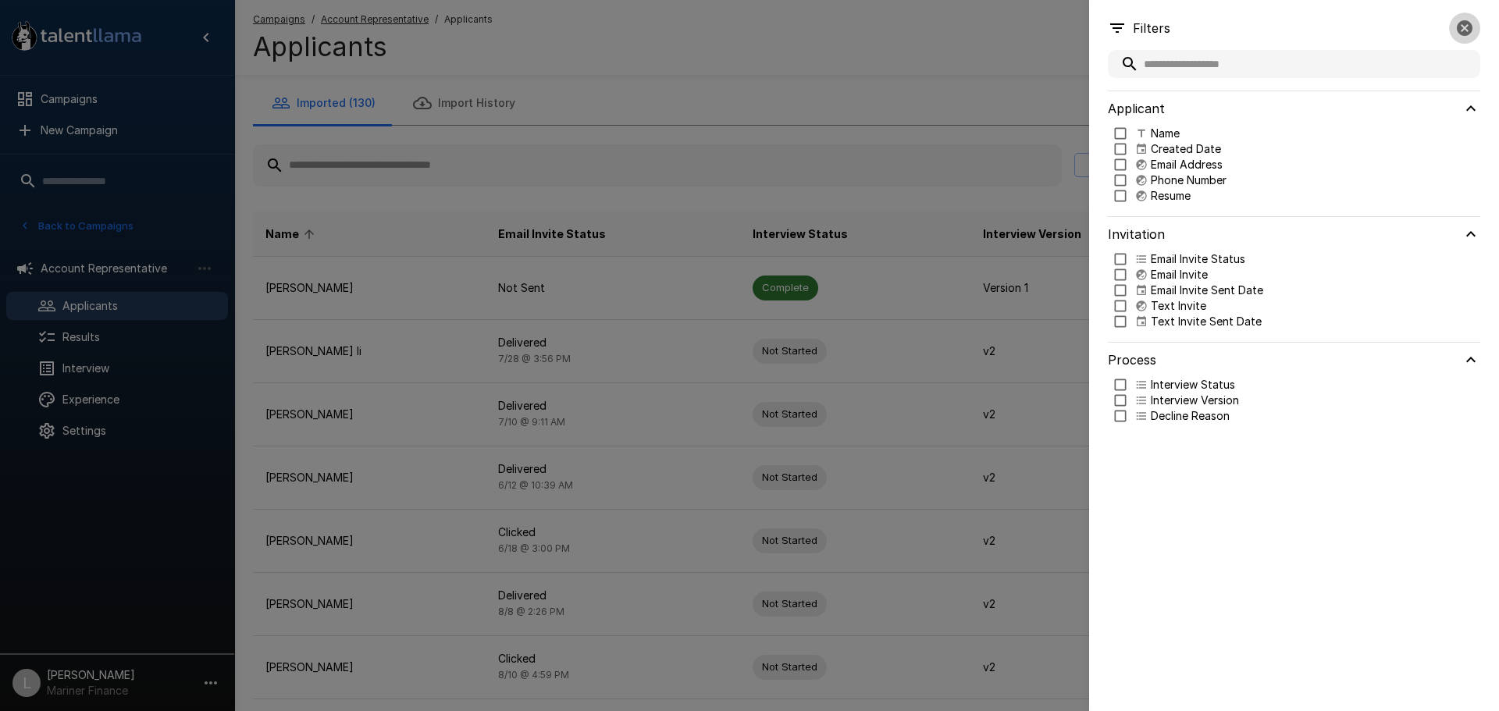
click at [1475, 25] on button "button" at bounding box center [1464, 27] width 31 height 31
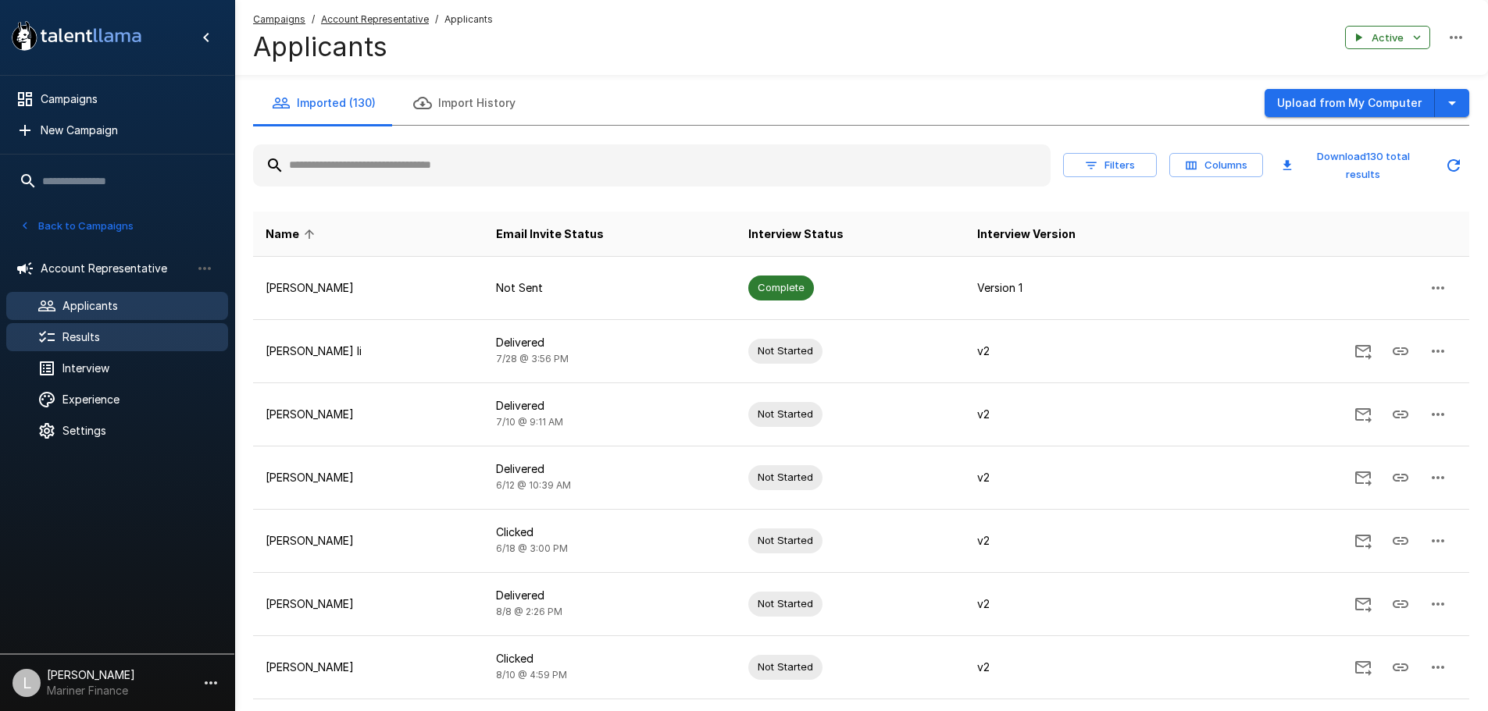
click at [102, 339] on span "Results" at bounding box center [138, 338] width 153 height 16
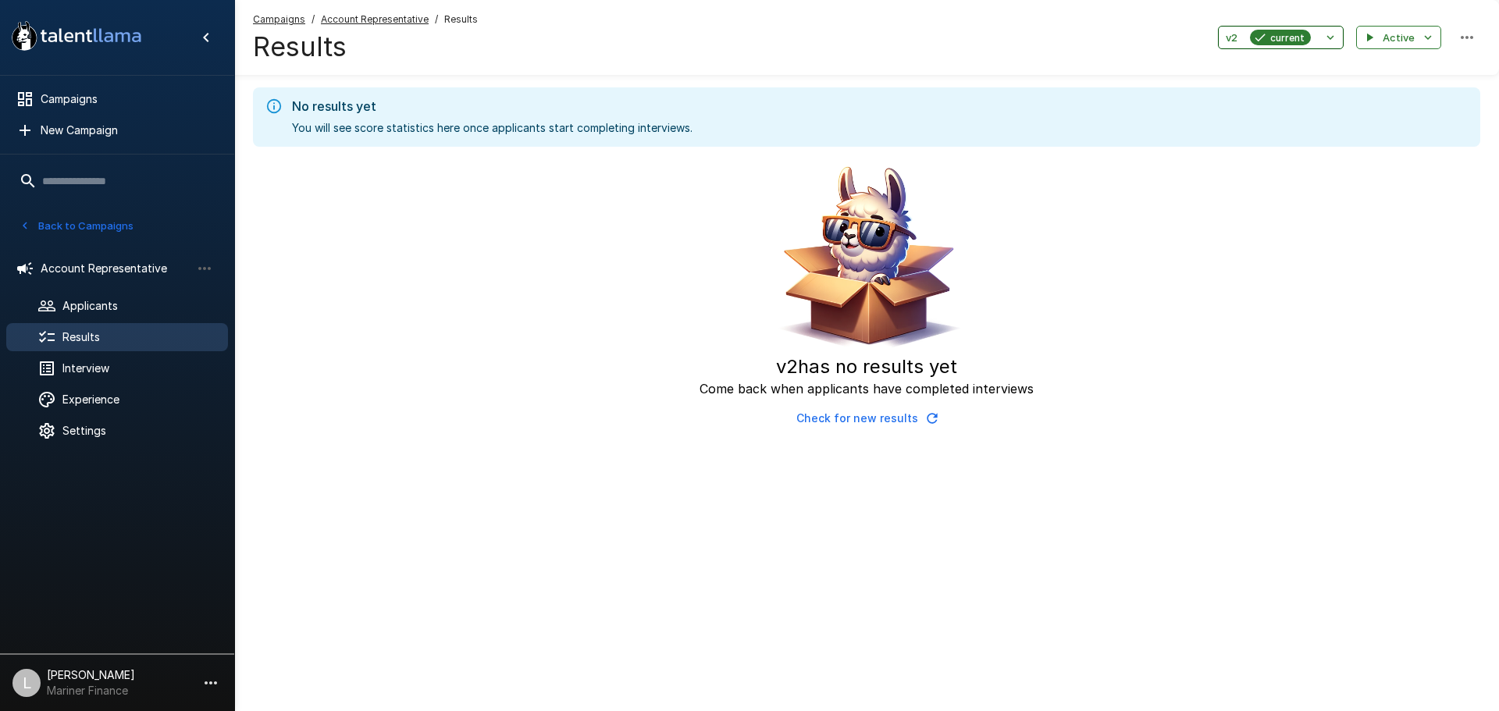
click at [1321, 33] on button "v2 current" at bounding box center [1281, 38] width 126 height 24
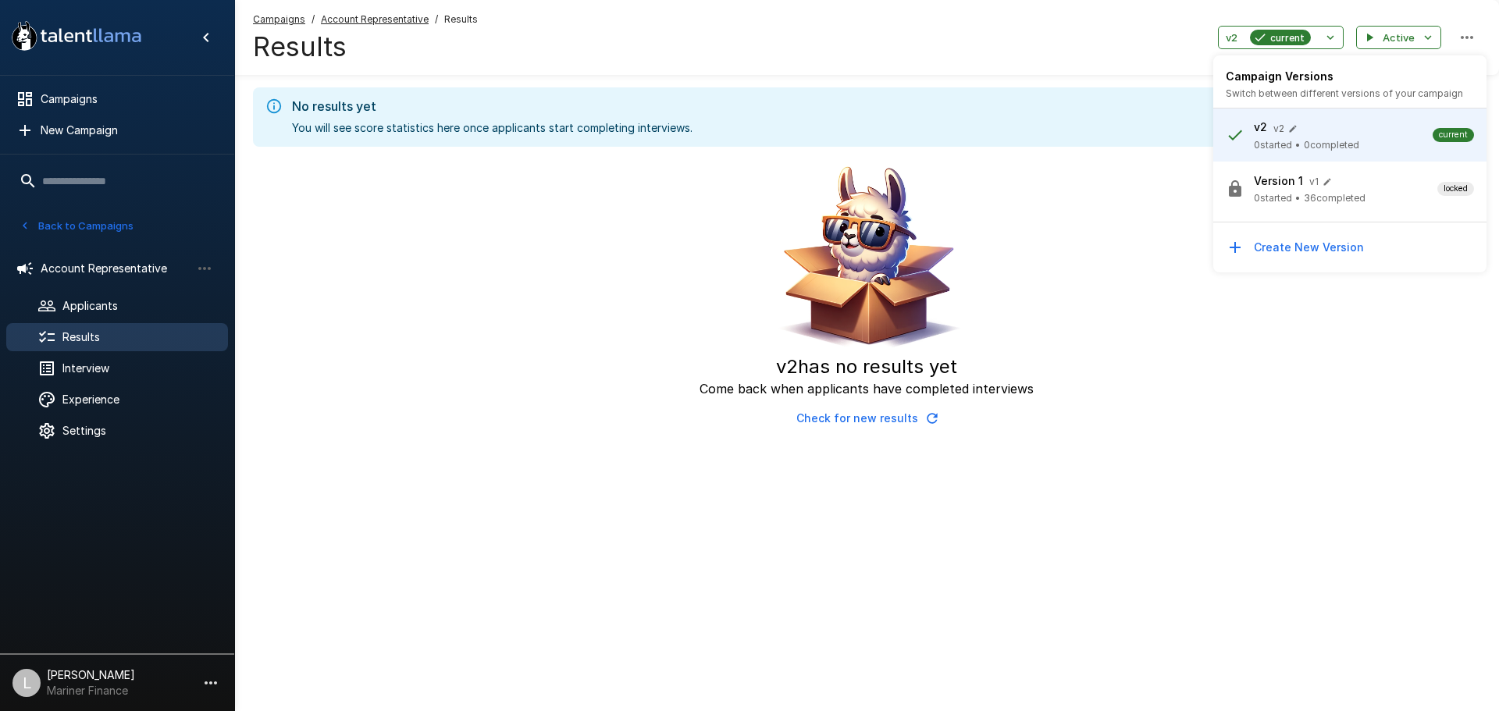
click at [1325, 190] on button "button" at bounding box center [1327, 181] width 17 height 17
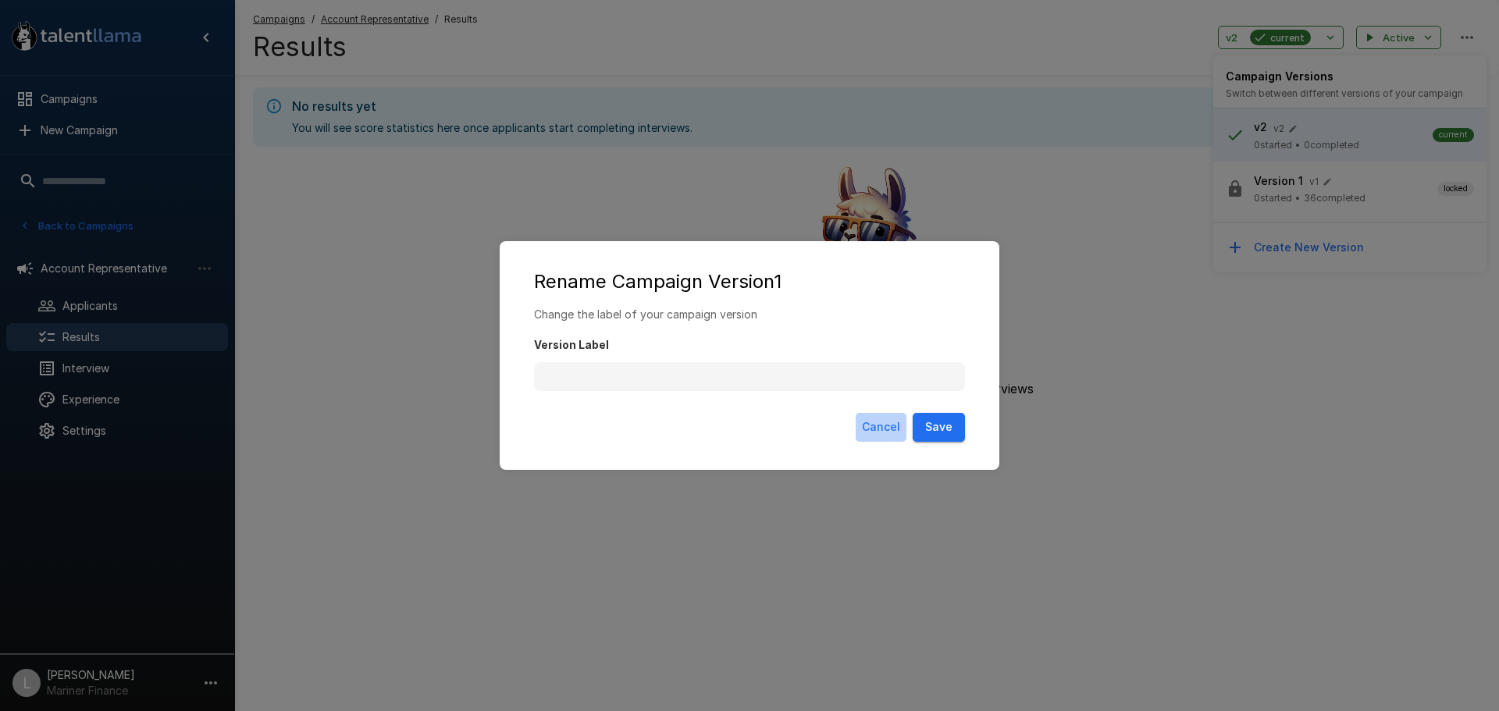
click at [882, 429] on button "Cancel" at bounding box center [881, 427] width 51 height 29
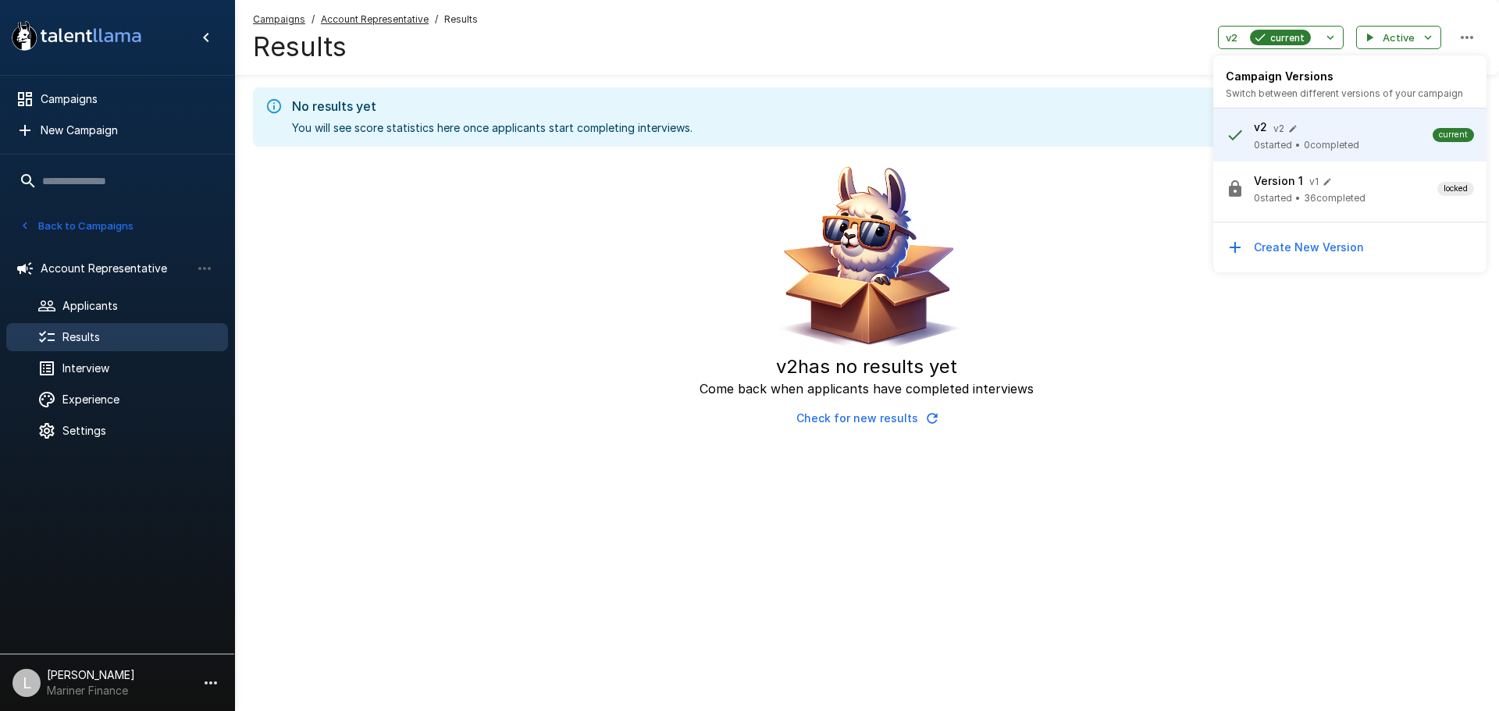
click at [1298, 183] on p "Version 1" at bounding box center [1278, 181] width 49 height 16
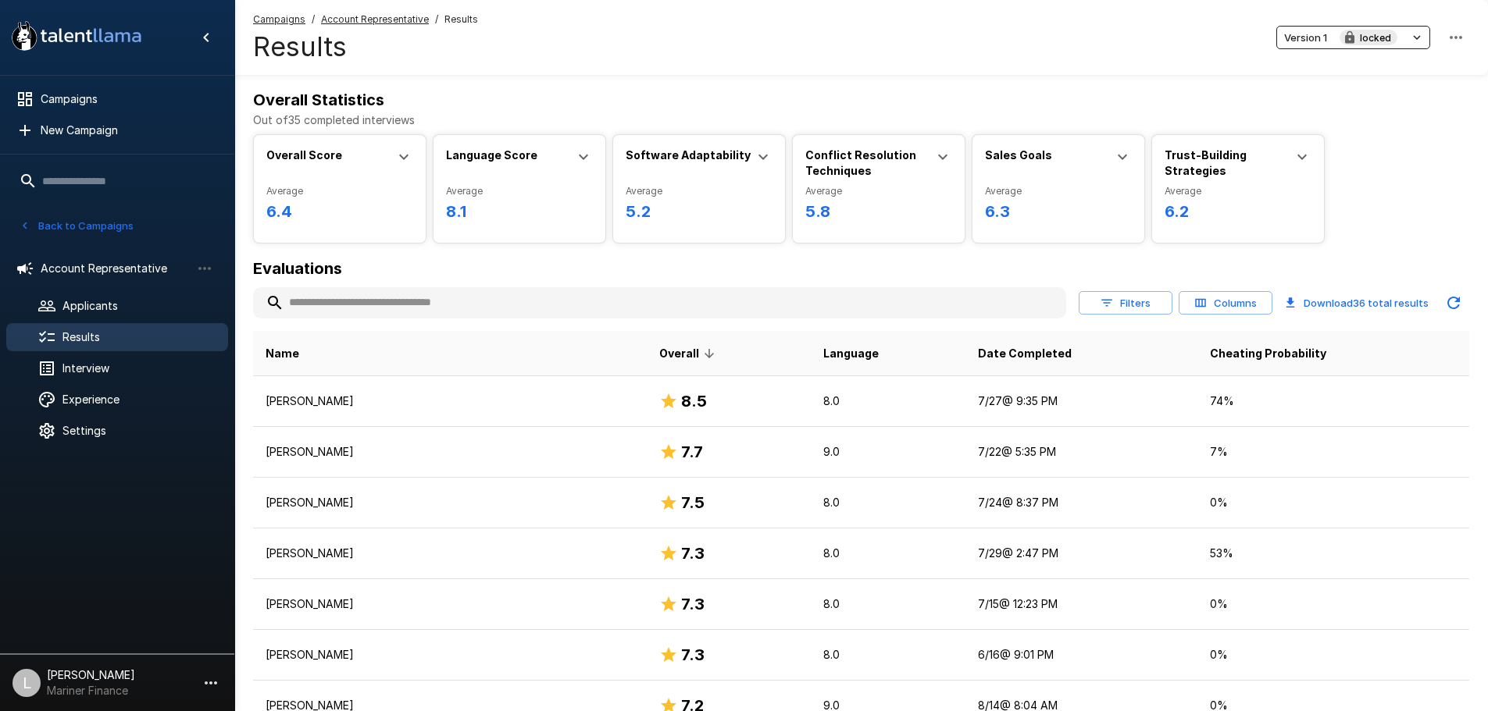
click at [1221, 307] on button "Columns" at bounding box center [1225, 303] width 94 height 24
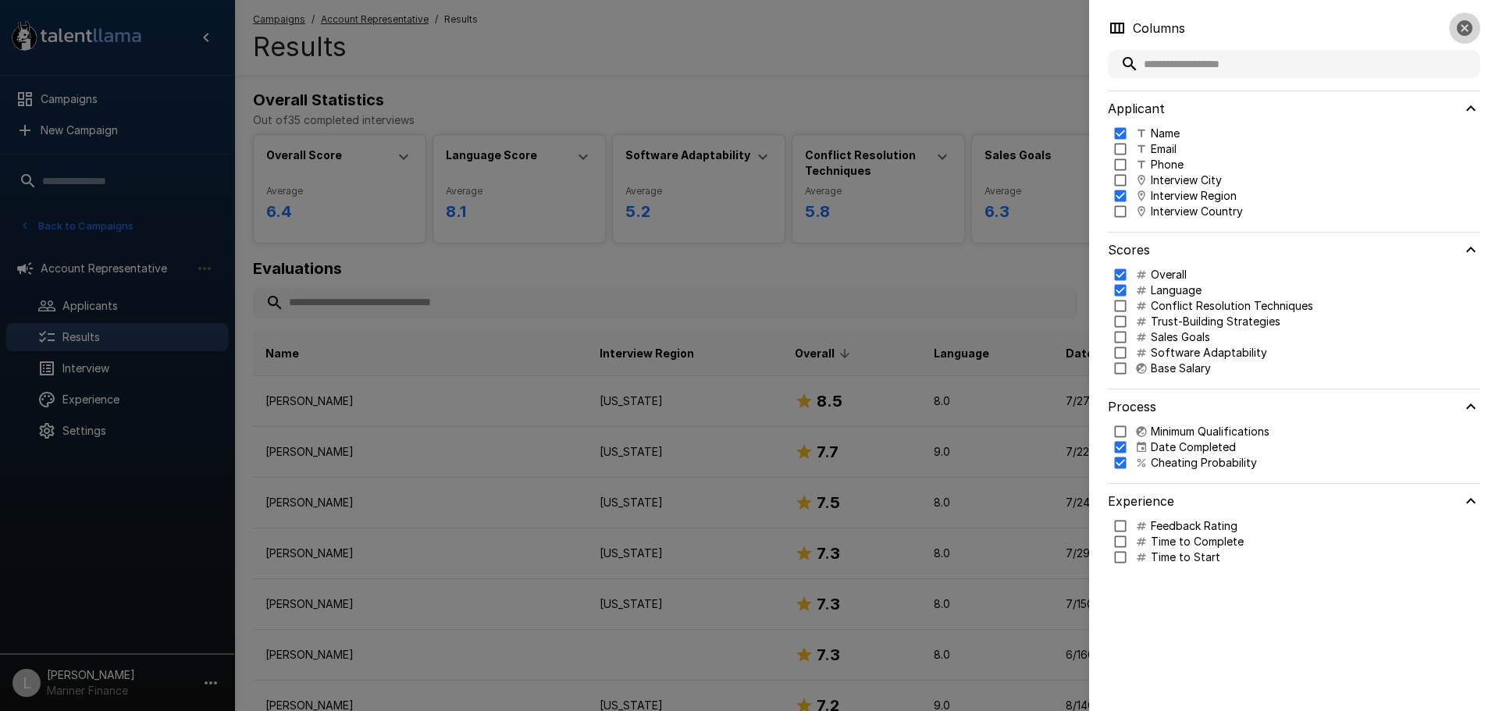
click at [1466, 25] on icon "button" at bounding box center [1465, 28] width 16 height 16
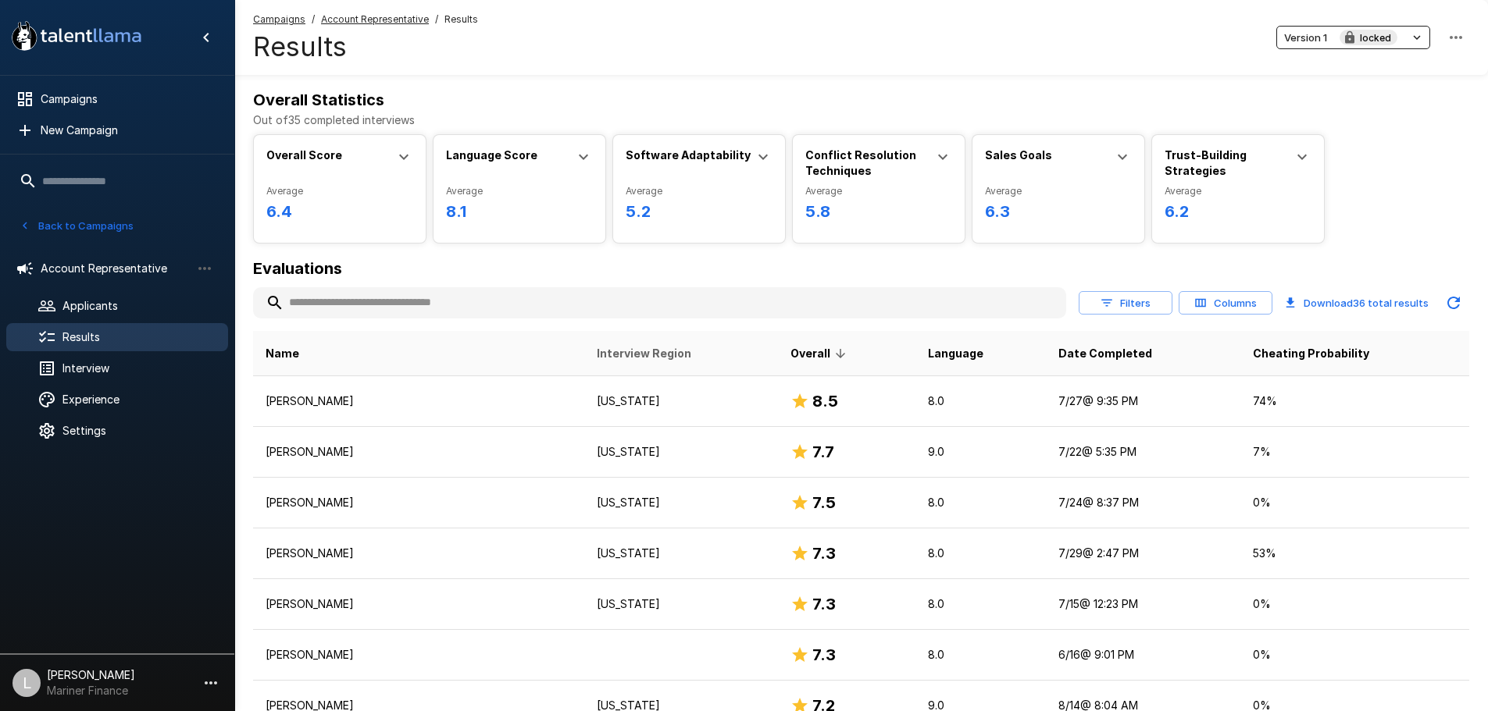
click at [597, 356] on span "Interview Region" at bounding box center [644, 353] width 94 height 19
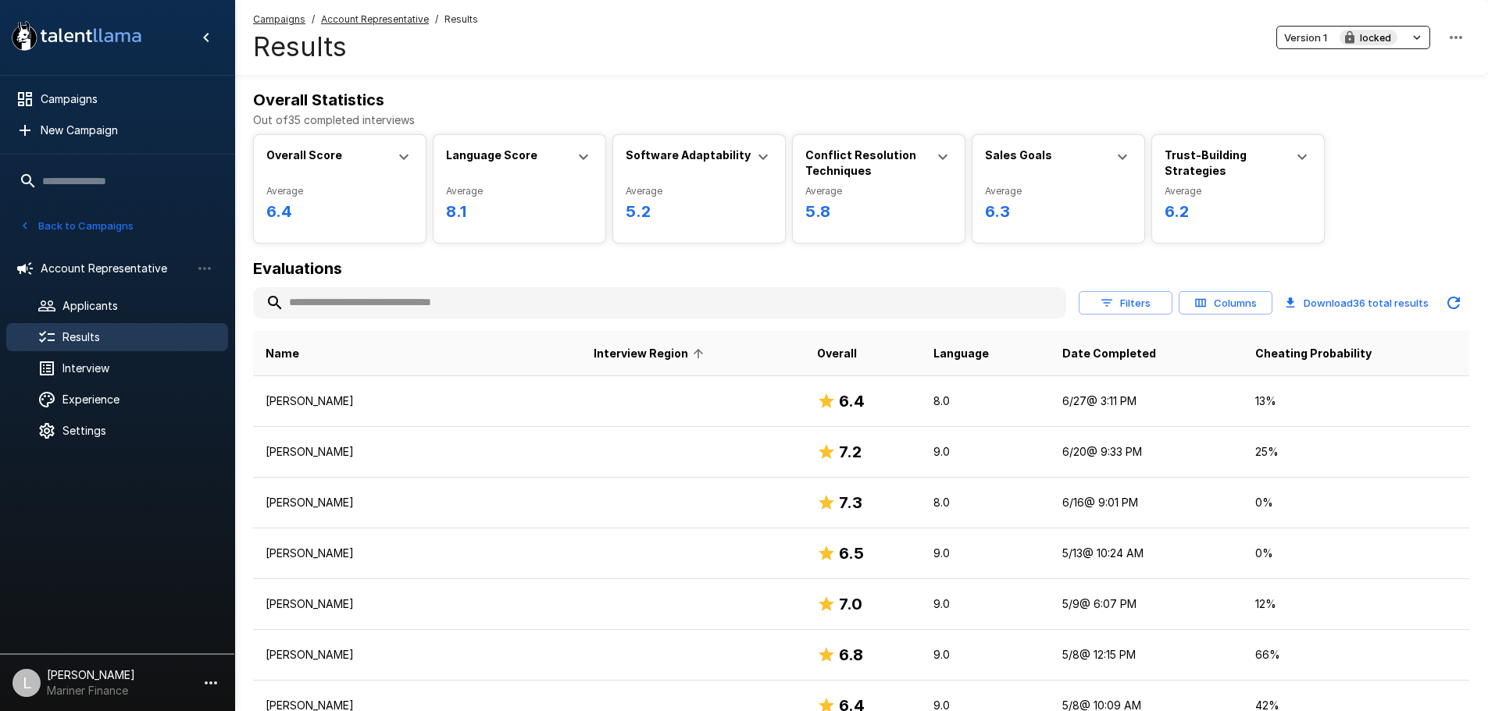
click at [594, 356] on span "Interview Region" at bounding box center [651, 353] width 115 height 19
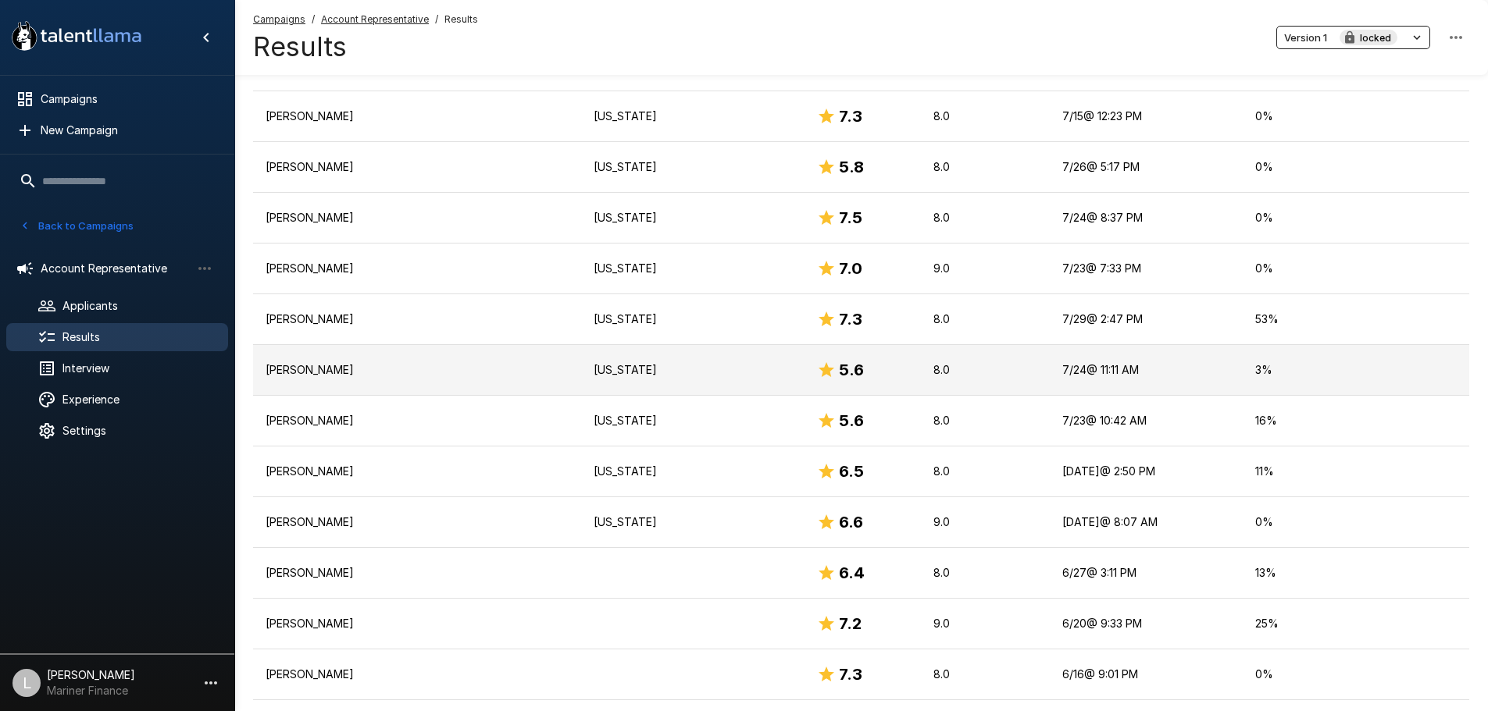
scroll to position [1328, 0]
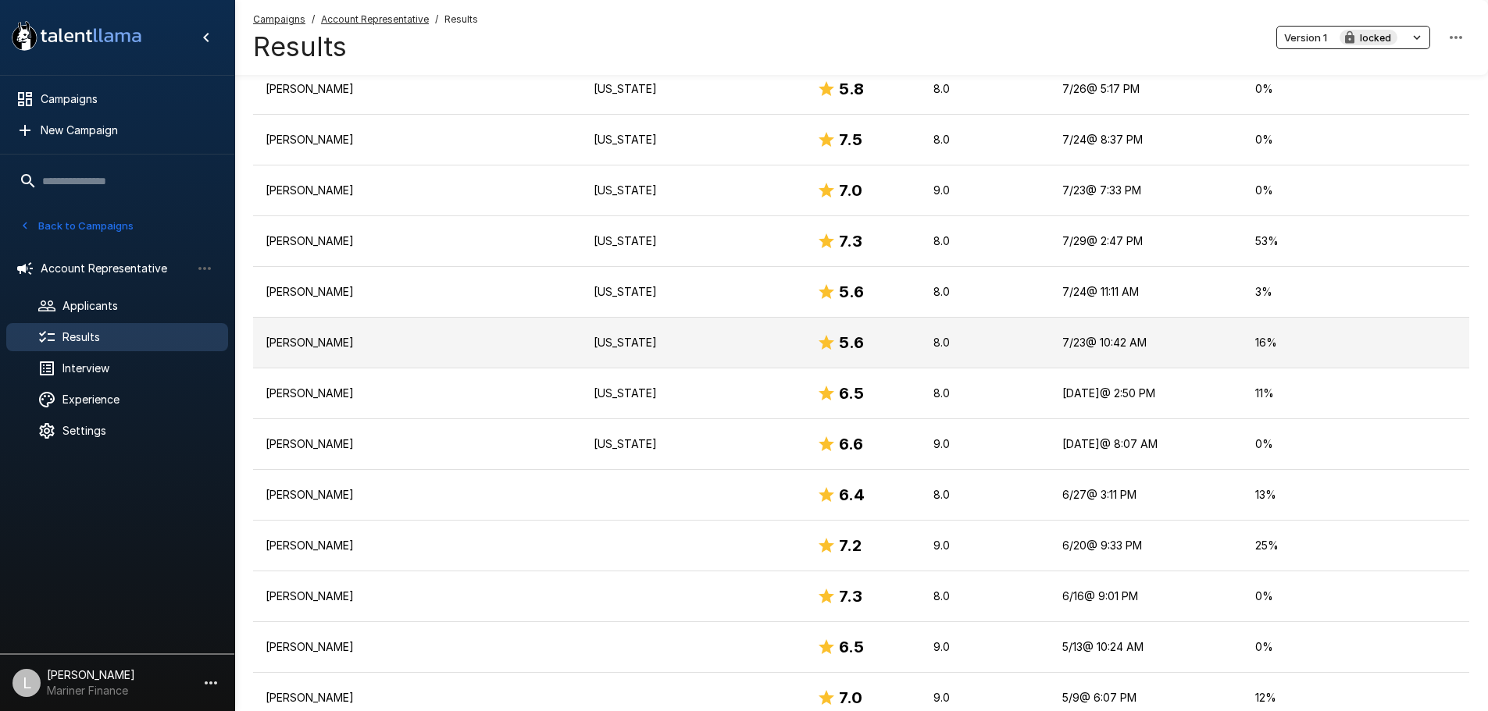
click at [358, 338] on p "Jennifer Crout" at bounding box center [417, 343] width 303 height 16
